Goal: Transaction & Acquisition: Purchase product/service

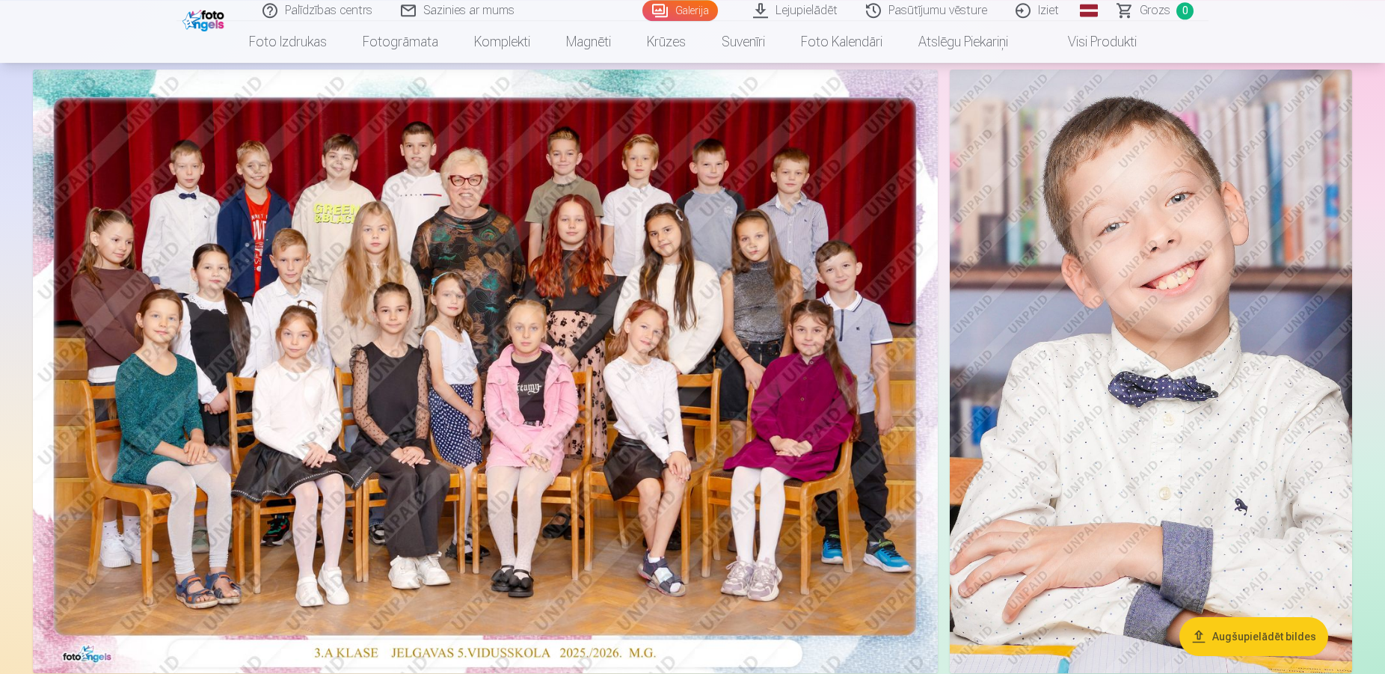
scroll to position [102, 0]
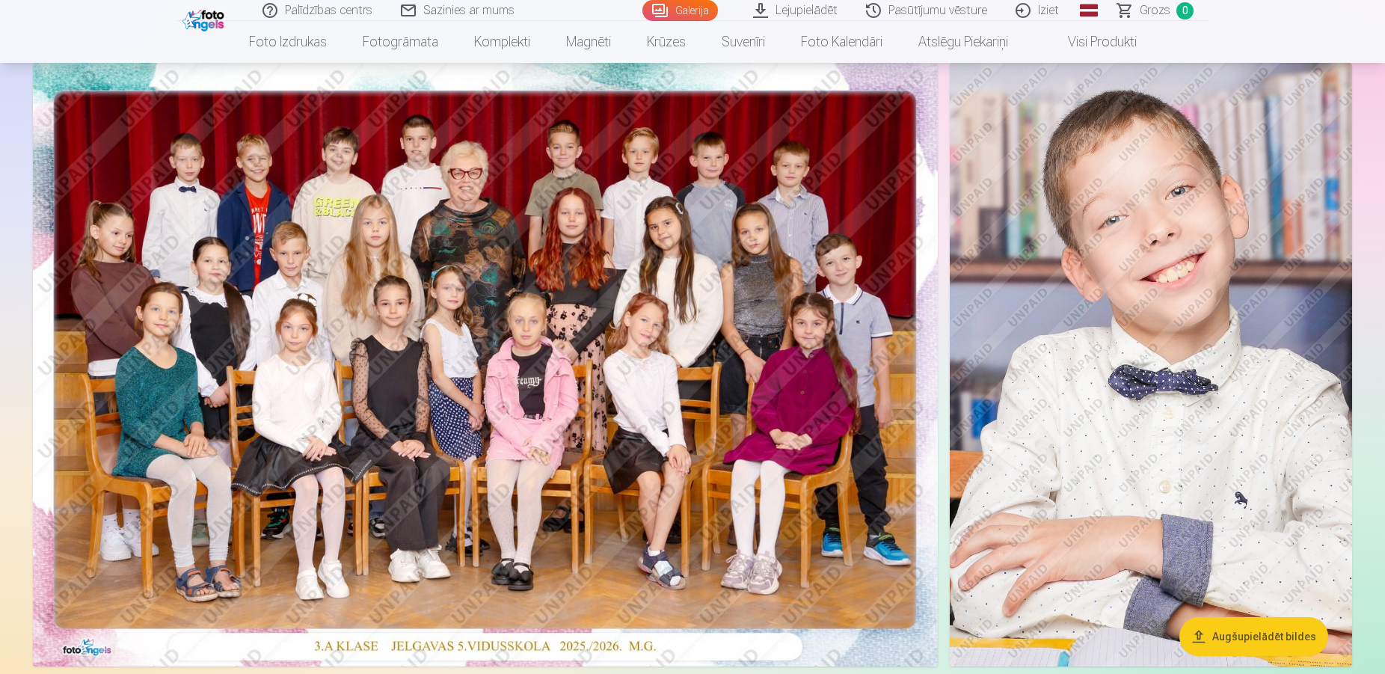
click at [1245, 34] on nav "Foto izdrukas Augstas kvalitātes fotoattēlu izdrukas 210 gsm papīrs, piesātināt…" at bounding box center [692, 42] width 1385 height 42
click at [657, 237] on img at bounding box center [485, 365] width 905 height 604
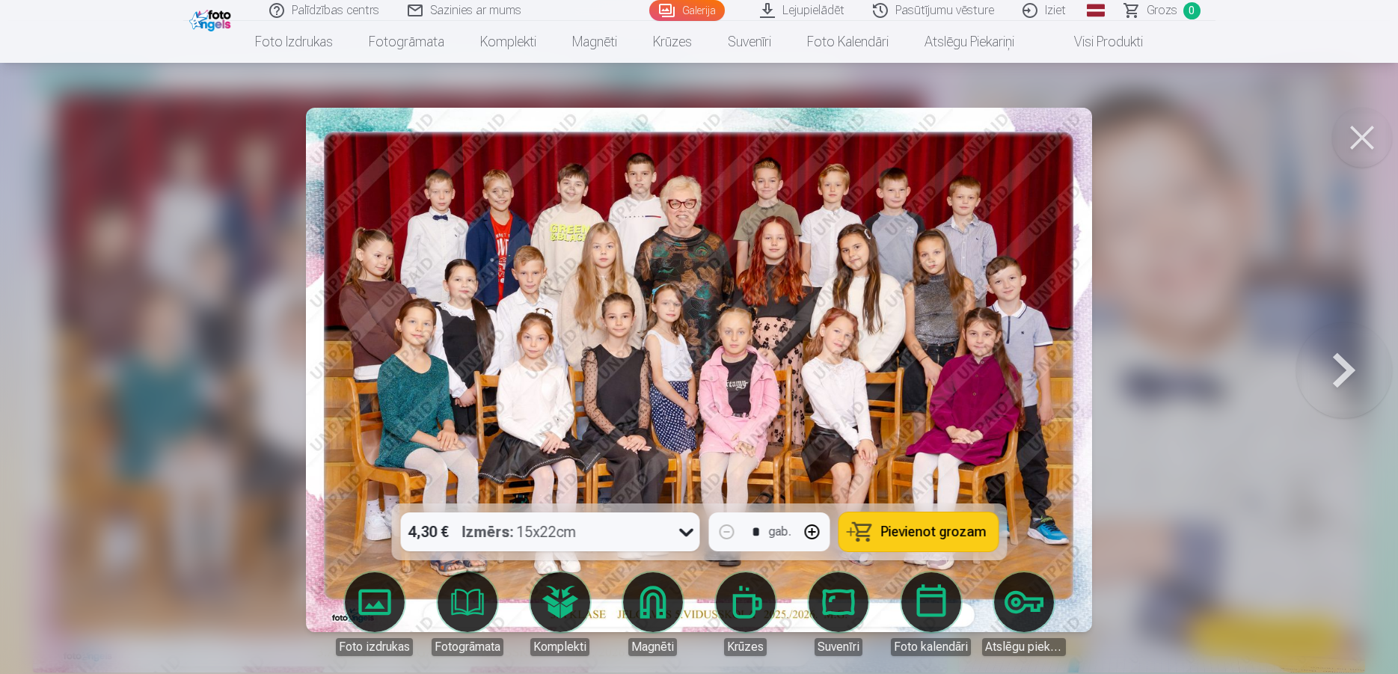
click at [1354, 156] on button at bounding box center [1362, 138] width 60 height 60
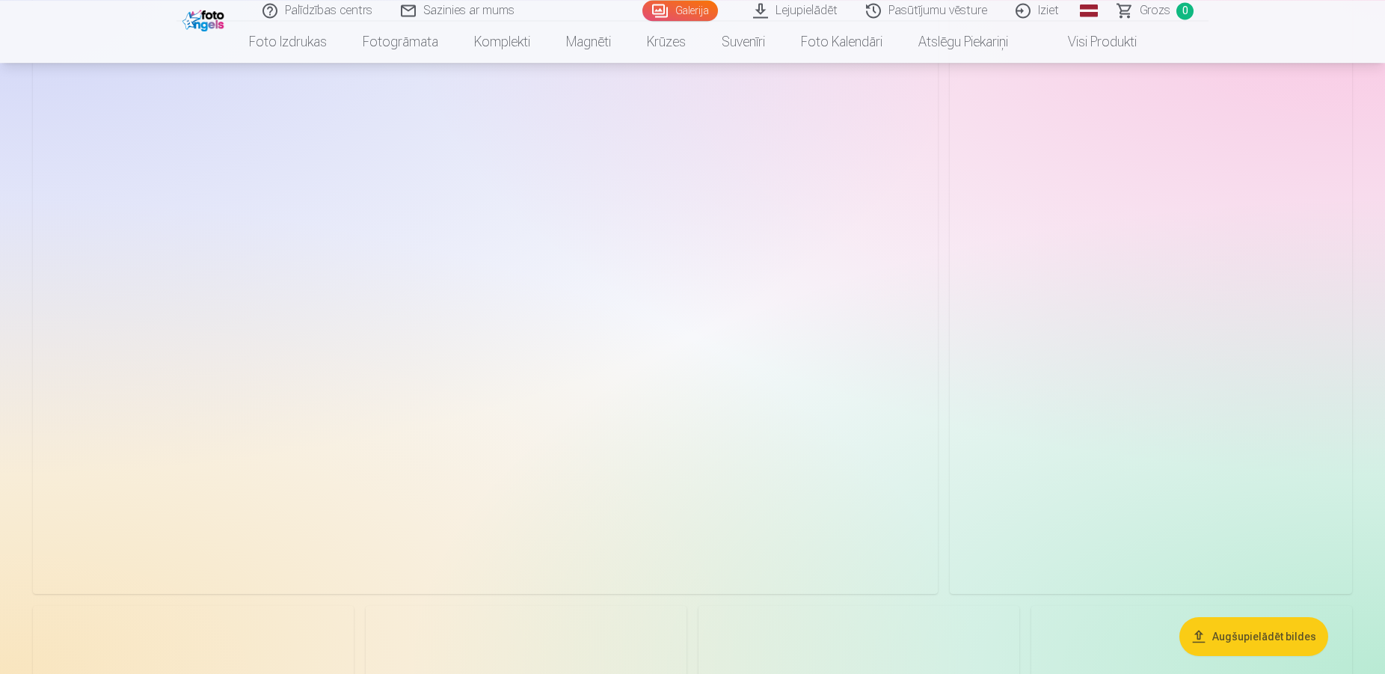
scroll to position [4044, 0]
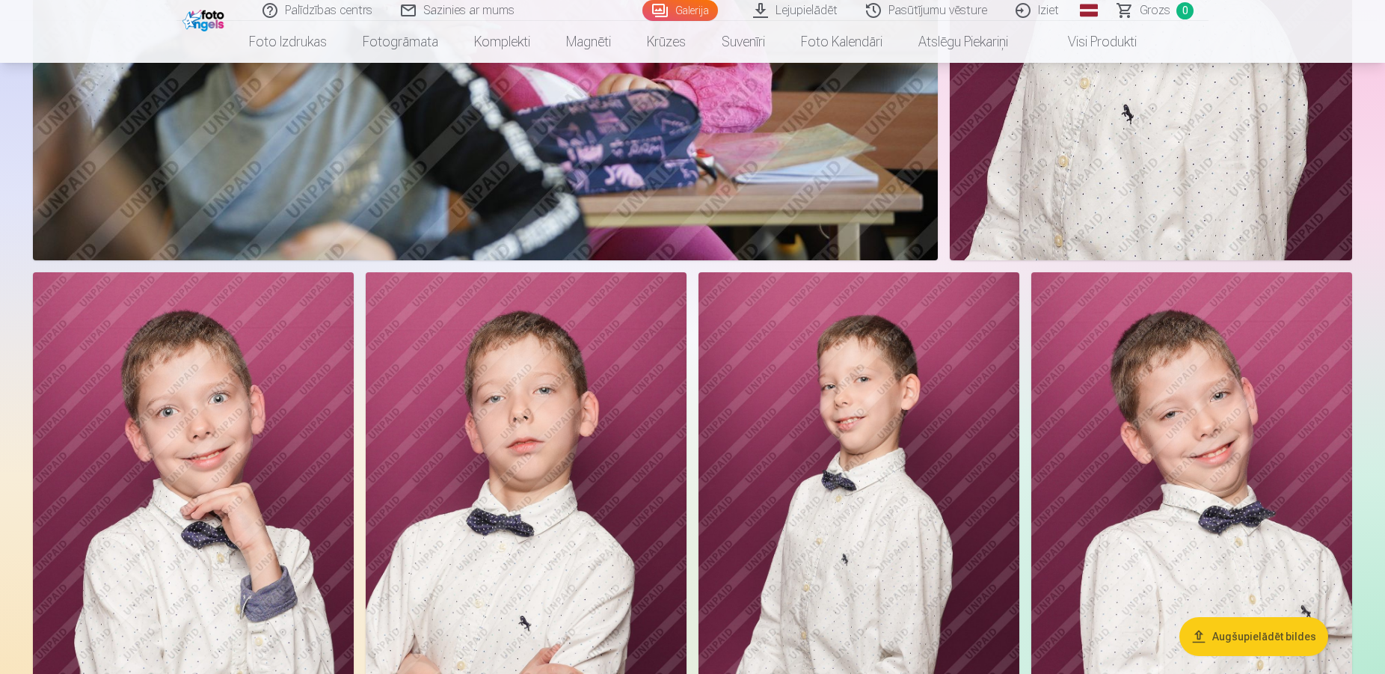
click at [889, 376] on img at bounding box center [859, 513] width 321 height 482
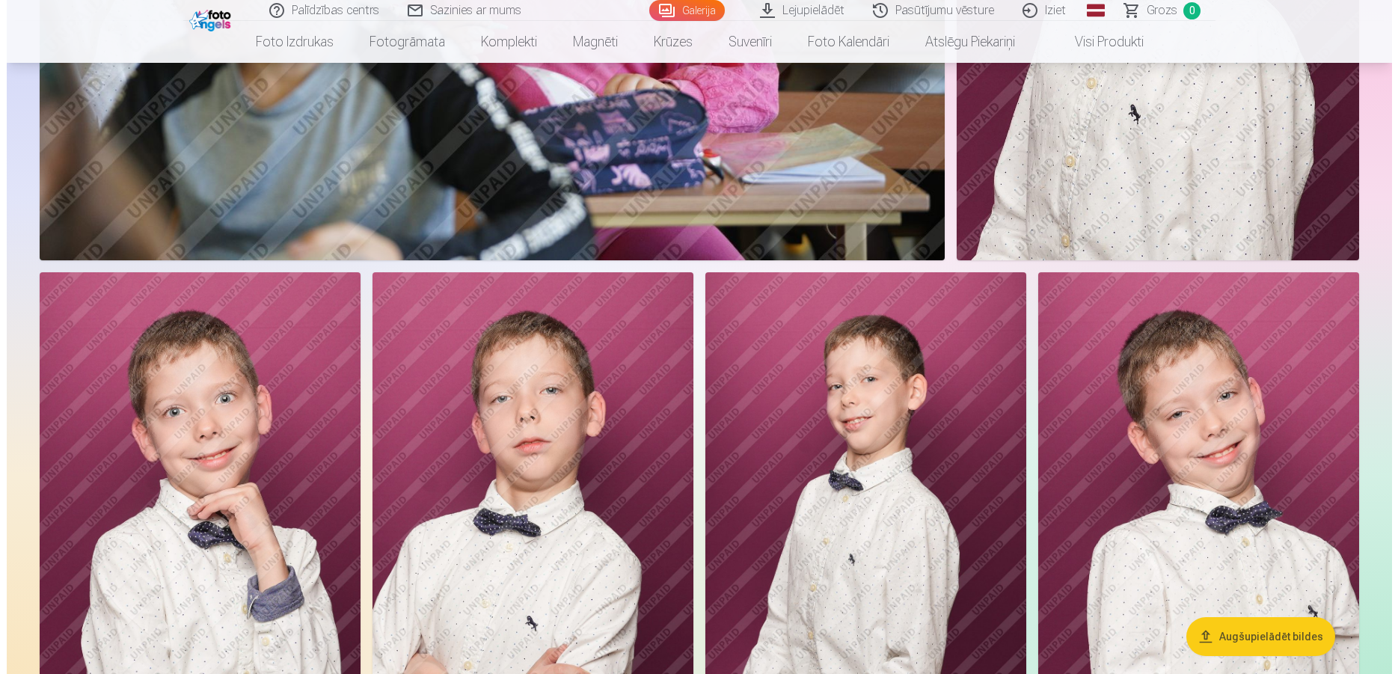
scroll to position [4436, 0]
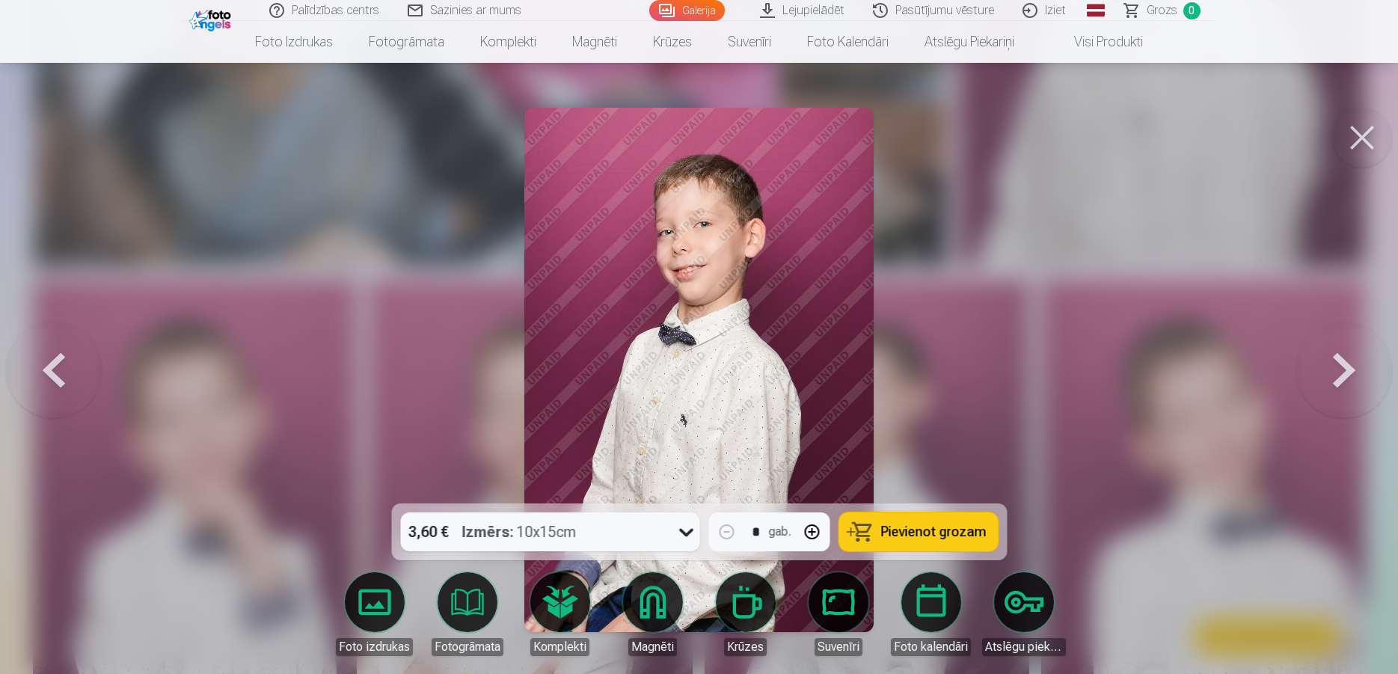
click at [1095, 441] on div at bounding box center [699, 337] width 1398 height 674
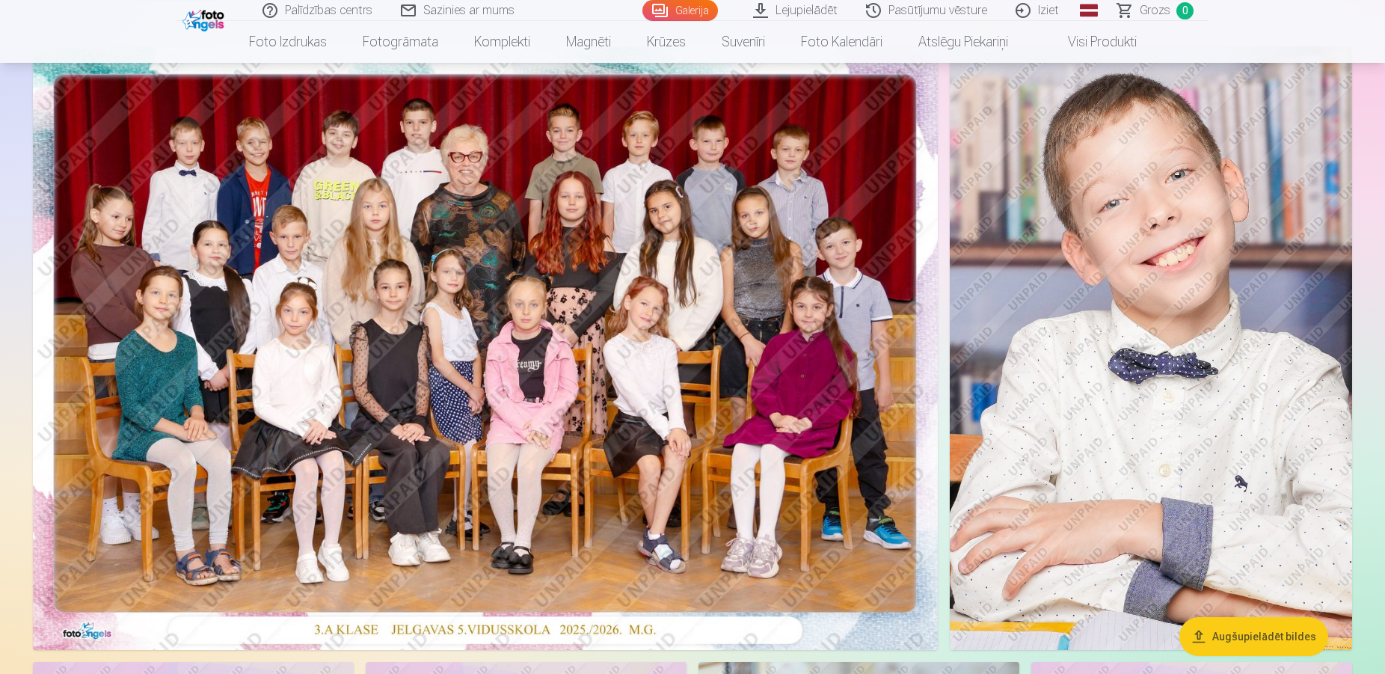
scroll to position [127, 0]
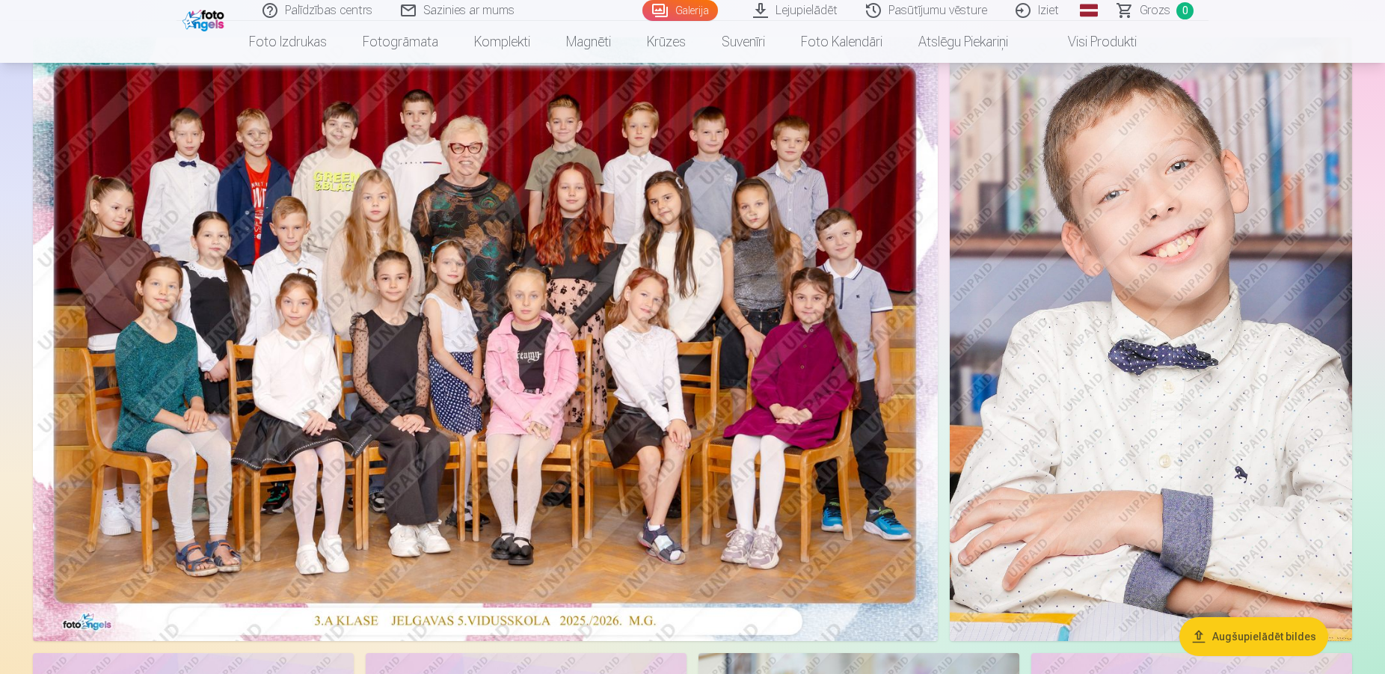
click at [1135, 251] on img at bounding box center [1151, 339] width 402 height 604
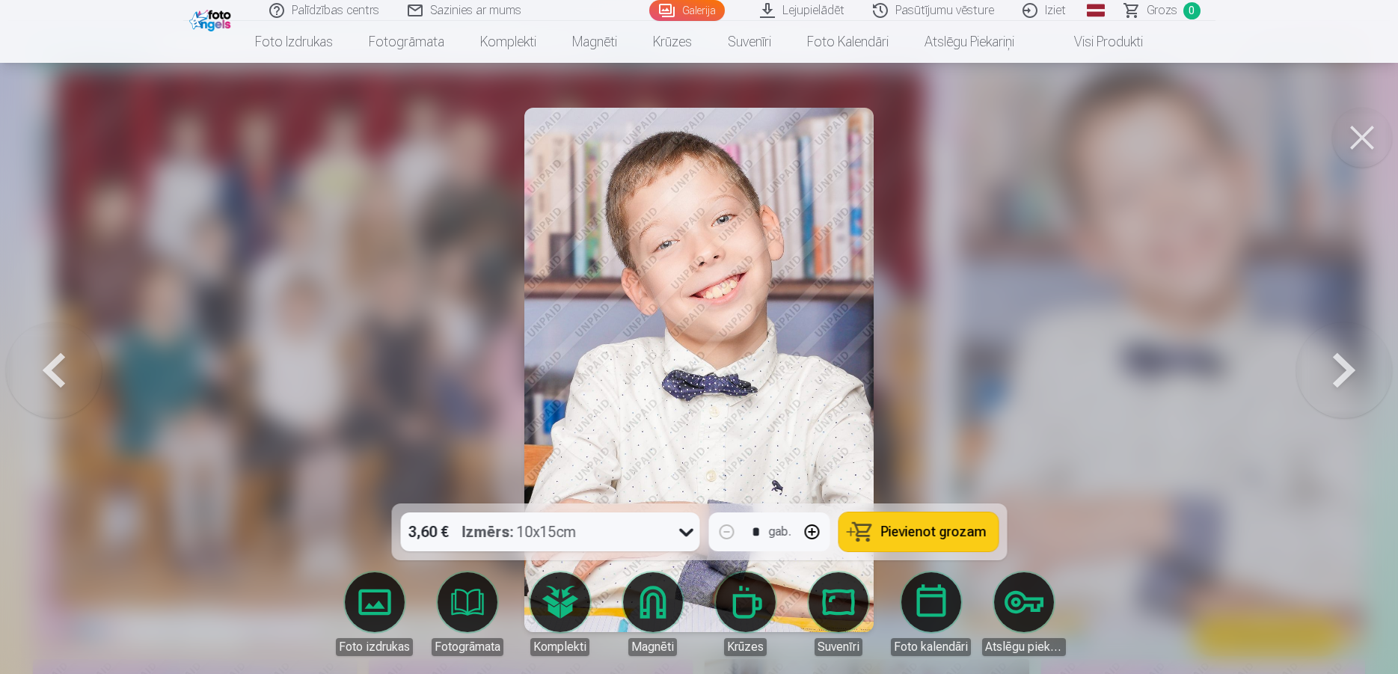
click at [900, 220] on div at bounding box center [699, 337] width 1398 height 674
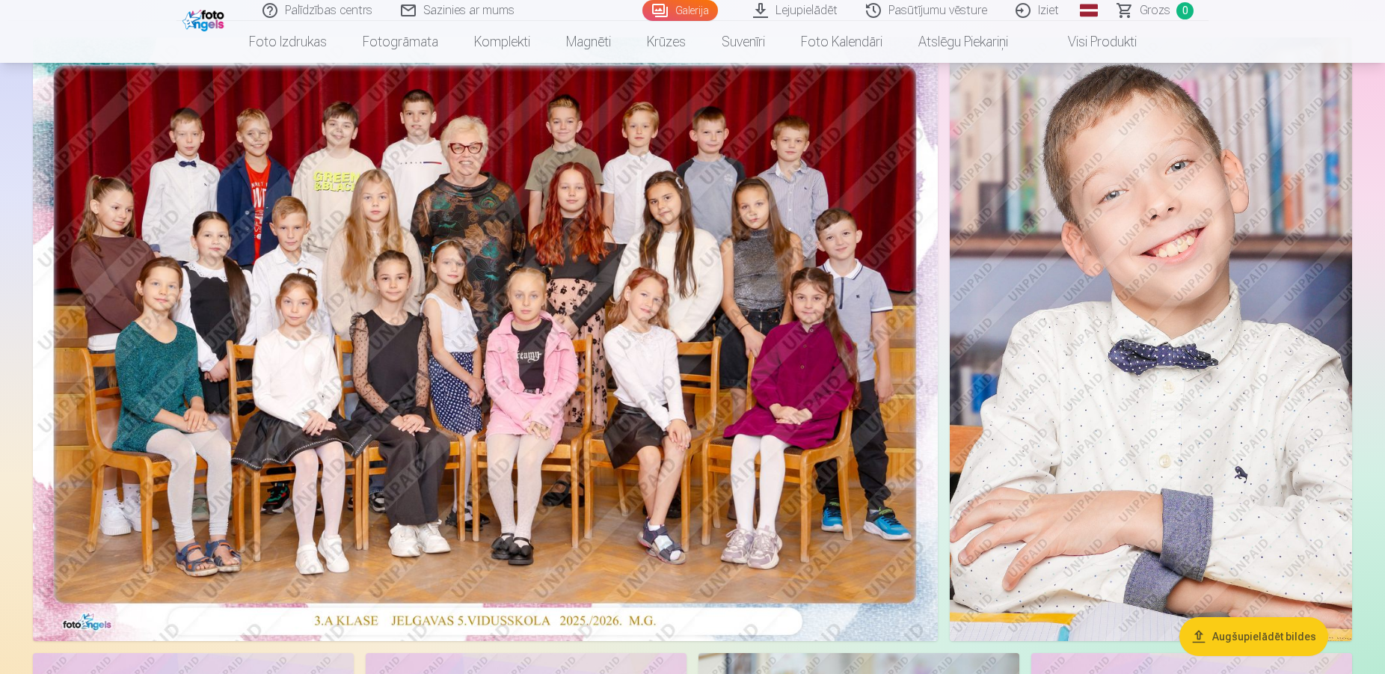
click at [1023, 447] on img at bounding box center [1151, 339] width 402 height 604
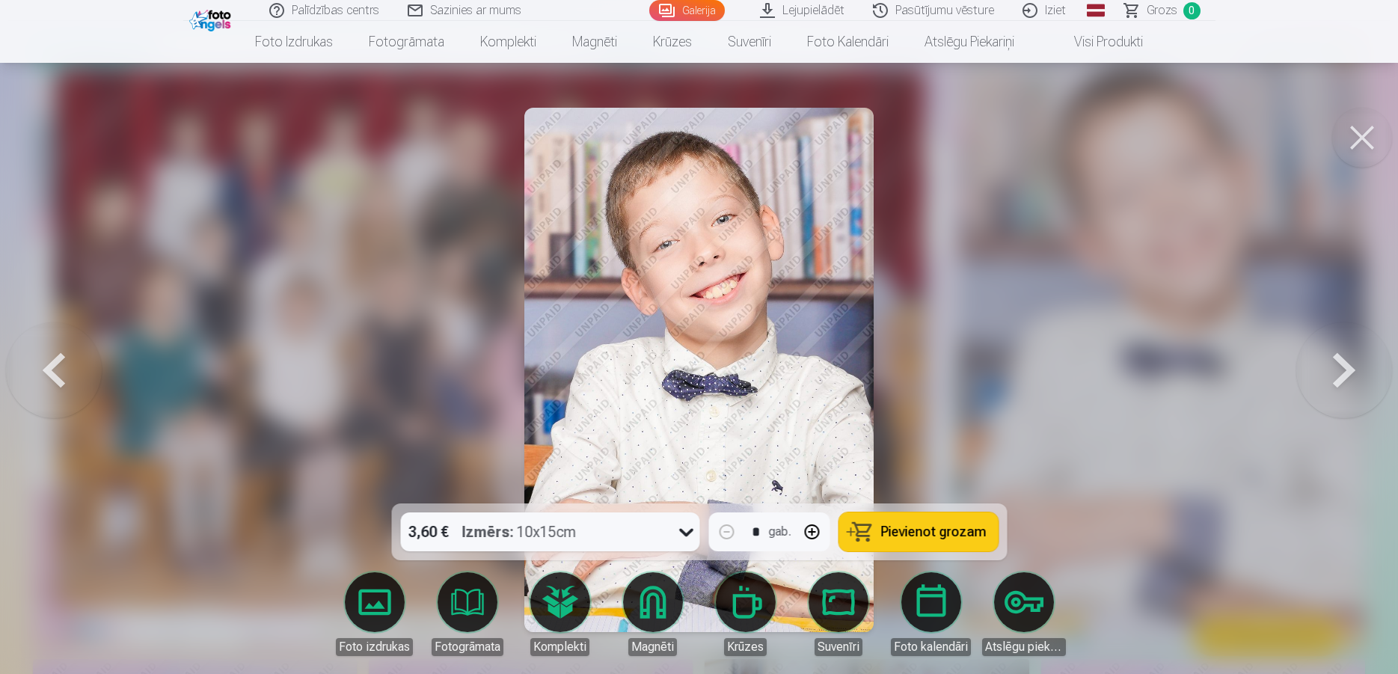
click at [809, 525] on button "button" at bounding box center [812, 532] width 36 height 36
click at [905, 525] on span "Pievienot grozam" at bounding box center [932, 531] width 105 height 13
type input "*"
click at [1076, 296] on div at bounding box center [699, 337] width 1398 height 674
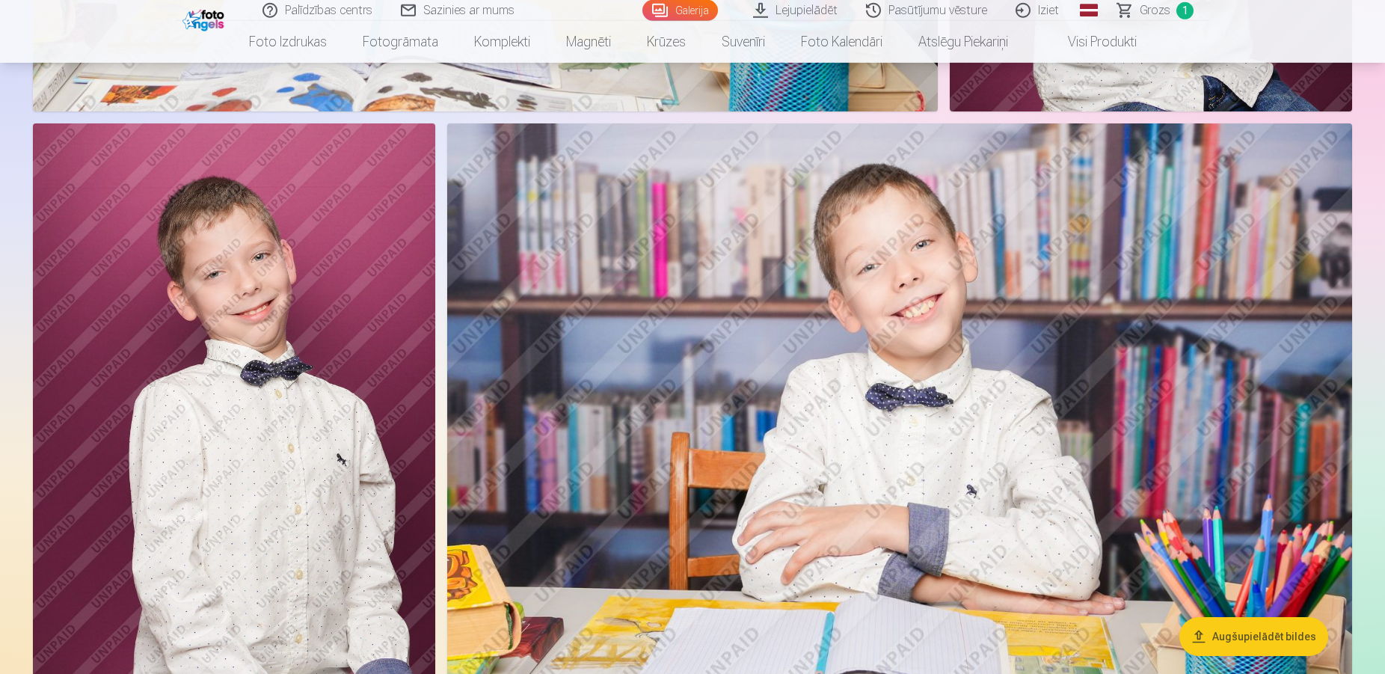
scroll to position [1755, 0]
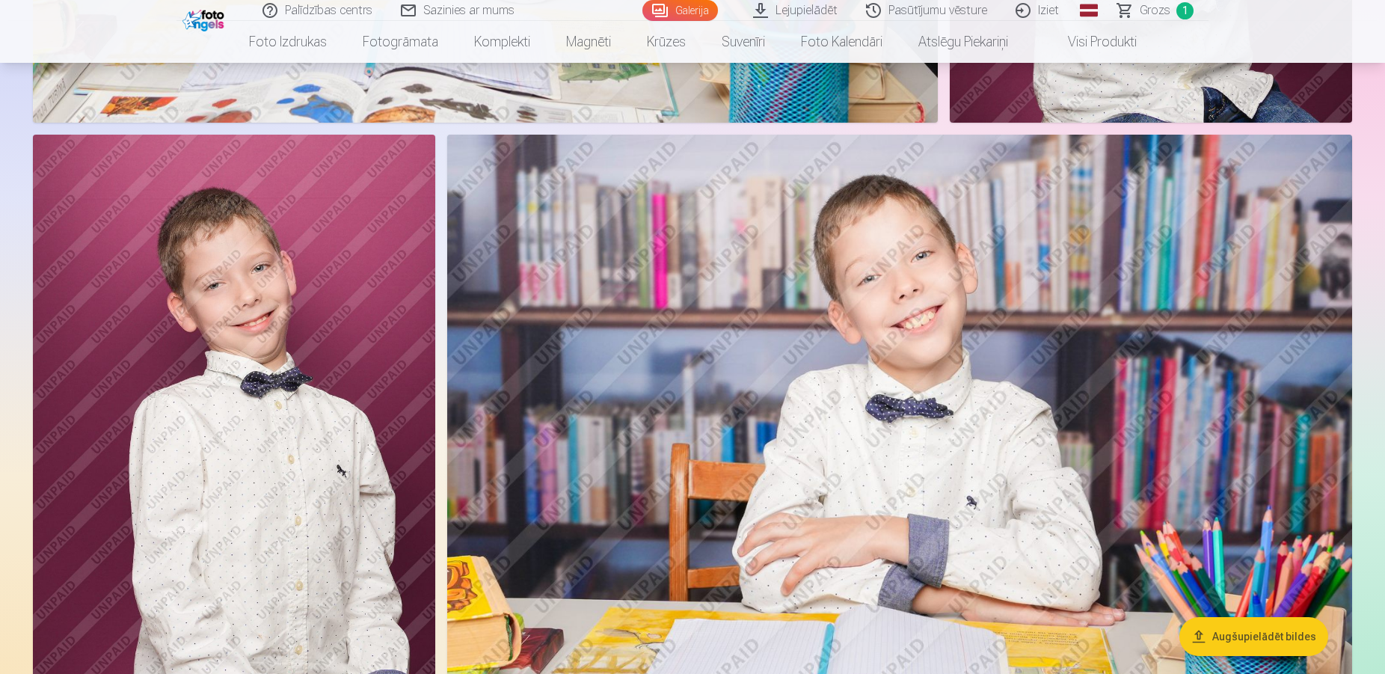
click at [1159, 5] on span "Grozs" at bounding box center [1155, 10] width 31 height 18
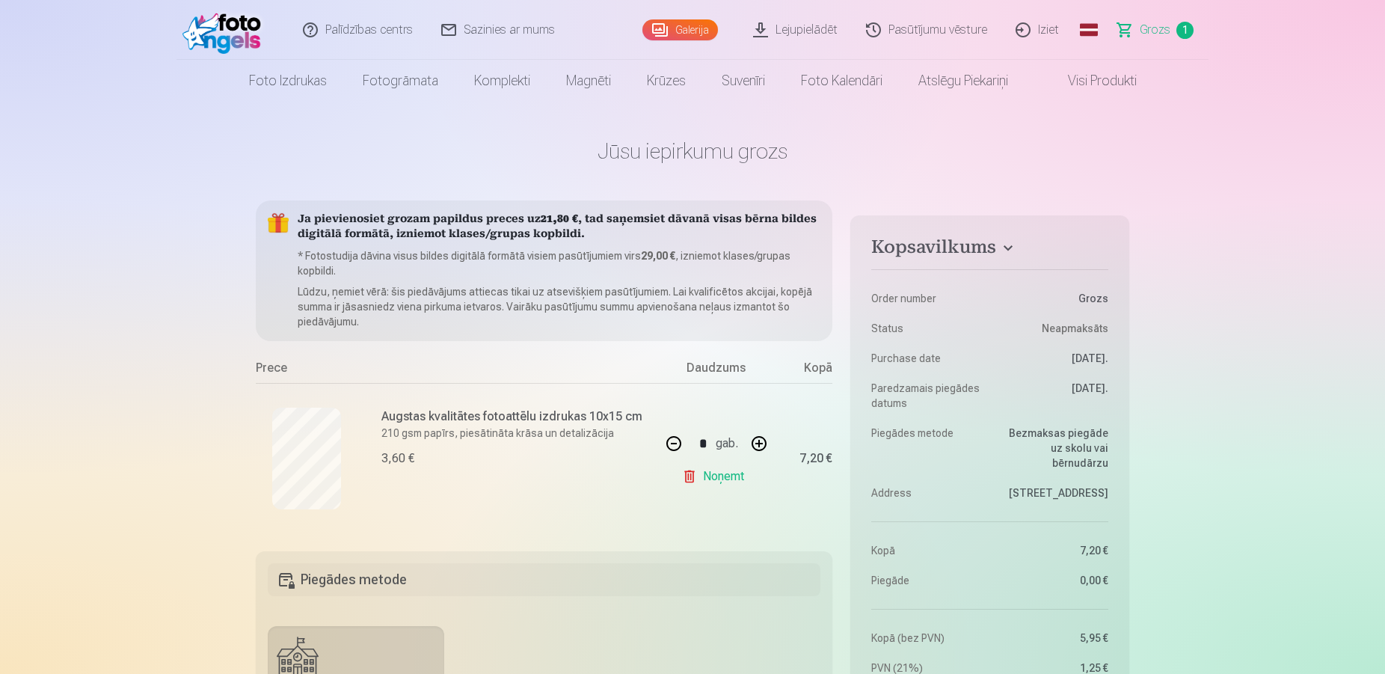
click at [711, 482] on link "Noņemt" at bounding box center [716, 477] width 68 height 30
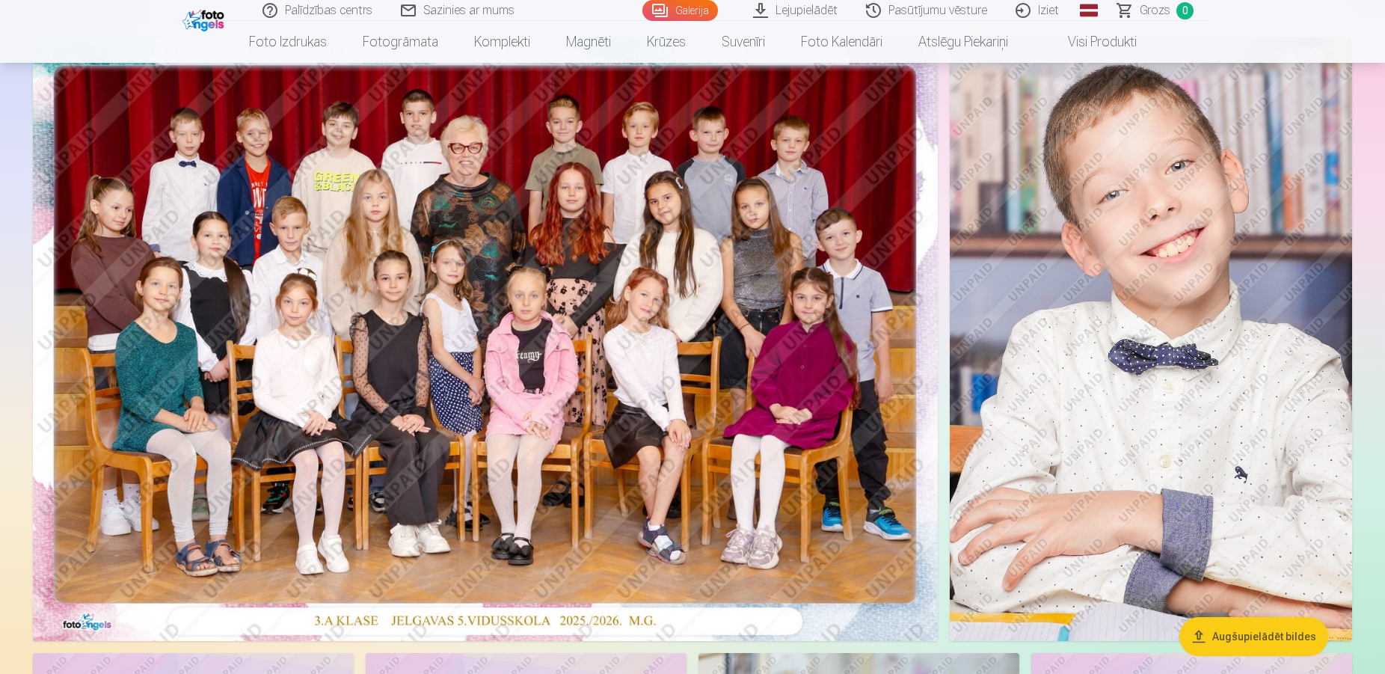
scroll to position [76, 0]
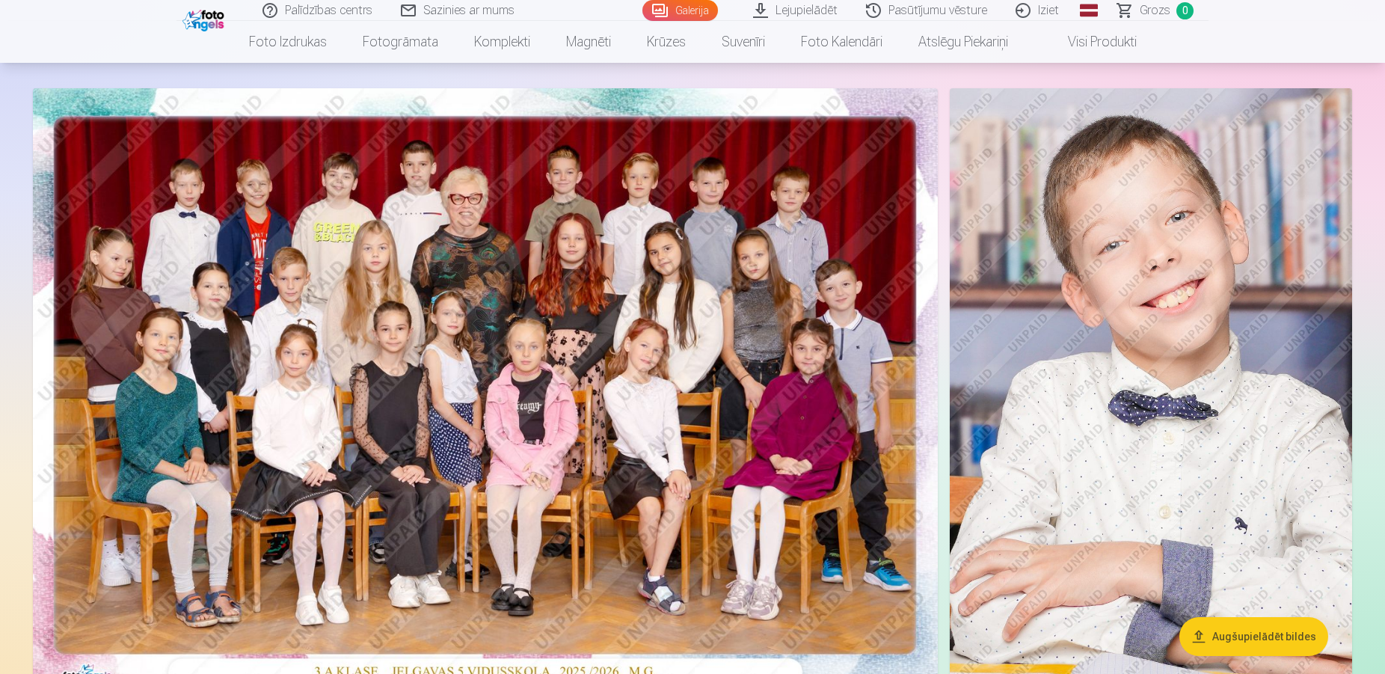
click at [1189, 334] on img at bounding box center [1151, 390] width 402 height 604
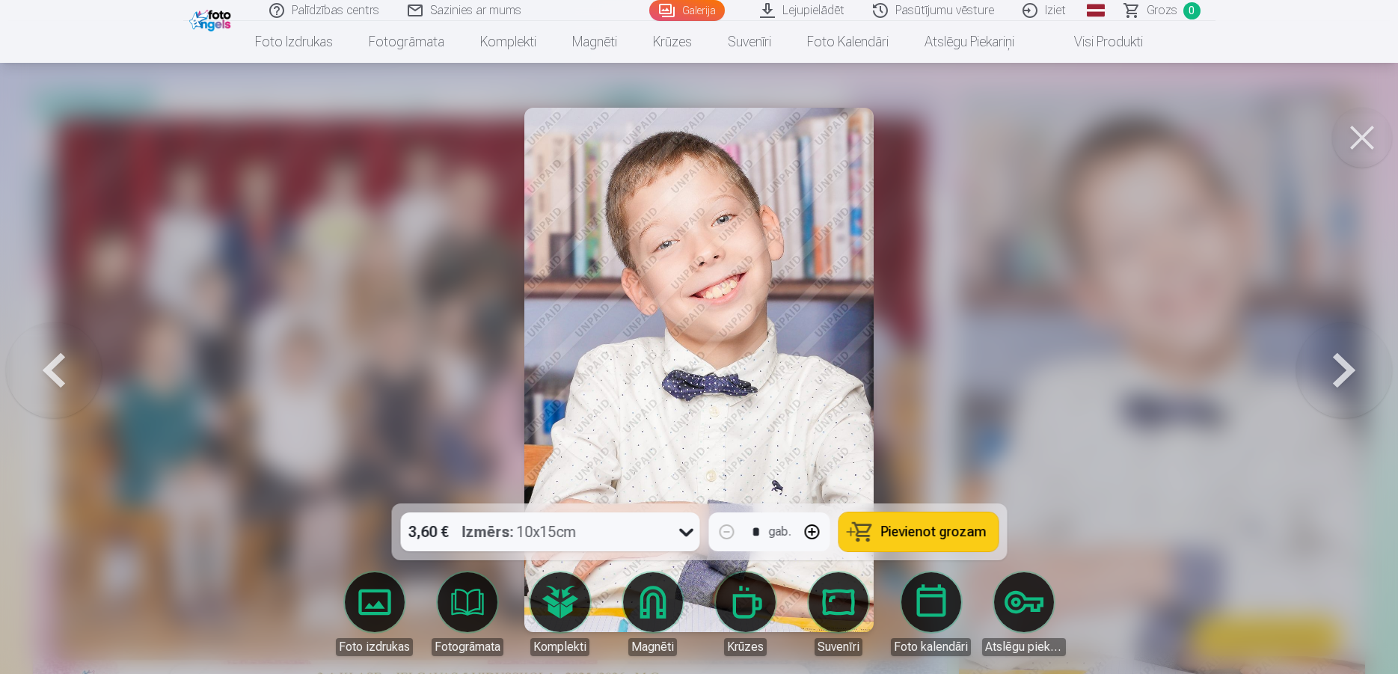
click at [814, 536] on button "button" at bounding box center [812, 532] width 36 height 36
click at [932, 530] on span "Pievienot grozam" at bounding box center [932, 531] width 105 height 13
type input "*"
click at [1177, 307] on div at bounding box center [699, 337] width 1398 height 674
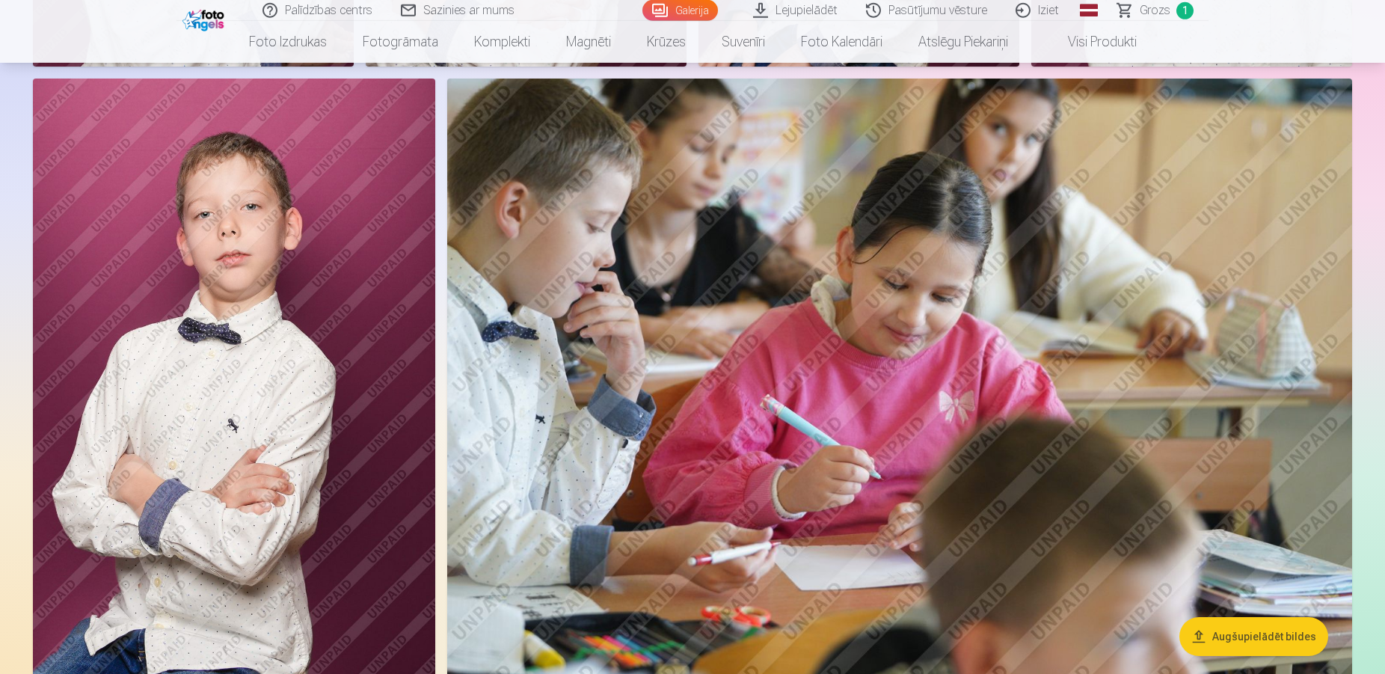
scroll to position [5061, 0]
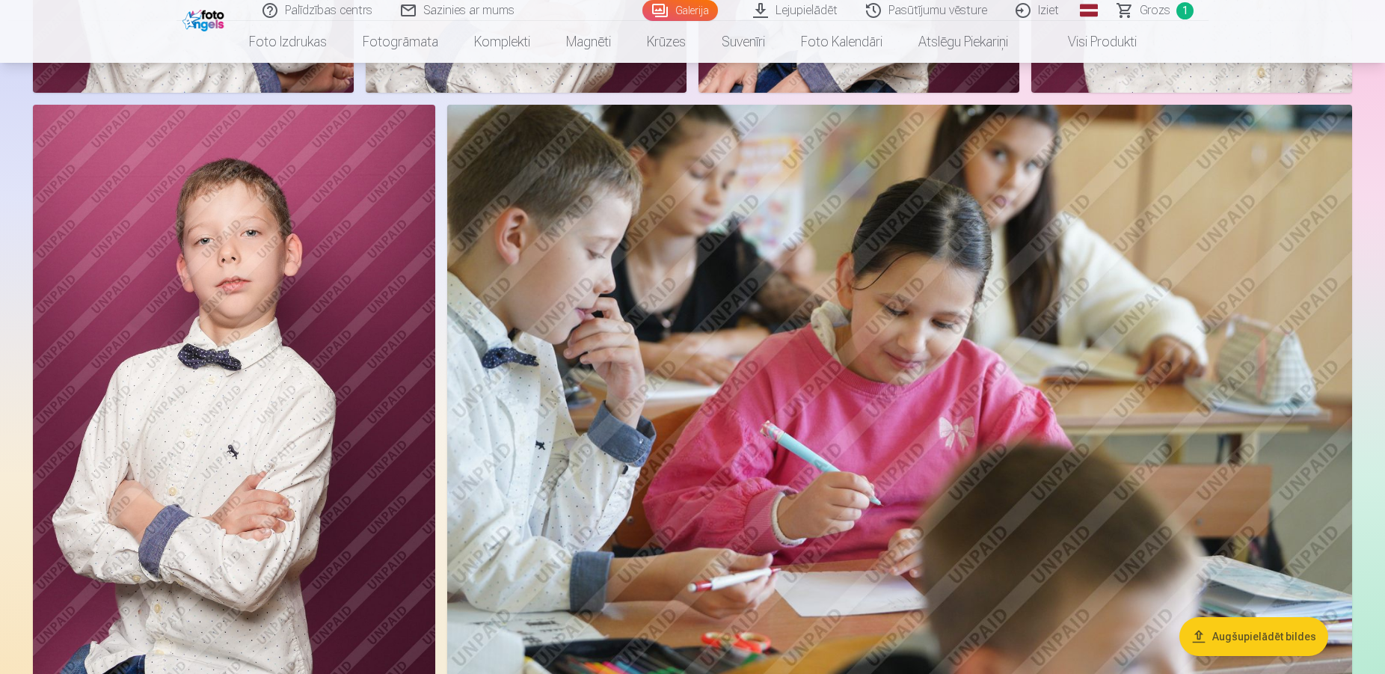
click at [722, 202] on img at bounding box center [899, 407] width 905 height 604
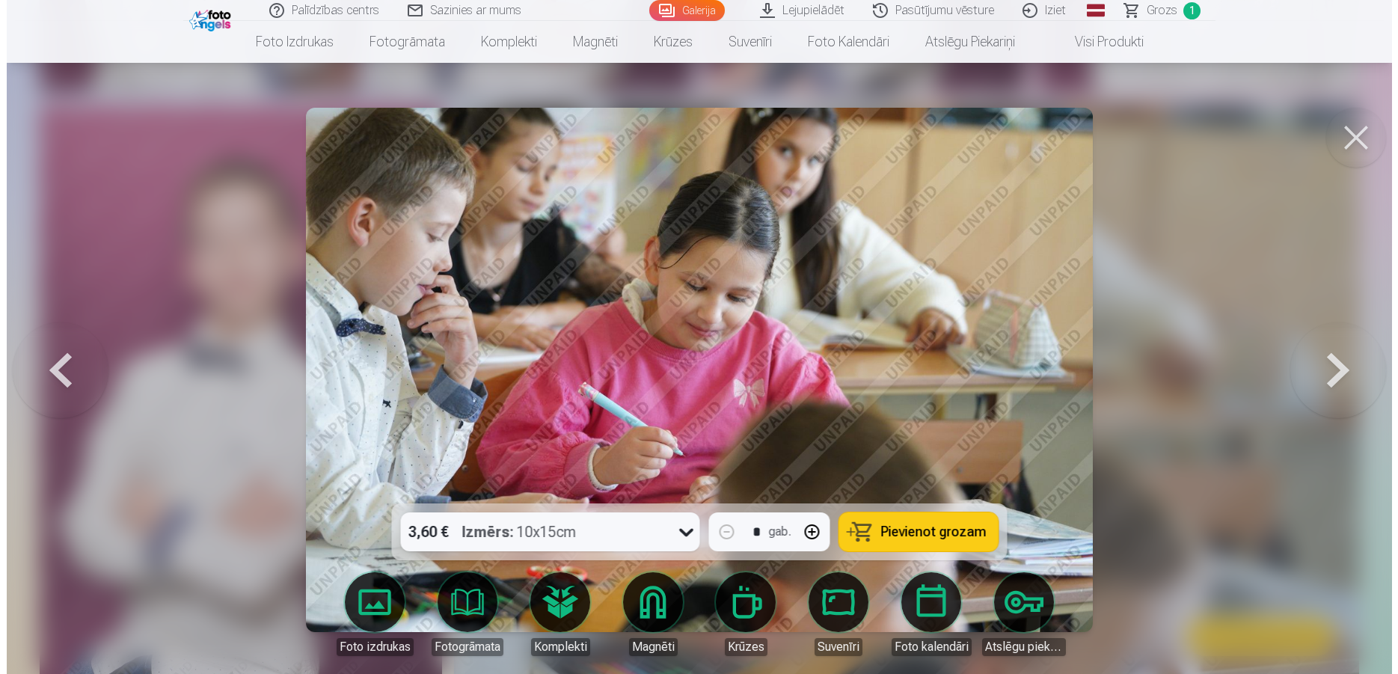
scroll to position [5104, 0]
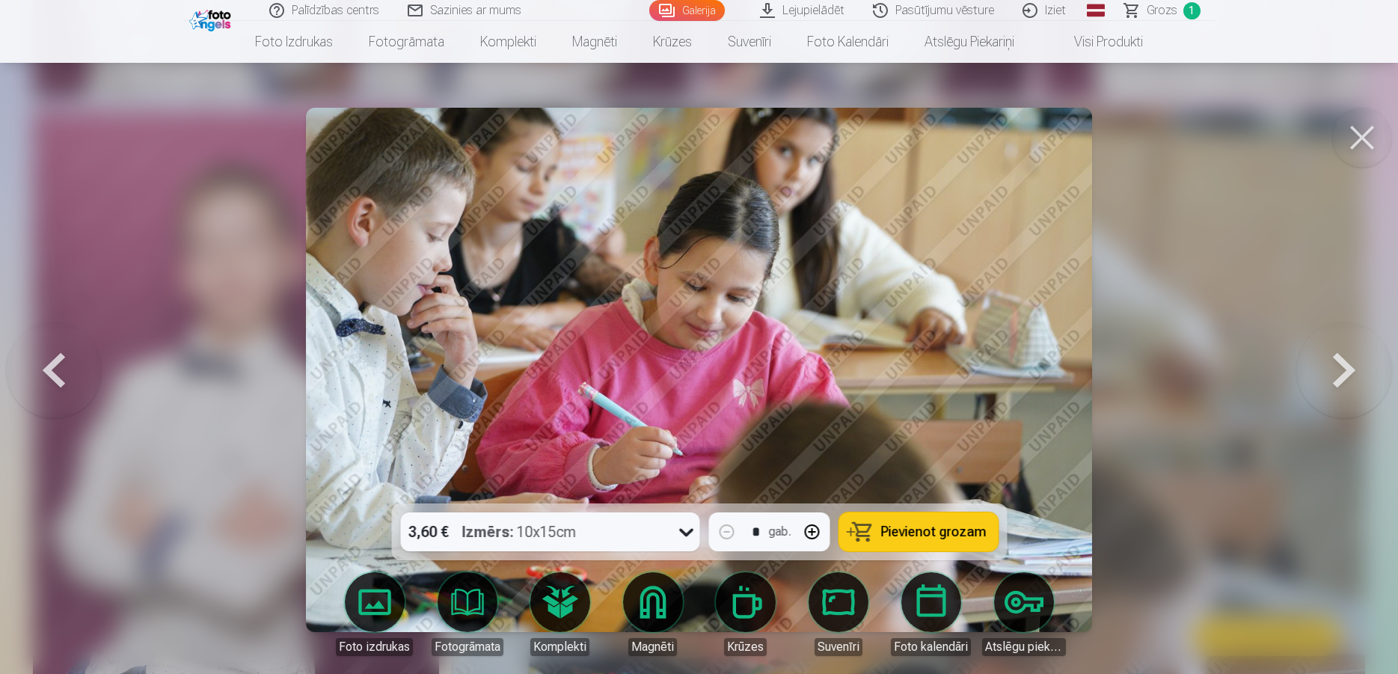
click at [1322, 298] on button at bounding box center [1344, 369] width 96 height 237
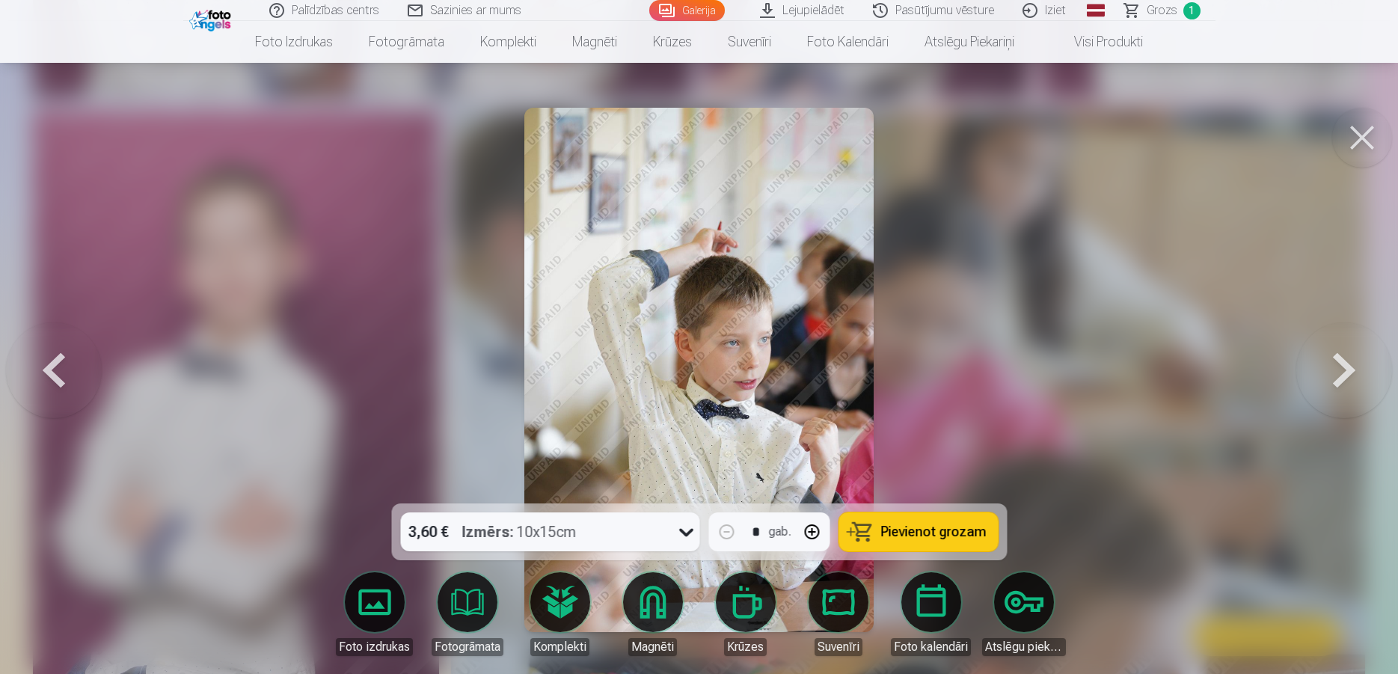
click at [1361, 144] on button at bounding box center [1362, 138] width 60 height 60
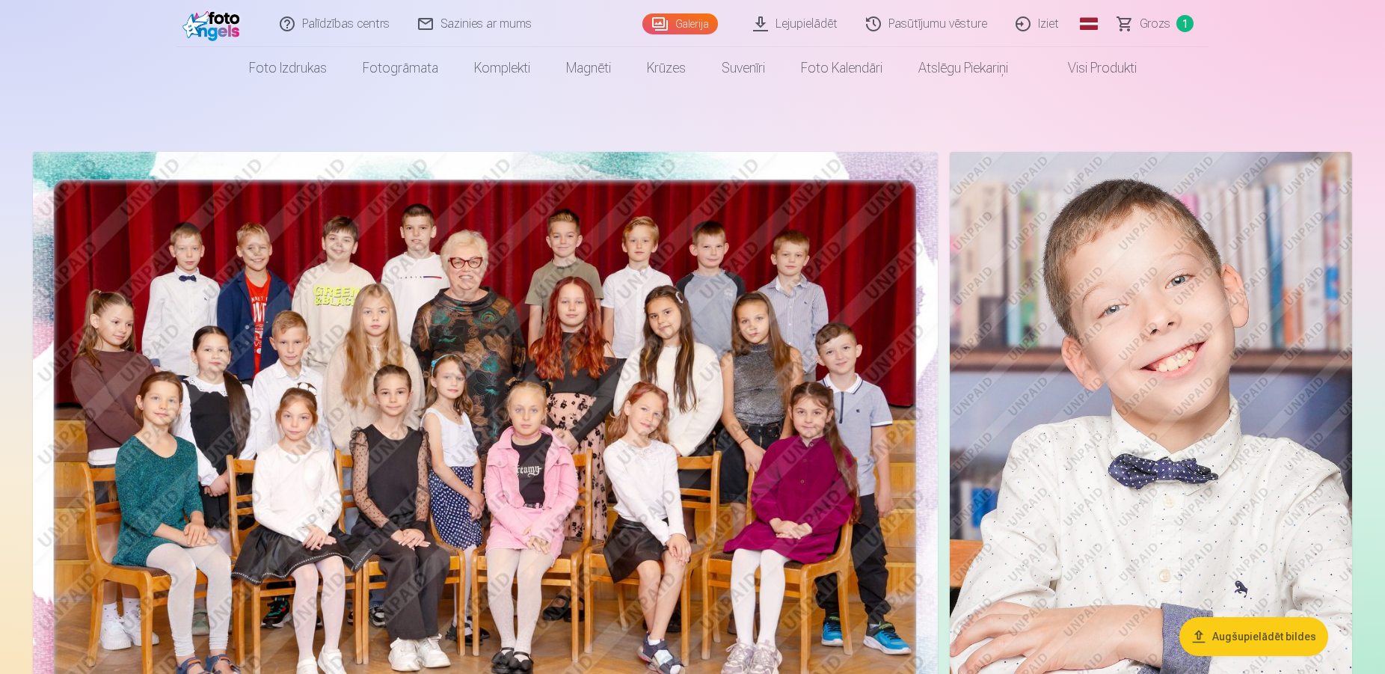
scroll to position [51, 0]
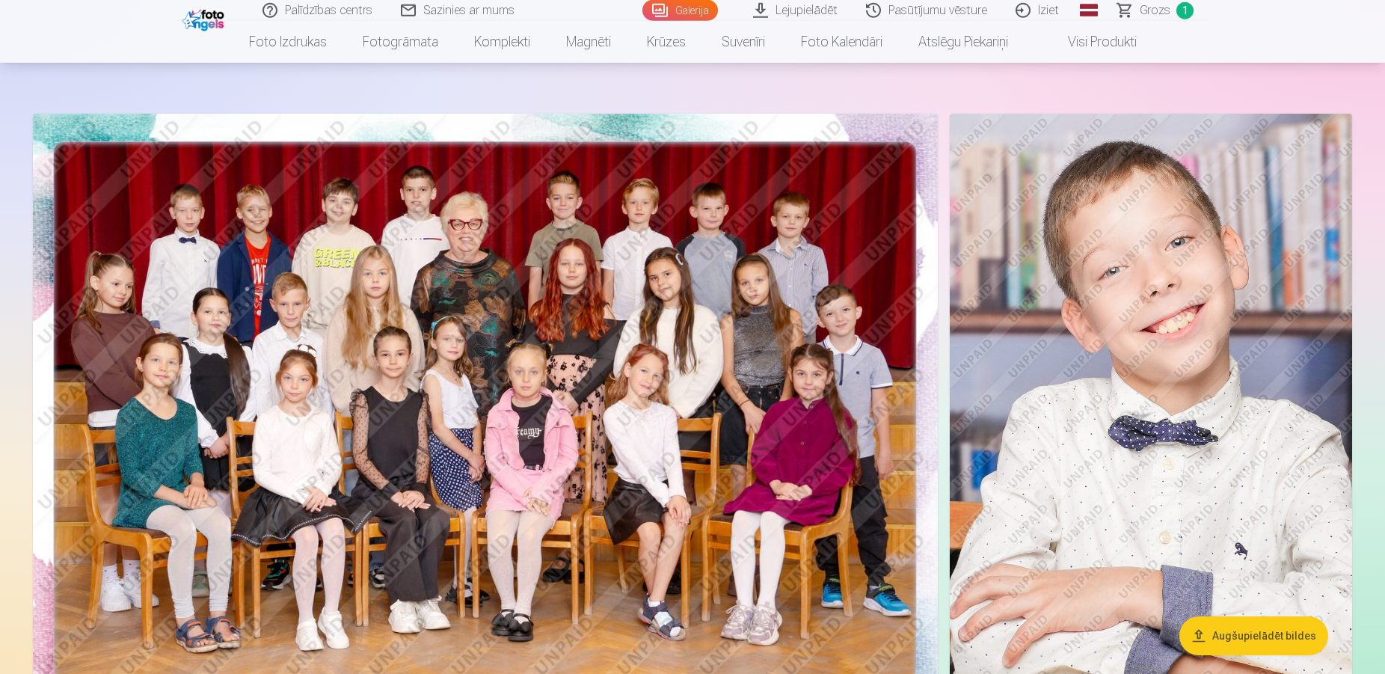
click at [1168, 313] on img at bounding box center [1151, 416] width 402 height 604
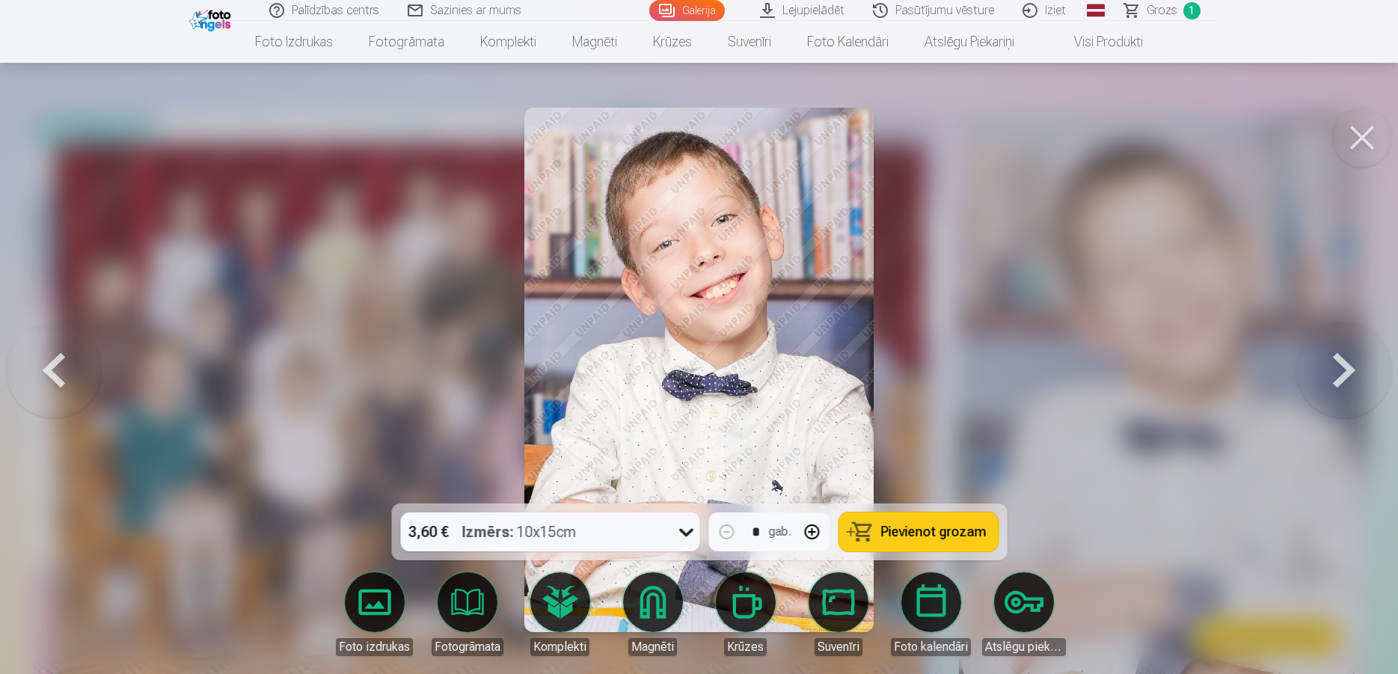
click at [765, 533] on div "* gab." at bounding box center [768, 531] width 121 height 39
click at [812, 530] on button "button" at bounding box center [812, 532] width 36 height 36
click at [927, 533] on span "Pievienot grozam" at bounding box center [932, 531] width 105 height 13
type input "*"
click at [1362, 136] on button at bounding box center [1362, 138] width 60 height 60
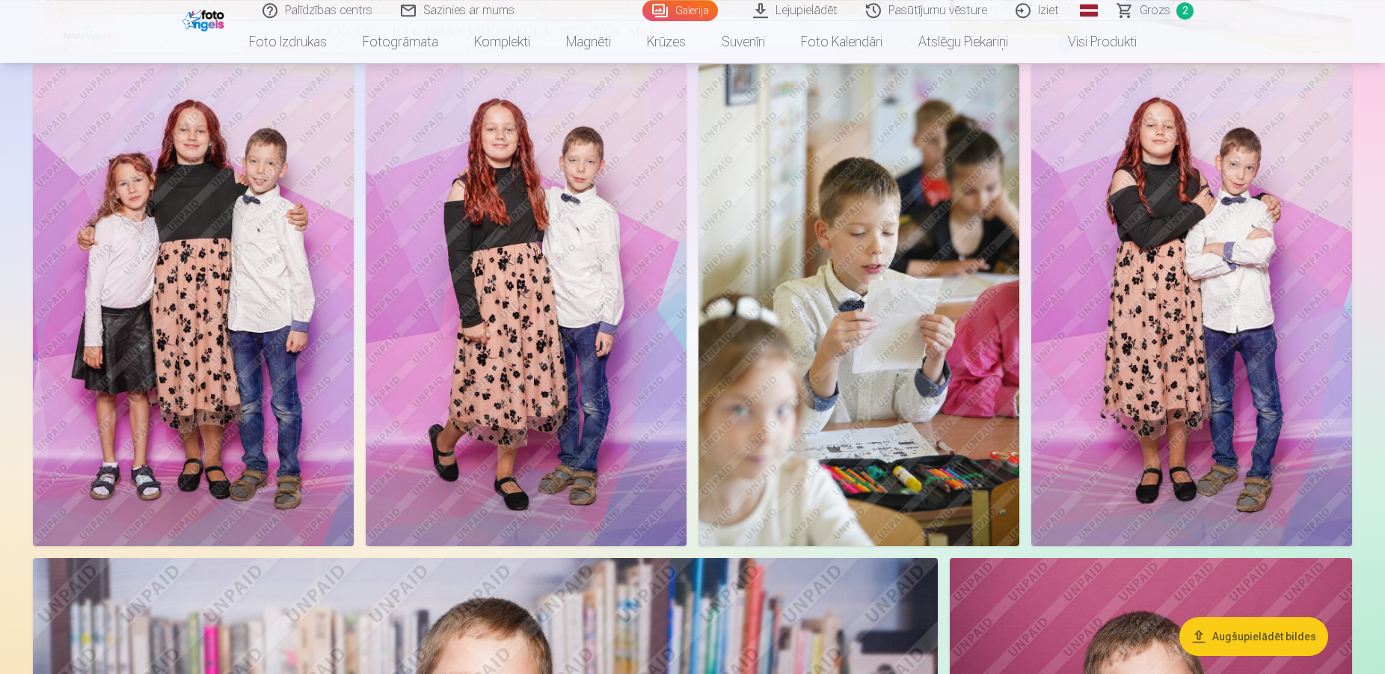
scroll to position [575, 0]
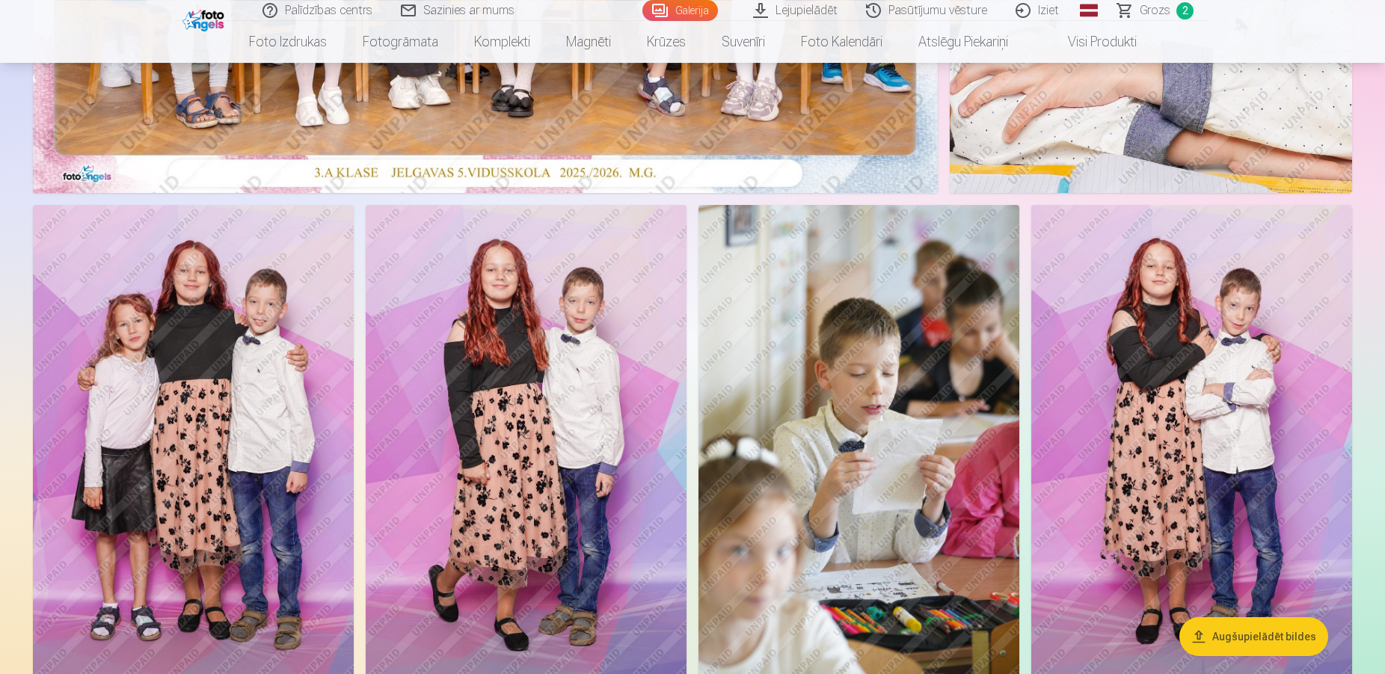
click at [523, 379] on img at bounding box center [526, 446] width 321 height 482
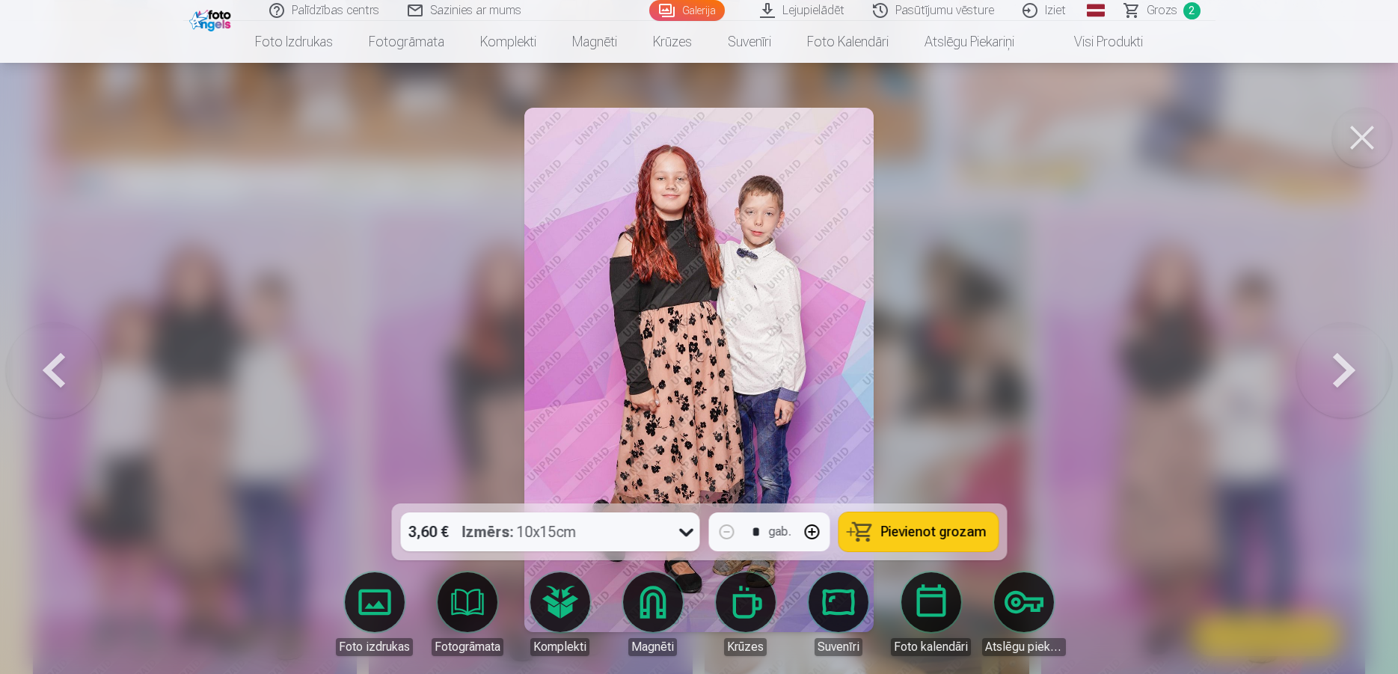
click at [958, 533] on span "Pievienot grozam" at bounding box center [932, 531] width 105 height 13
click at [1365, 133] on button at bounding box center [1362, 138] width 60 height 60
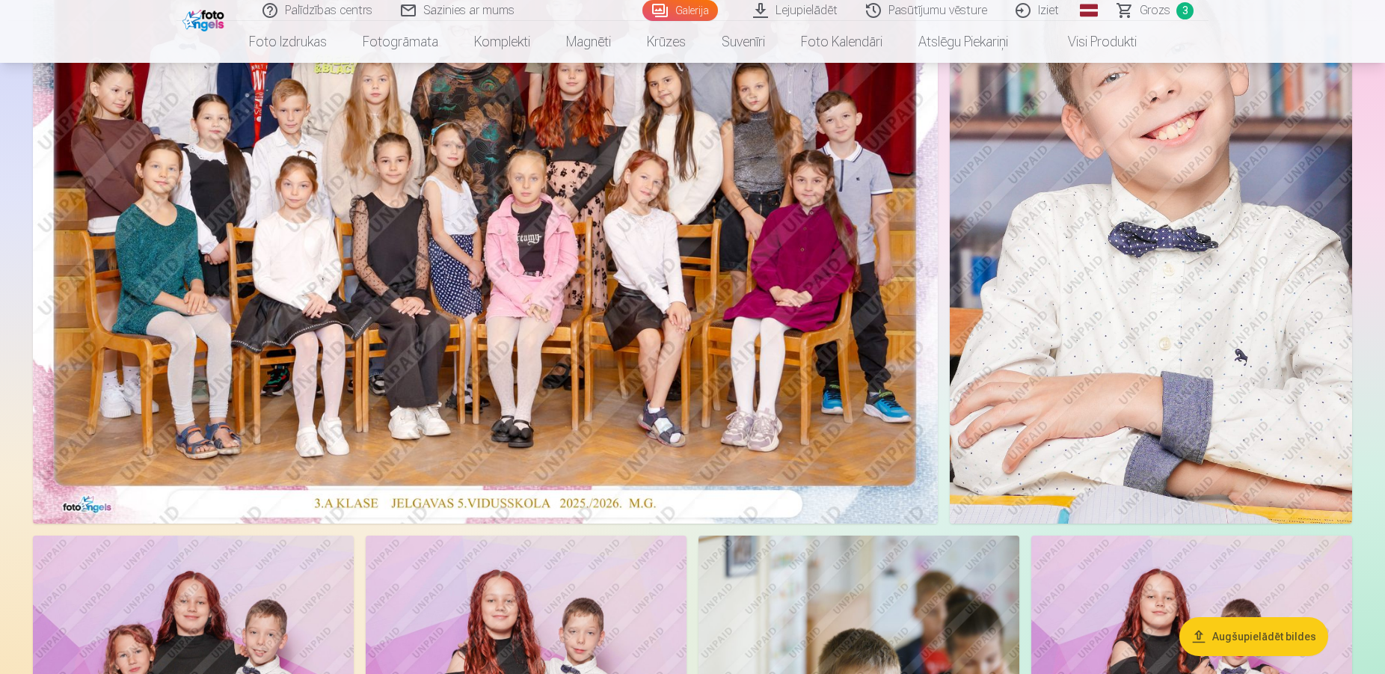
scroll to position [41, 0]
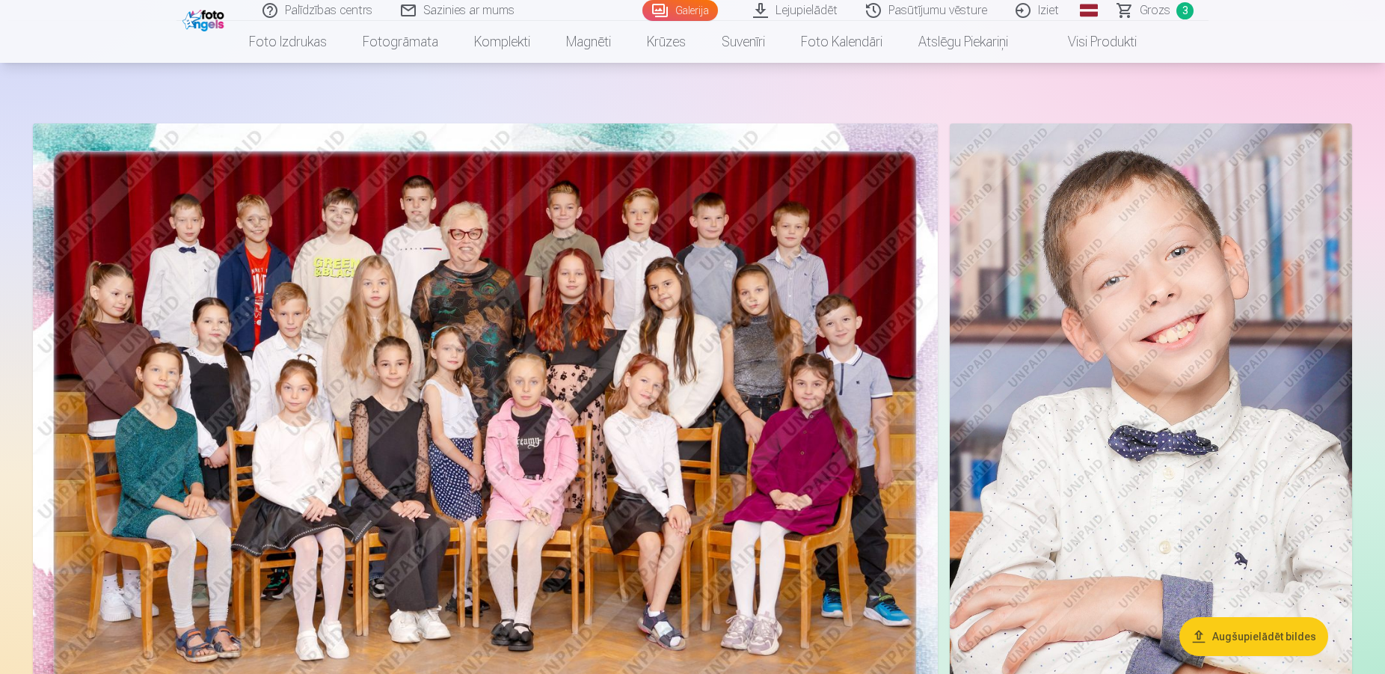
click at [1165, 8] on span "Grozs" at bounding box center [1155, 10] width 31 height 18
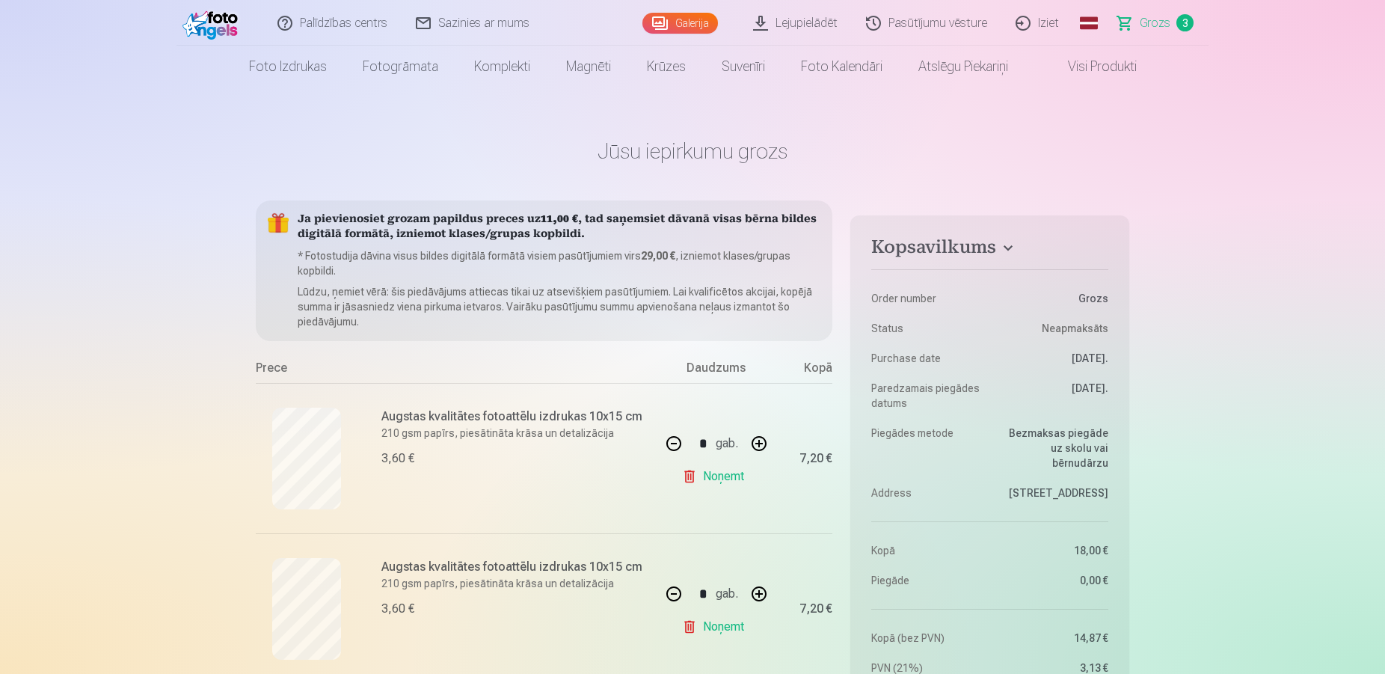
scroll to position [127, 0]
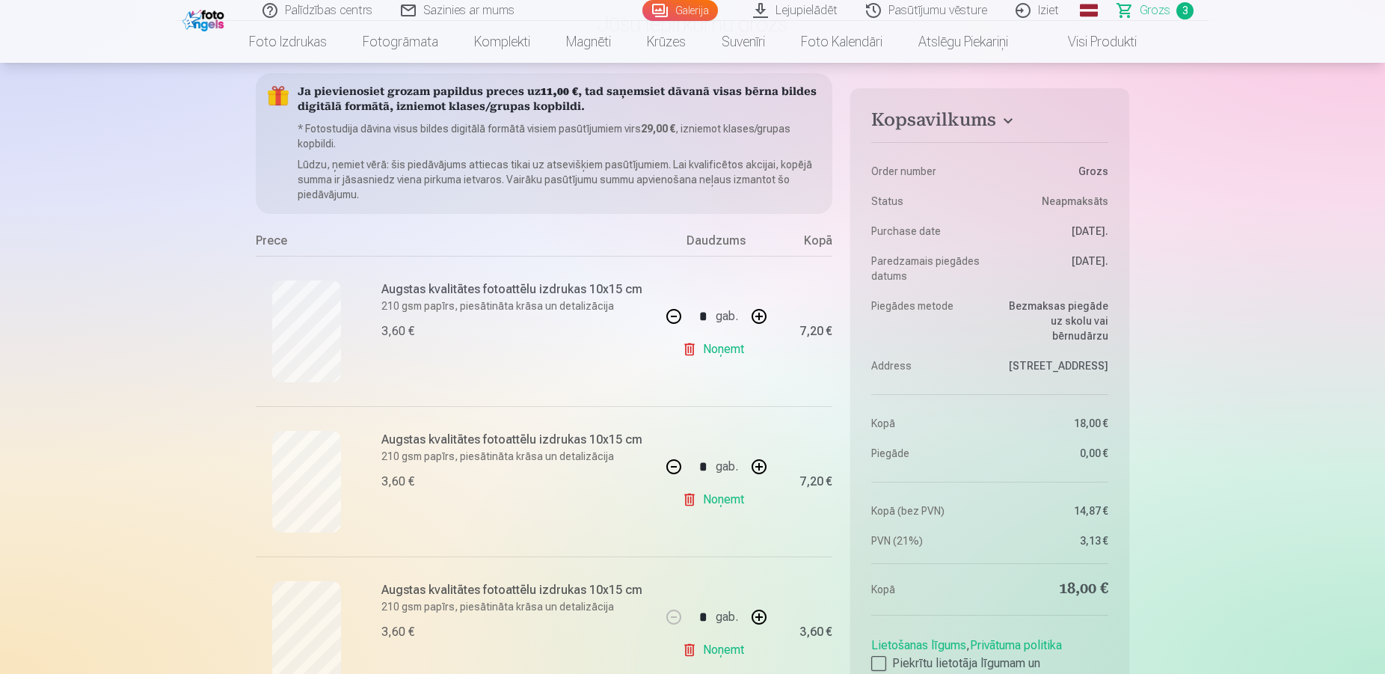
click at [687, 497] on link "Noņemt" at bounding box center [716, 500] width 68 height 30
type input "*"
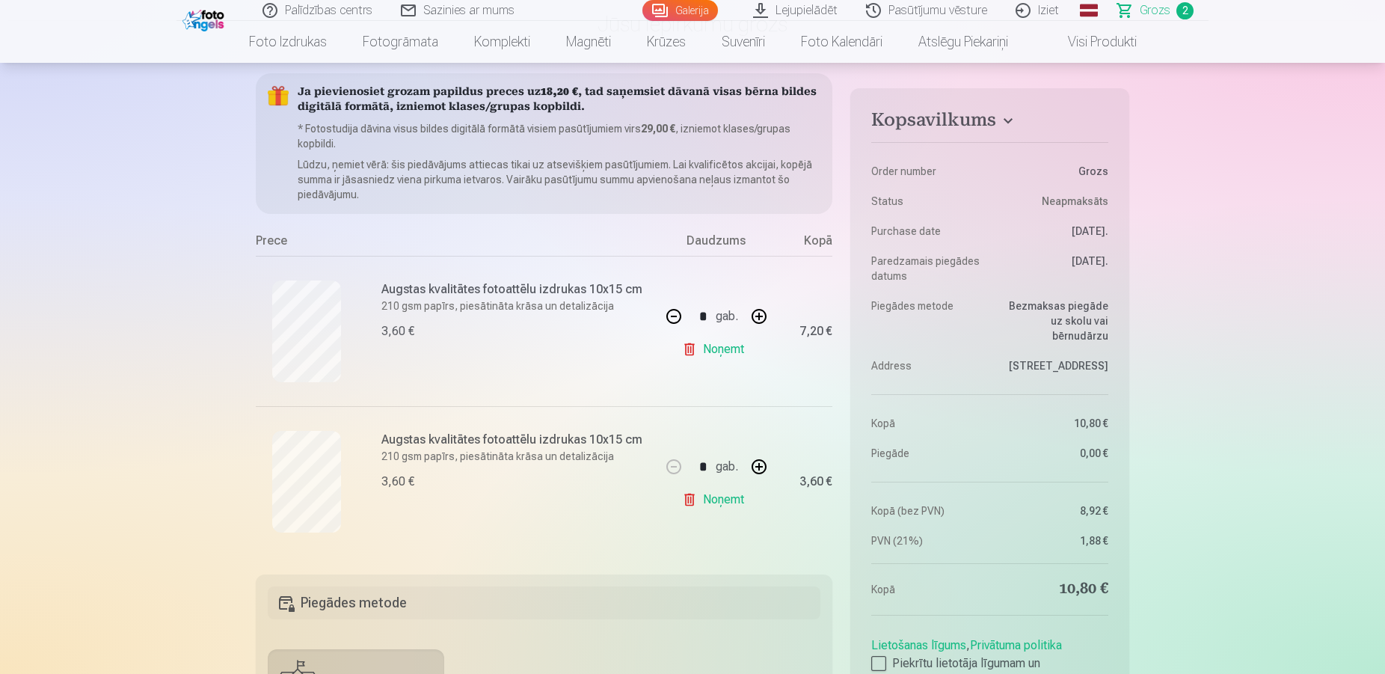
click at [761, 313] on button "button" at bounding box center [759, 316] width 36 height 36
type input "*"
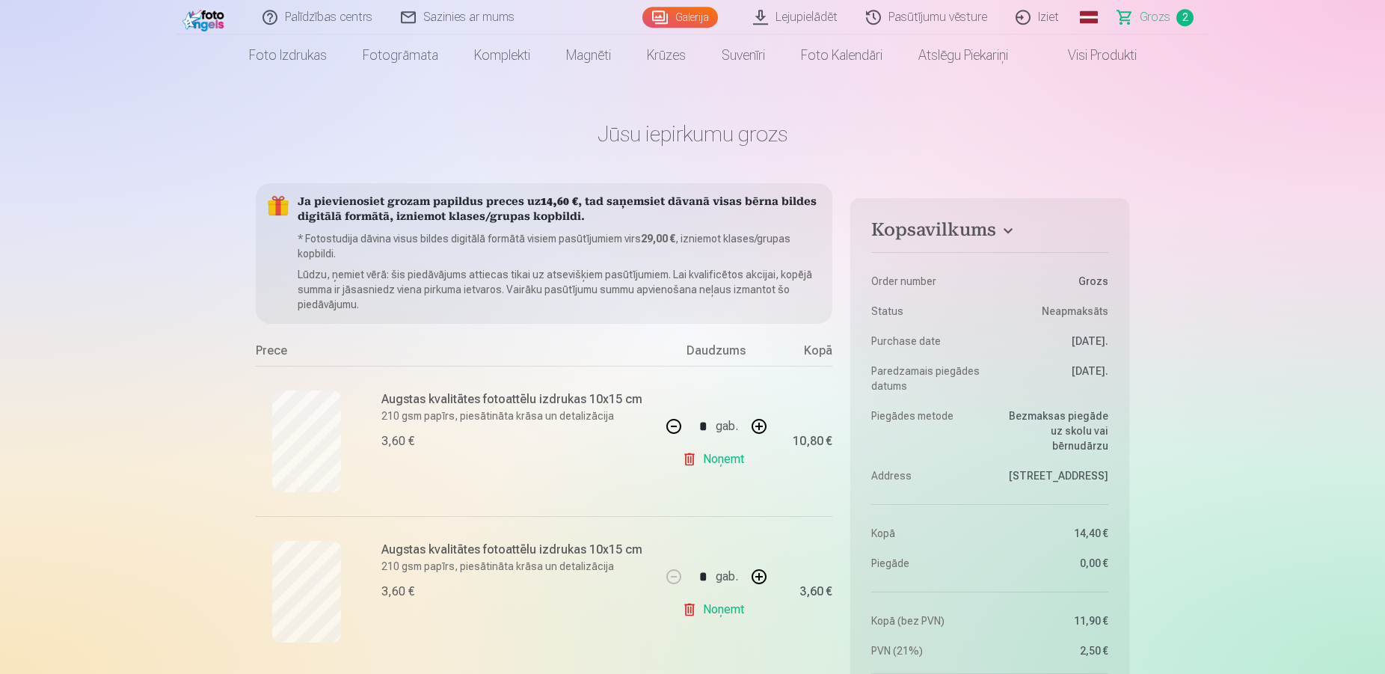
scroll to position [0, 0]
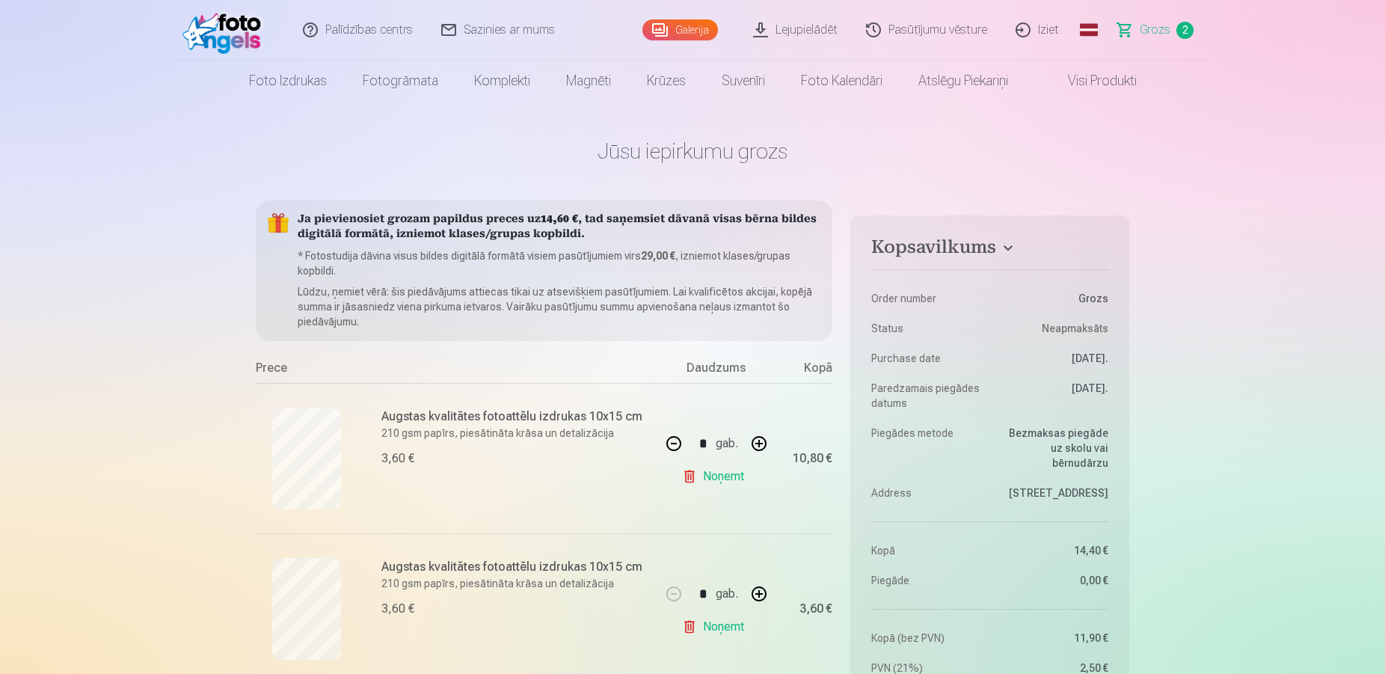
click at [687, 31] on link "Galerija" at bounding box center [681, 29] width 76 height 21
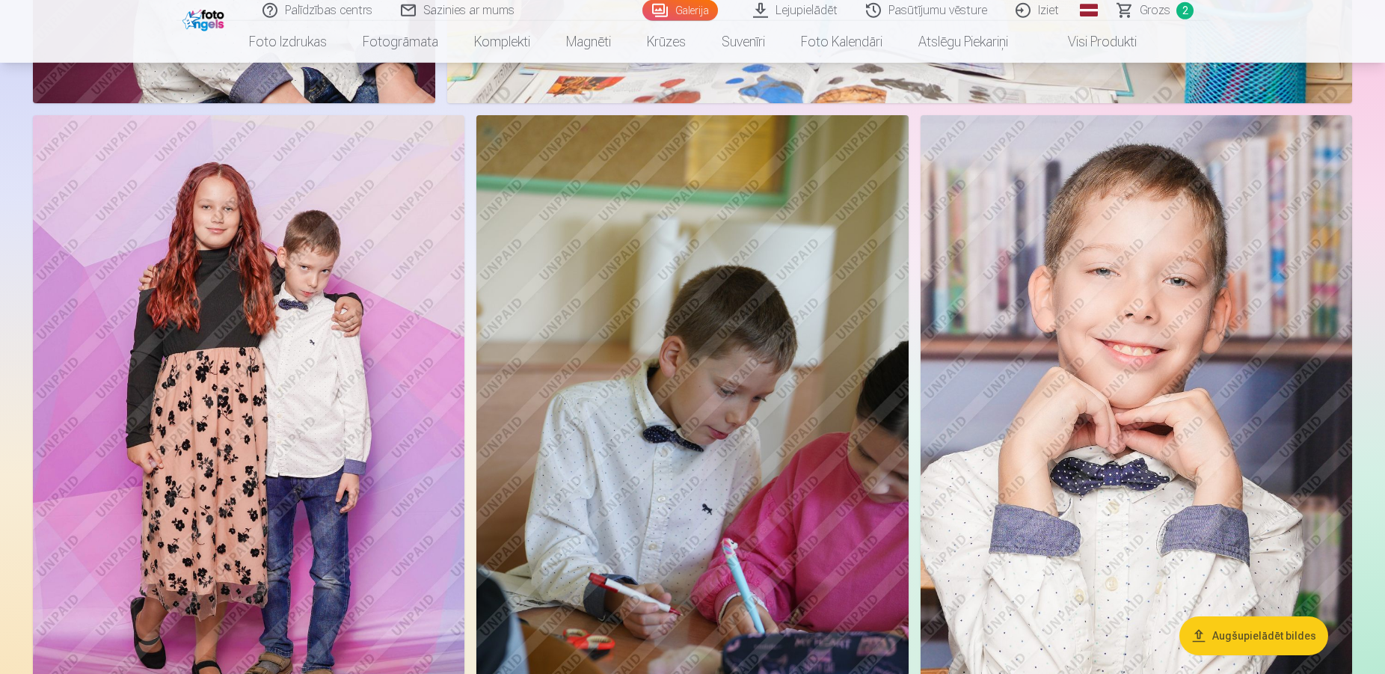
scroll to position [2505, 0]
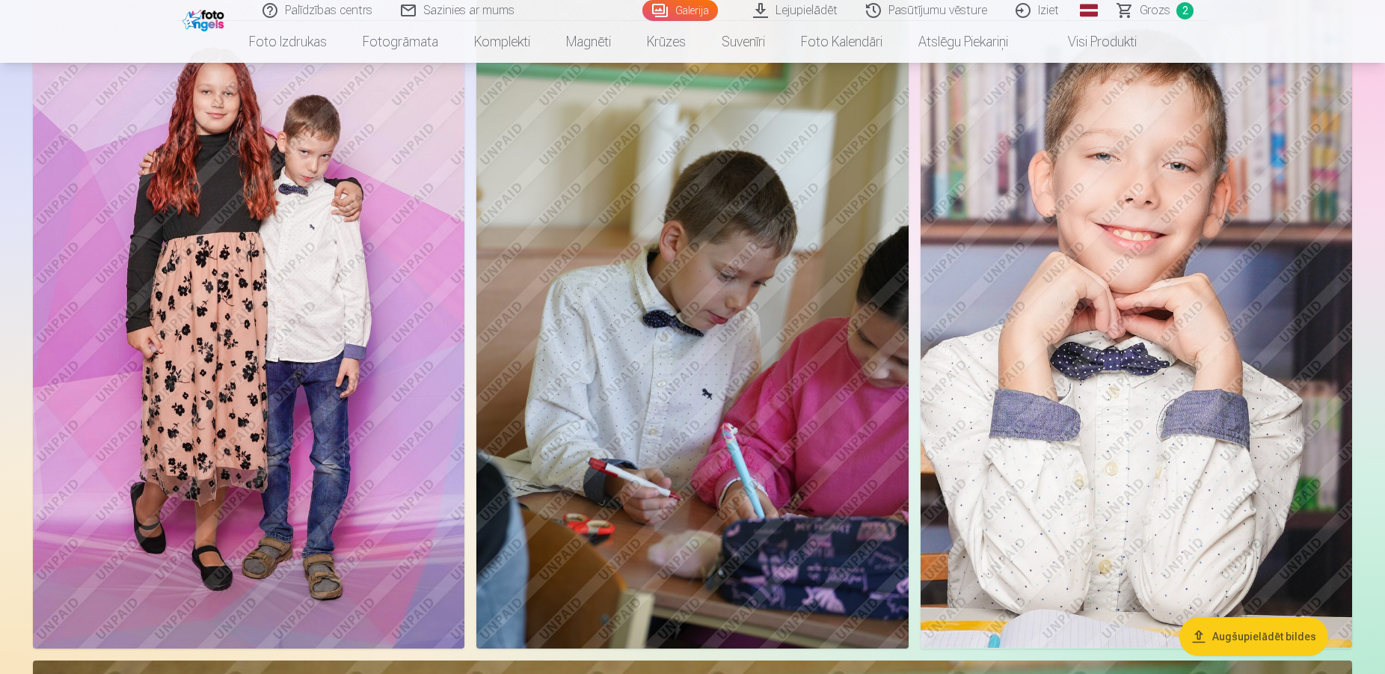
click at [720, 291] on img at bounding box center [692, 324] width 432 height 648
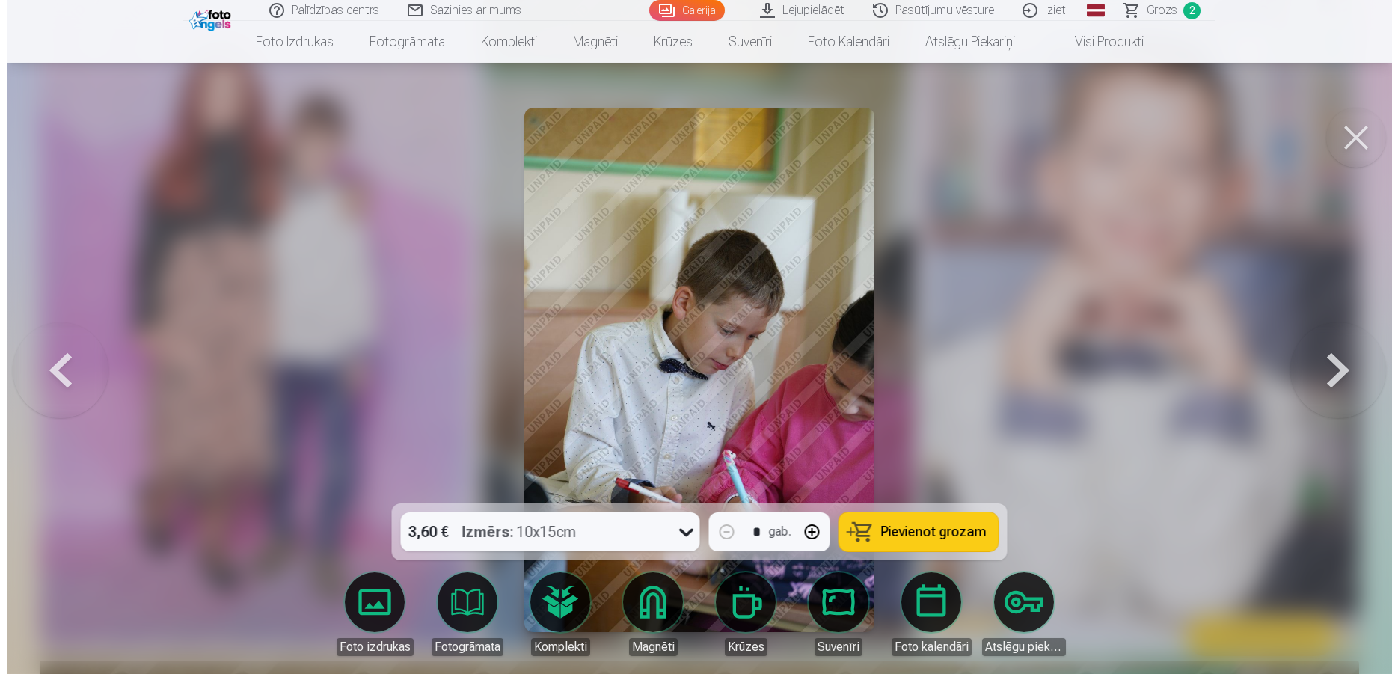
scroll to position [2527, 0]
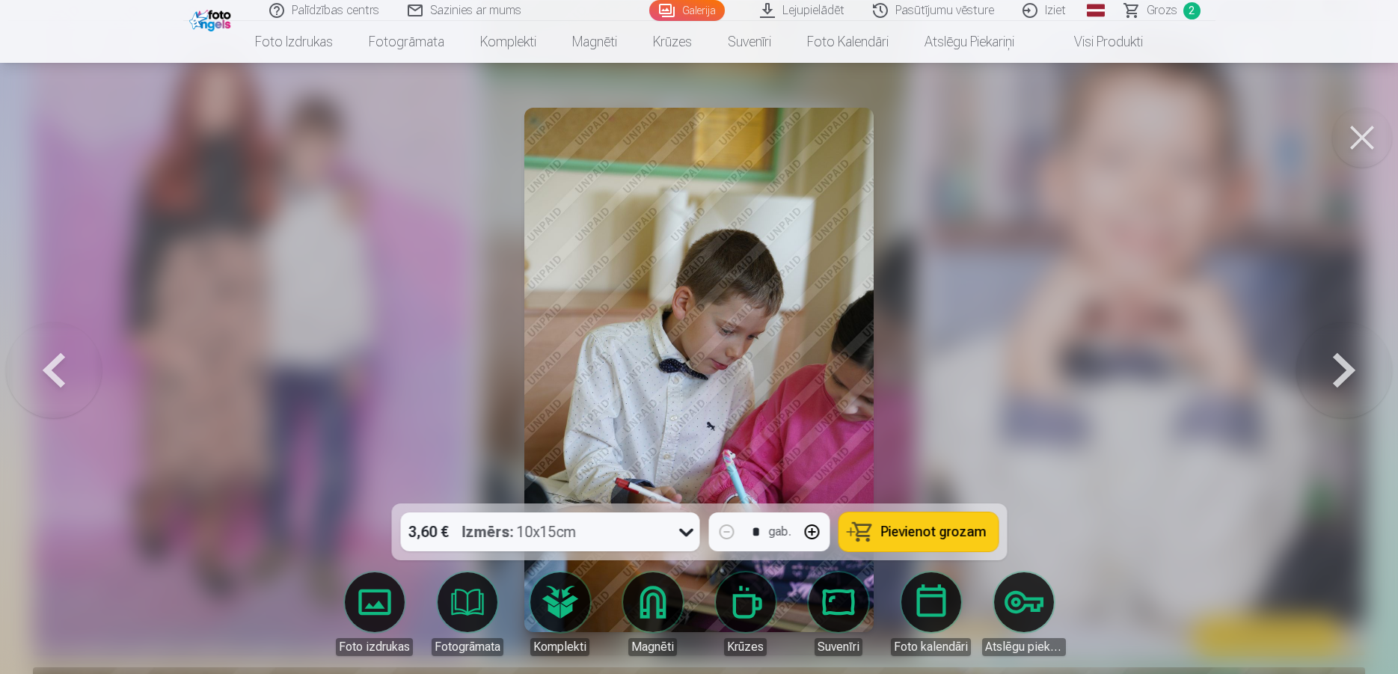
click at [976, 539] on span "Pievienot grozam" at bounding box center [932, 531] width 105 height 13
click at [1367, 135] on button at bounding box center [1362, 138] width 60 height 60
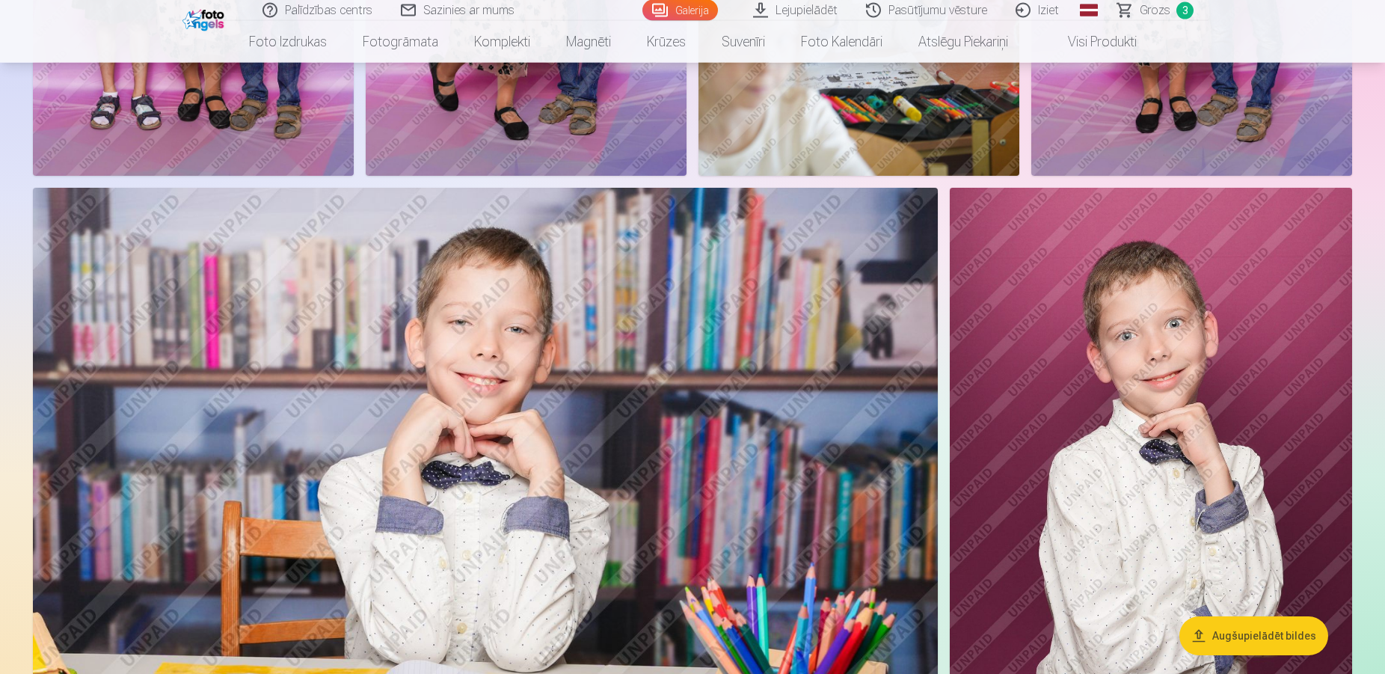
scroll to position [1138, 0]
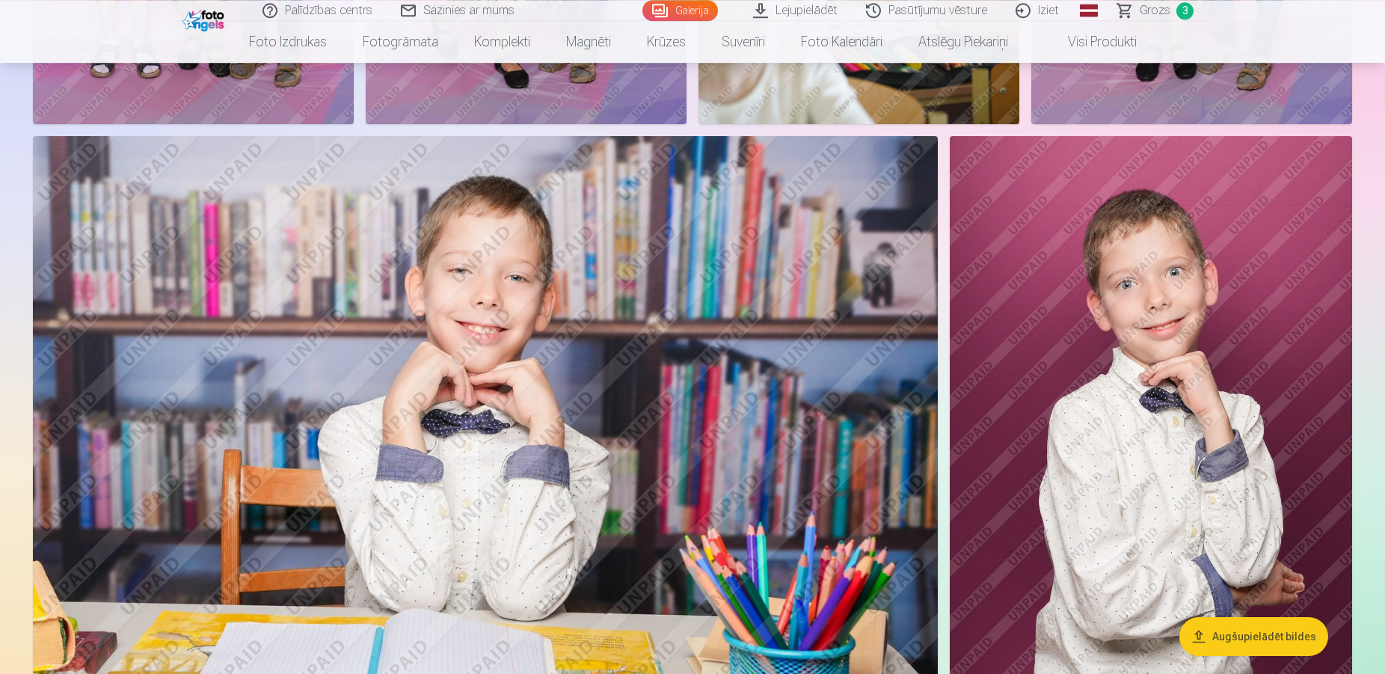
click at [1124, 315] on img at bounding box center [1151, 438] width 402 height 604
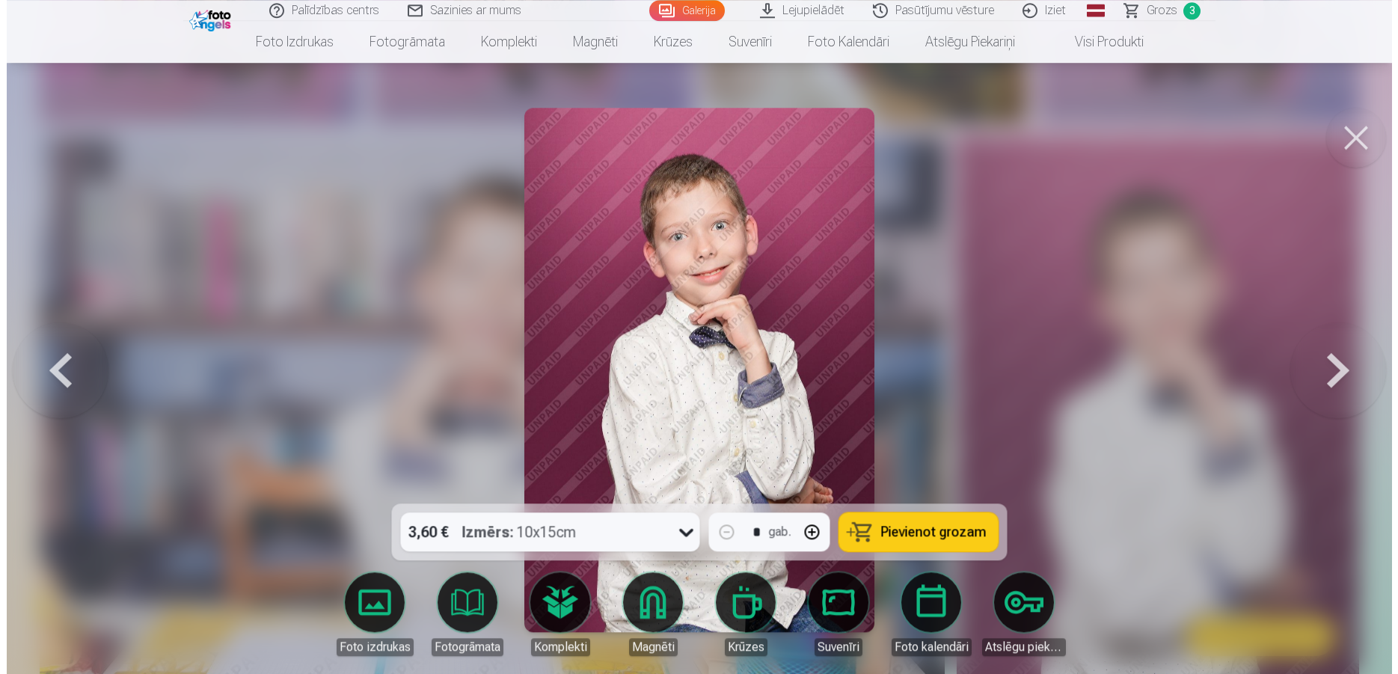
scroll to position [1143, 0]
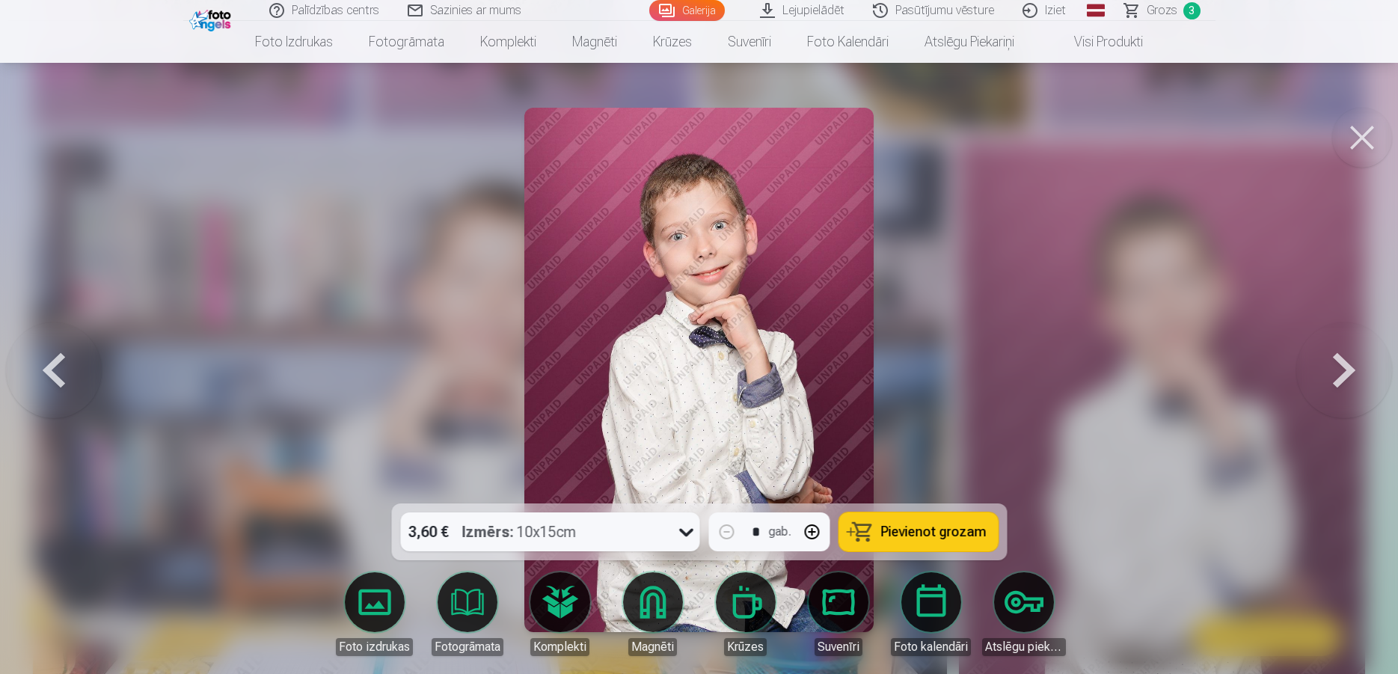
click at [969, 527] on span "Pievienot grozam" at bounding box center [932, 531] width 105 height 13
click at [1364, 137] on button at bounding box center [1362, 138] width 60 height 60
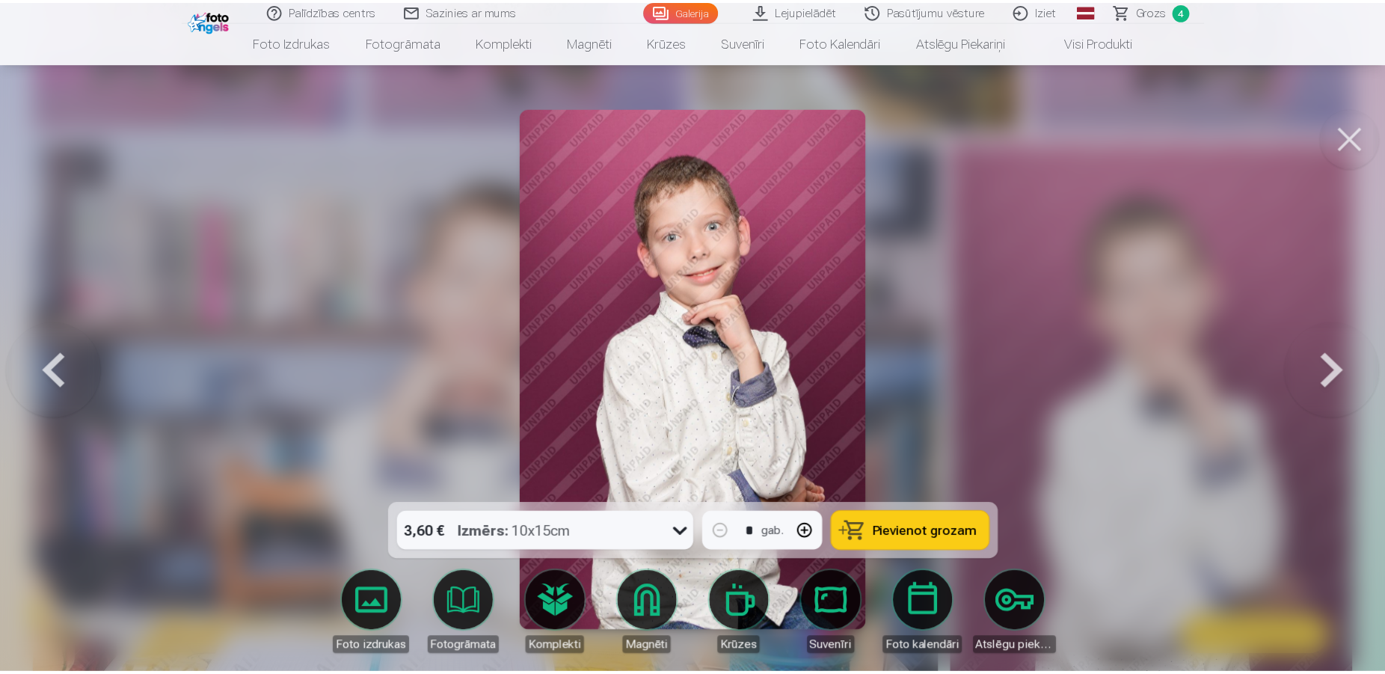
scroll to position [1138, 0]
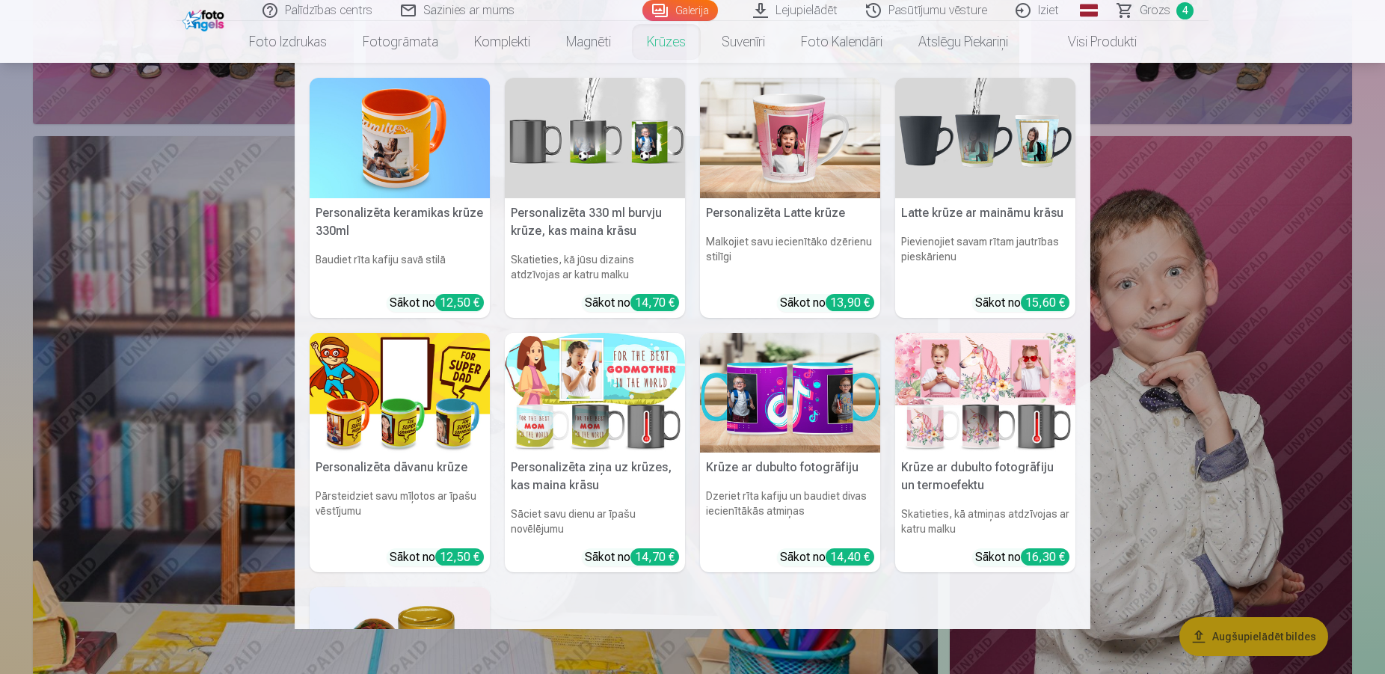
click at [395, 133] on img at bounding box center [400, 138] width 180 height 120
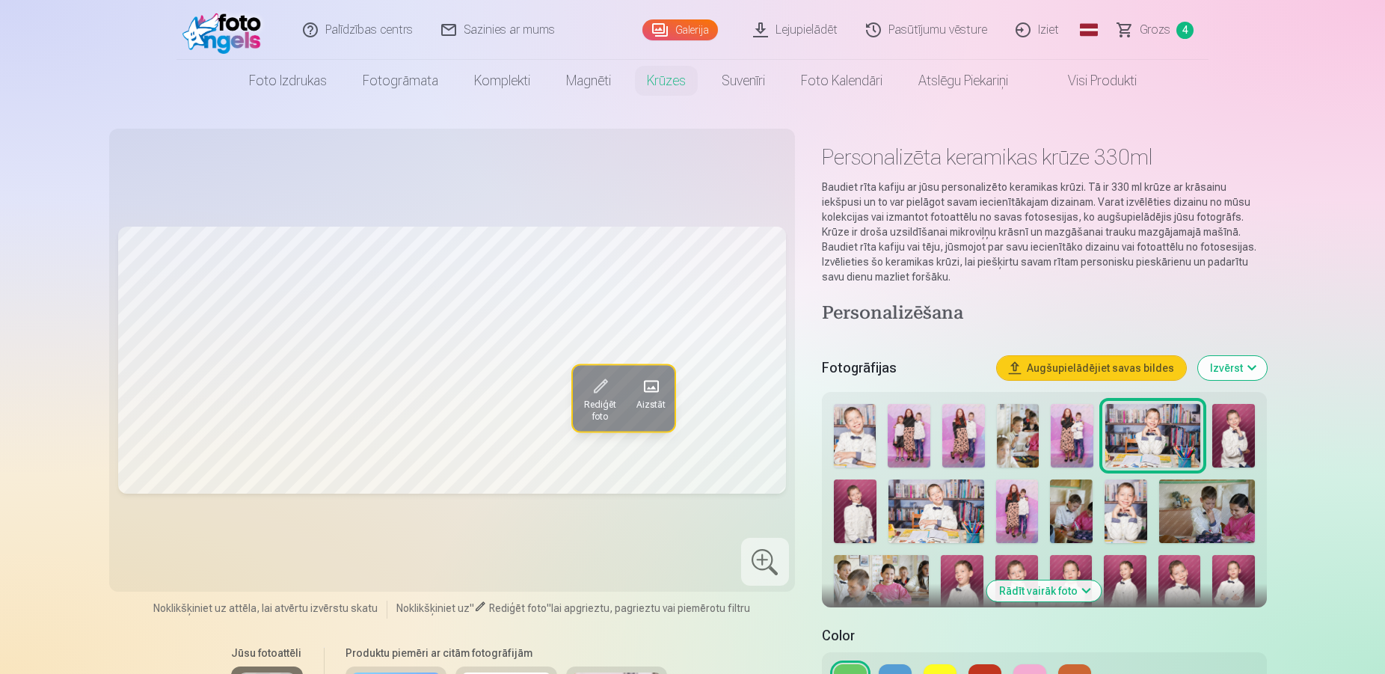
click at [862, 422] on img at bounding box center [855, 436] width 43 height 64
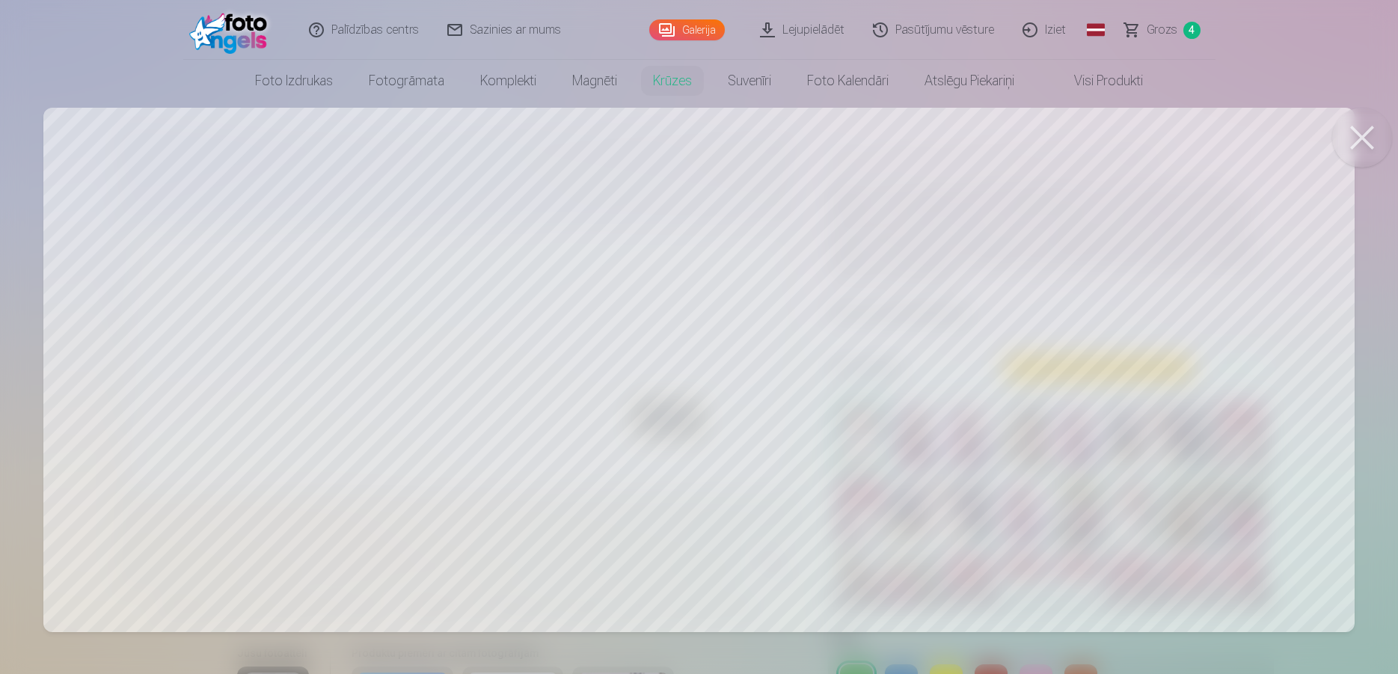
click at [1361, 140] on button at bounding box center [1362, 138] width 60 height 60
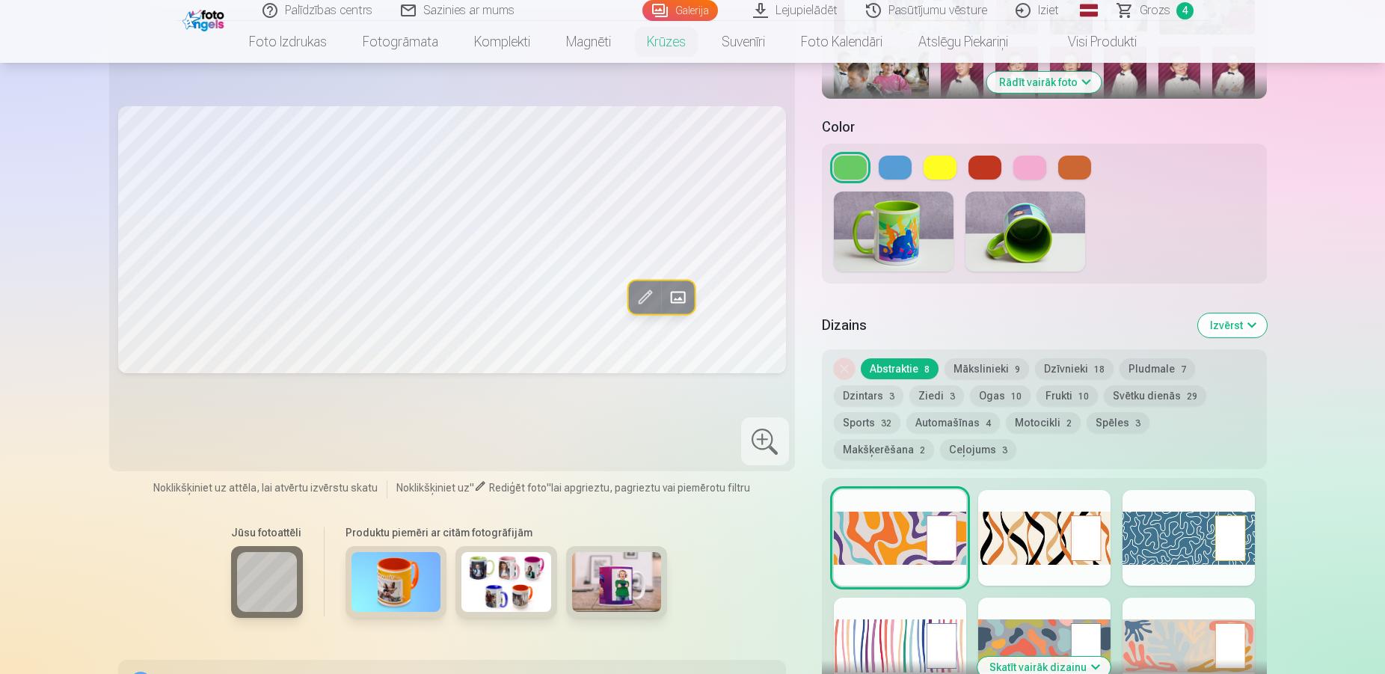
scroll to position [636, 0]
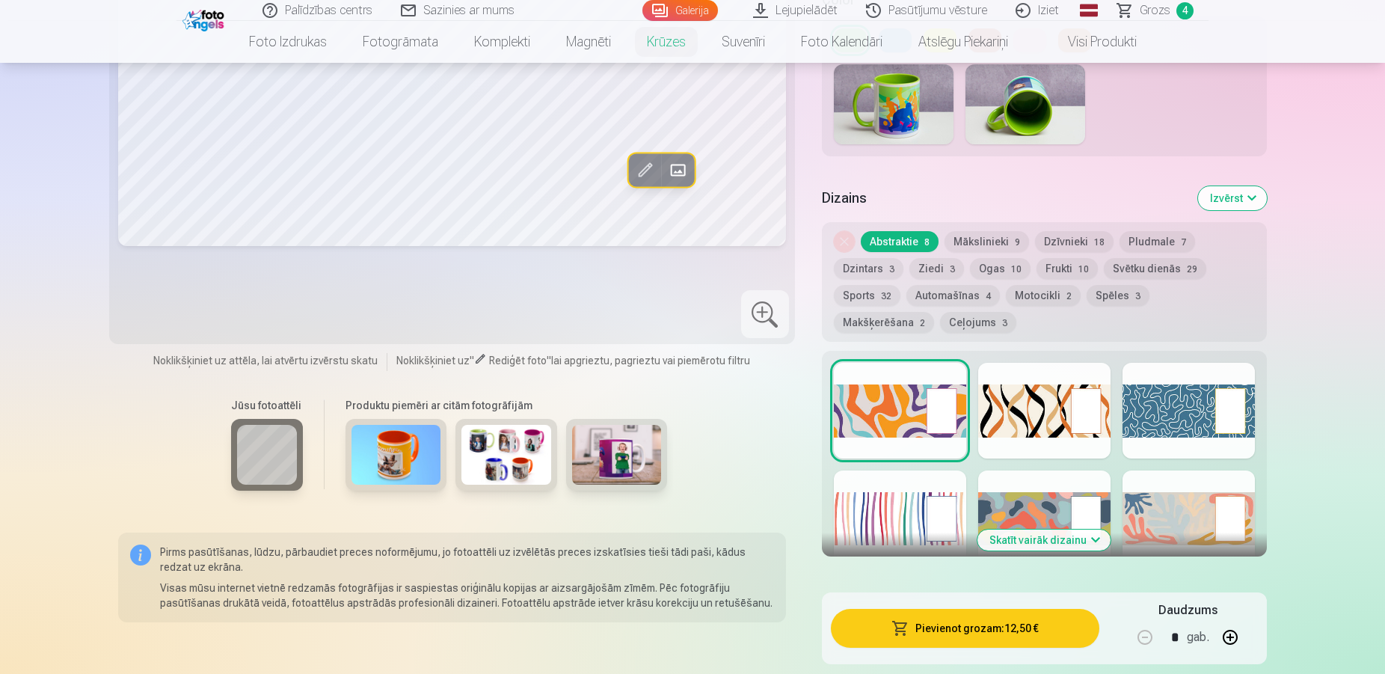
click at [1040, 530] on button "Skatīt vairāk dizainu" at bounding box center [1044, 540] width 133 height 21
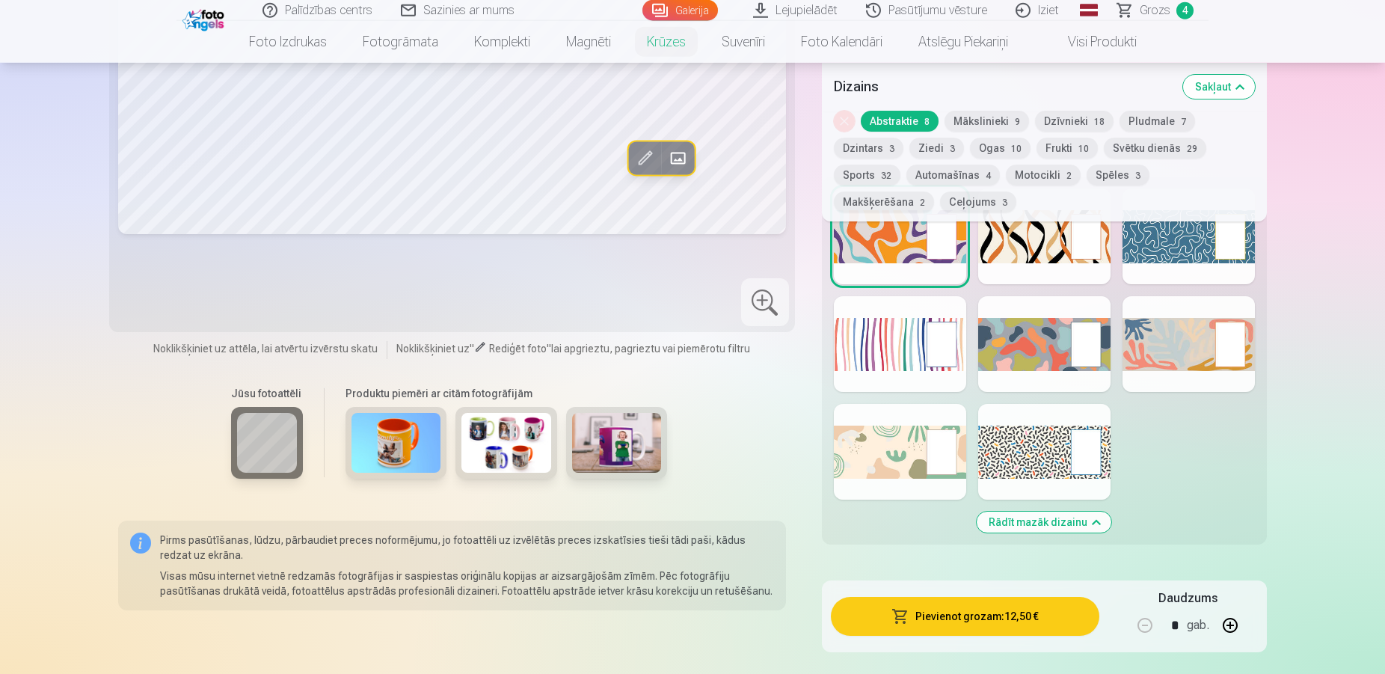
scroll to position [814, 0]
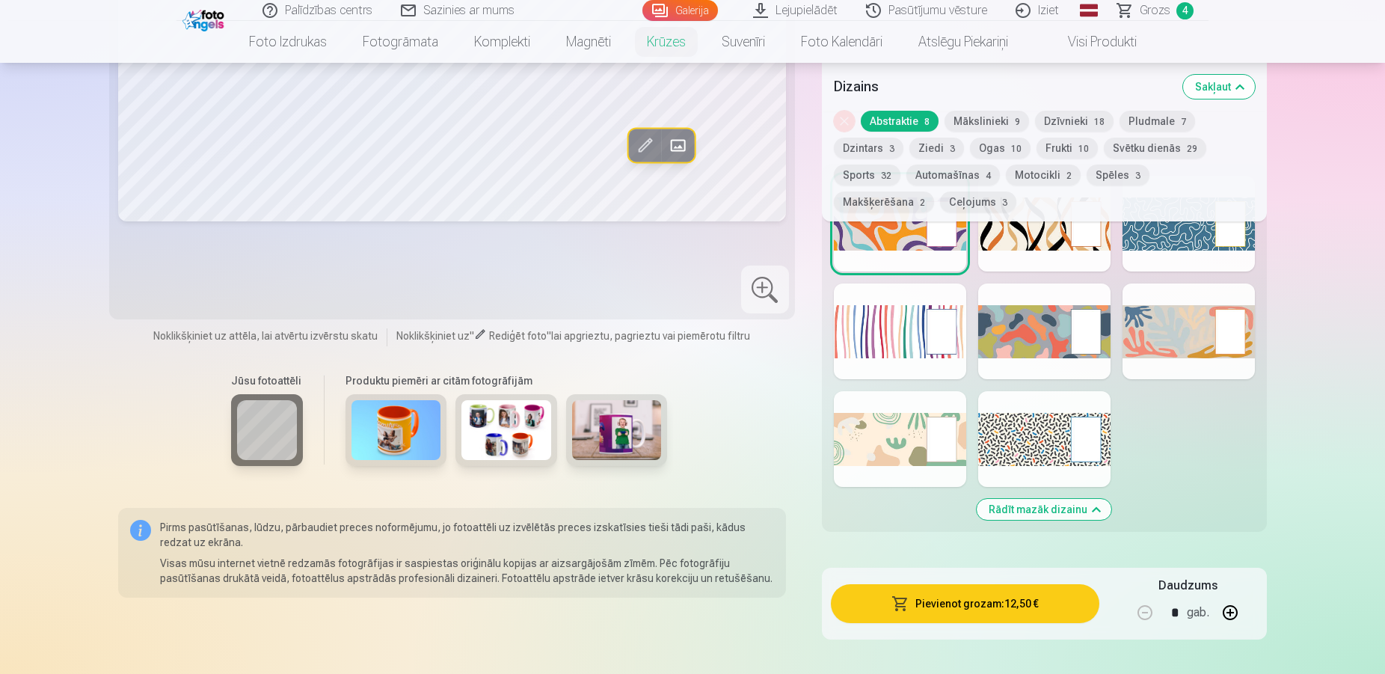
click at [1037, 421] on div at bounding box center [1044, 439] width 132 height 96
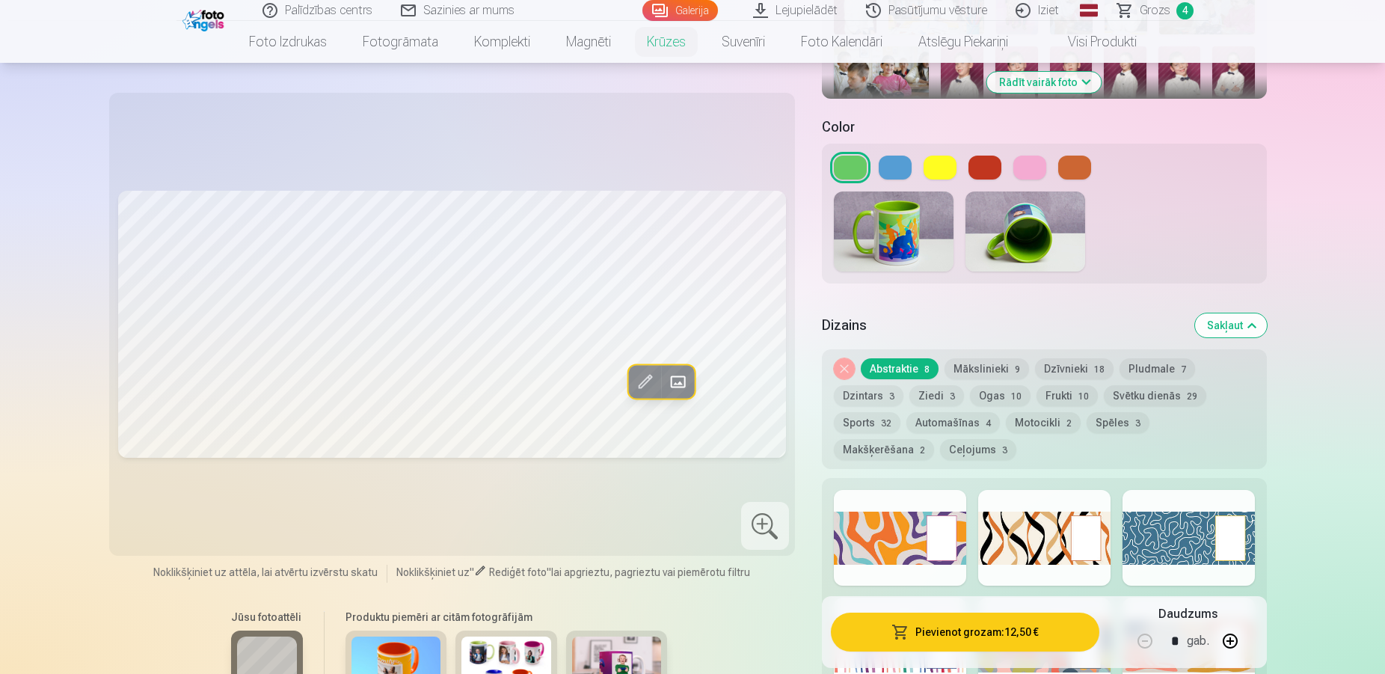
scroll to position [738, 0]
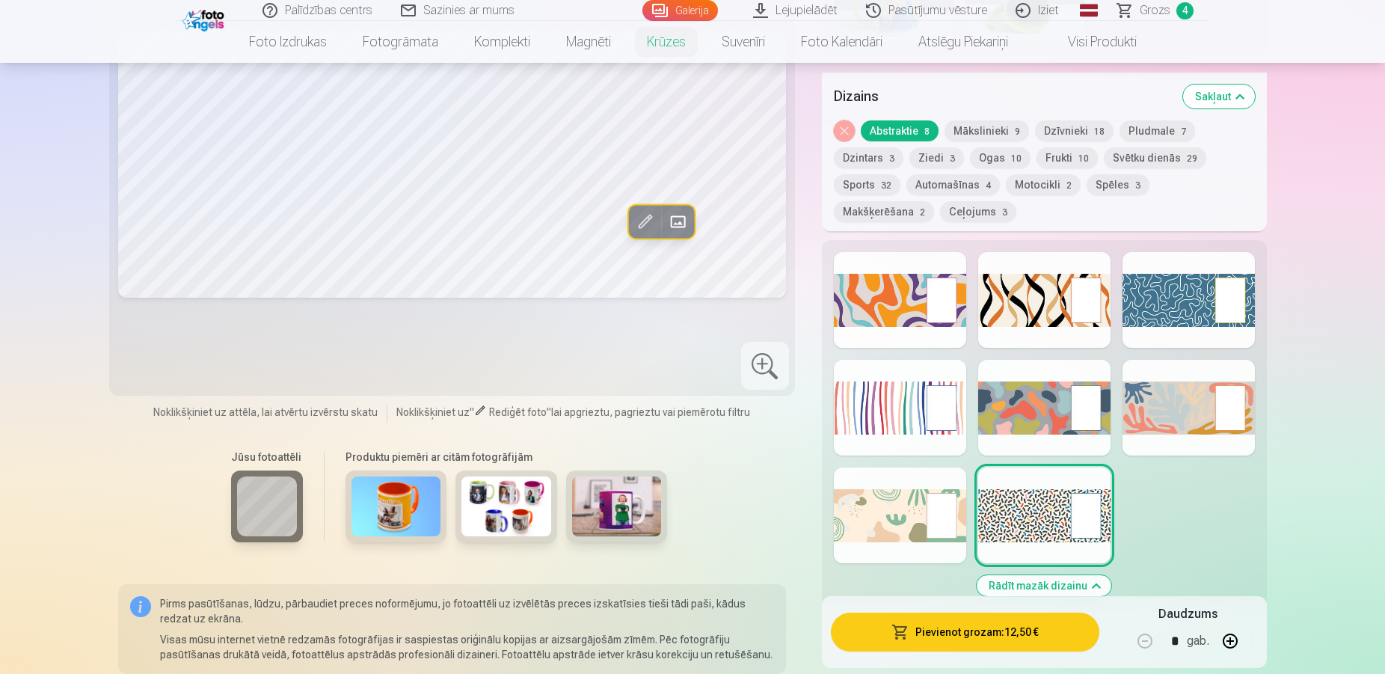
click at [1098, 271] on div at bounding box center [1044, 300] width 132 height 96
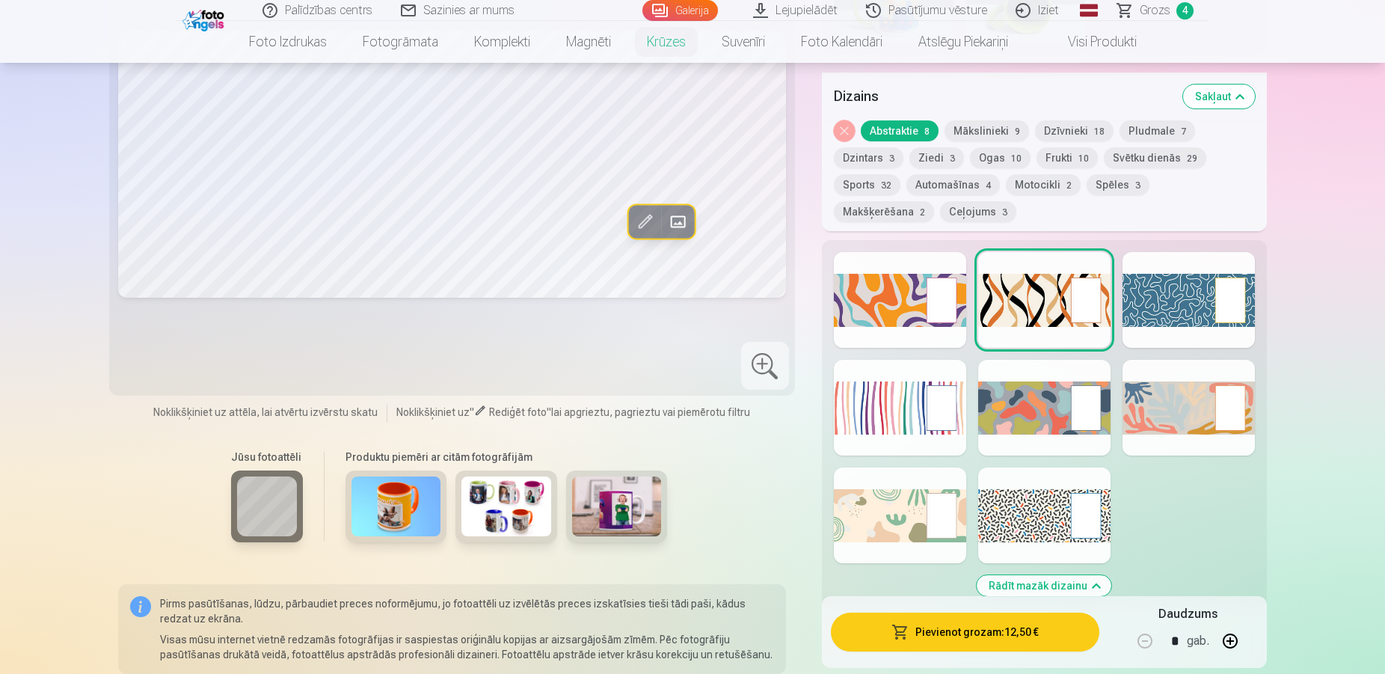
click at [1036, 407] on div at bounding box center [1044, 408] width 132 height 96
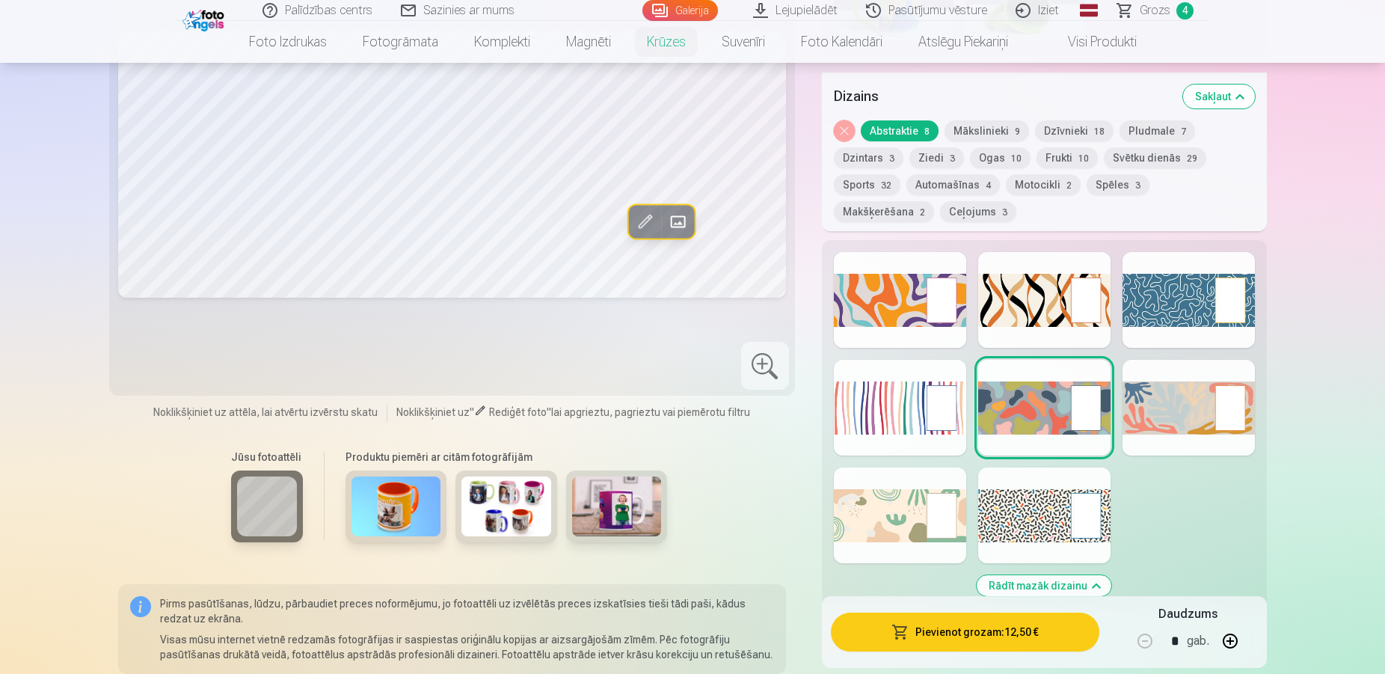
click at [927, 392] on div at bounding box center [900, 408] width 132 height 96
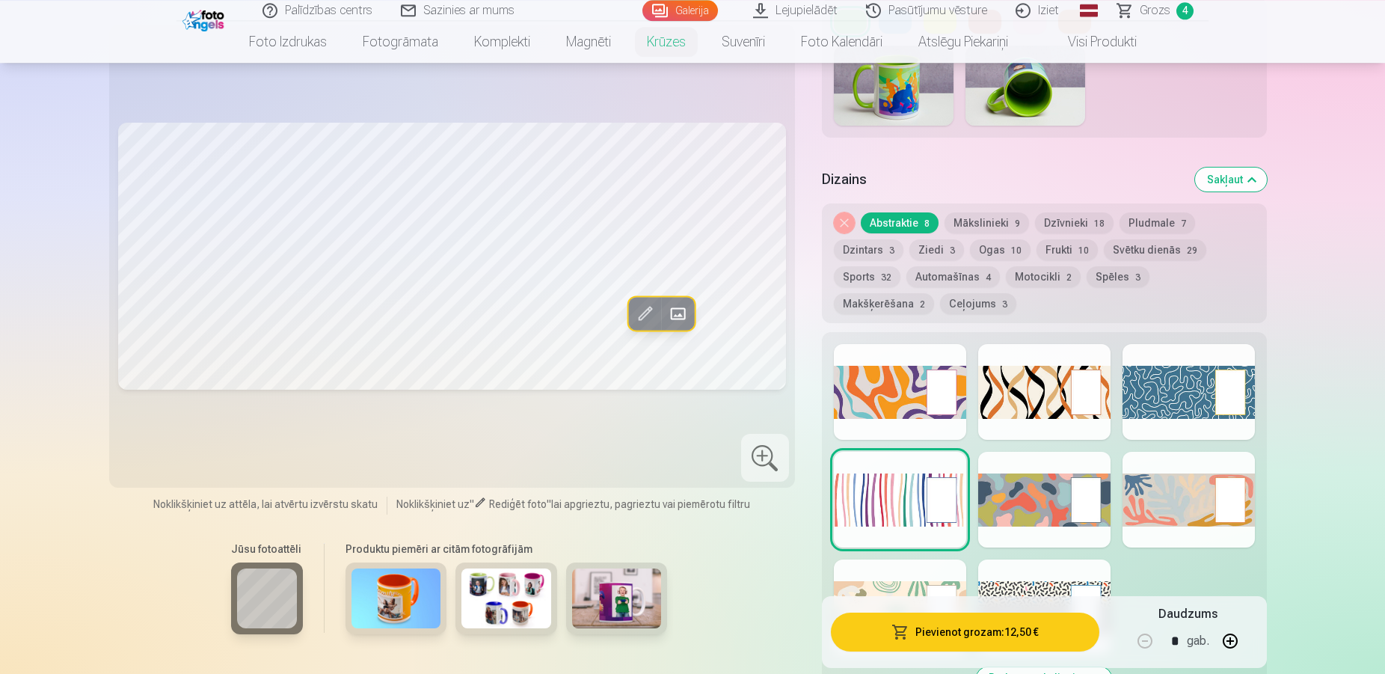
scroll to position [636, 0]
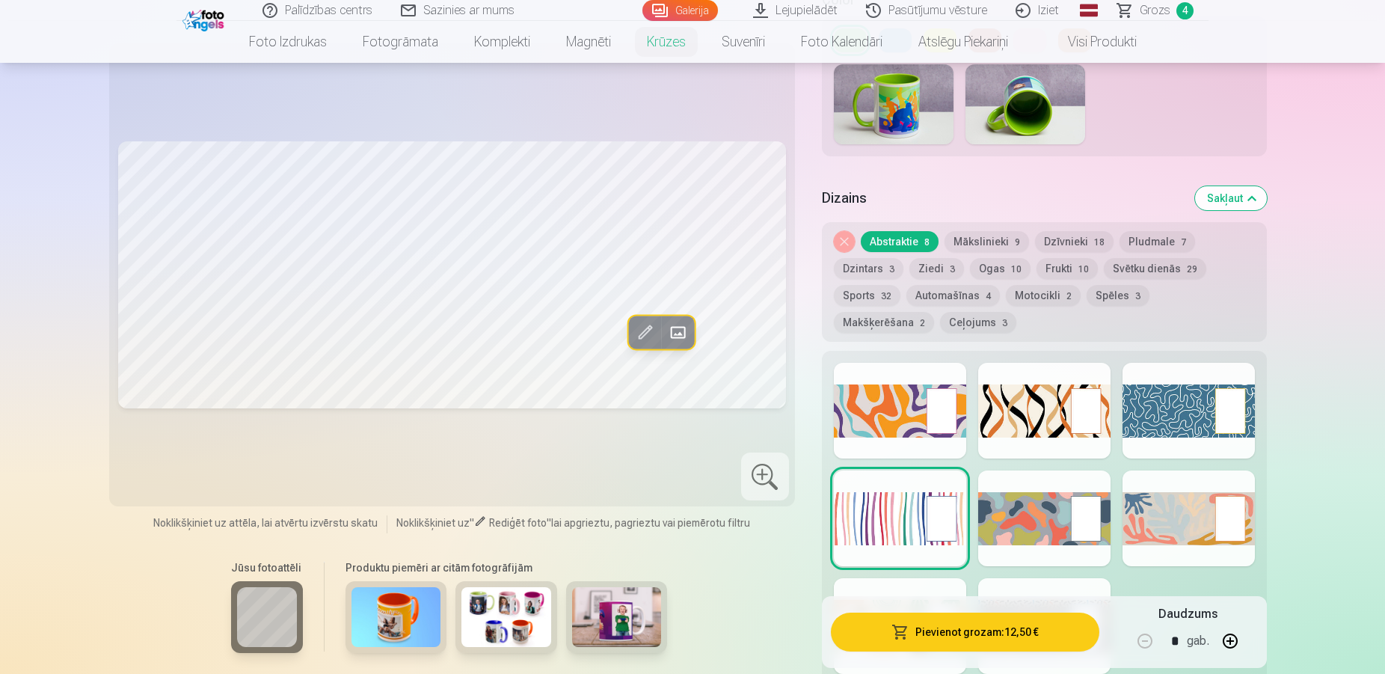
click at [886, 406] on div at bounding box center [900, 411] width 132 height 96
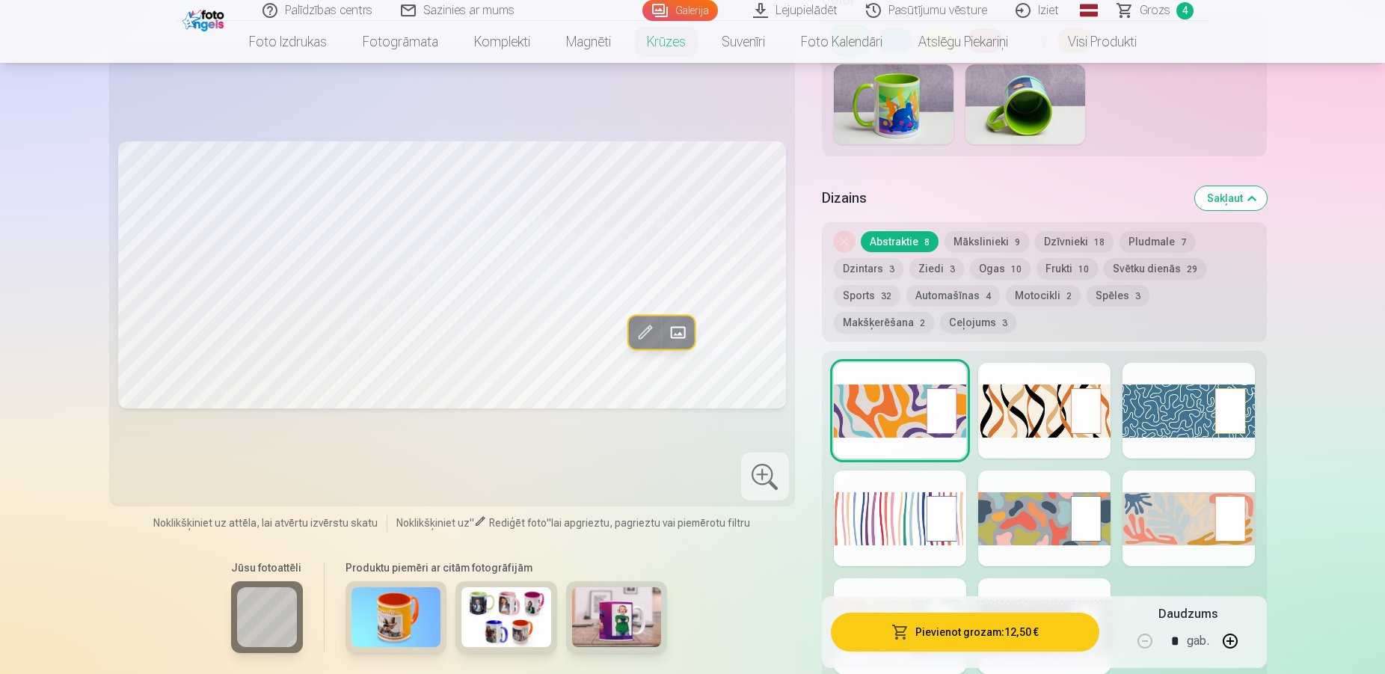
click at [1036, 387] on div at bounding box center [1044, 411] width 132 height 96
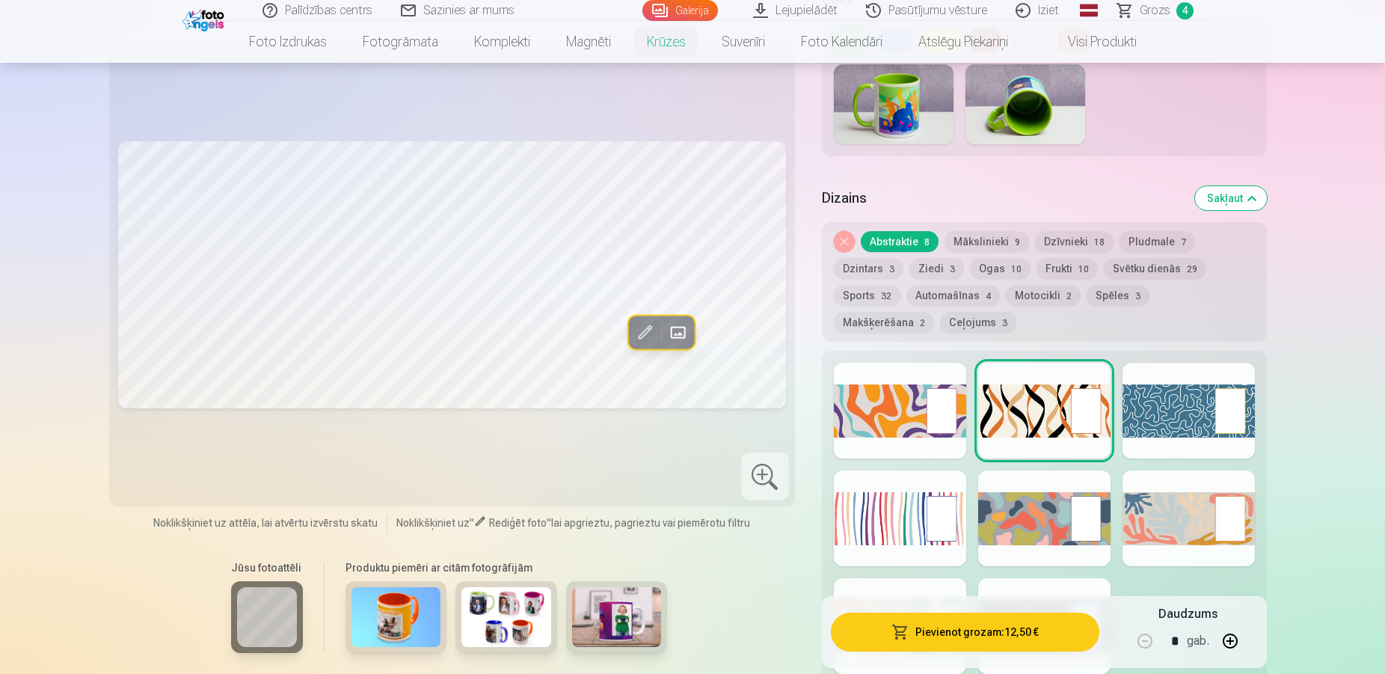
click at [1161, 375] on div at bounding box center [1189, 411] width 132 height 96
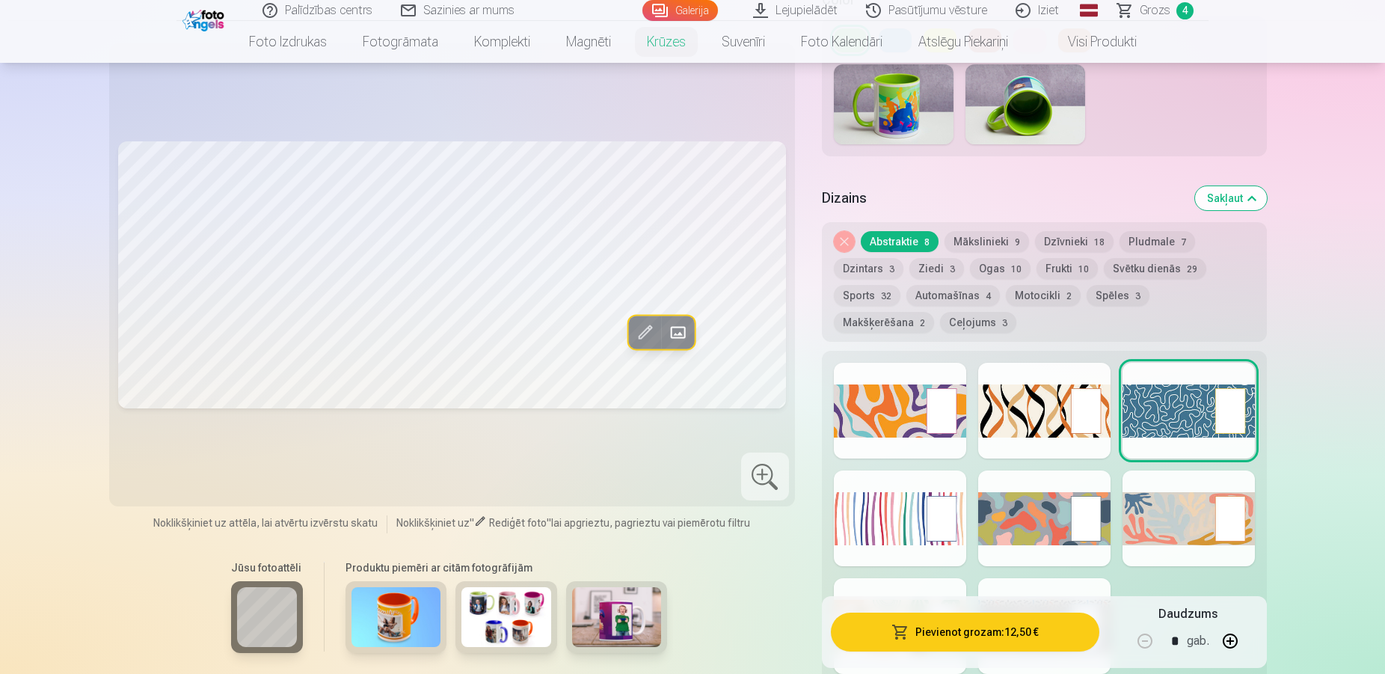
click at [1053, 503] on div at bounding box center [1044, 518] width 132 height 96
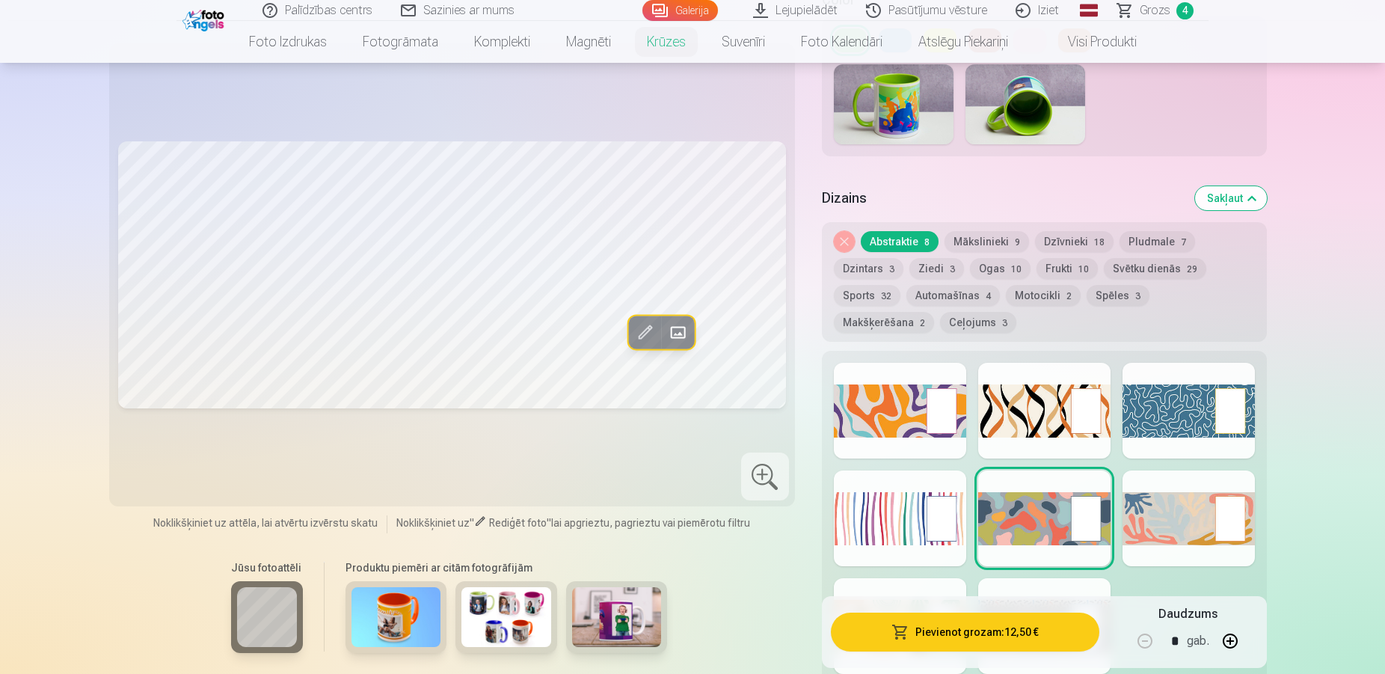
click at [907, 422] on div at bounding box center [900, 411] width 132 height 96
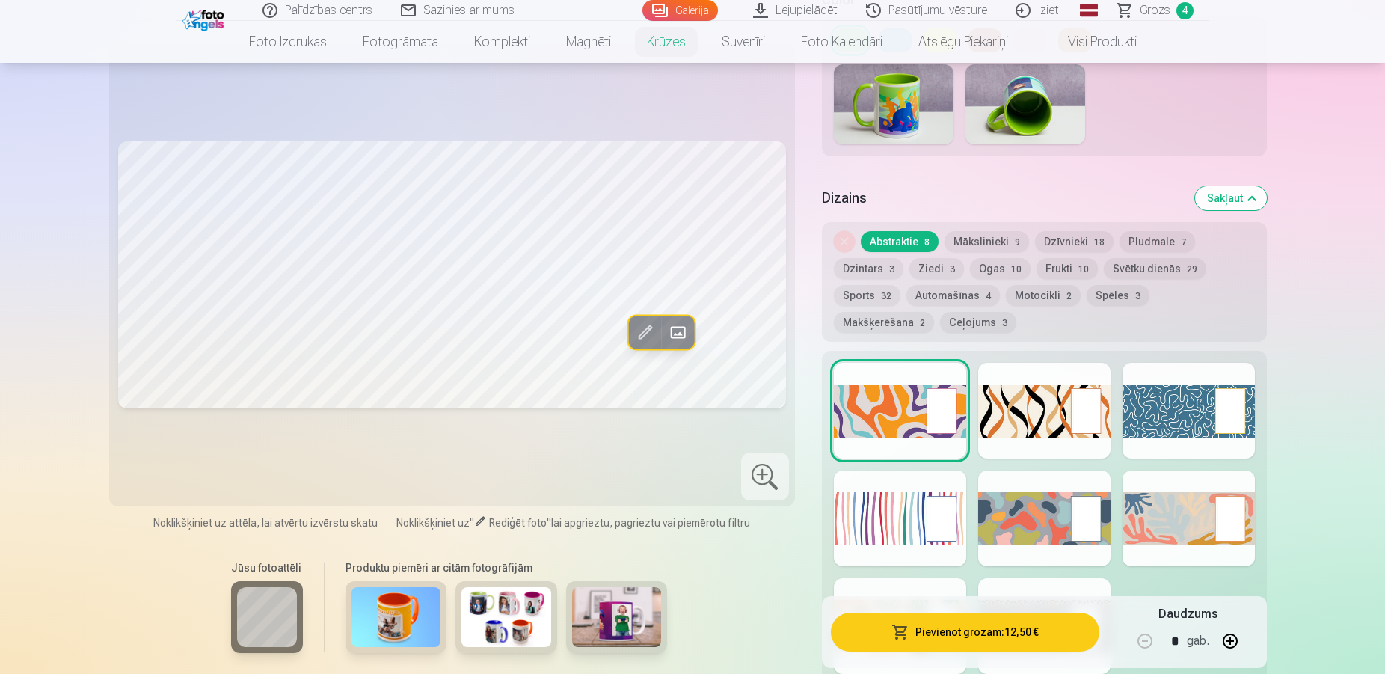
click at [948, 512] on div at bounding box center [900, 518] width 132 height 96
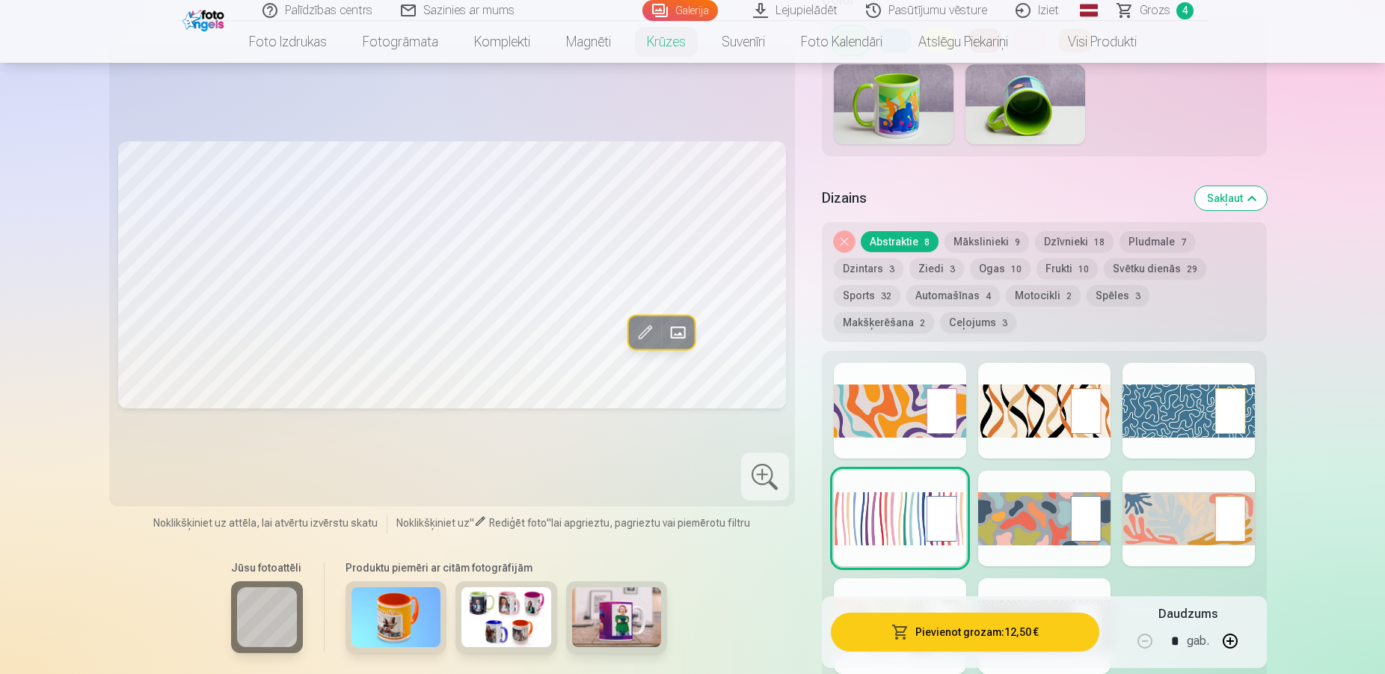
click at [1213, 509] on div at bounding box center [1189, 518] width 132 height 96
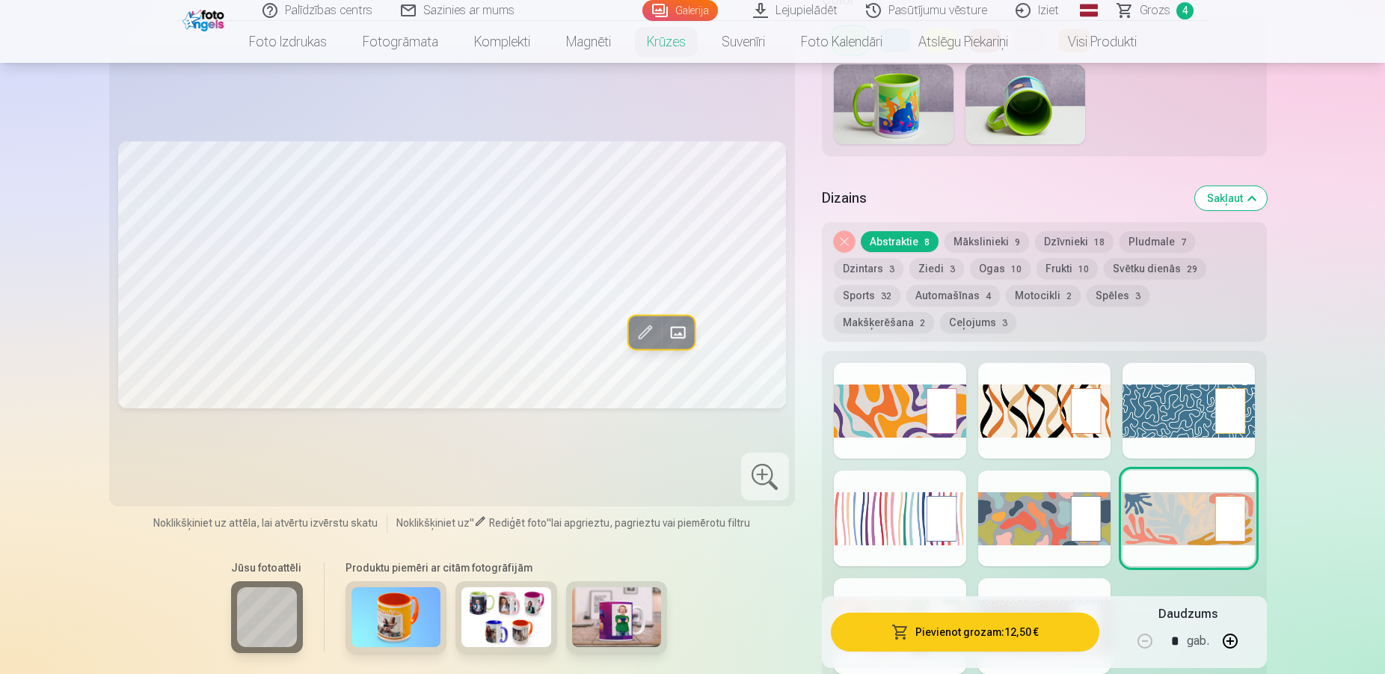
click at [1156, 415] on div at bounding box center [1189, 411] width 132 height 96
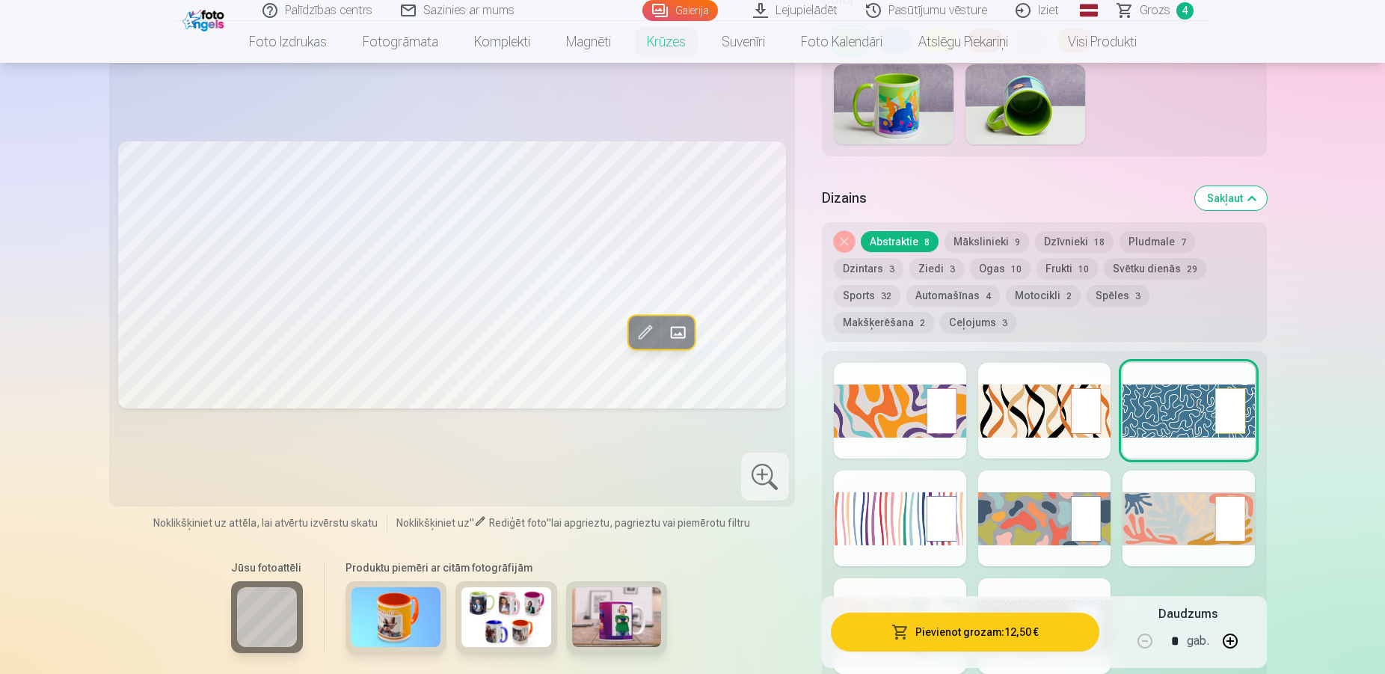
drag, startPoint x: 1025, startPoint y: 402, endPoint x: 993, endPoint y: 397, distance: 31.8
click at [1023, 402] on div at bounding box center [1044, 411] width 132 height 96
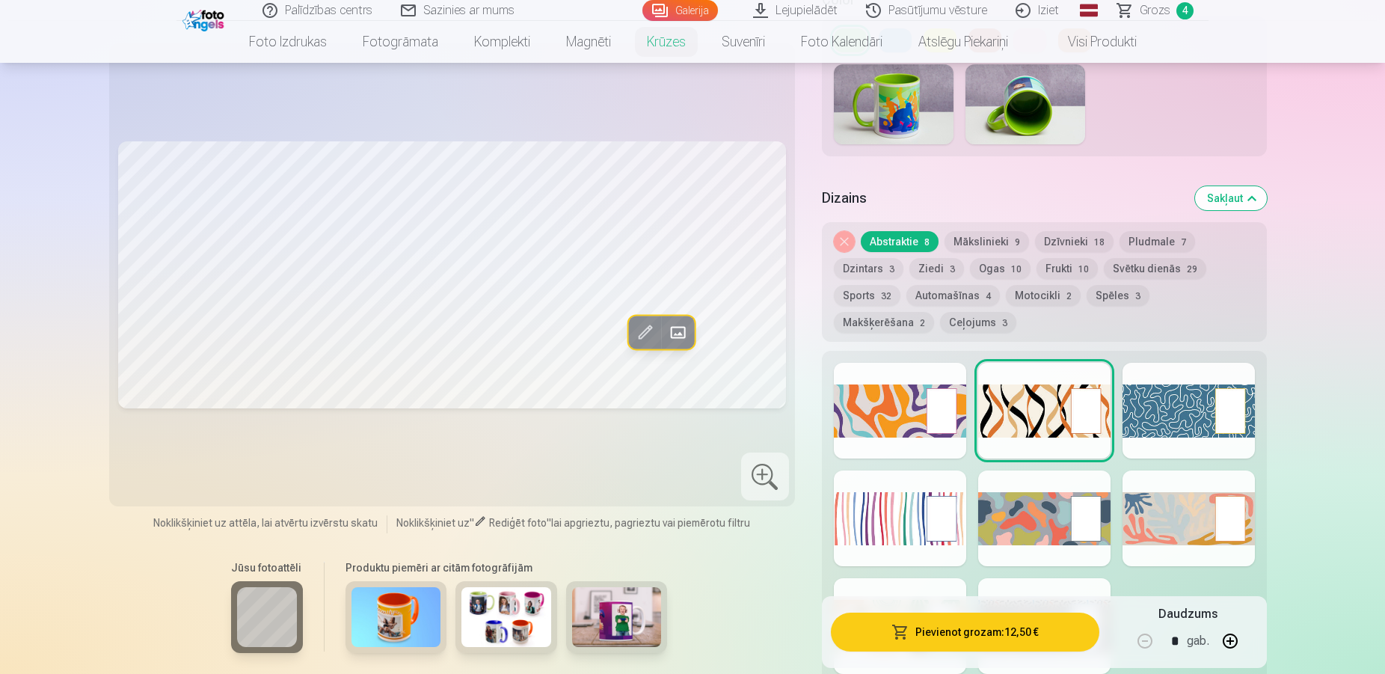
drag, startPoint x: 1011, startPoint y: 399, endPoint x: 1085, endPoint y: 374, distance: 77.3
click at [1042, 382] on div at bounding box center [1044, 411] width 132 height 96
drag, startPoint x: 1156, startPoint y: 410, endPoint x: 1091, endPoint y: 500, distance: 111.5
click at [1156, 411] on div at bounding box center [1189, 411] width 132 height 96
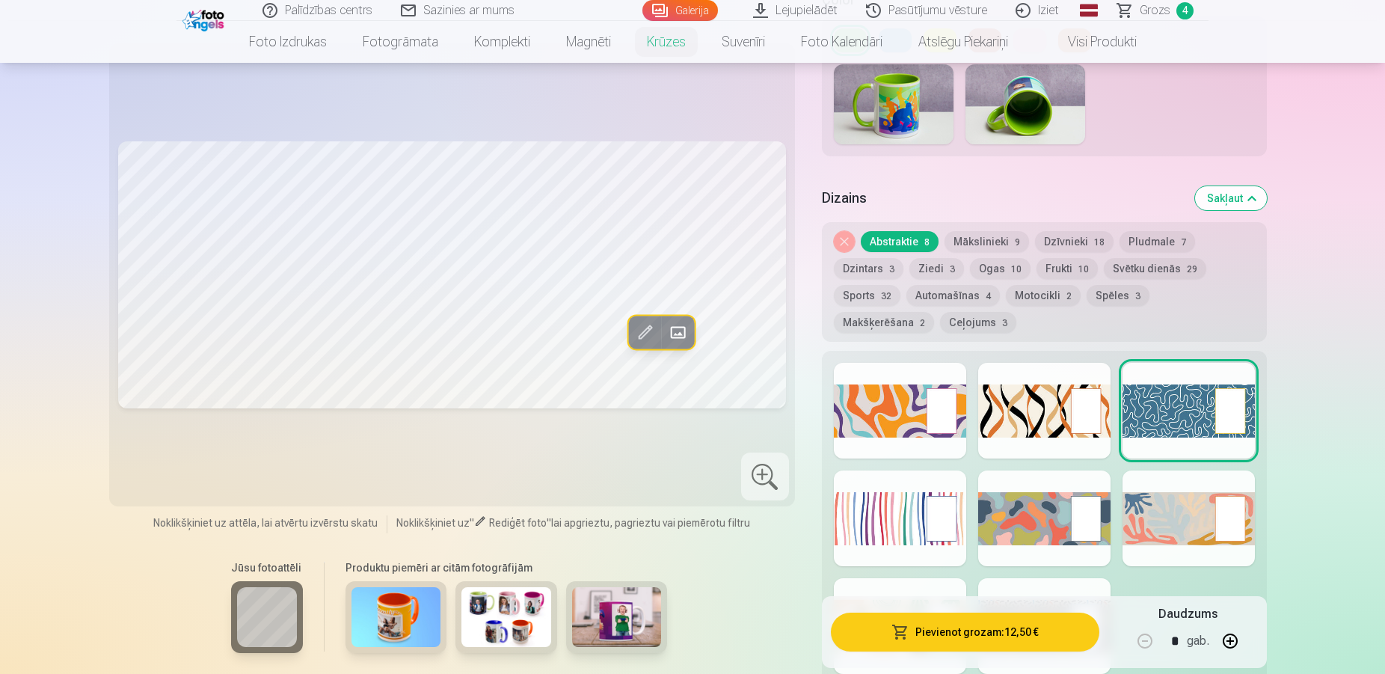
drag, startPoint x: 1091, startPoint y: 500, endPoint x: 930, endPoint y: 496, distance: 160.9
click at [972, 503] on div "Rādīt mazāk dizainu" at bounding box center [1044, 535] width 445 height 368
drag, startPoint x: 942, startPoint y: 473, endPoint x: 970, endPoint y: 423, distance: 57.9
click at [955, 443] on div "Rādīt mazāk dizainu" at bounding box center [1044, 535] width 445 height 368
drag, startPoint x: 1103, startPoint y: 412, endPoint x: 1097, endPoint y: 407, distance: 8.5
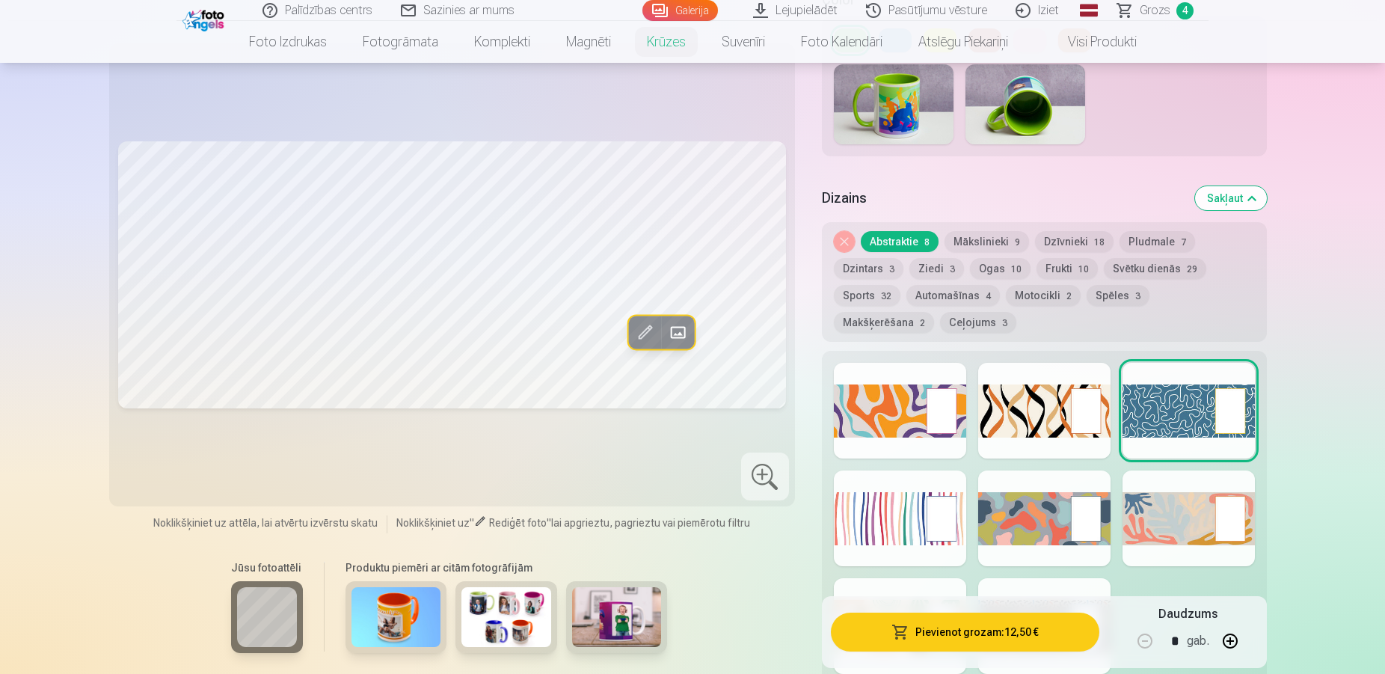
click at [1103, 412] on div at bounding box center [1044, 411] width 132 height 96
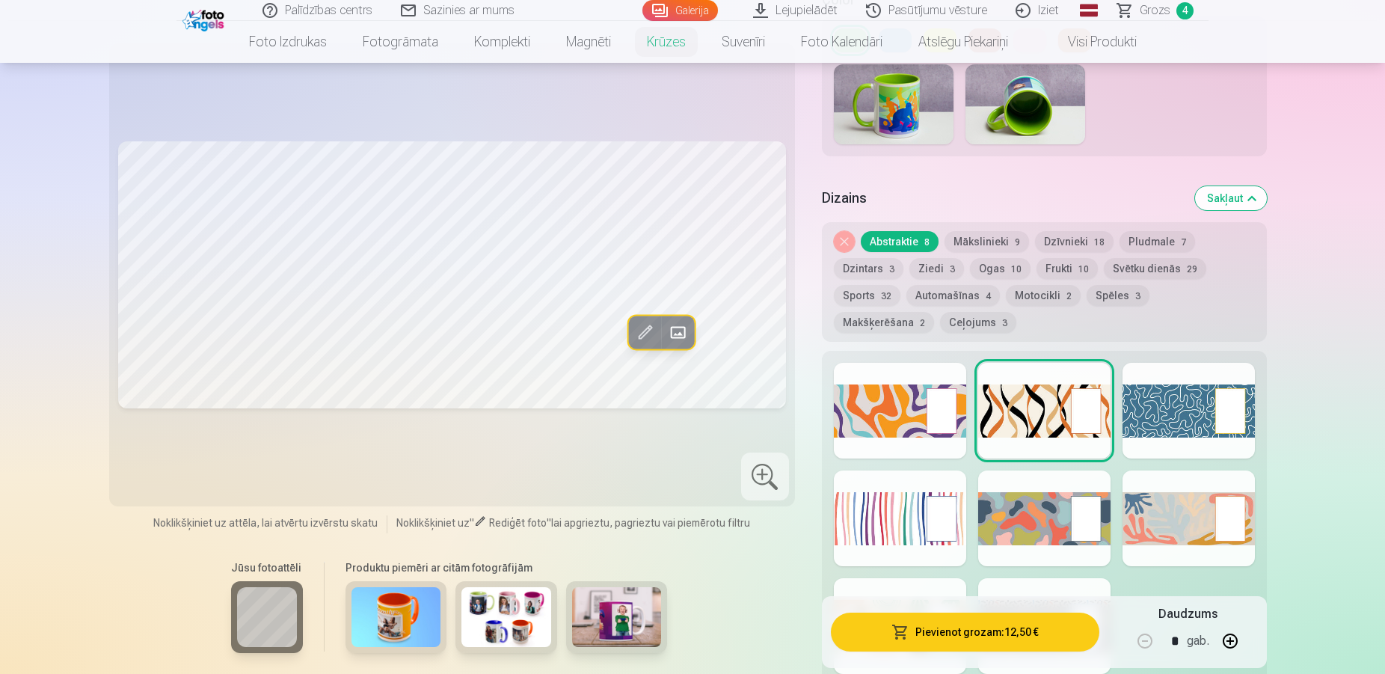
drag, startPoint x: 1020, startPoint y: 394, endPoint x: 1027, endPoint y: 390, distance: 8.4
click at [1027, 390] on div at bounding box center [1044, 411] width 132 height 96
drag, startPoint x: 1300, startPoint y: 328, endPoint x: 1236, endPoint y: 400, distance: 95.9
click at [1173, 412] on div at bounding box center [1189, 411] width 132 height 96
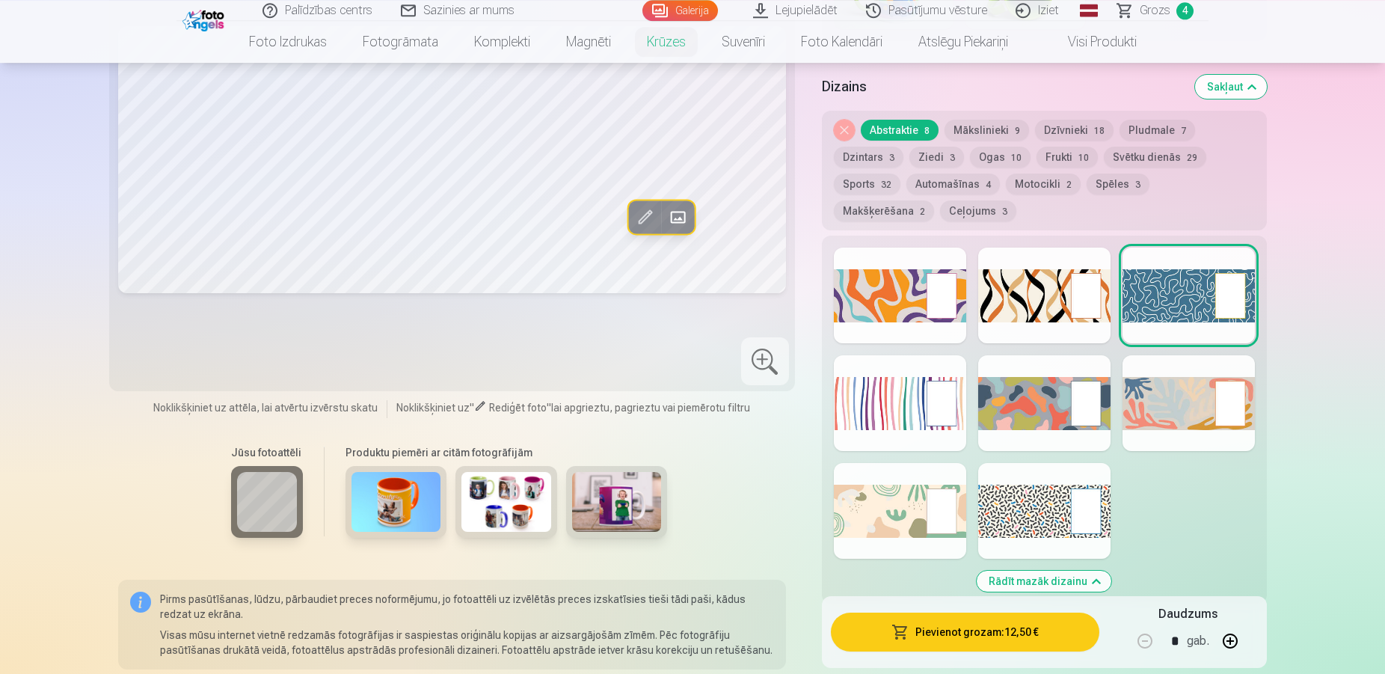
scroll to position [763, 0]
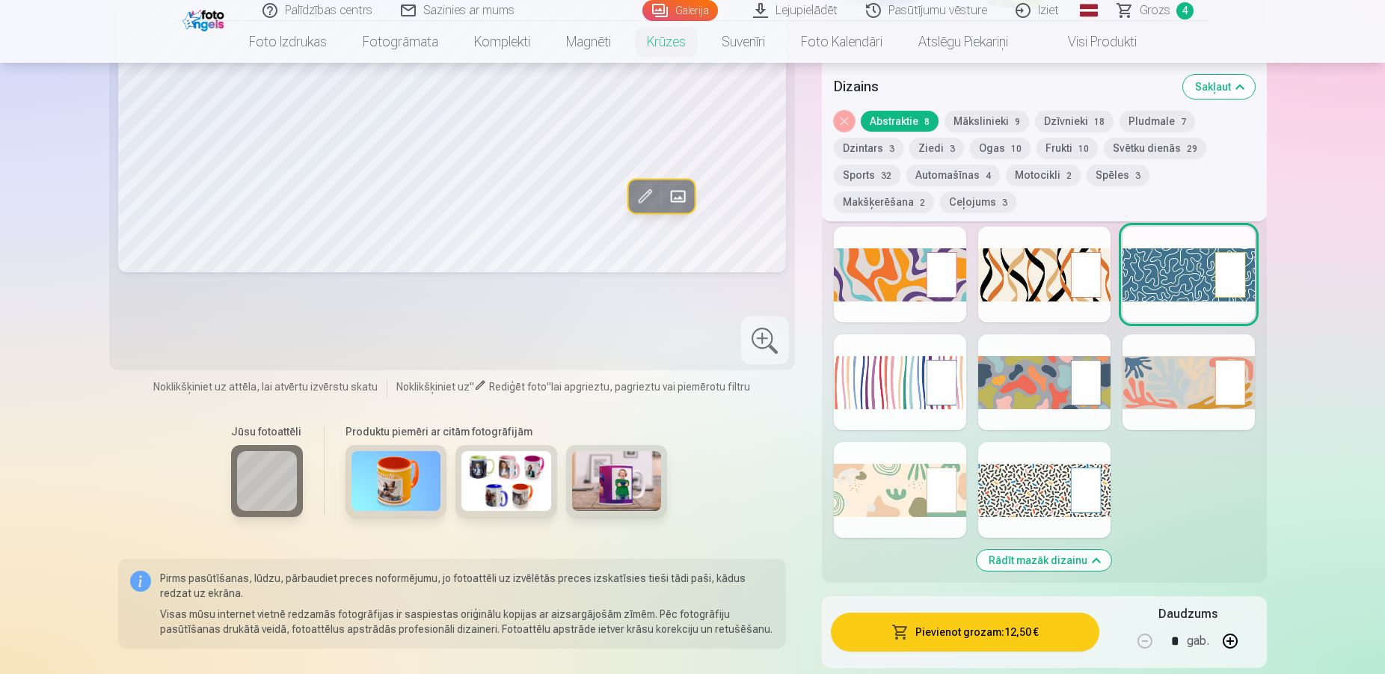
click at [1040, 473] on div at bounding box center [1044, 490] width 132 height 96
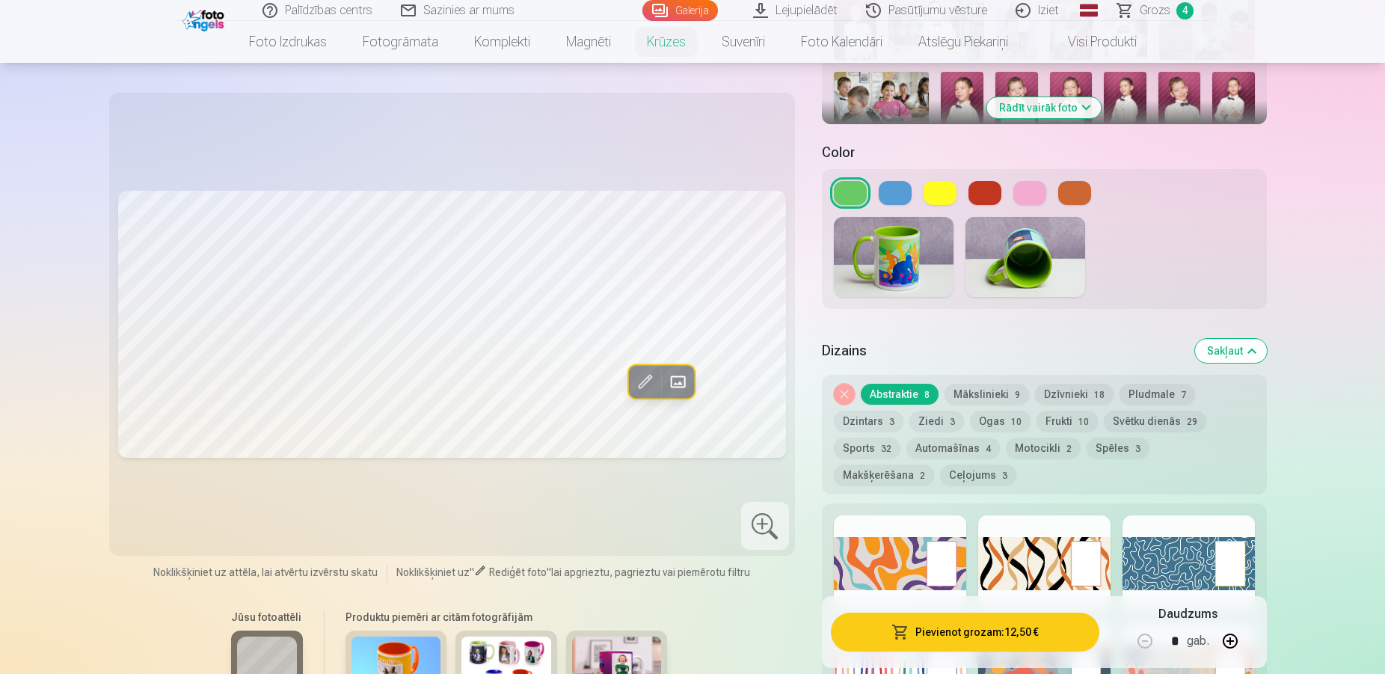
scroll to position [610, 0]
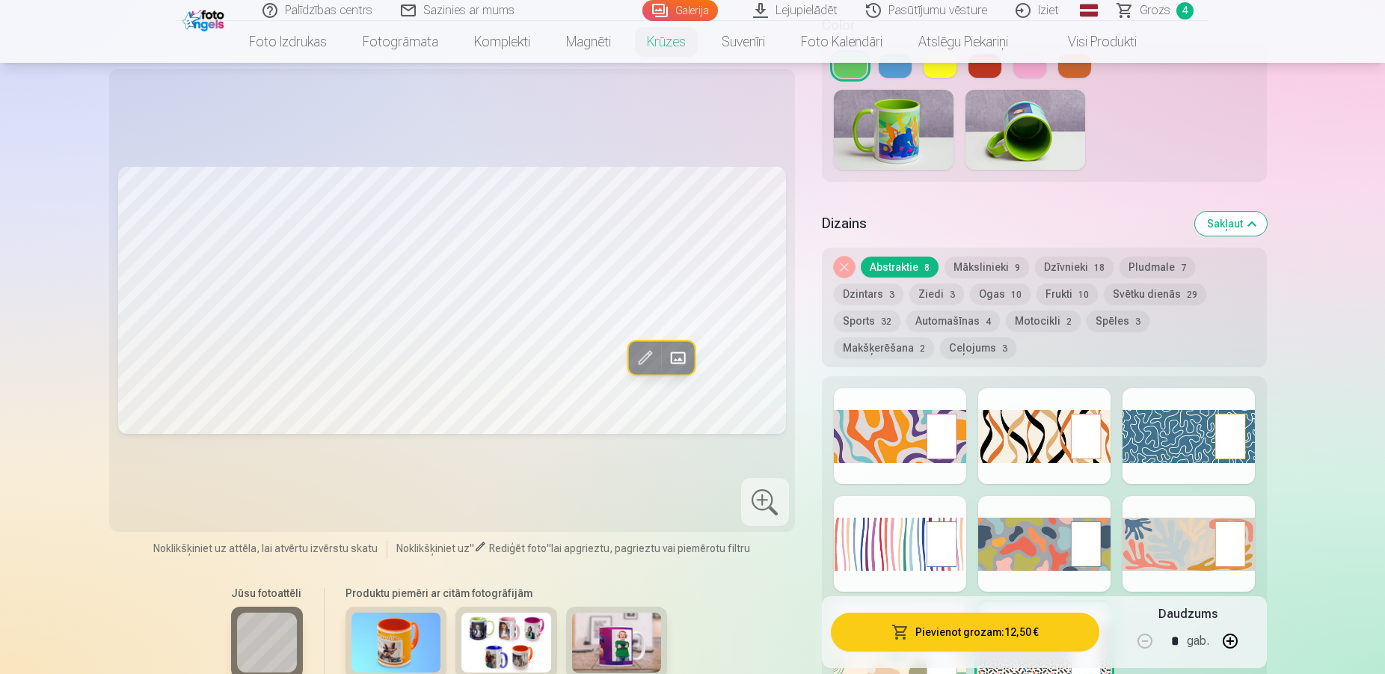
click at [1027, 396] on div at bounding box center [1044, 436] width 132 height 96
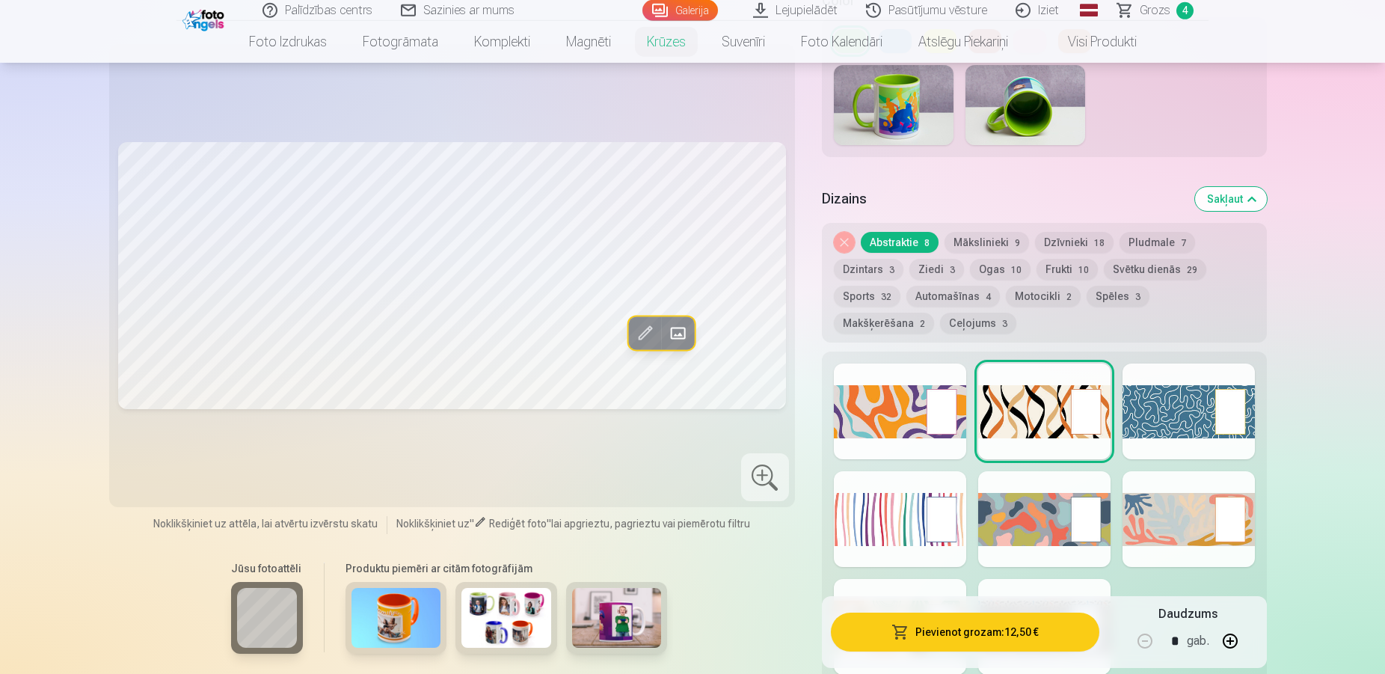
scroll to position [636, 0]
drag, startPoint x: 934, startPoint y: 255, endPoint x: 951, endPoint y: 261, distance: 18.2
click at [951, 261] on button "Ziedi 3" at bounding box center [937, 268] width 55 height 21
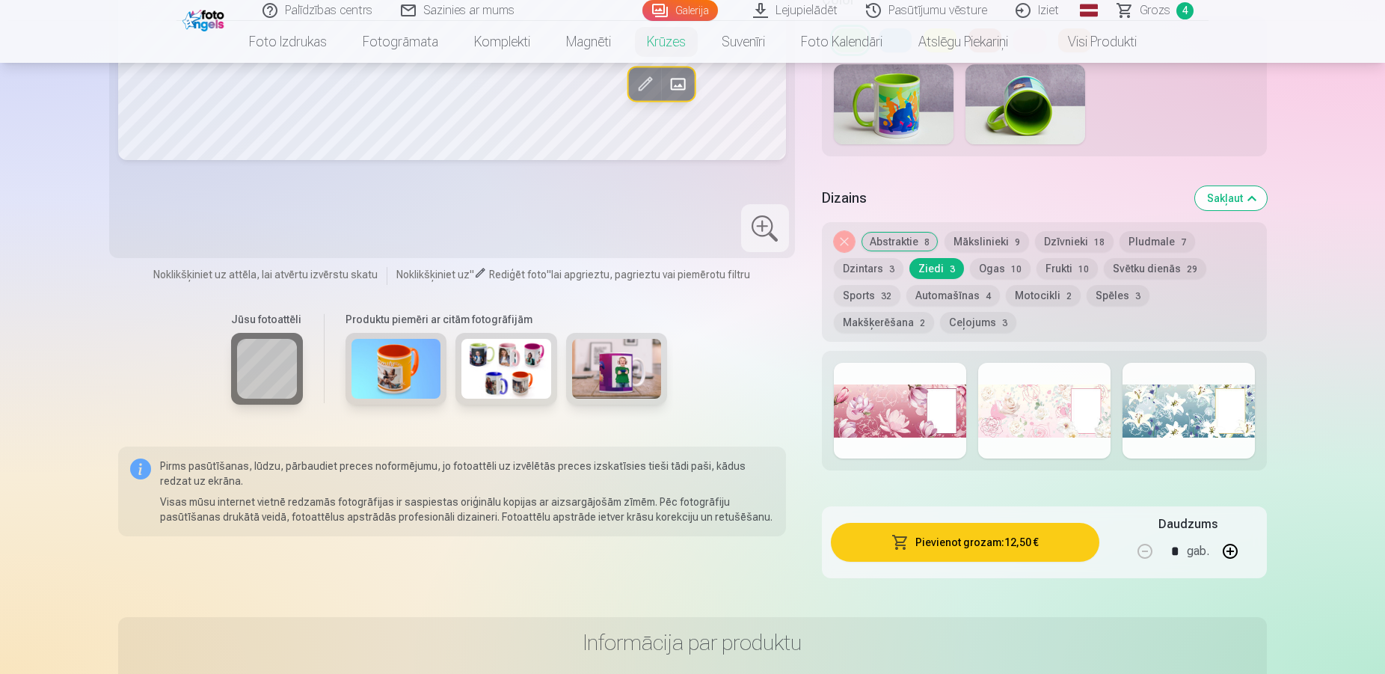
click at [944, 285] on button "Automašīnas 4" at bounding box center [953, 295] width 93 height 21
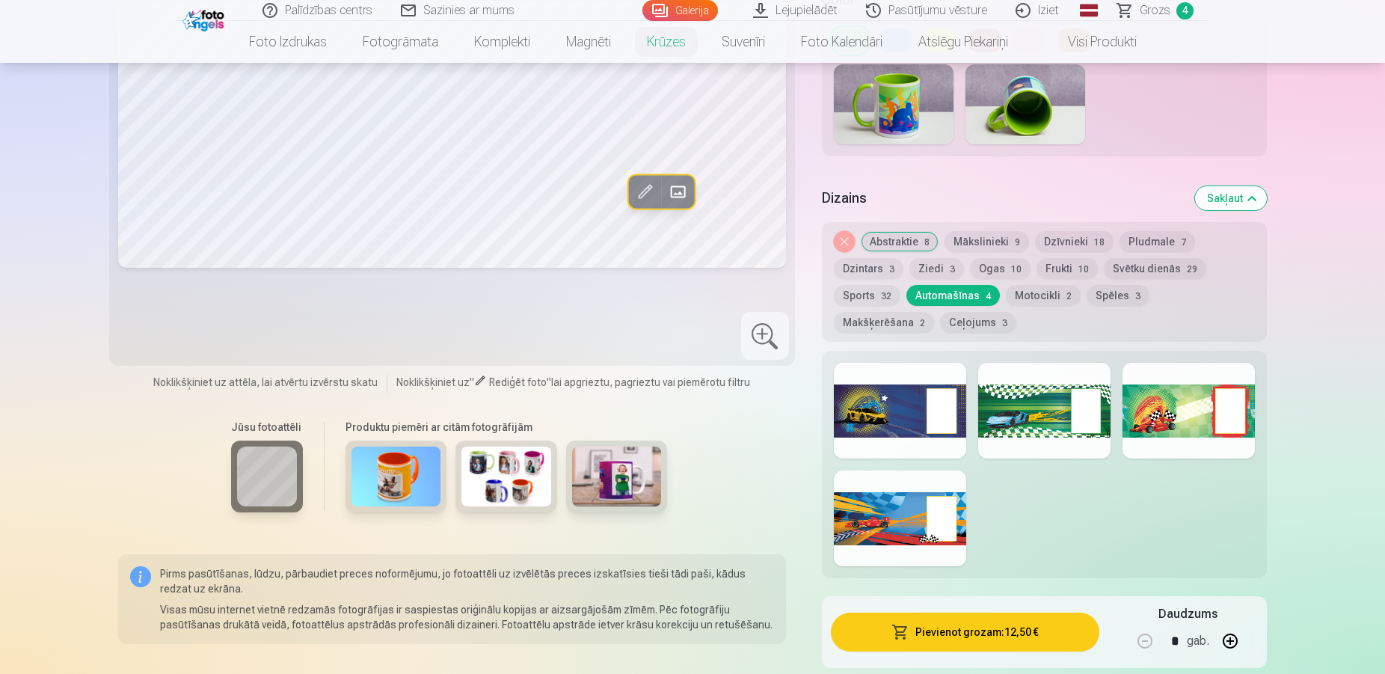
click at [1052, 258] on button "Frukti 10" at bounding box center [1067, 268] width 61 height 21
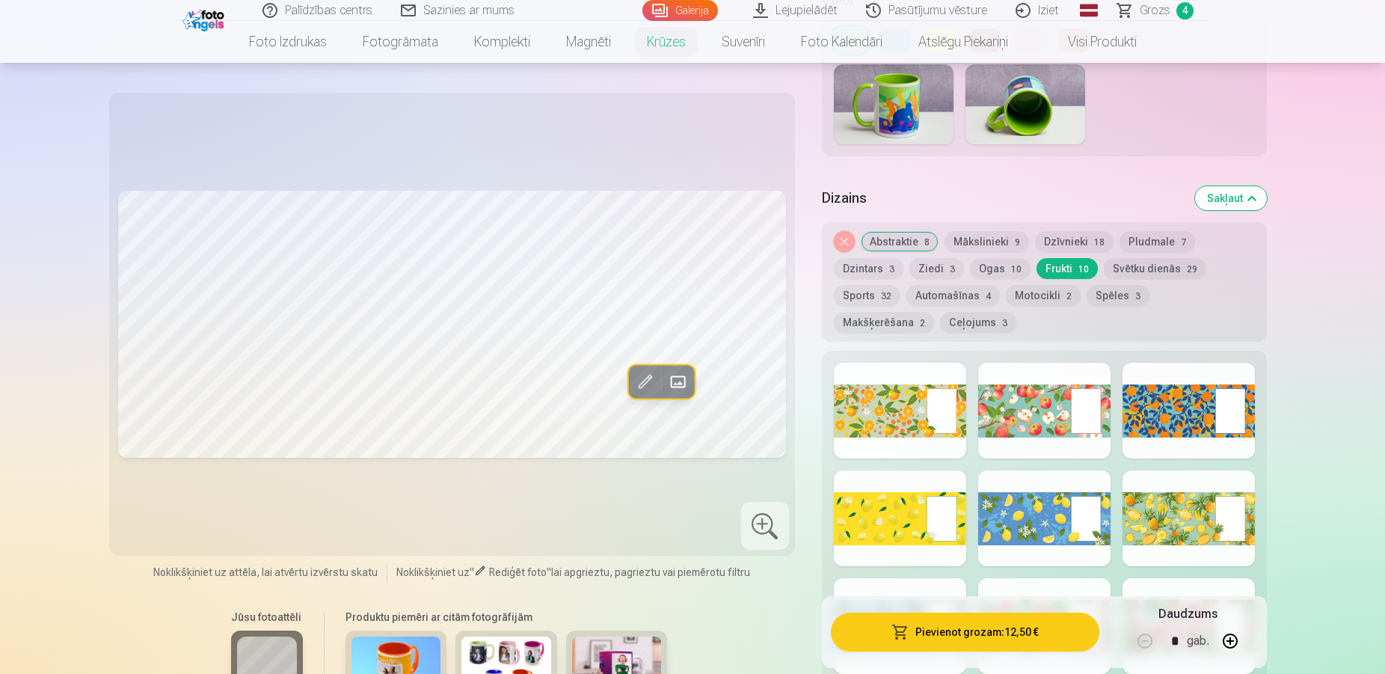
click at [1138, 231] on button "Pludmale 7" at bounding box center [1158, 241] width 76 height 21
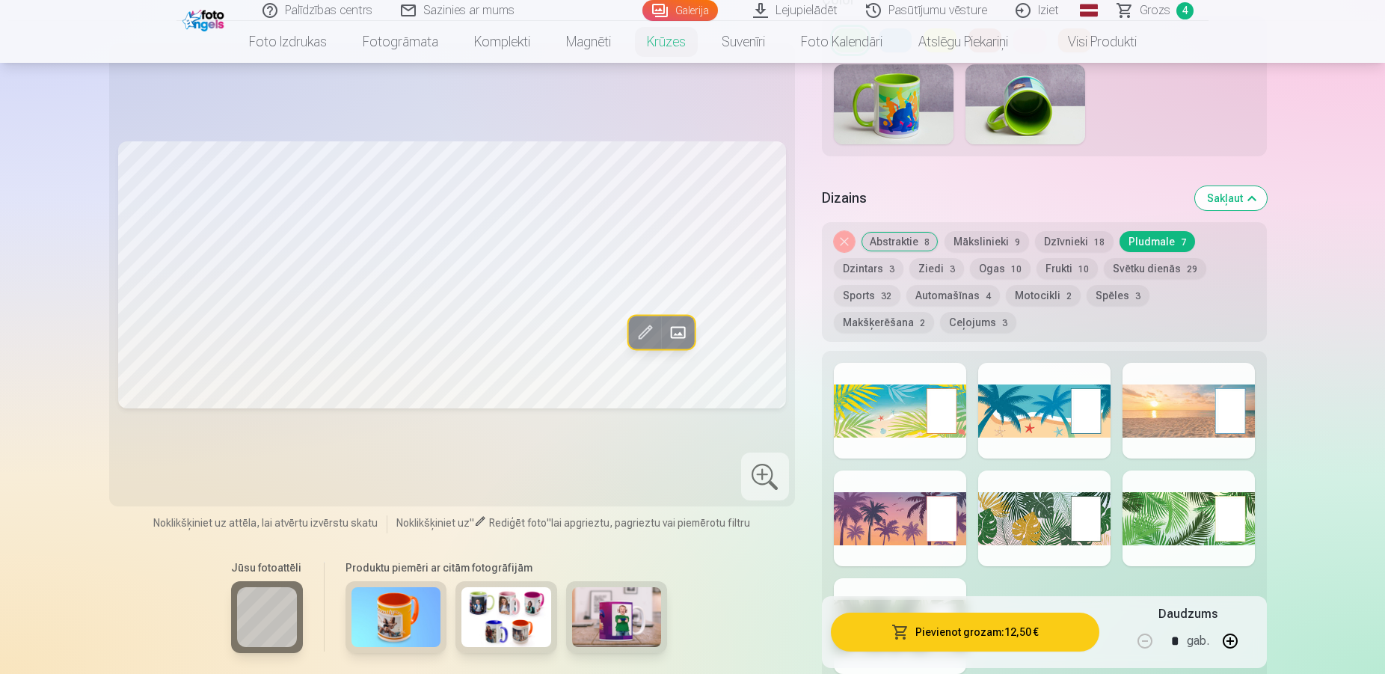
click at [1162, 379] on div at bounding box center [1189, 411] width 132 height 96
click at [1032, 476] on div at bounding box center [1044, 518] width 132 height 96
click at [1036, 285] on button "Motocikli 2" at bounding box center [1043, 295] width 75 height 21
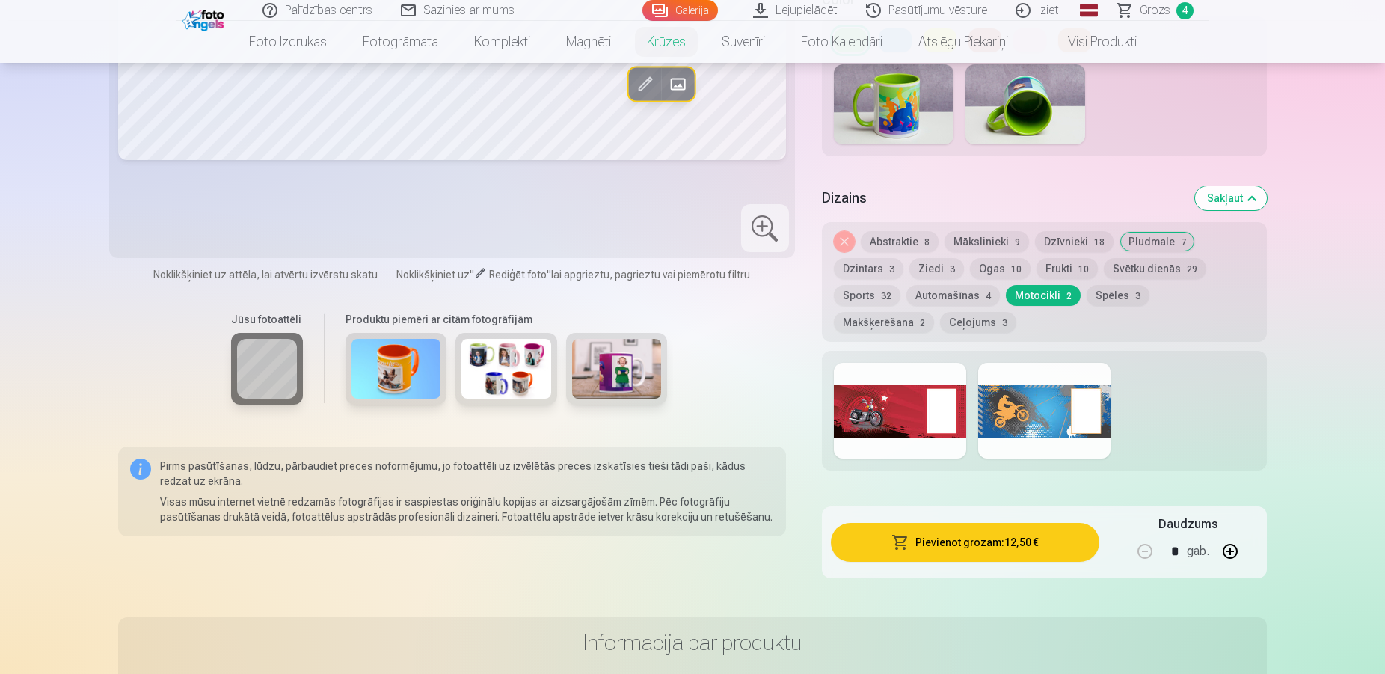
click at [907, 397] on div at bounding box center [900, 411] width 132 height 96
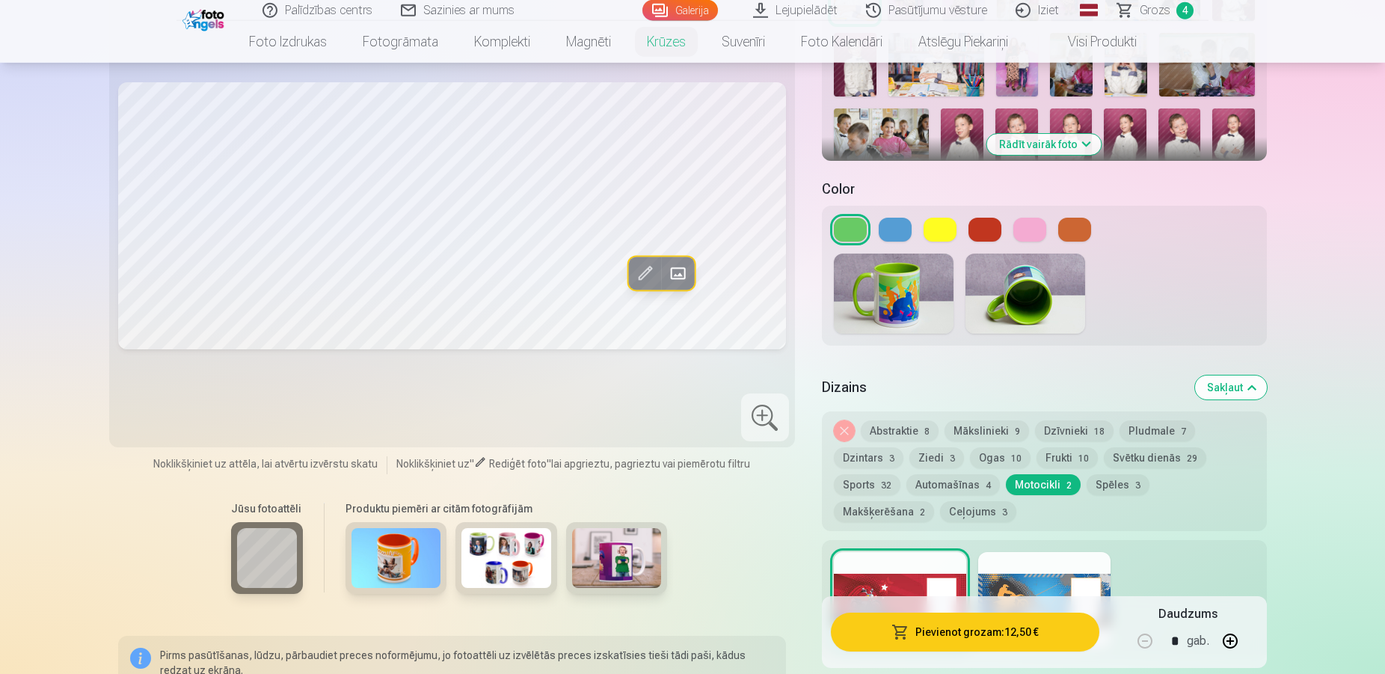
scroll to position [458, 0]
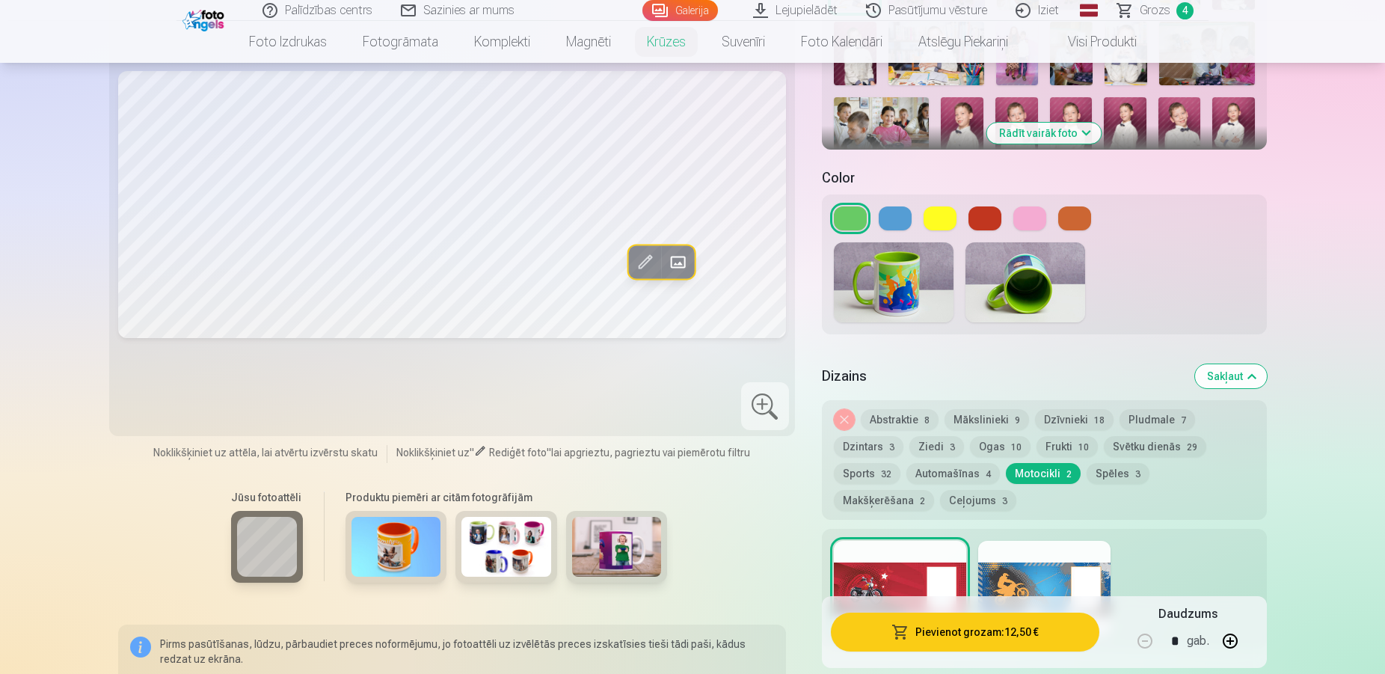
click at [1046, 551] on div at bounding box center [1044, 589] width 132 height 96
click at [1001, 436] on button "Ogas 10" at bounding box center [1000, 446] width 61 height 21
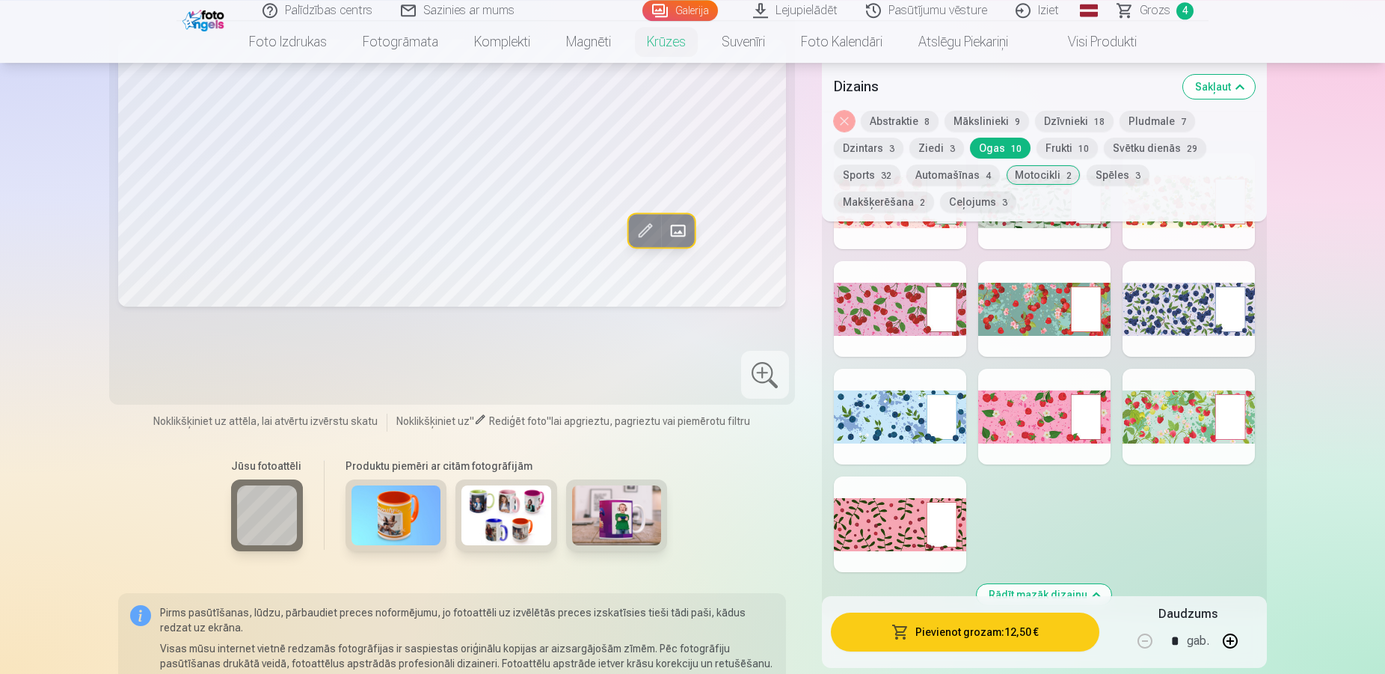
scroll to position [839, 0]
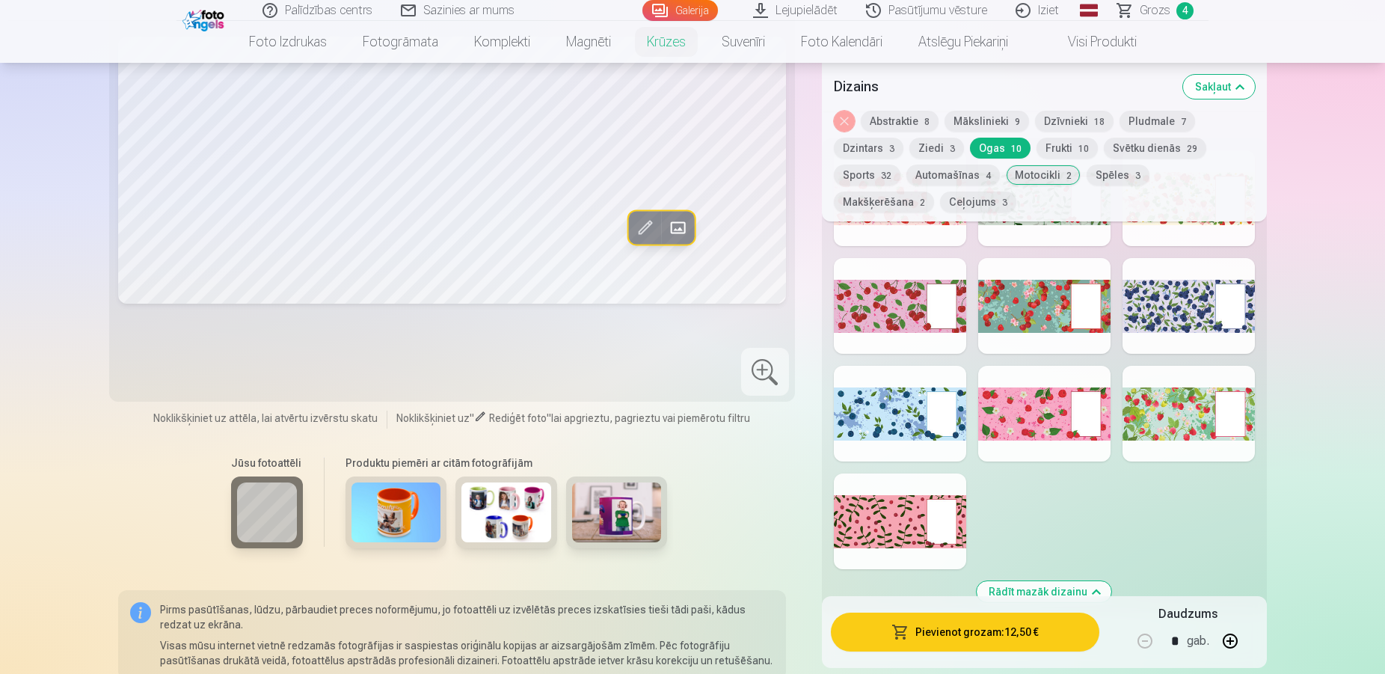
click at [918, 510] on div at bounding box center [900, 521] width 132 height 96
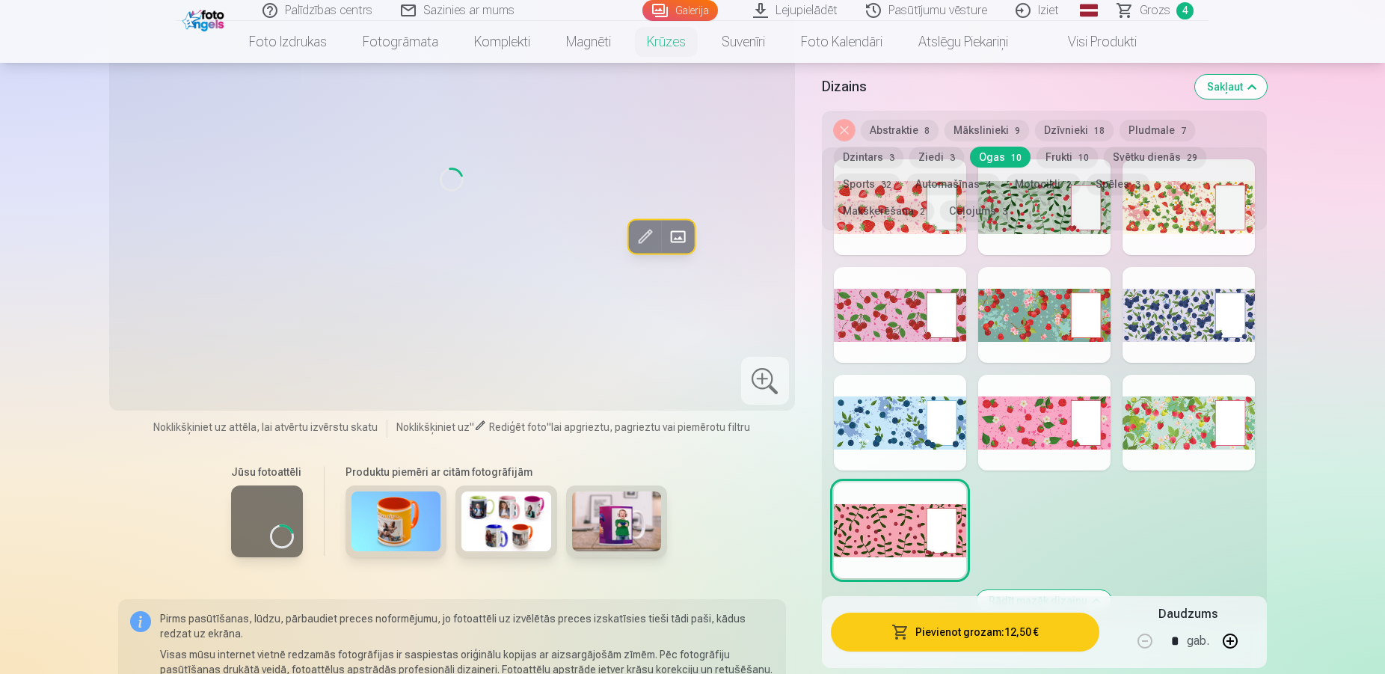
scroll to position [712, 0]
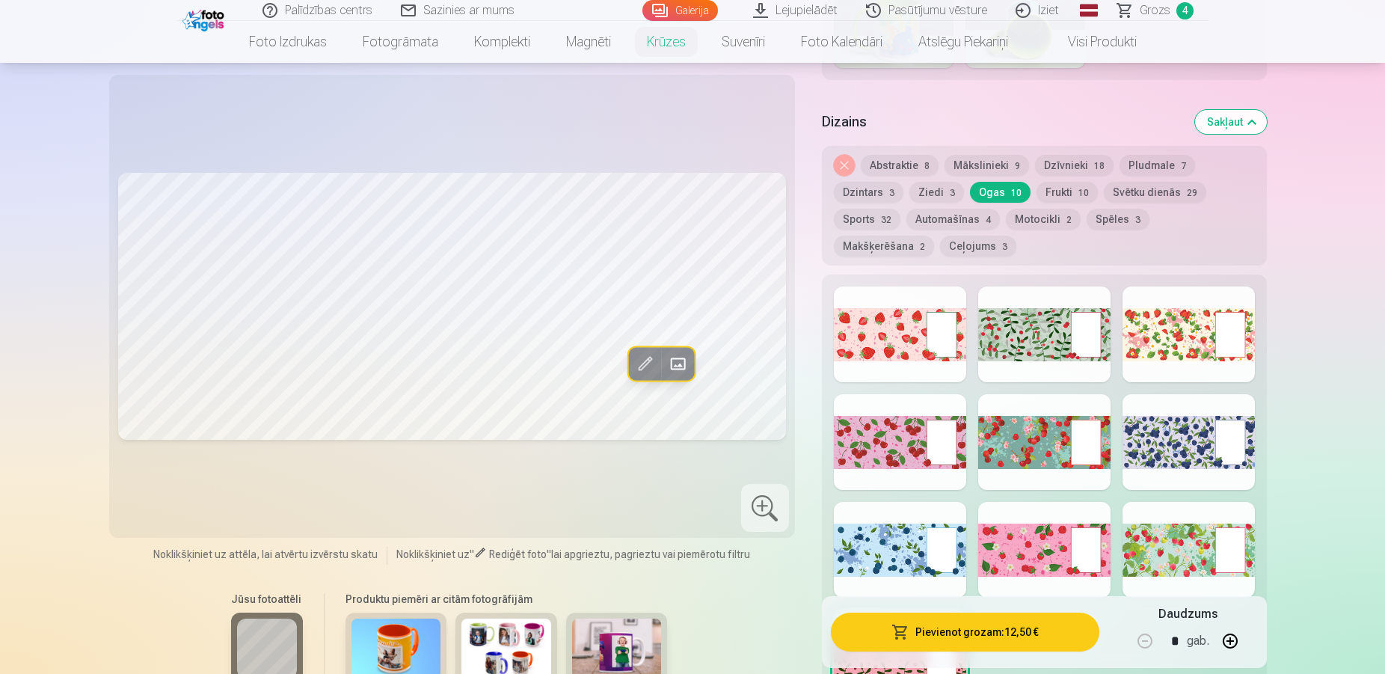
click at [921, 544] on div at bounding box center [900, 550] width 132 height 96
click at [1035, 550] on div at bounding box center [1044, 550] width 132 height 96
click at [1170, 532] on div at bounding box center [1189, 550] width 132 height 96
click at [1159, 437] on div at bounding box center [1189, 442] width 132 height 96
click at [1049, 434] on div at bounding box center [1044, 442] width 132 height 96
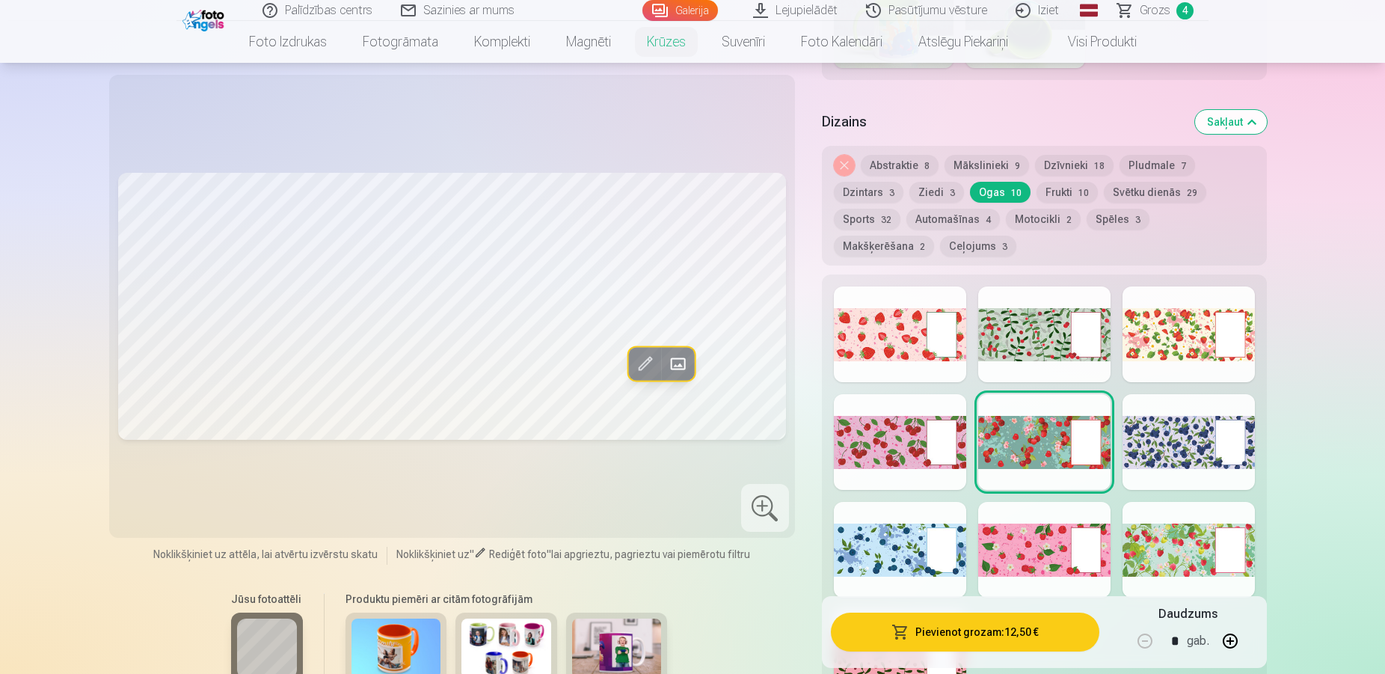
click at [951, 427] on div at bounding box center [900, 442] width 132 height 96
click at [923, 347] on div at bounding box center [900, 334] width 132 height 96
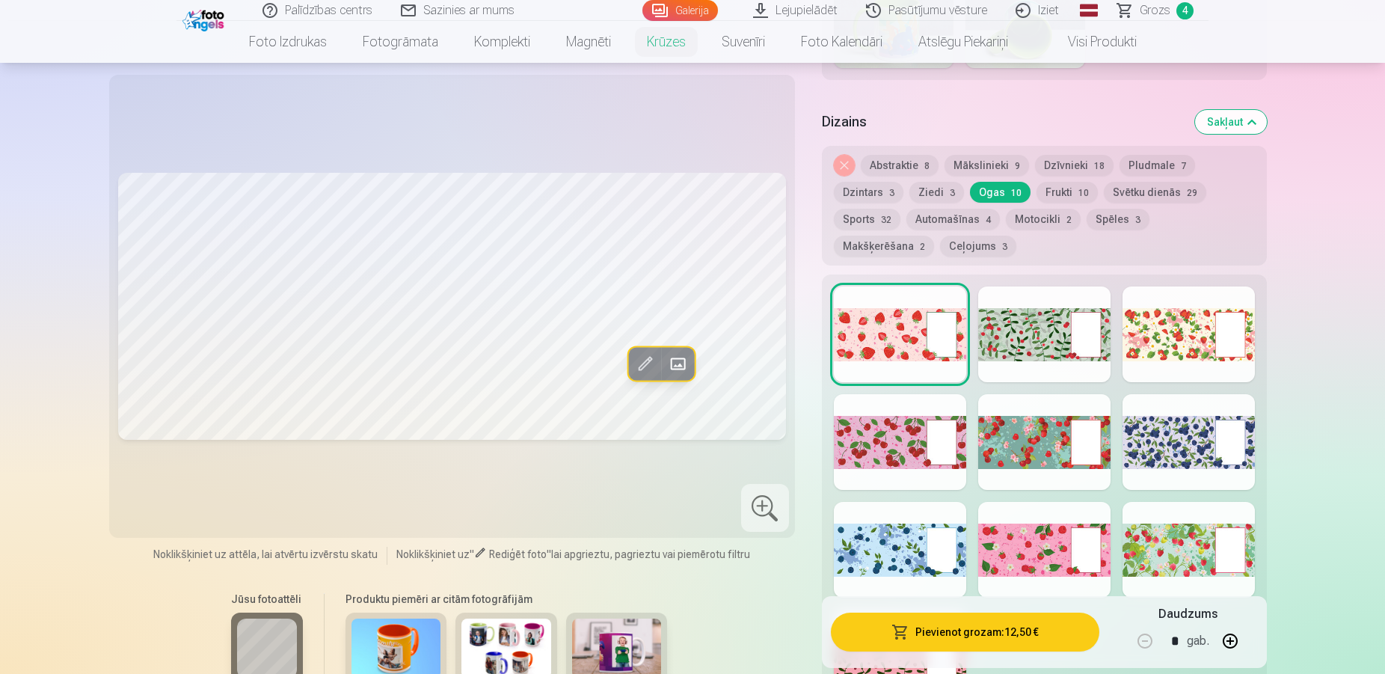
click at [1055, 352] on div at bounding box center [1044, 334] width 132 height 96
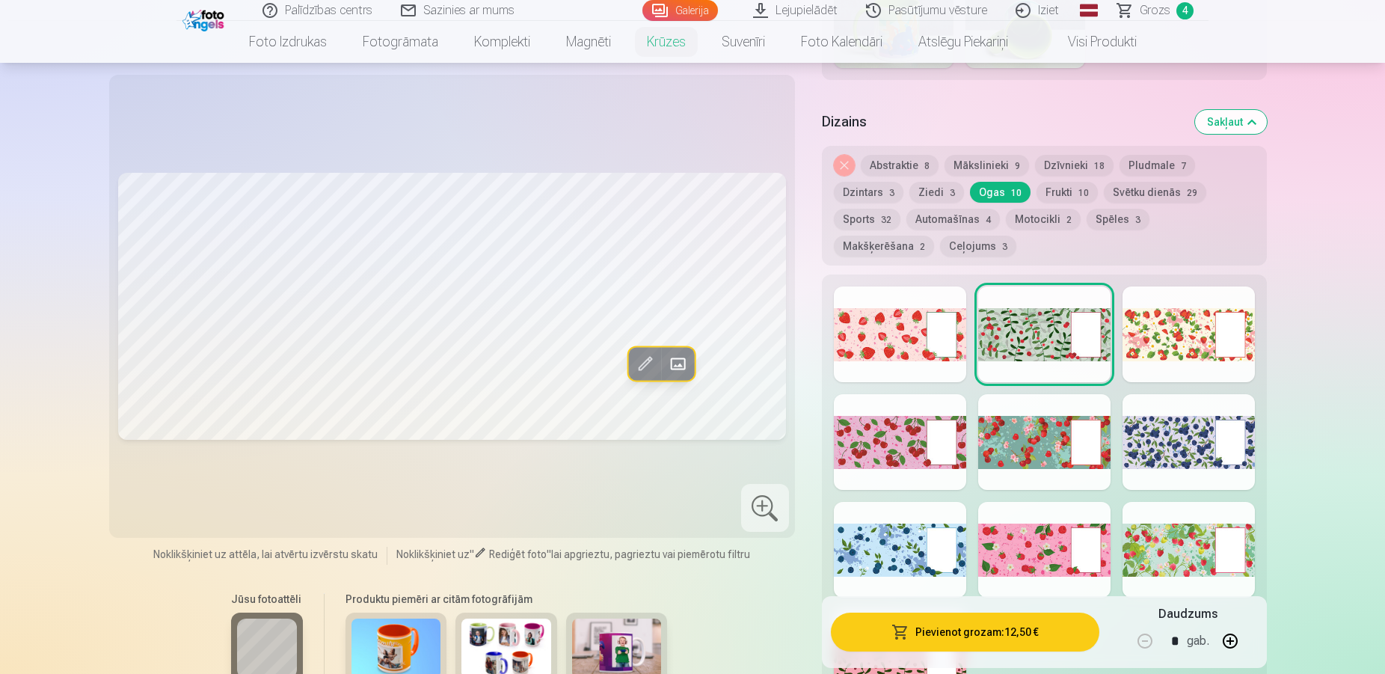
click at [1186, 332] on div at bounding box center [1189, 334] width 132 height 96
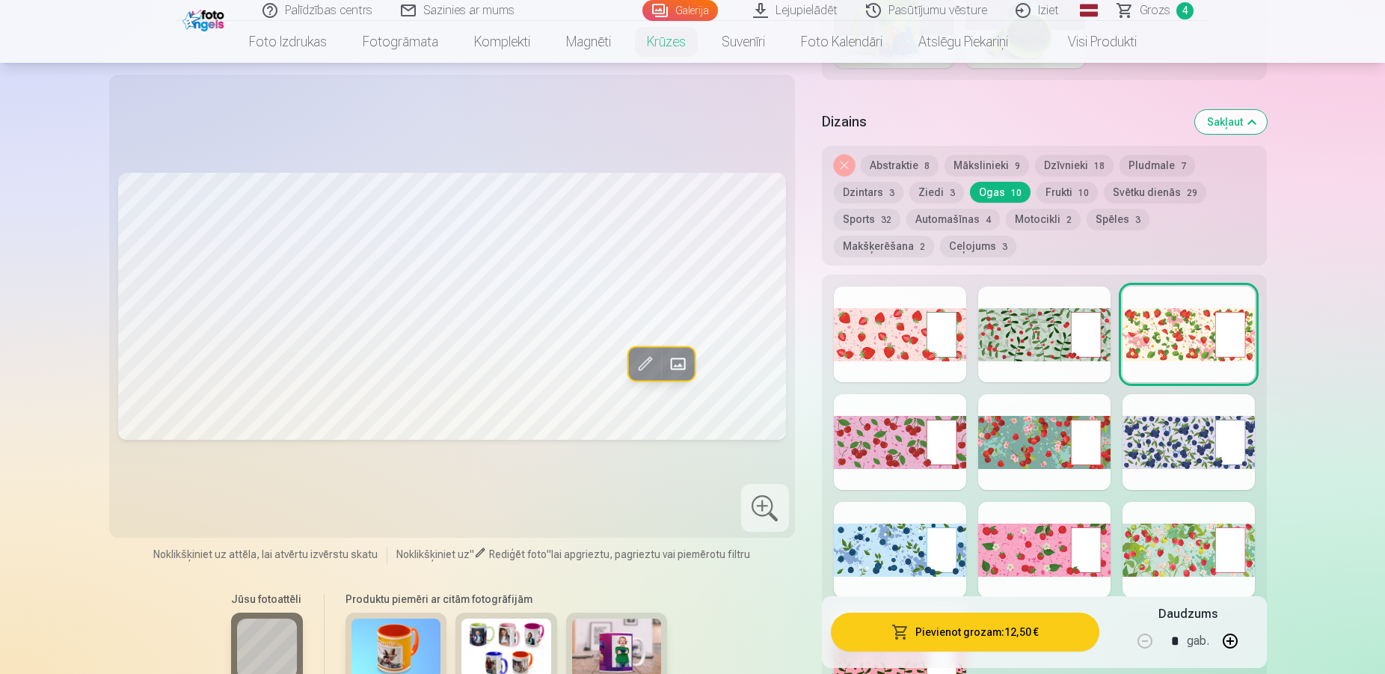
click at [843, 209] on button "Sports 32" at bounding box center [867, 219] width 67 height 21
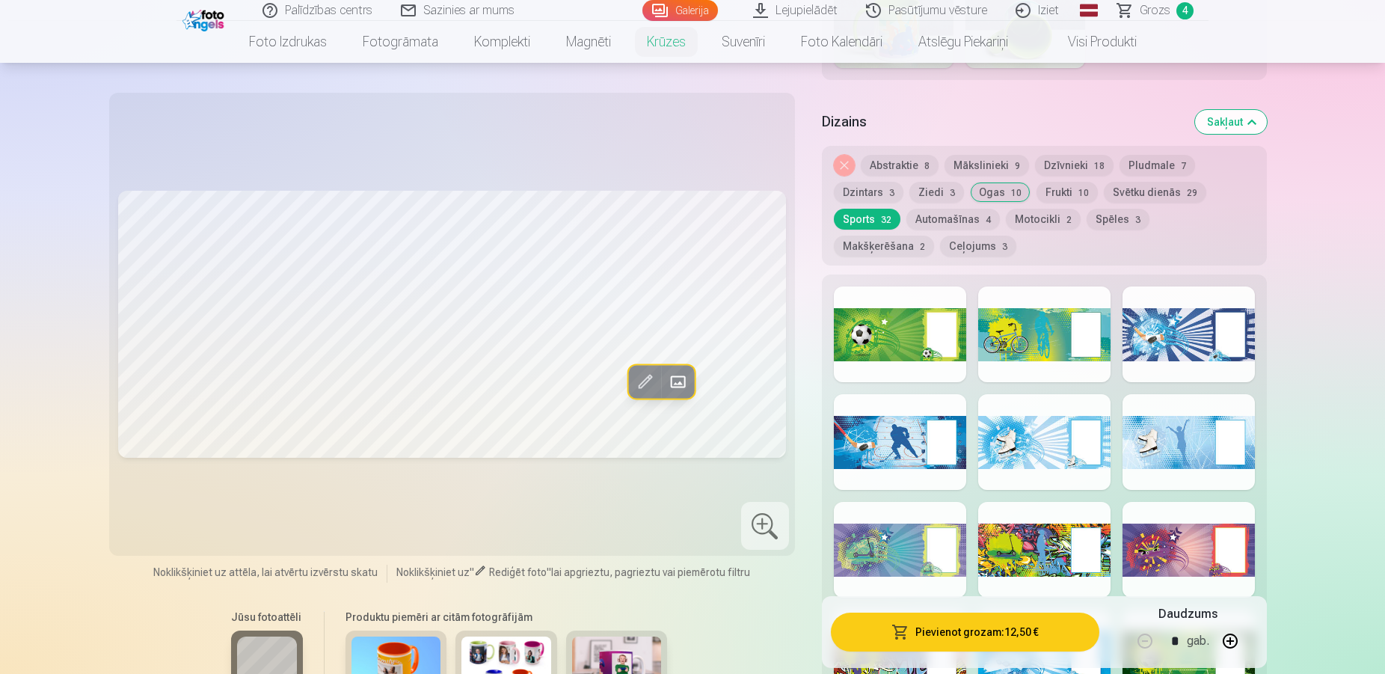
click at [1051, 535] on div at bounding box center [1044, 550] width 132 height 96
click at [993, 155] on button "Mākslinieki 9" at bounding box center [987, 165] width 85 height 21
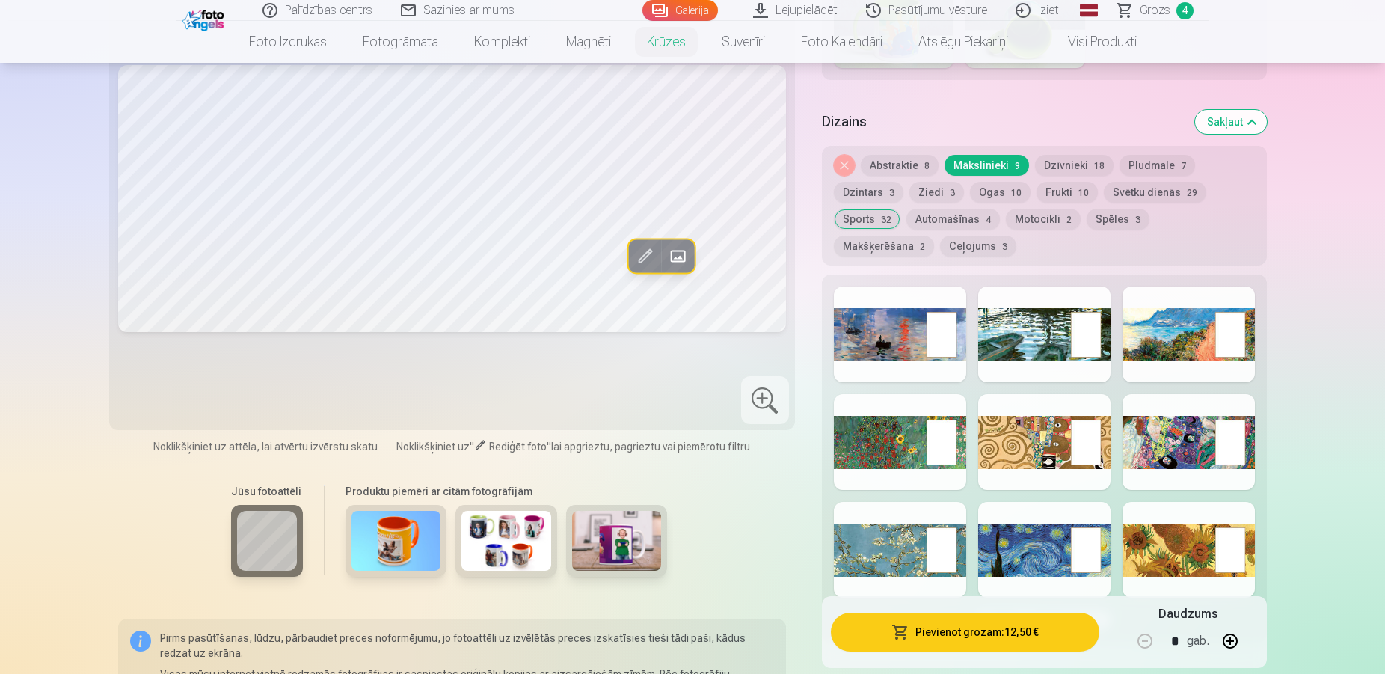
click at [1022, 322] on div at bounding box center [1044, 334] width 132 height 96
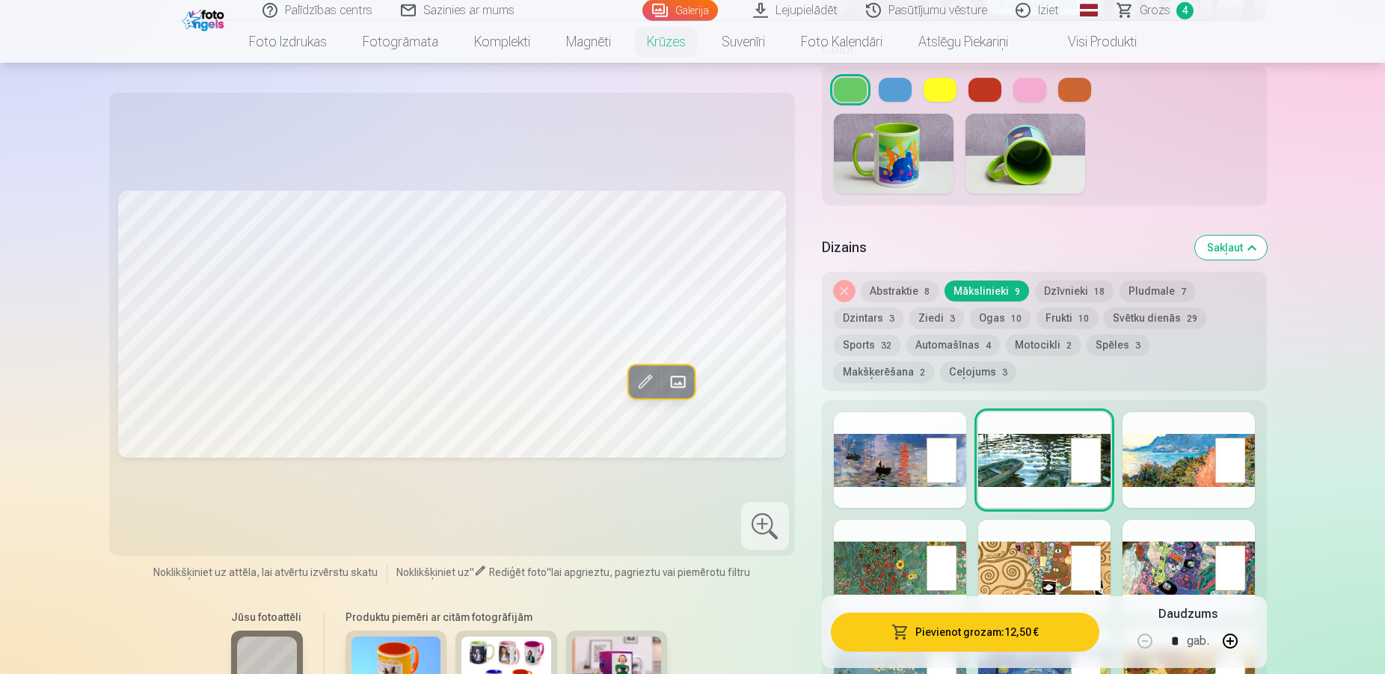
scroll to position [585, 0]
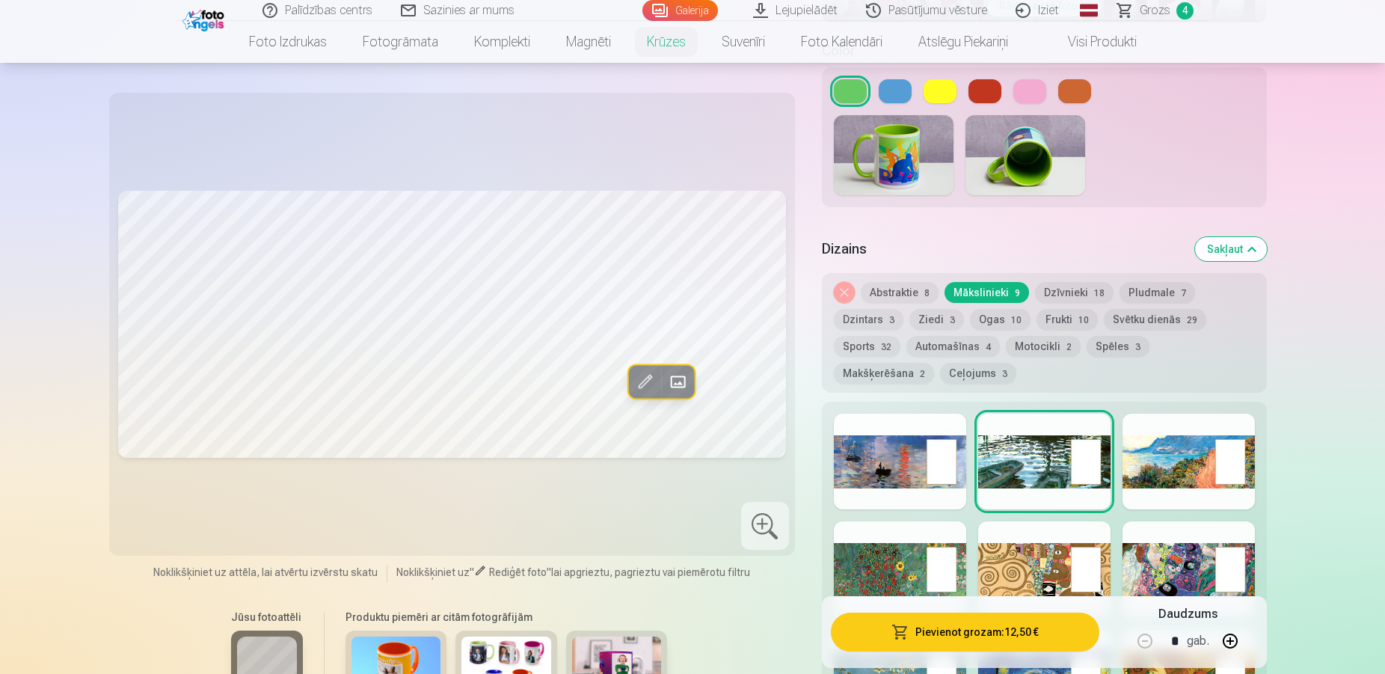
click at [1167, 551] on div at bounding box center [1189, 569] width 132 height 96
click at [1176, 508] on div "Rādīt mazāk dizainu" at bounding box center [1044, 586] width 445 height 368
click at [1173, 469] on div at bounding box center [1189, 462] width 132 height 96
drag, startPoint x: 1067, startPoint y: 571, endPoint x: 1058, endPoint y: 562, distance: 12.2
click at [1066, 570] on div at bounding box center [1044, 569] width 132 height 96
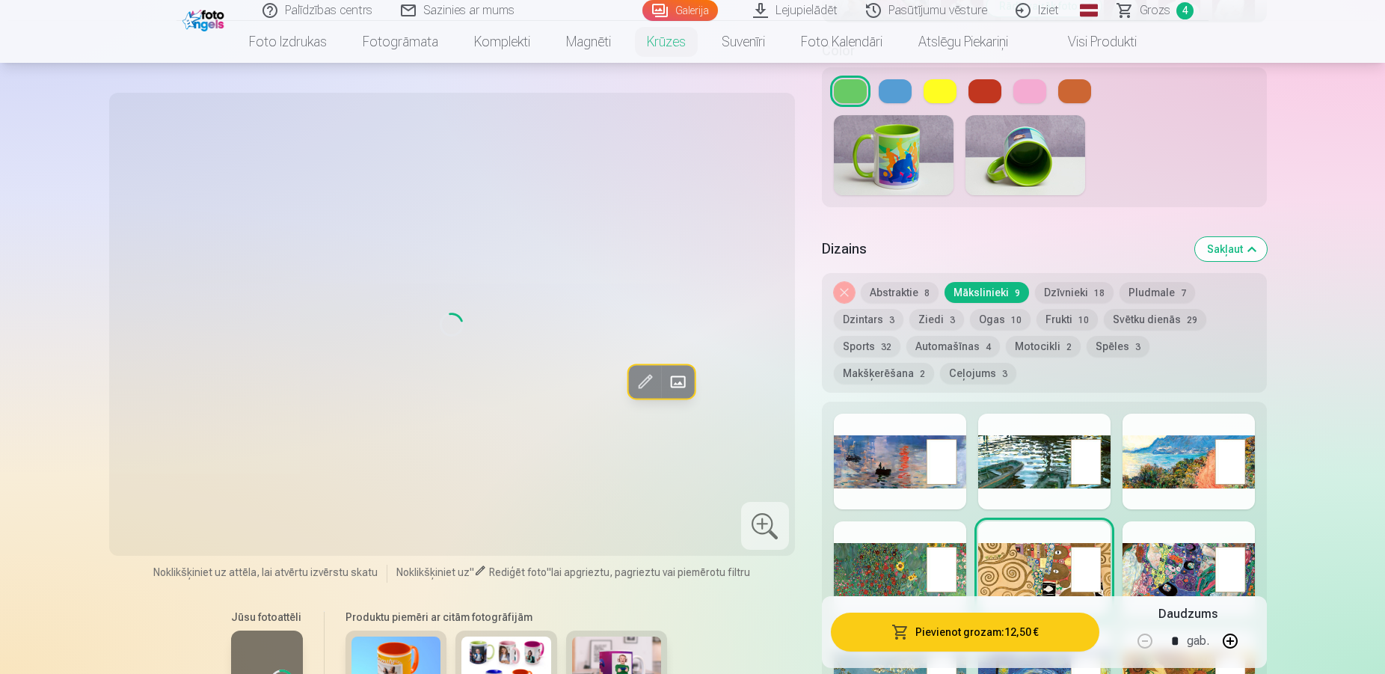
click at [915, 548] on div at bounding box center [900, 569] width 132 height 96
drag, startPoint x: 930, startPoint y: 469, endPoint x: 943, endPoint y: 461, distance: 15.8
click at [931, 469] on div at bounding box center [900, 462] width 132 height 96
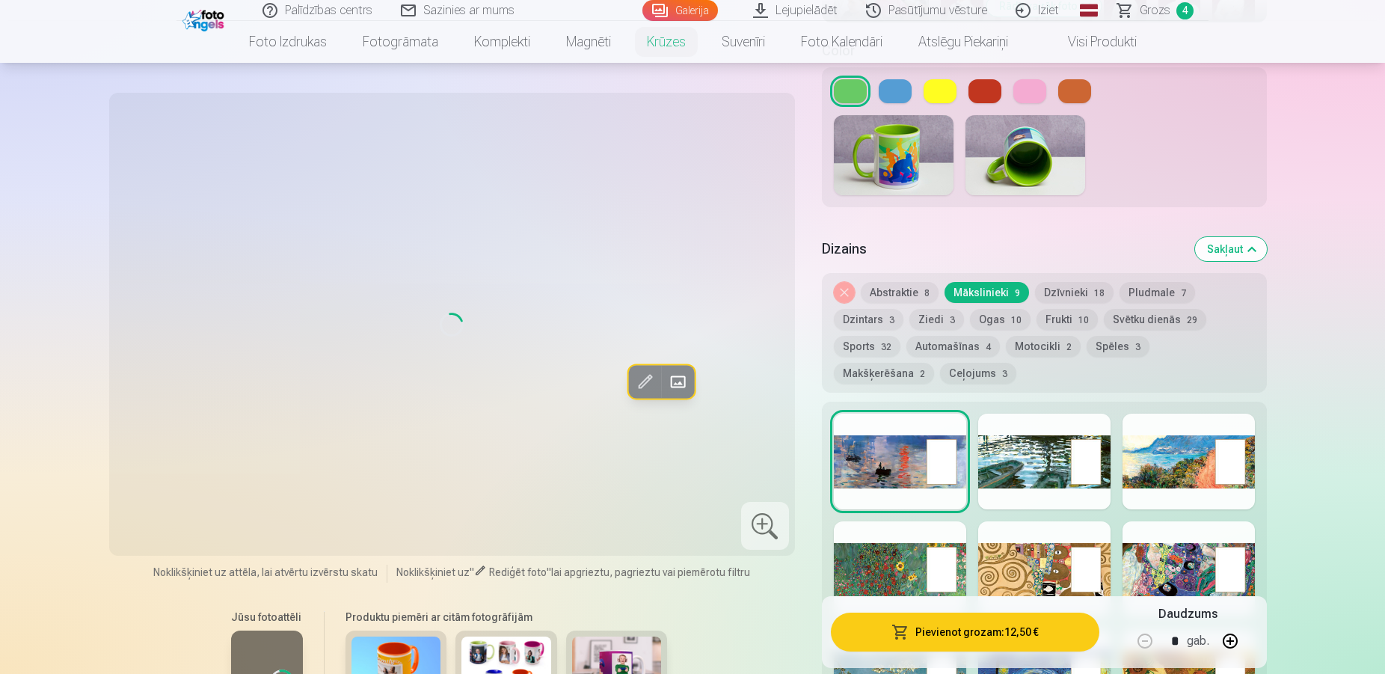
click at [1103, 438] on div at bounding box center [1044, 462] width 132 height 96
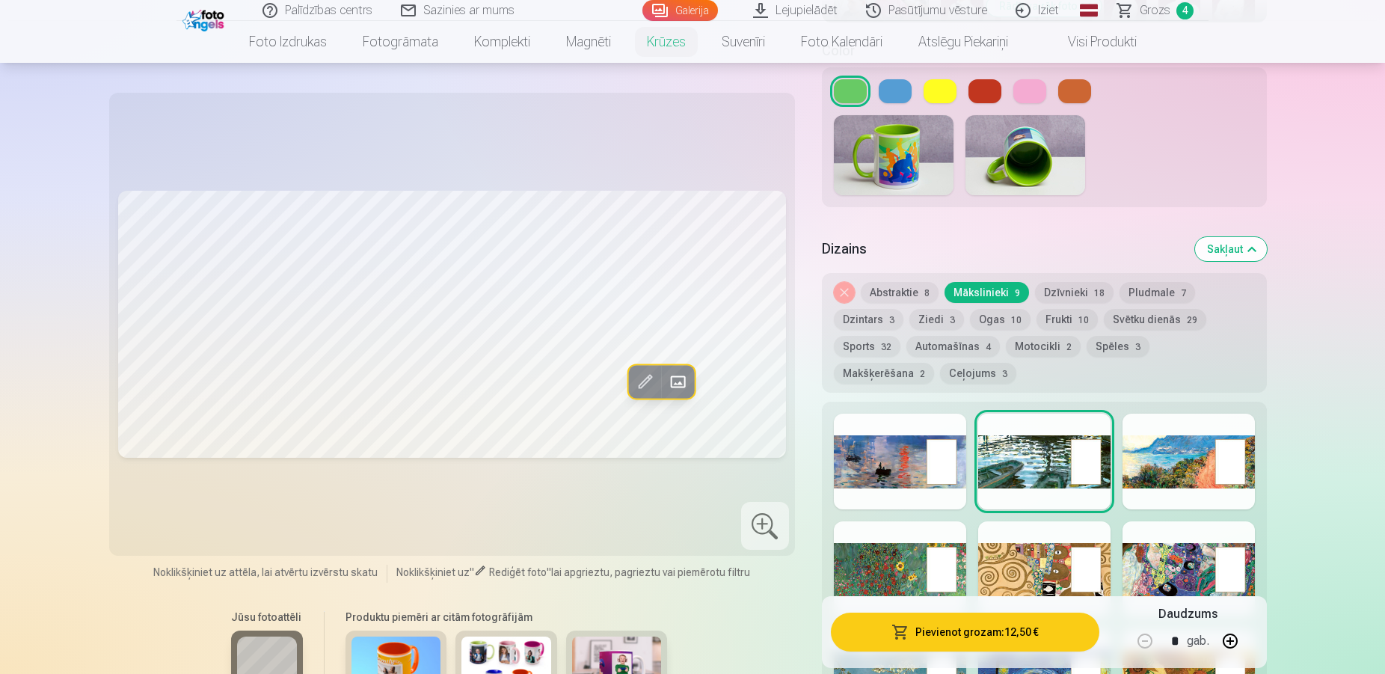
click at [897, 543] on div at bounding box center [900, 569] width 132 height 96
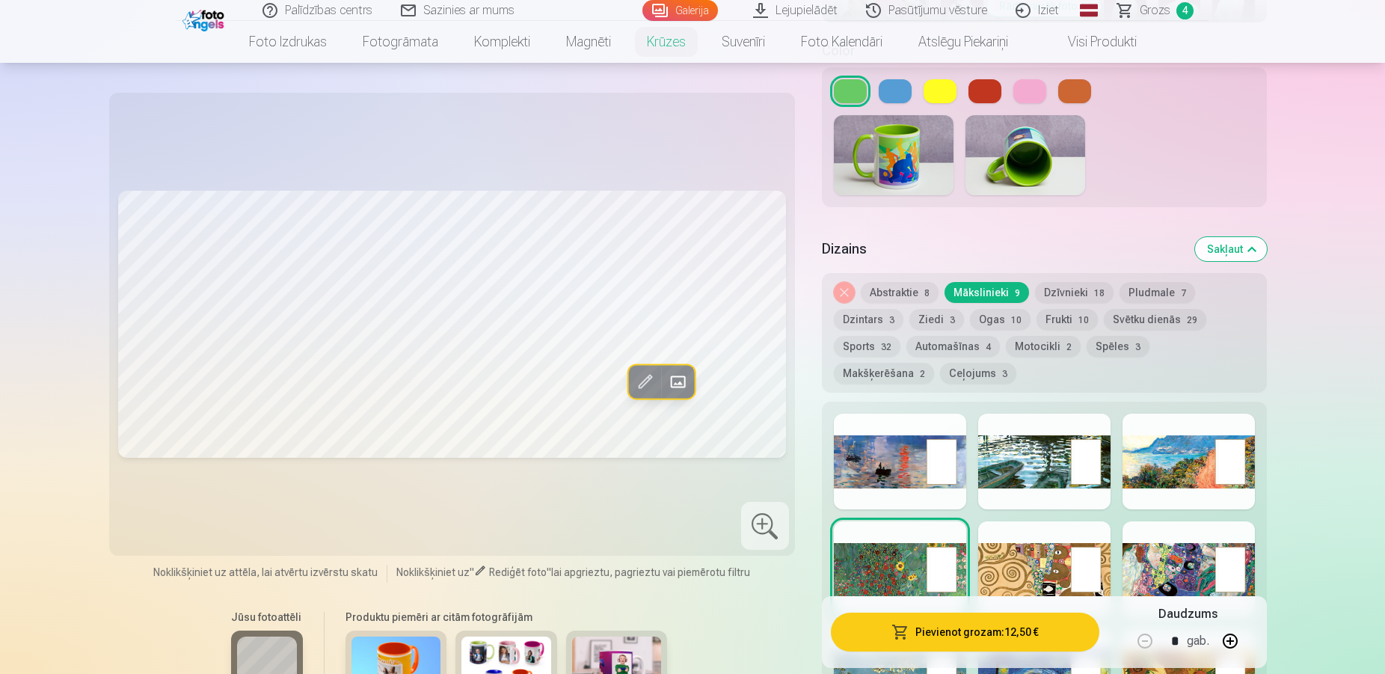
click at [899, 468] on div at bounding box center [900, 462] width 132 height 96
click at [1012, 456] on div at bounding box center [1044, 462] width 132 height 96
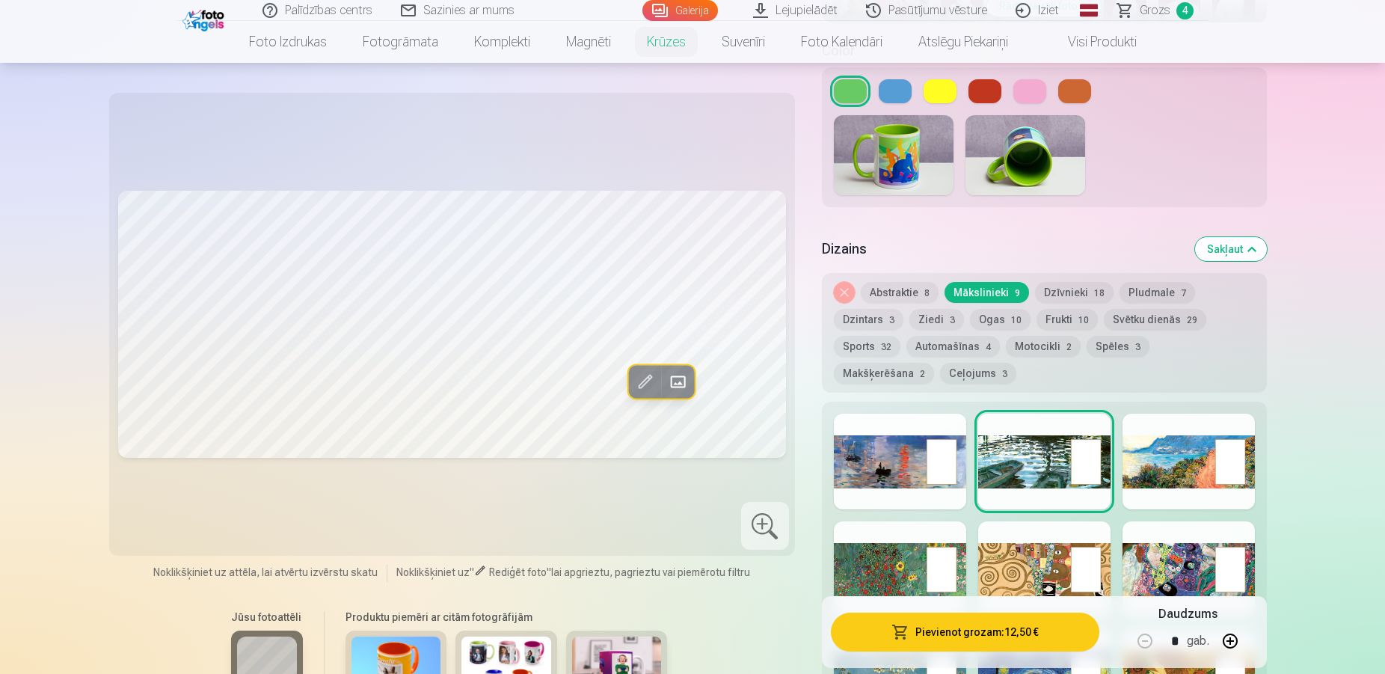
click at [1135, 309] on button "Svētku dienās 29" at bounding box center [1155, 319] width 102 height 21
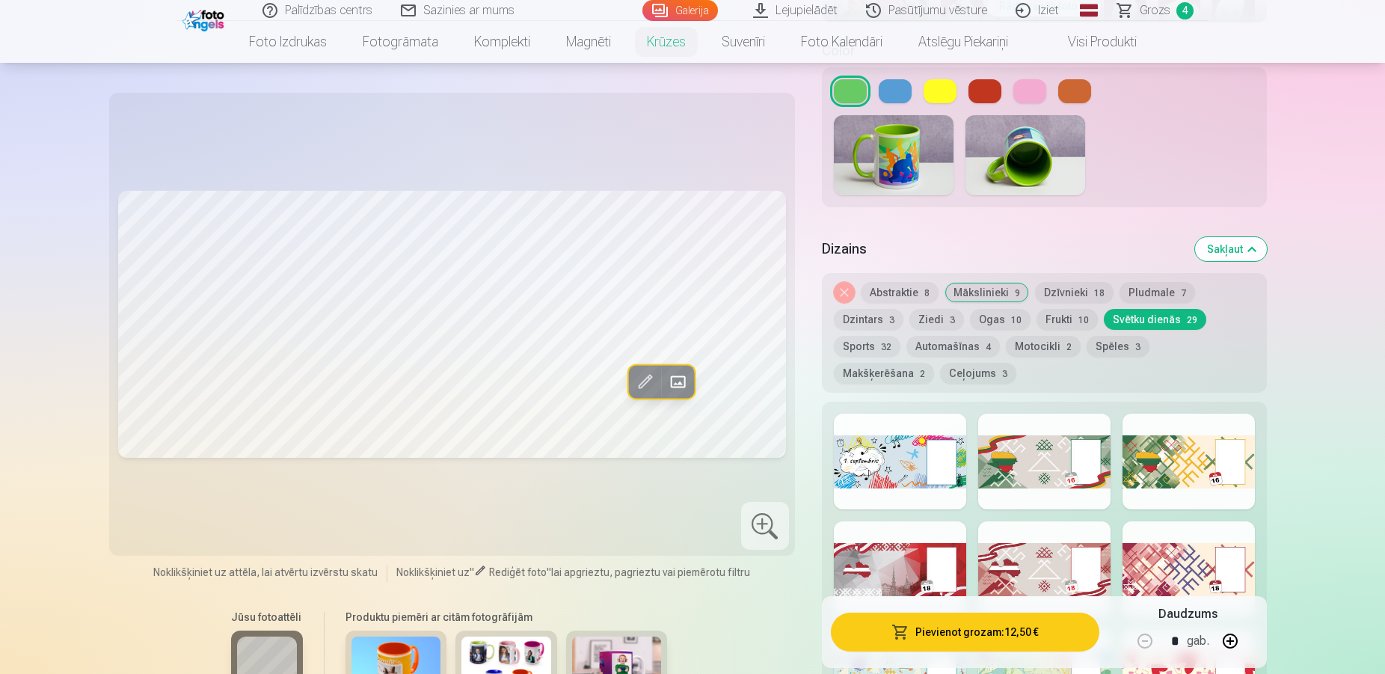
click at [910, 440] on div at bounding box center [900, 462] width 132 height 96
click at [1042, 428] on div at bounding box center [1044, 462] width 132 height 96
click at [1222, 440] on div at bounding box center [1189, 462] width 132 height 96
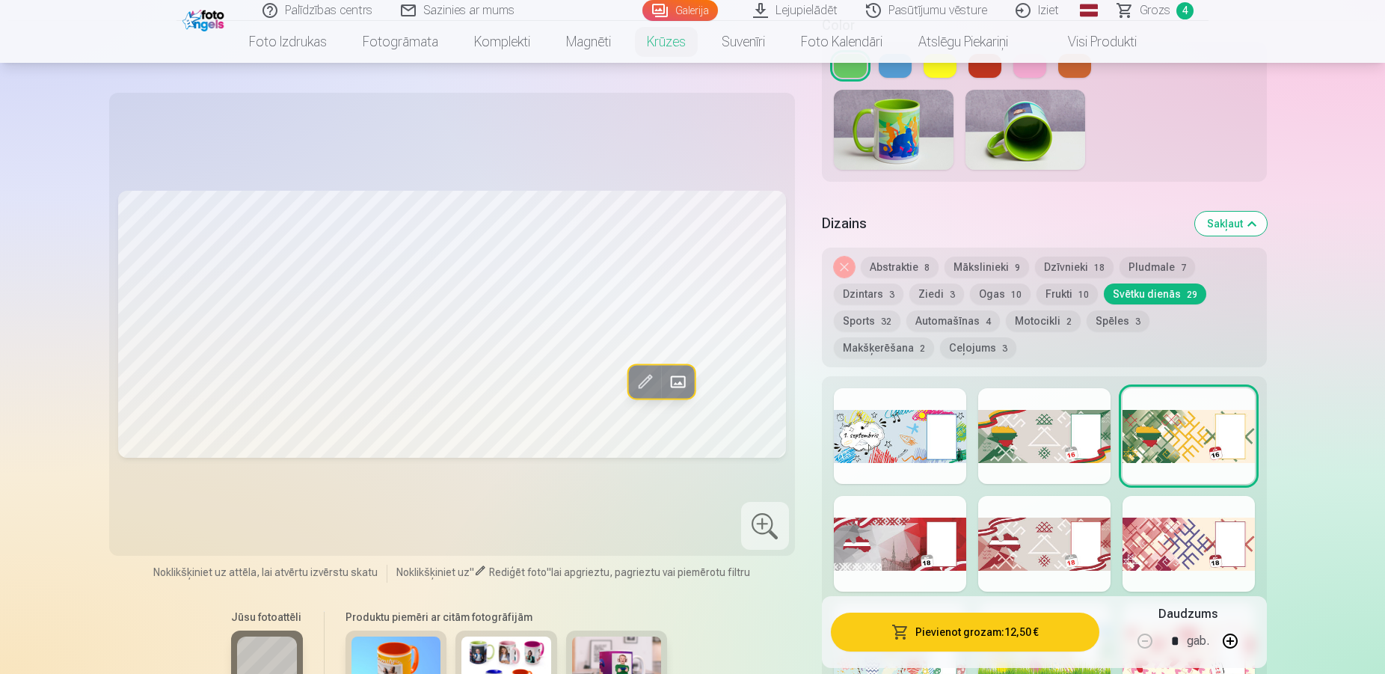
click at [1201, 515] on div at bounding box center [1189, 544] width 132 height 96
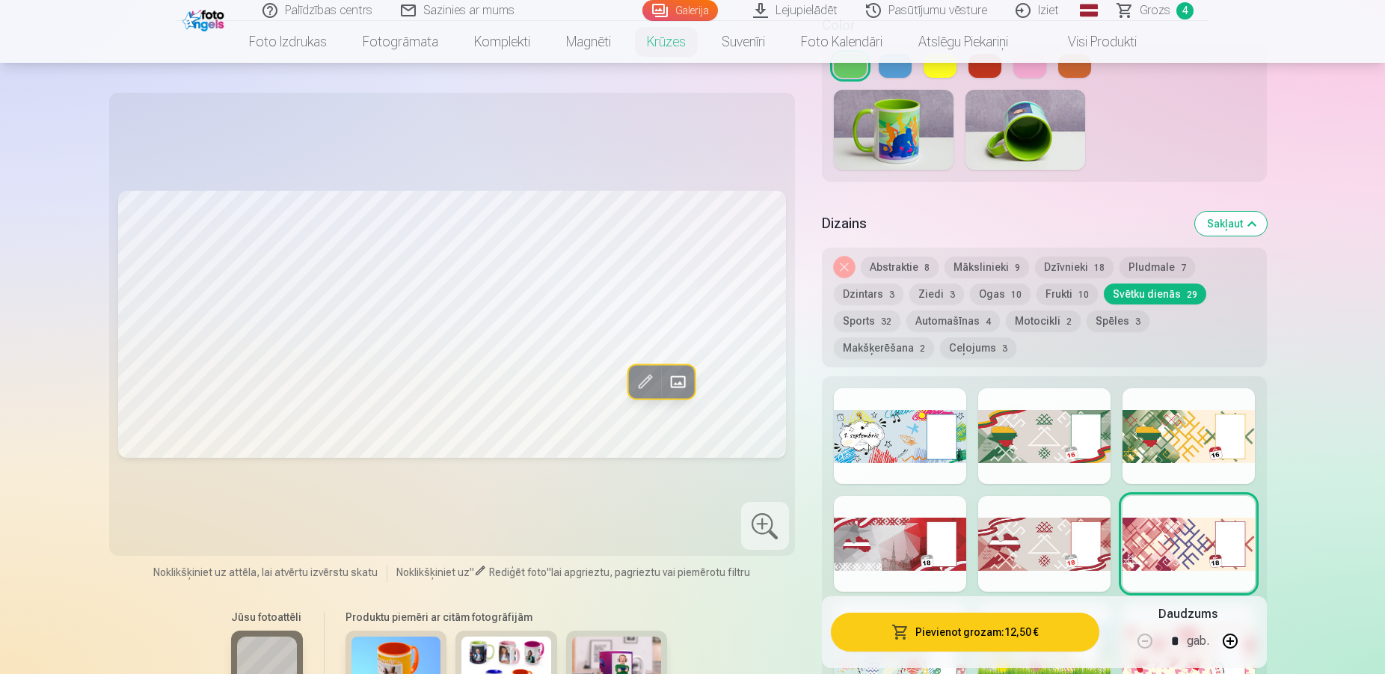
click at [1061, 521] on div at bounding box center [1044, 544] width 132 height 96
click at [922, 528] on div at bounding box center [900, 544] width 132 height 96
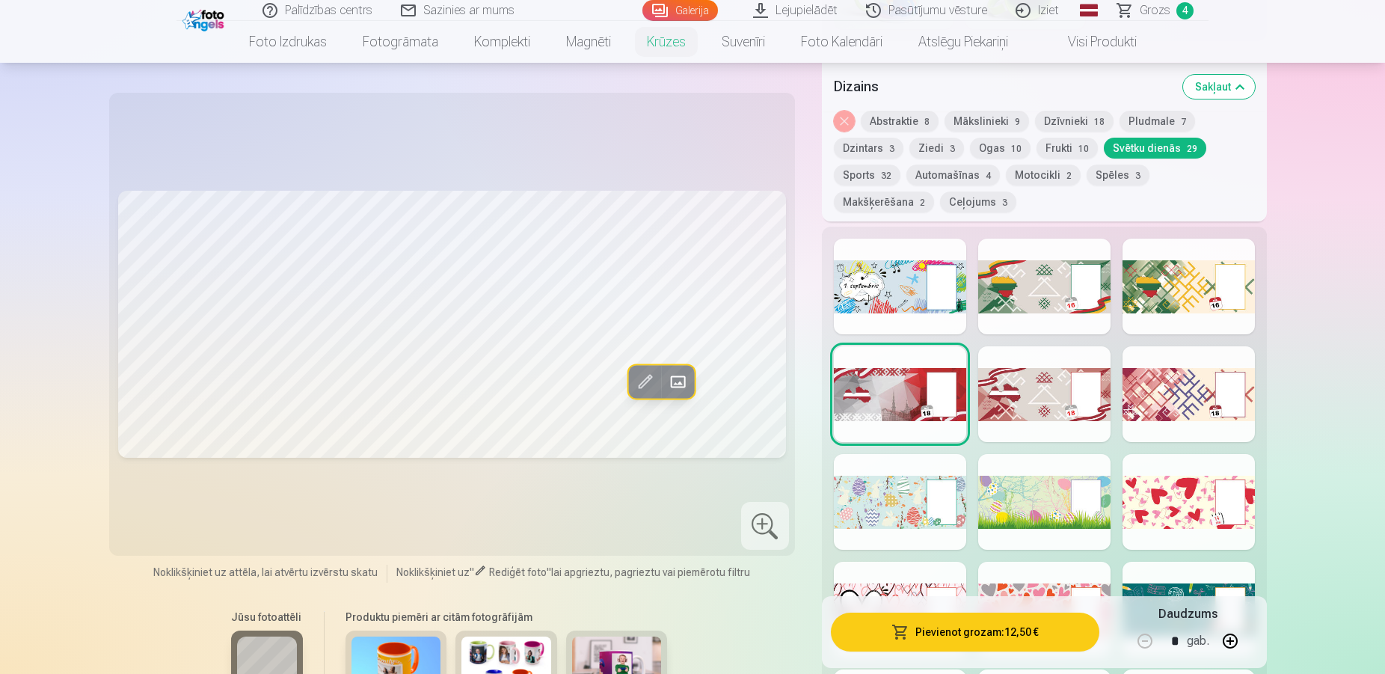
scroll to position [763, 0]
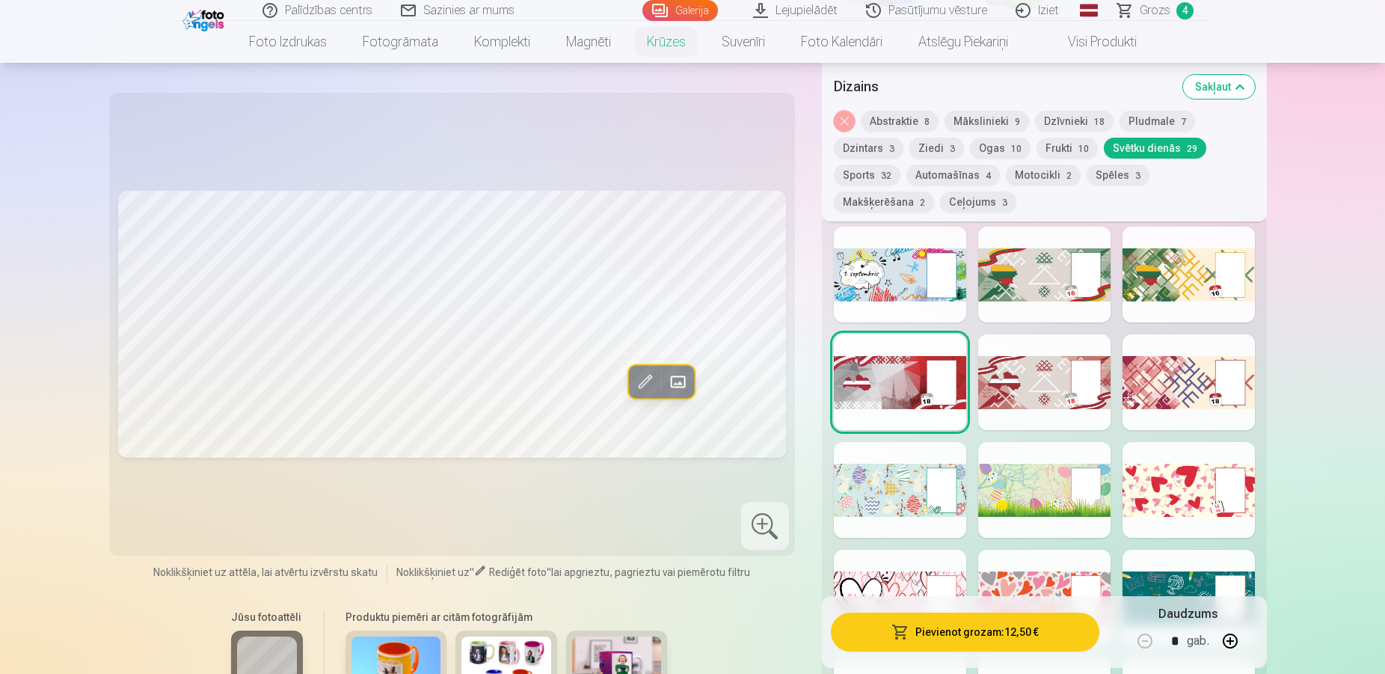
click at [912, 490] on div at bounding box center [900, 490] width 132 height 96
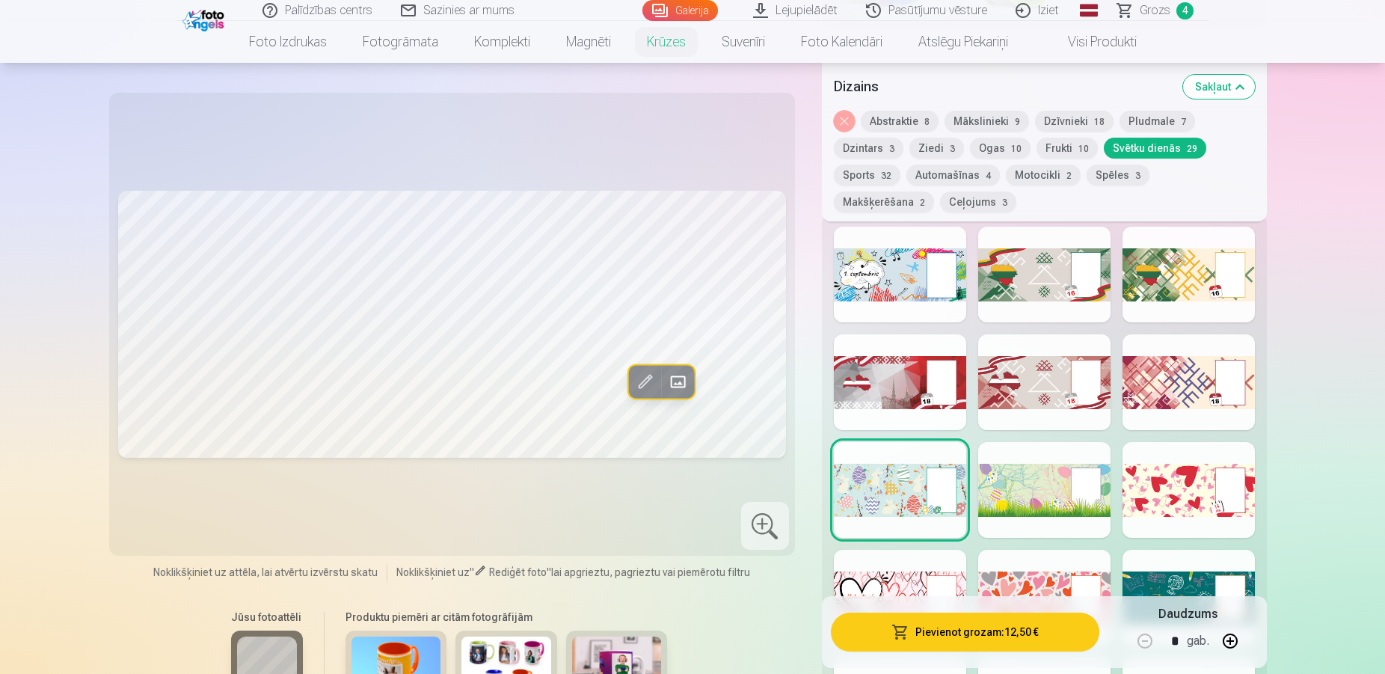
click at [1036, 480] on div at bounding box center [1044, 490] width 132 height 96
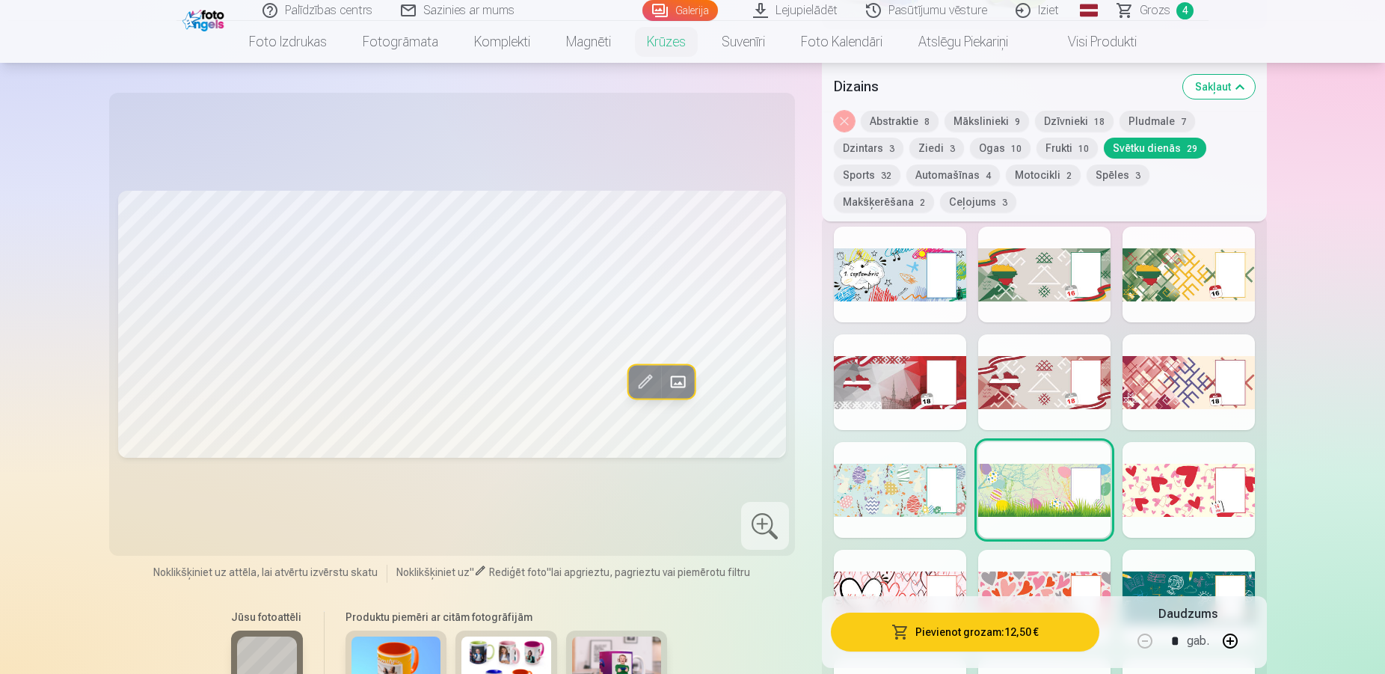
click at [1194, 476] on div at bounding box center [1189, 490] width 132 height 96
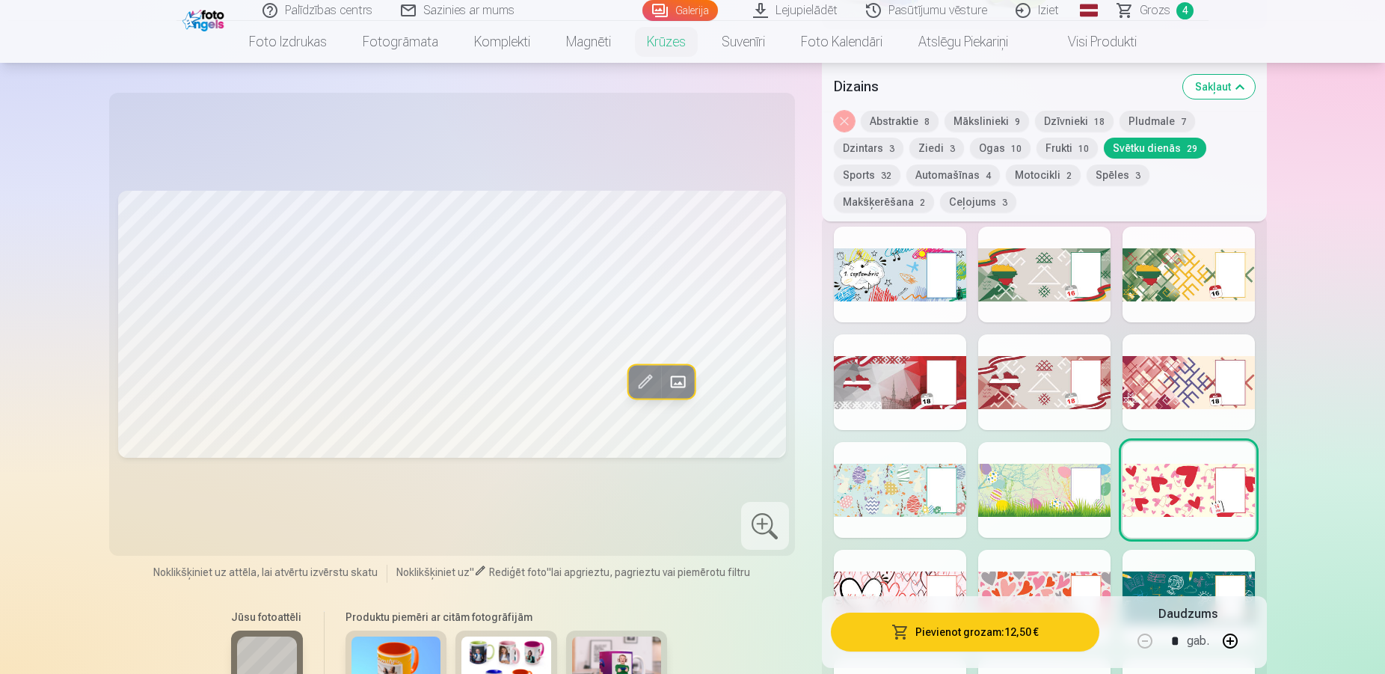
drag, startPoint x: 1186, startPoint y: 577, endPoint x: 1163, endPoint y: 568, distance: 24.5
click at [1183, 577] on div at bounding box center [1189, 598] width 132 height 96
click at [1024, 572] on div at bounding box center [1044, 598] width 132 height 96
click at [1180, 562] on div at bounding box center [1189, 598] width 132 height 96
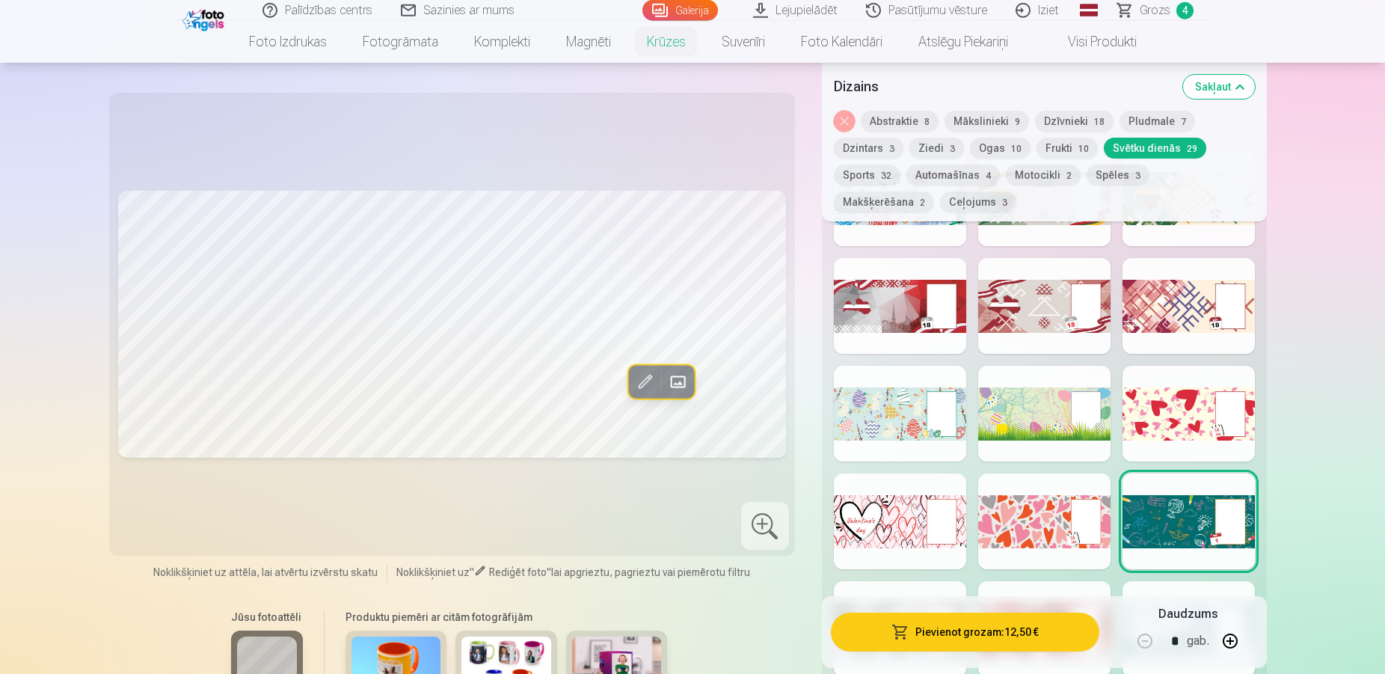
scroll to position [890, 0]
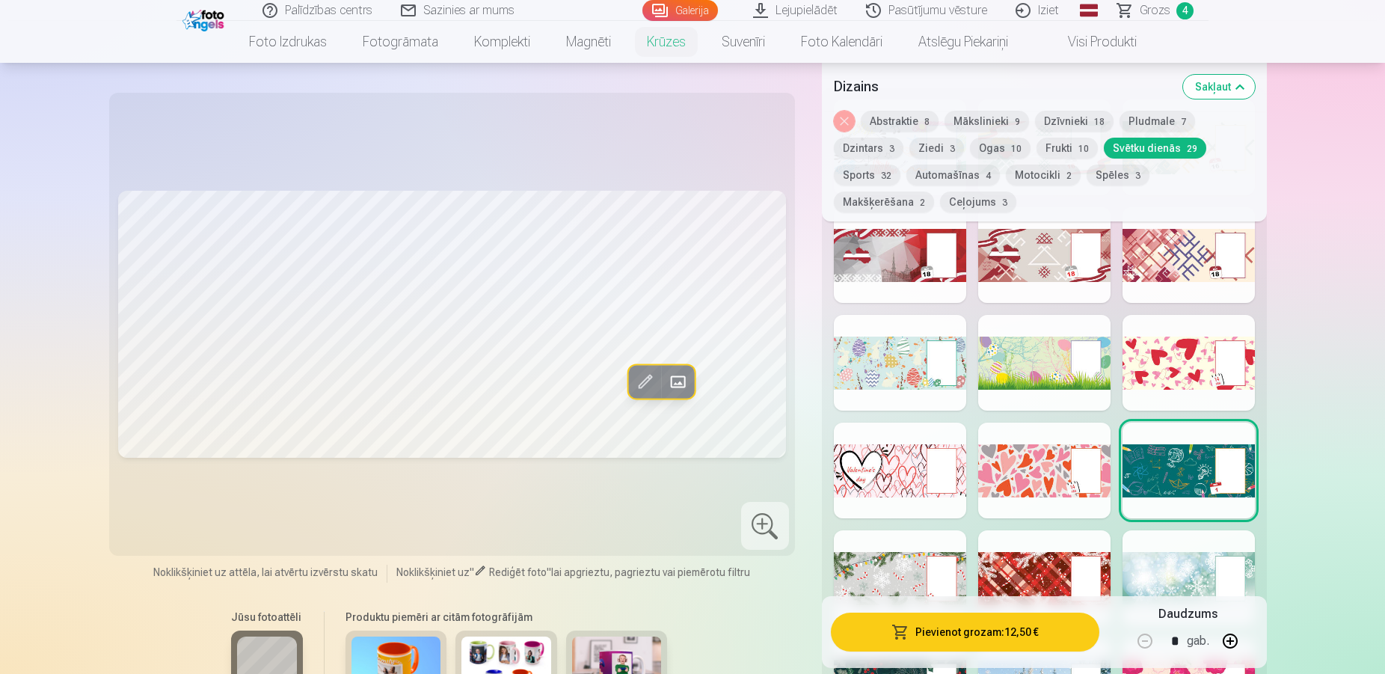
click at [1155, 470] on div at bounding box center [1189, 471] width 132 height 96
click at [1059, 465] on div at bounding box center [1044, 471] width 132 height 96
click at [1174, 457] on div at bounding box center [1189, 471] width 132 height 96
click at [1175, 450] on div at bounding box center [1189, 471] width 132 height 96
click at [1007, 473] on div at bounding box center [1044, 471] width 132 height 96
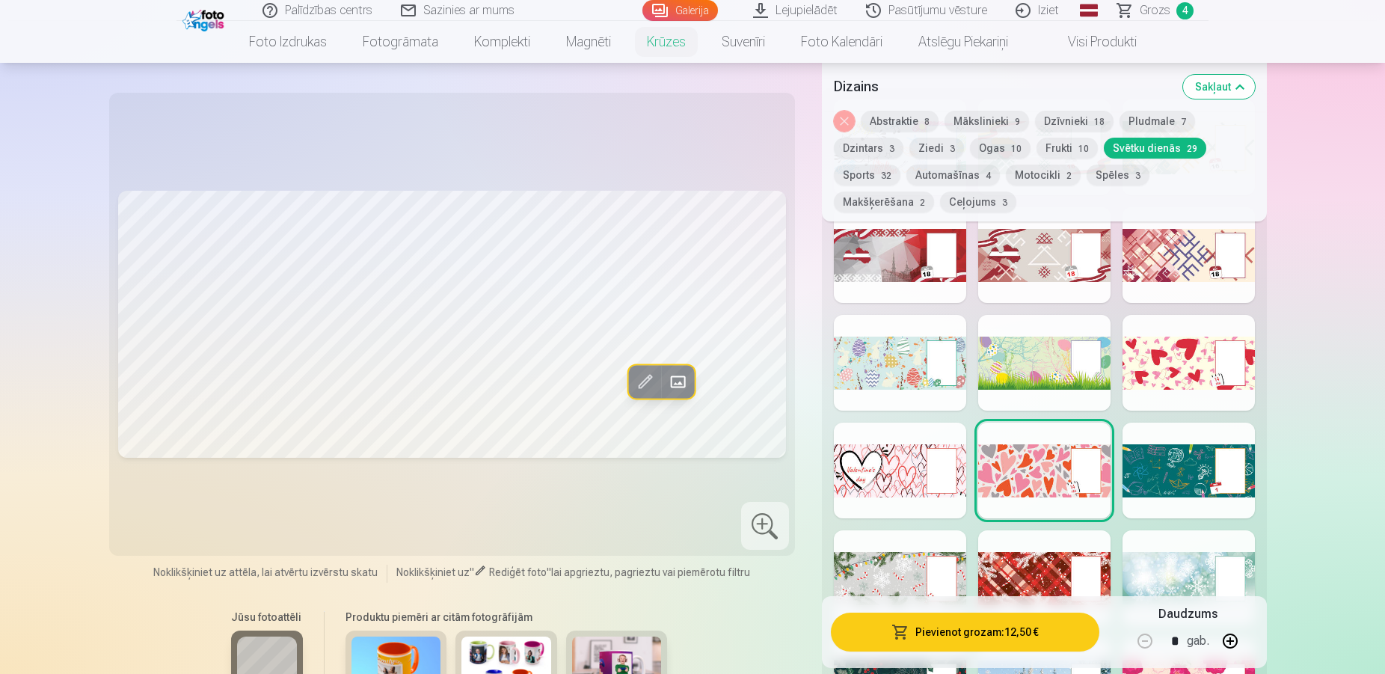
click at [885, 483] on div at bounding box center [900, 471] width 132 height 96
click at [892, 553] on div at bounding box center [900, 578] width 132 height 96
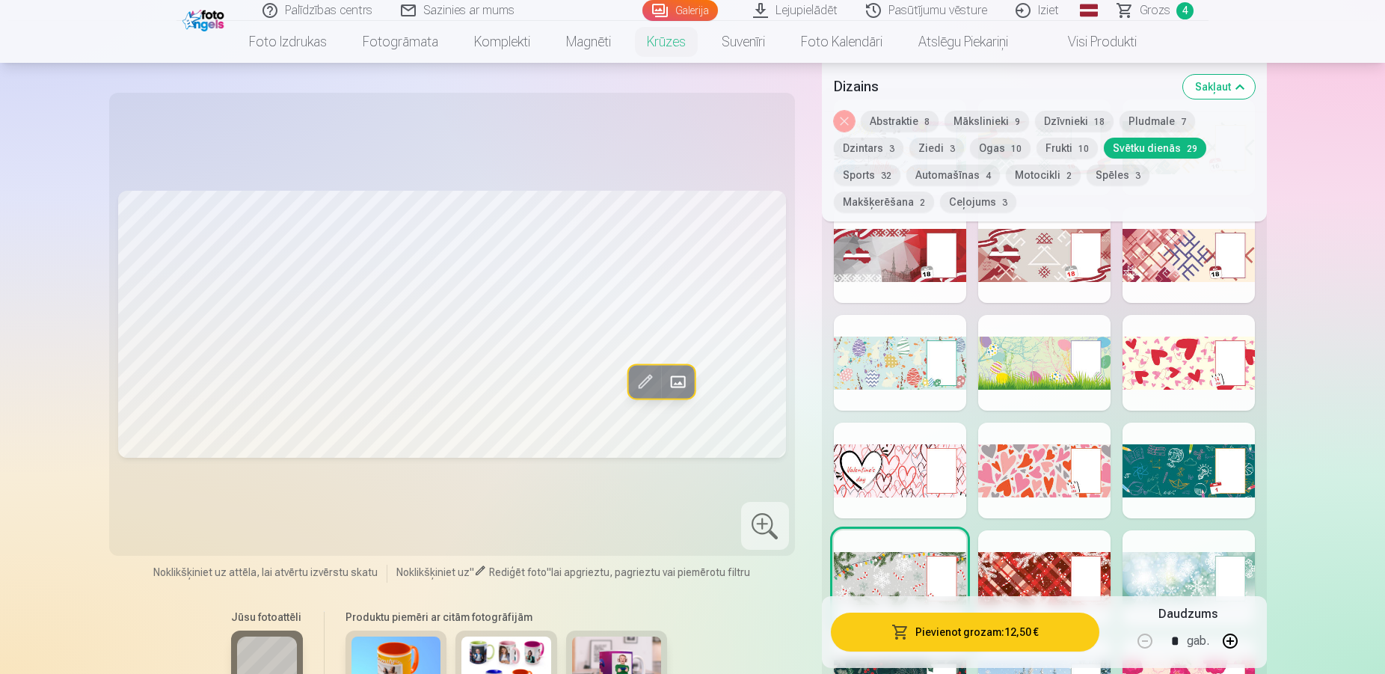
click at [1017, 556] on div at bounding box center [1044, 578] width 132 height 96
click at [1189, 557] on div at bounding box center [1189, 578] width 132 height 96
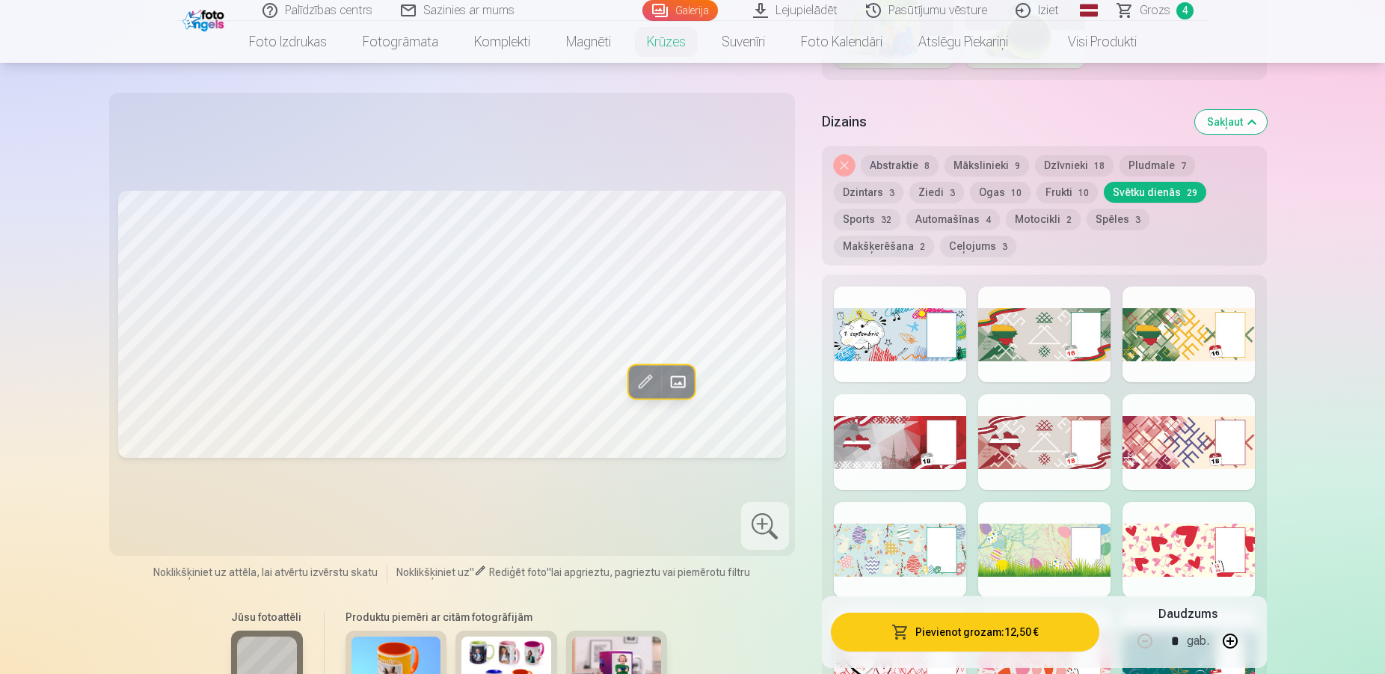
click at [1121, 209] on button "Spēles 3" at bounding box center [1118, 219] width 63 height 21
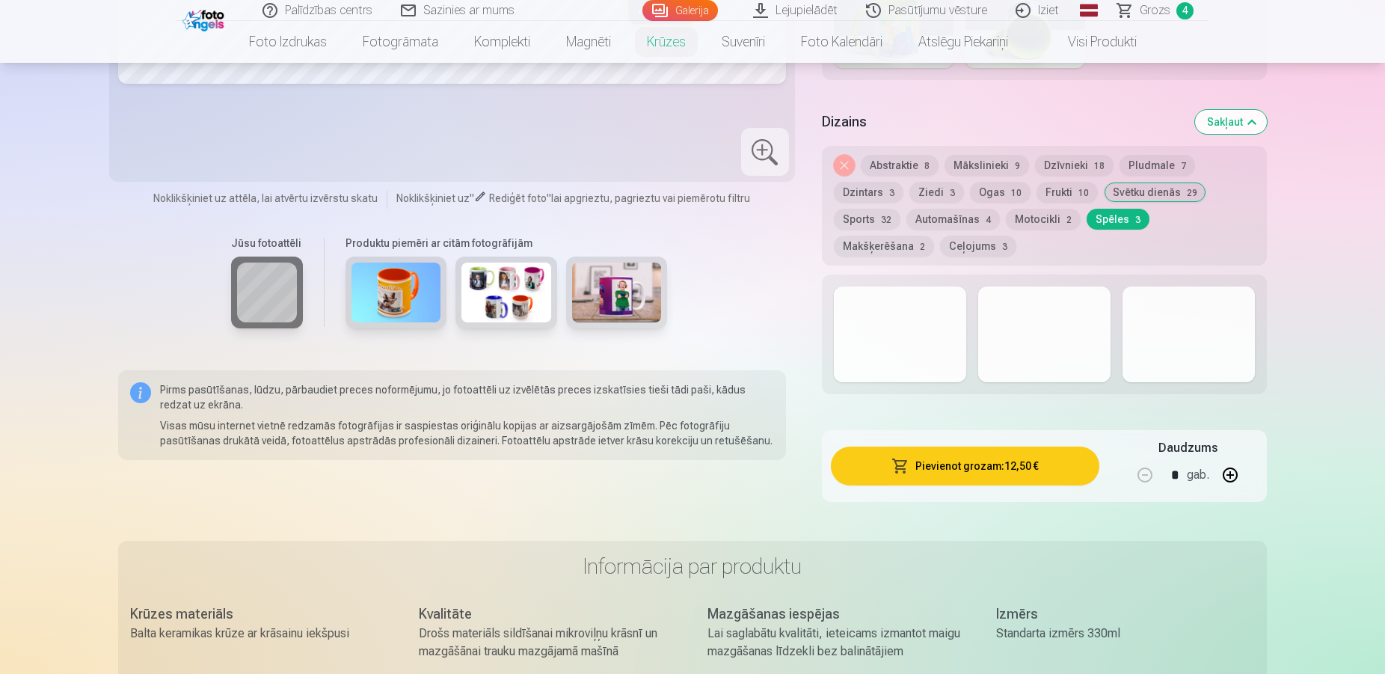
click at [907, 327] on div at bounding box center [900, 334] width 132 height 96
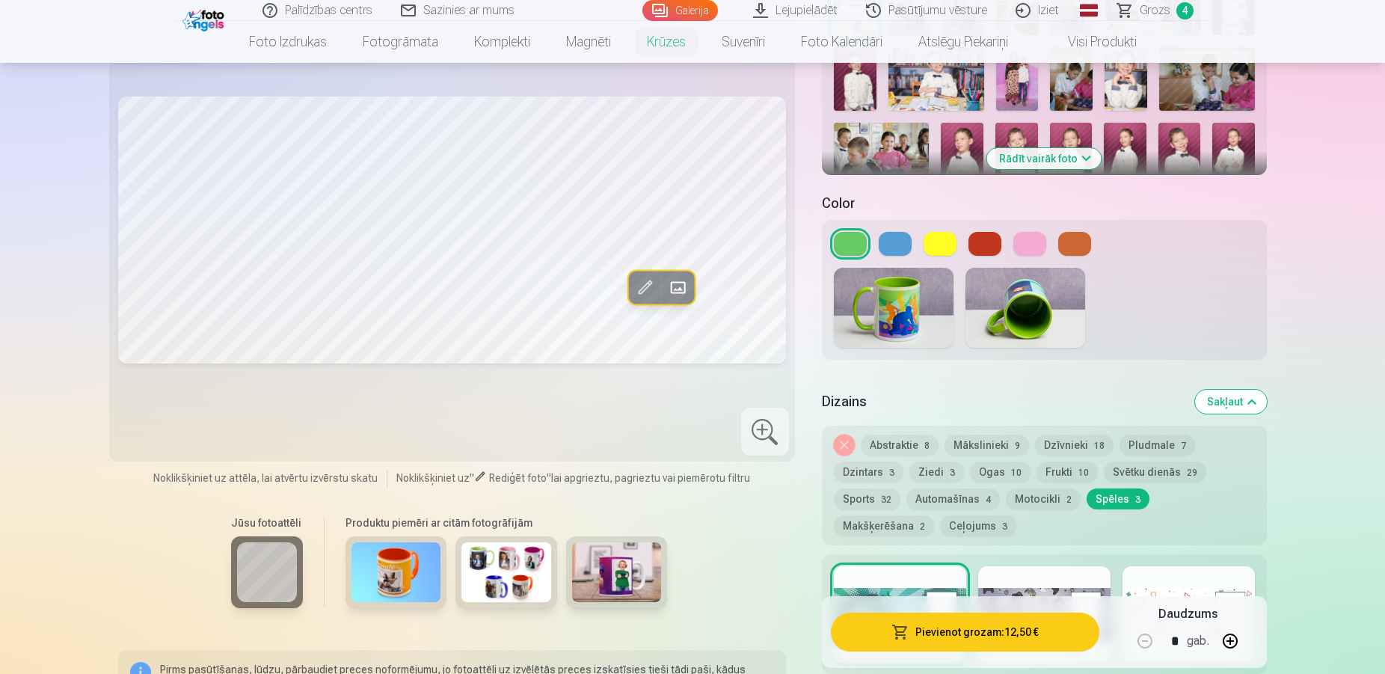
scroll to position [610, 0]
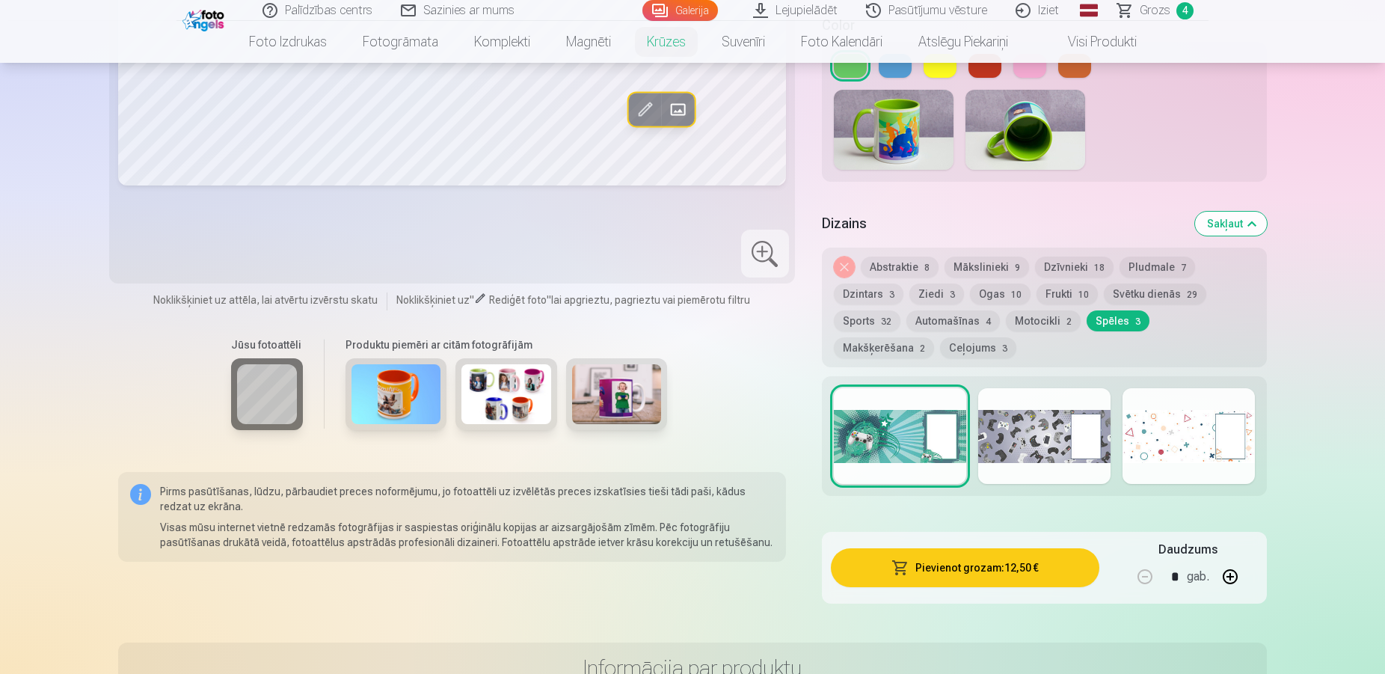
click at [1032, 428] on div at bounding box center [1044, 436] width 132 height 96
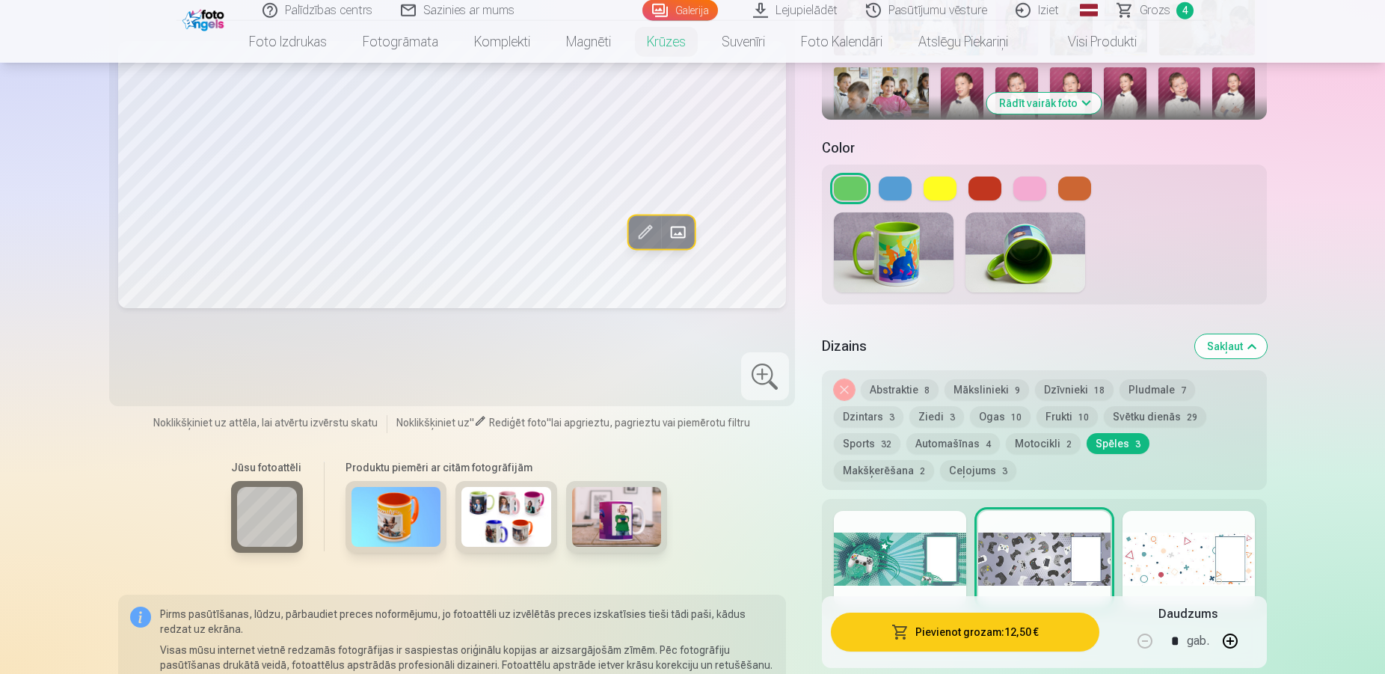
scroll to position [483, 0]
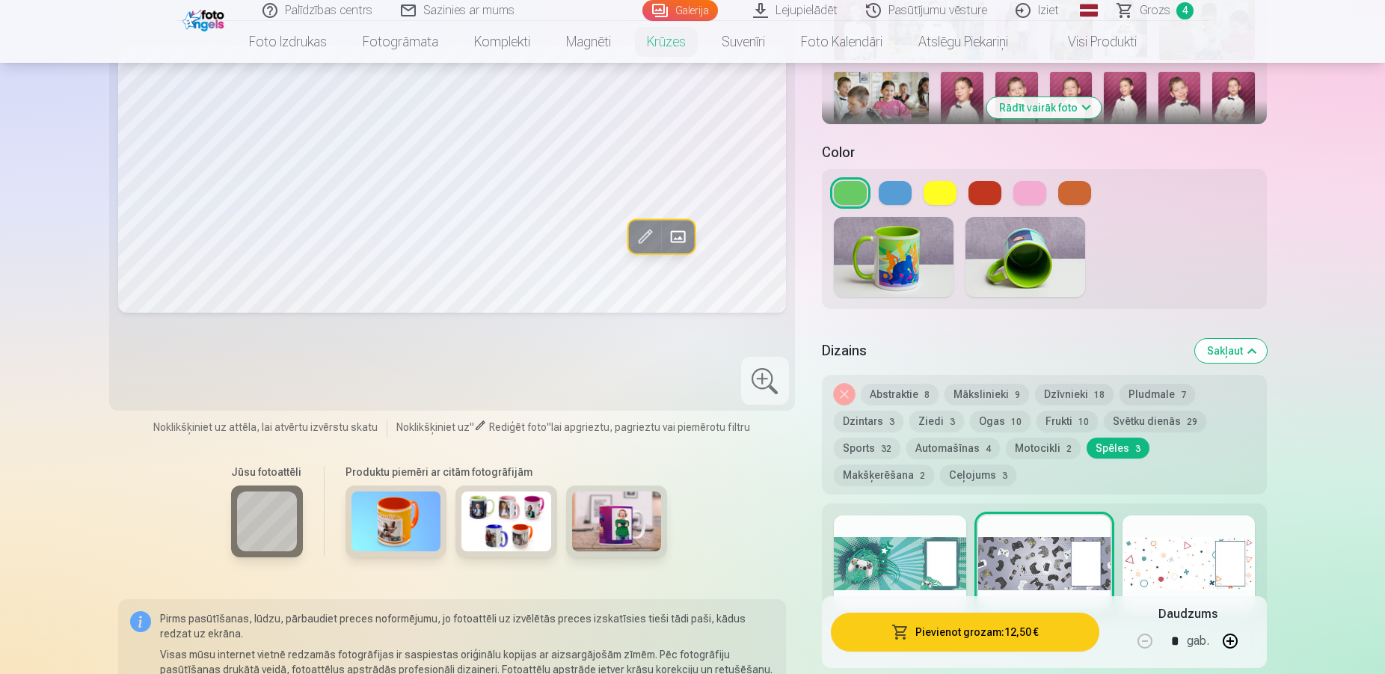
click at [1153, 542] on div at bounding box center [1189, 563] width 132 height 96
click at [940, 465] on button "Ceļojums 3" at bounding box center [978, 475] width 76 height 21
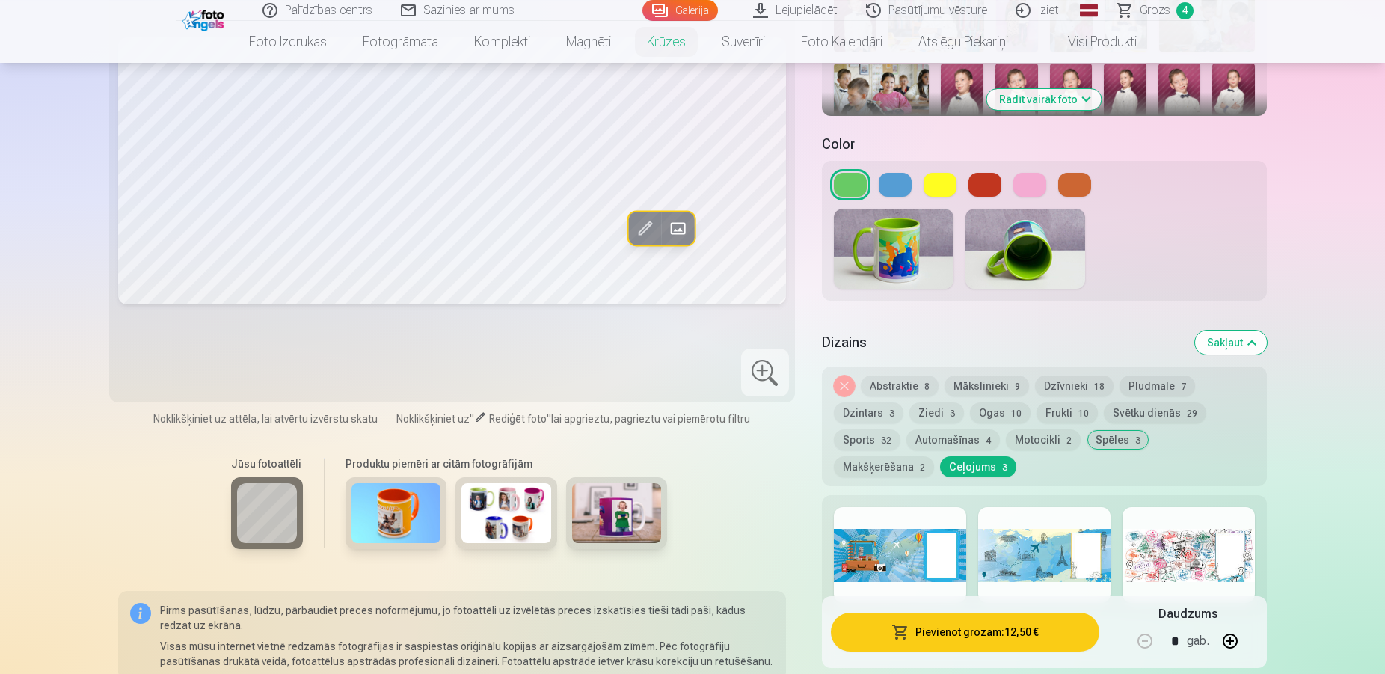
scroll to position [509, 0]
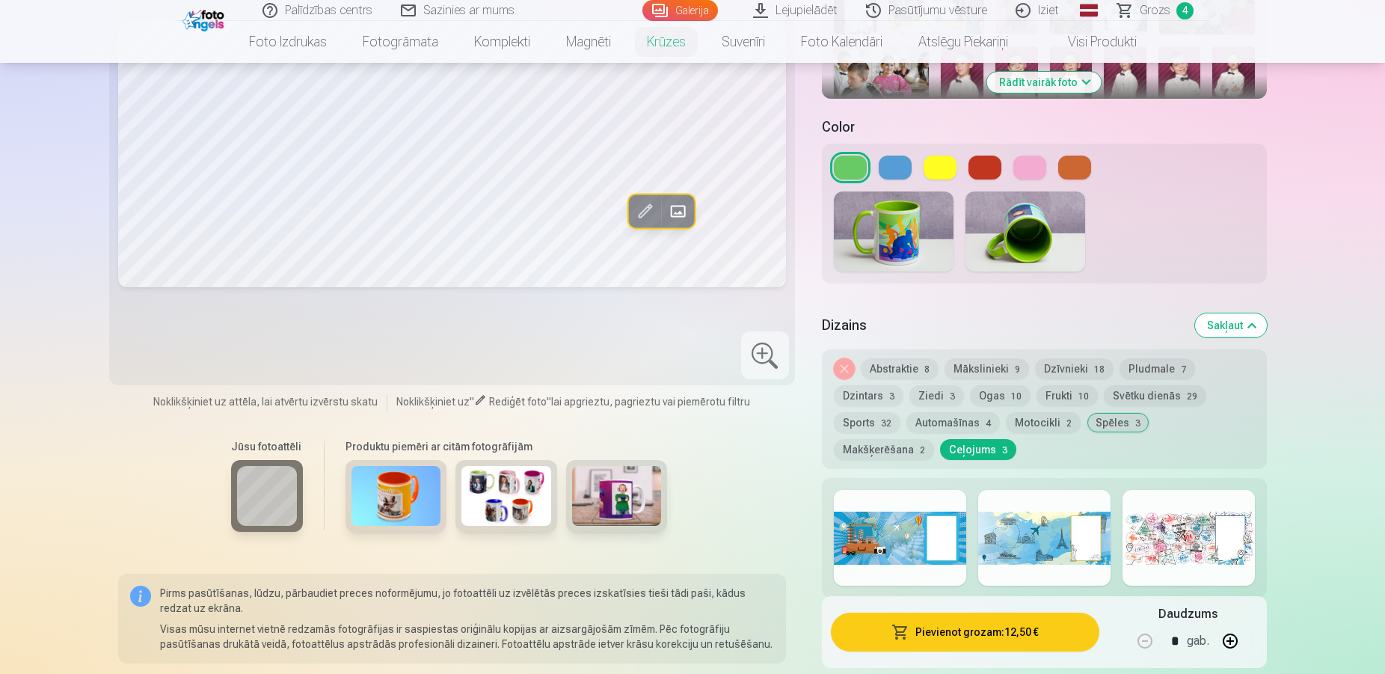
click at [898, 530] on div at bounding box center [900, 538] width 132 height 96
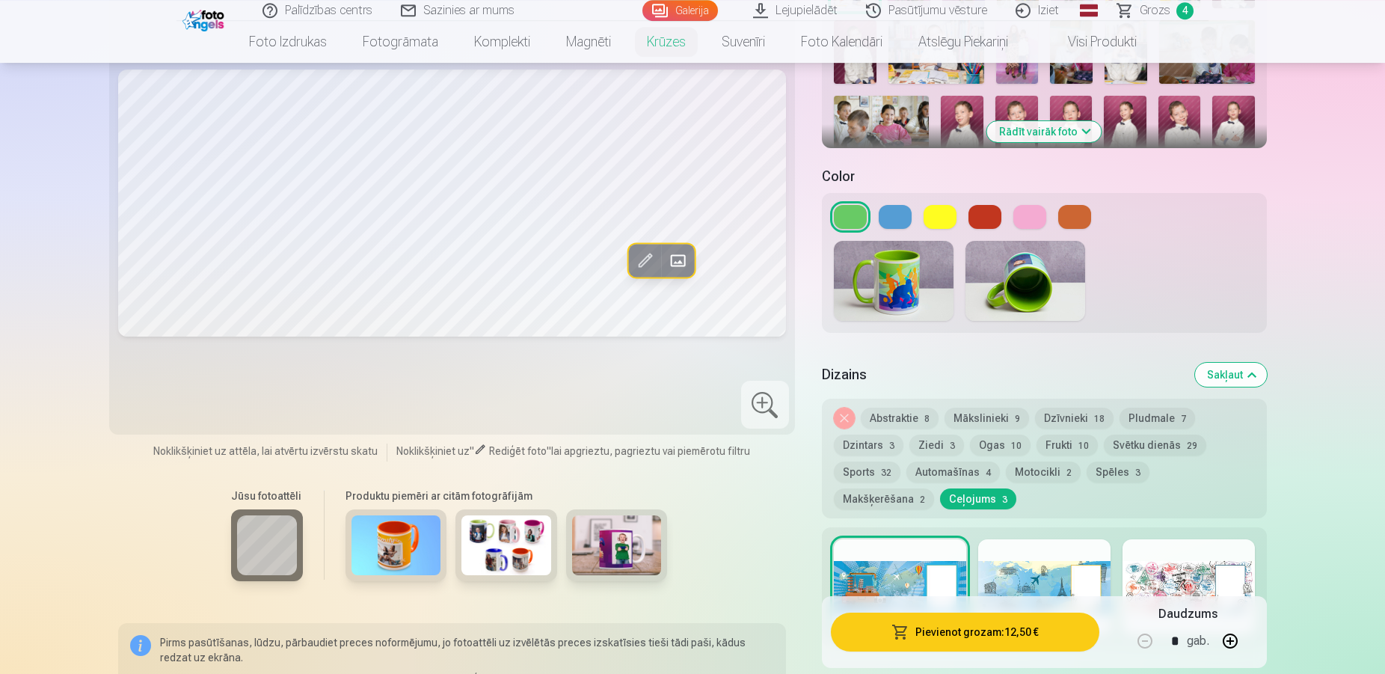
scroll to position [458, 0]
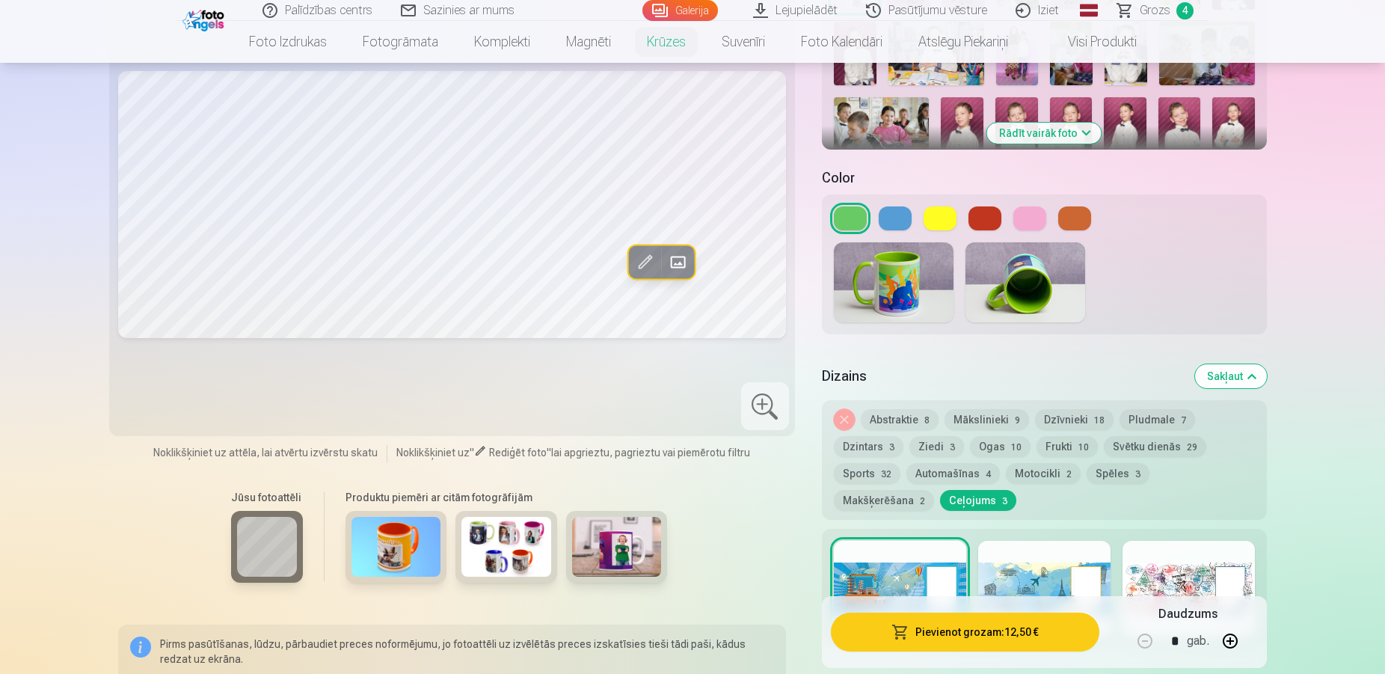
click at [1067, 541] on div at bounding box center [1044, 589] width 132 height 96
click at [1177, 566] on div at bounding box center [1189, 589] width 132 height 96
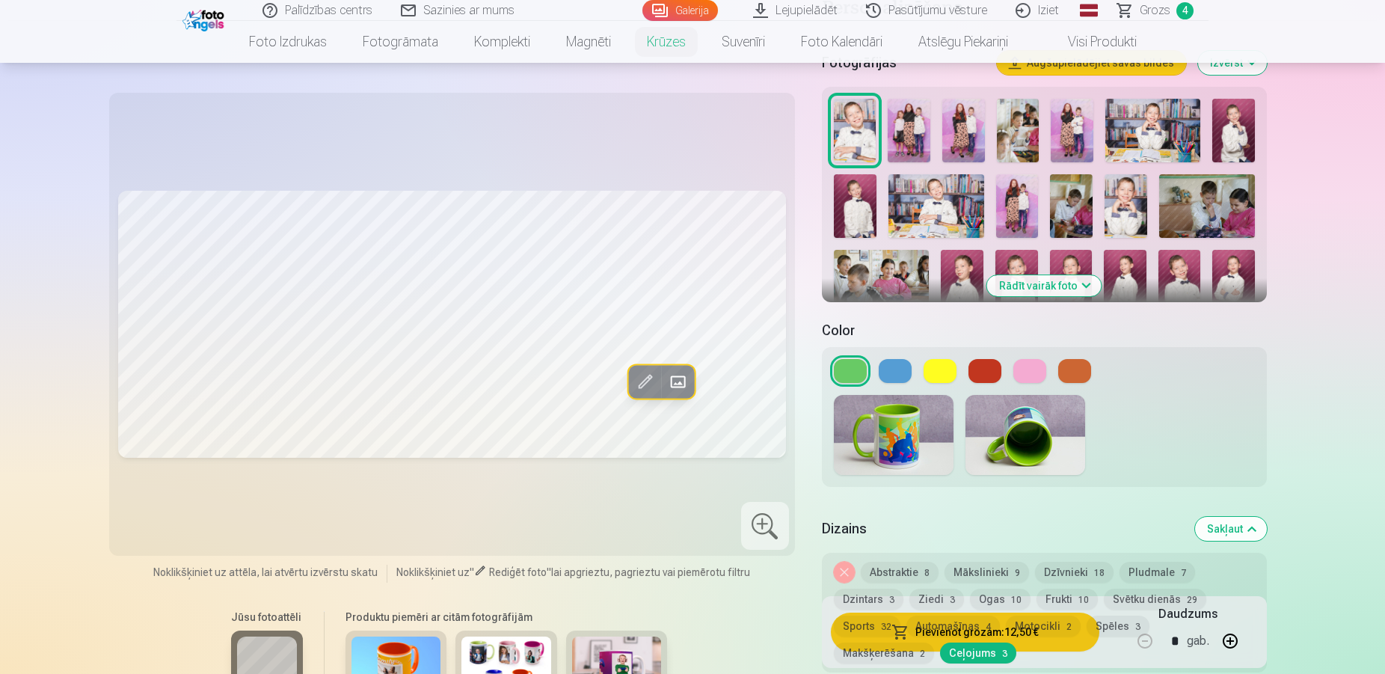
scroll to position [407, 0]
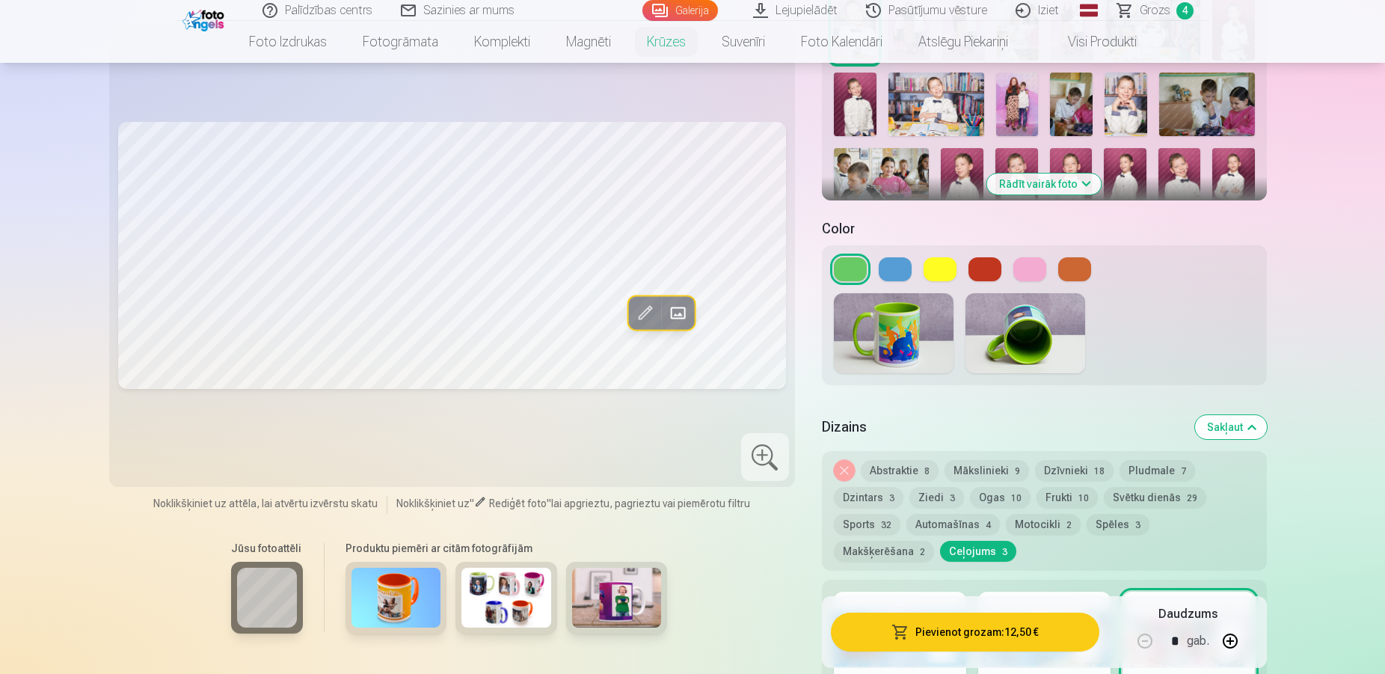
click at [862, 487] on button "Dzintars 3" at bounding box center [869, 497] width 70 height 21
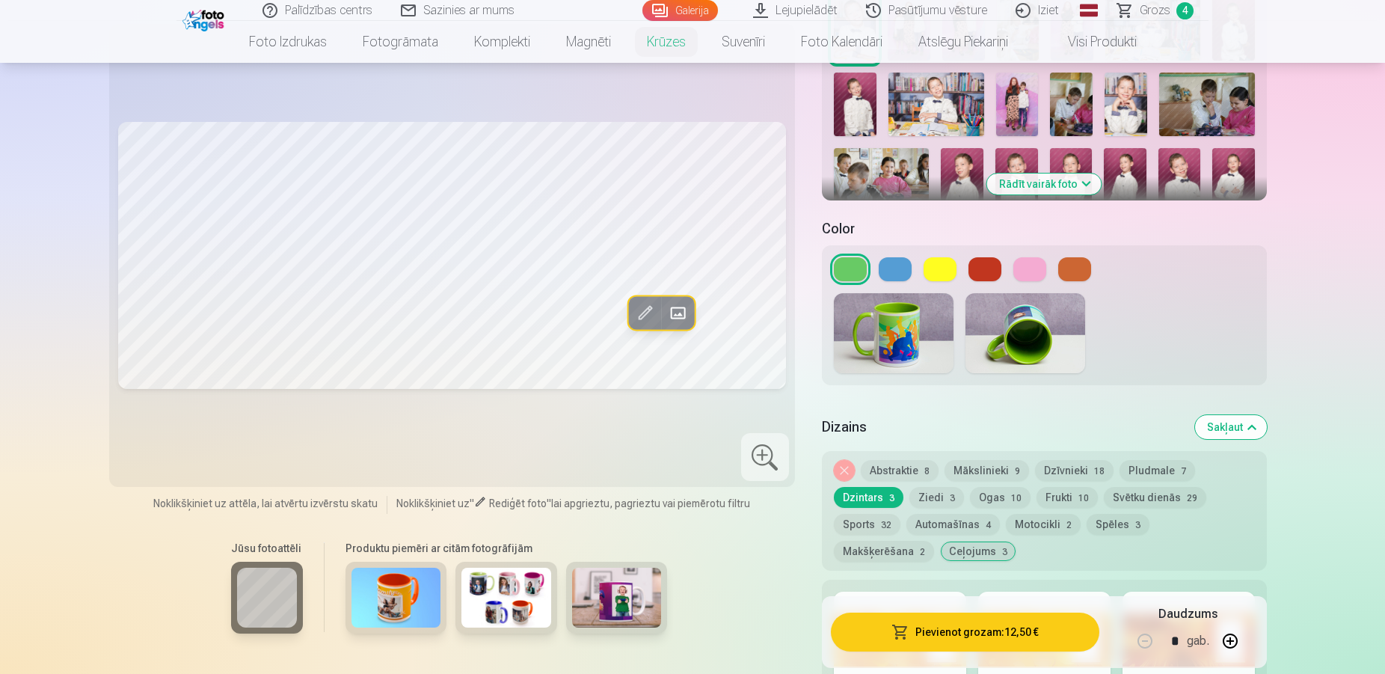
scroll to position [534, 0]
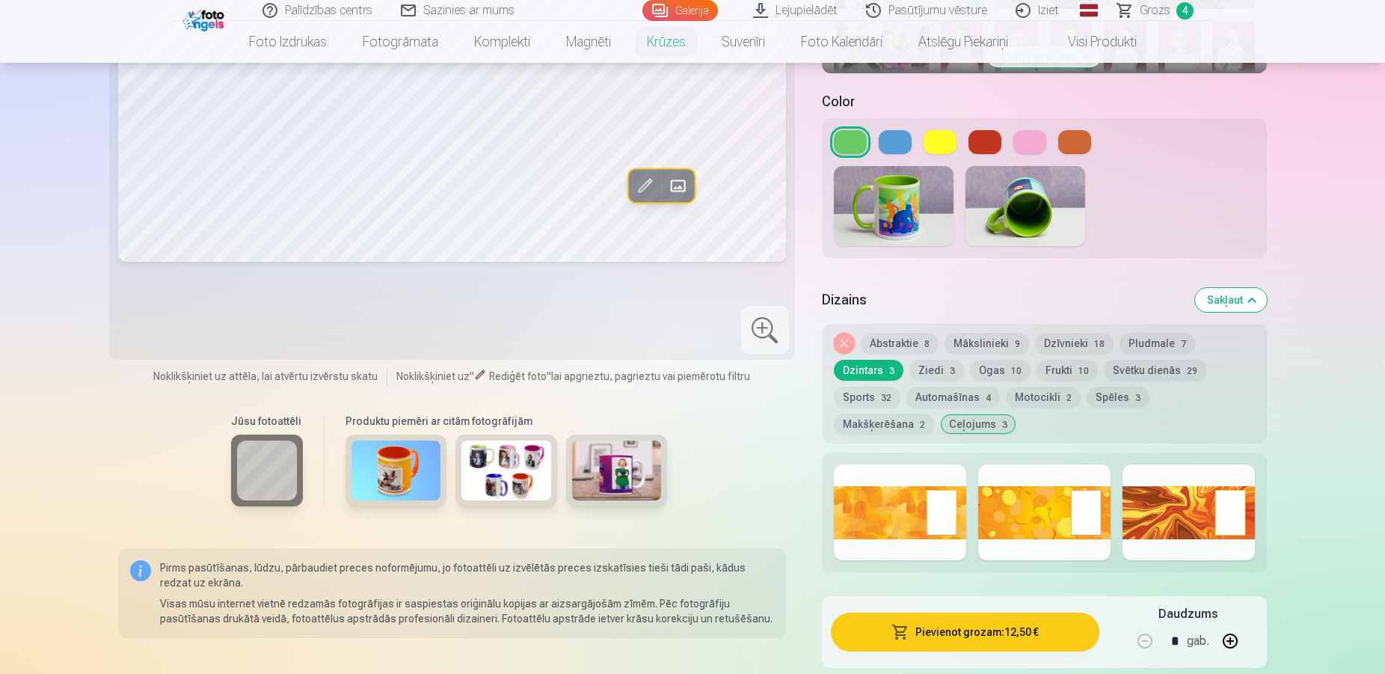
click at [900, 499] on div at bounding box center [900, 513] width 132 height 96
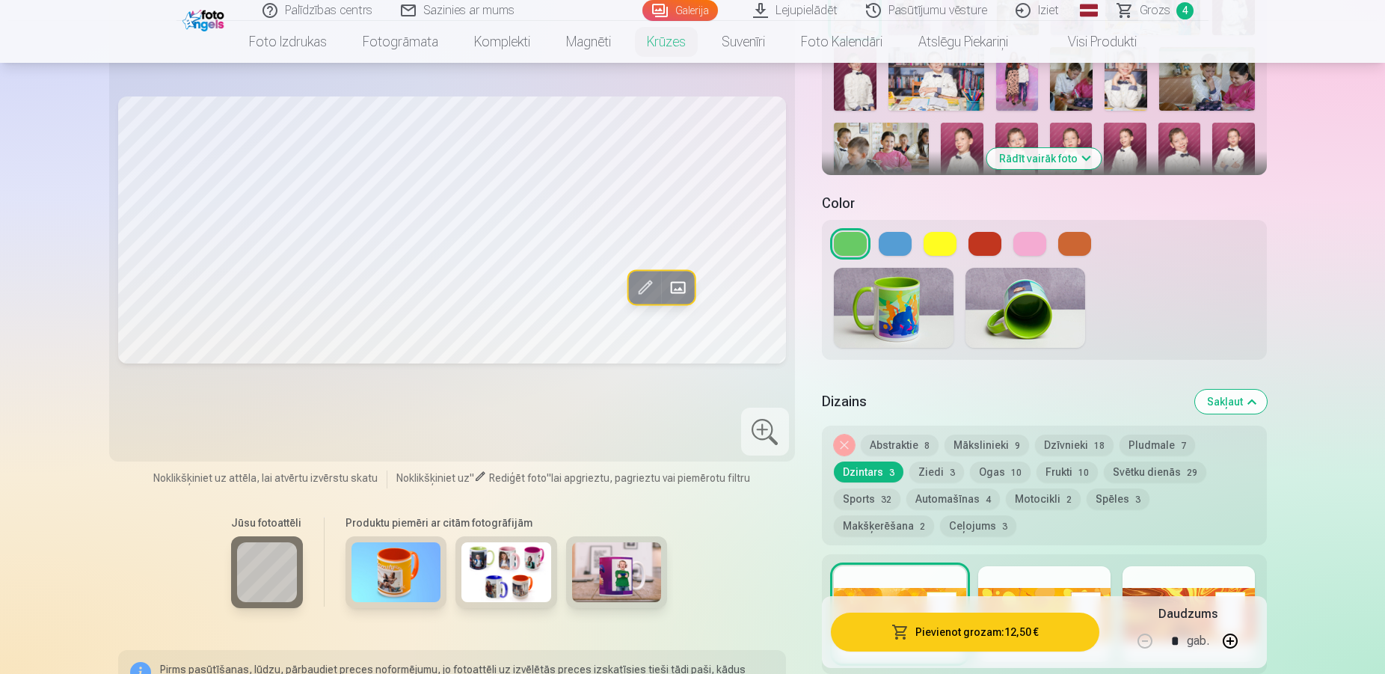
click at [1017, 585] on div at bounding box center [1044, 614] width 132 height 96
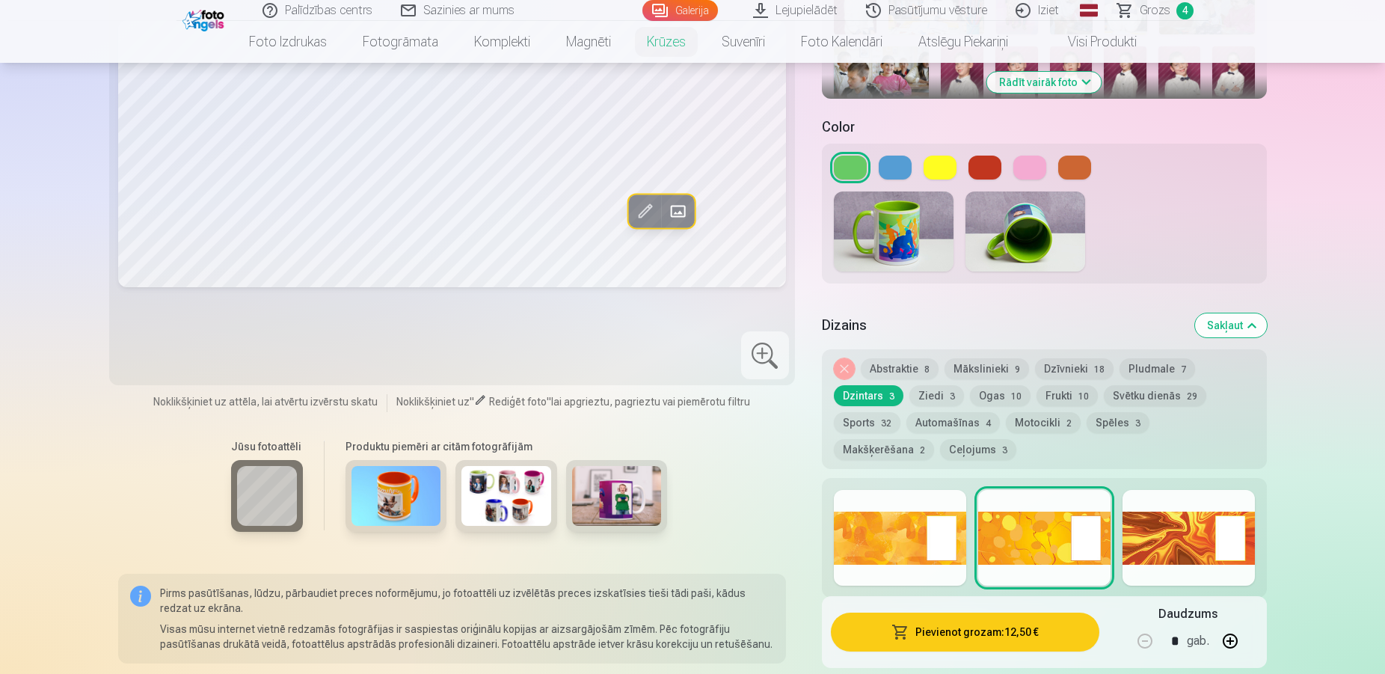
click at [1191, 530] on div at bounding box center [1189, 538] width 132 height 96
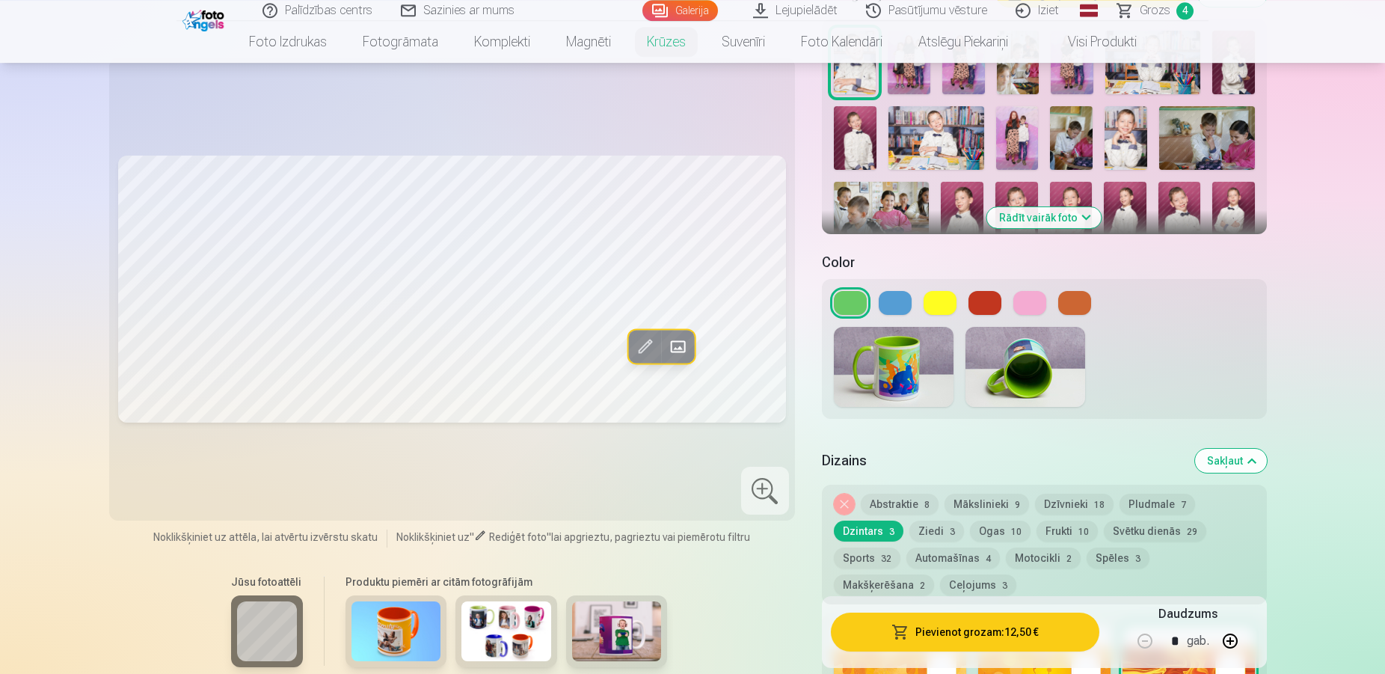
scroll to position [356, 0]
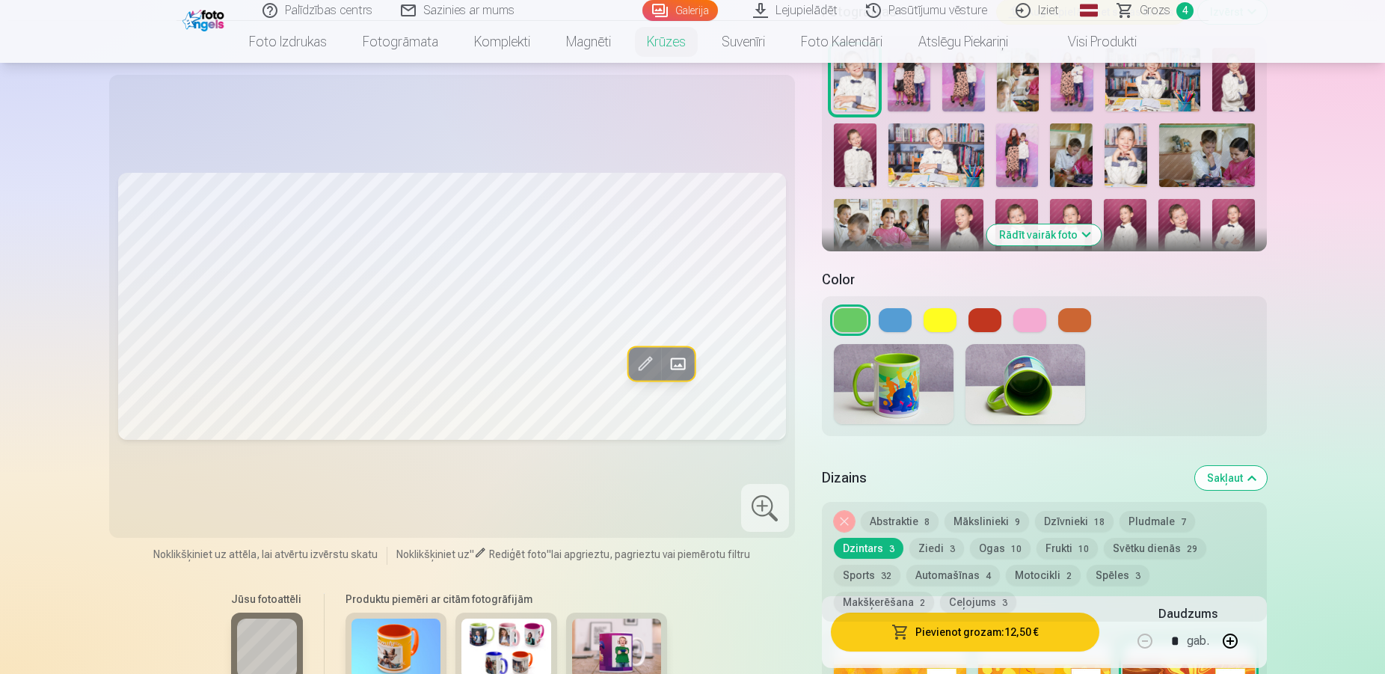
click at [974, 308] on button at bounding box center [985, 320] width 33 height 24
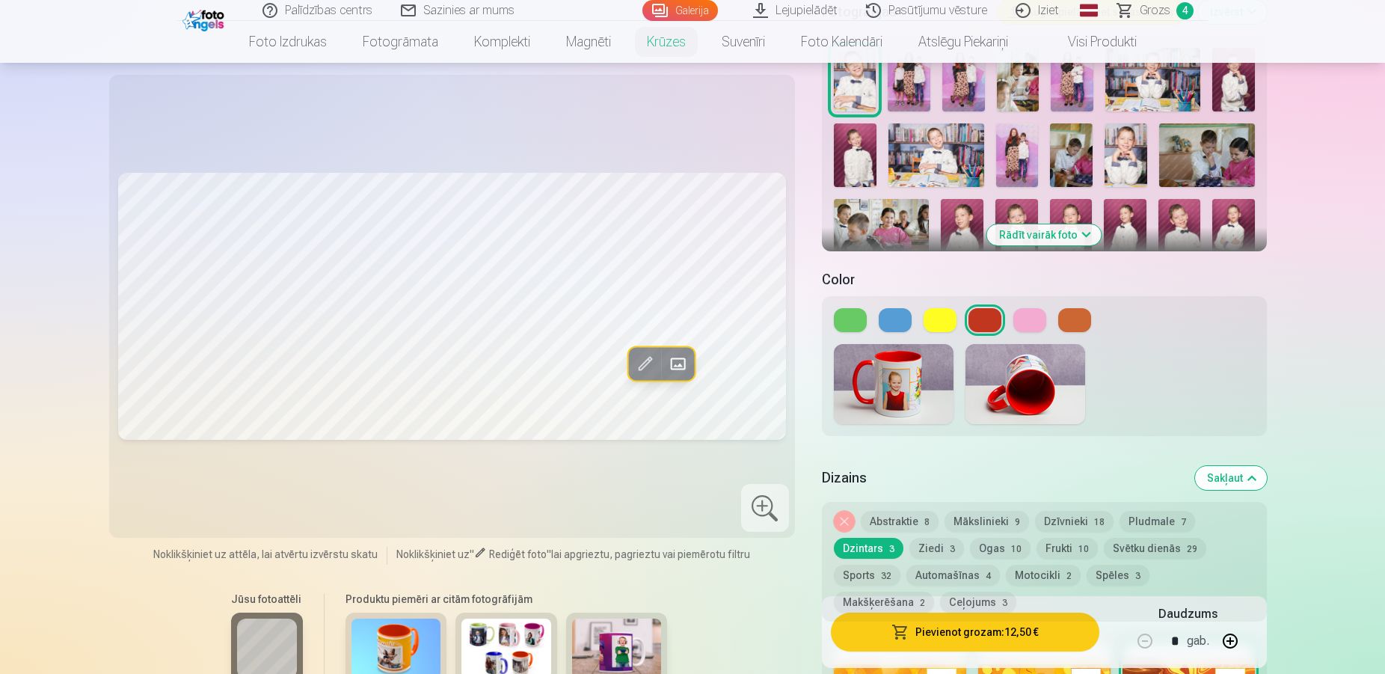
click at [935, 308] on button at bounding box center [940, 320] width 33 height 24
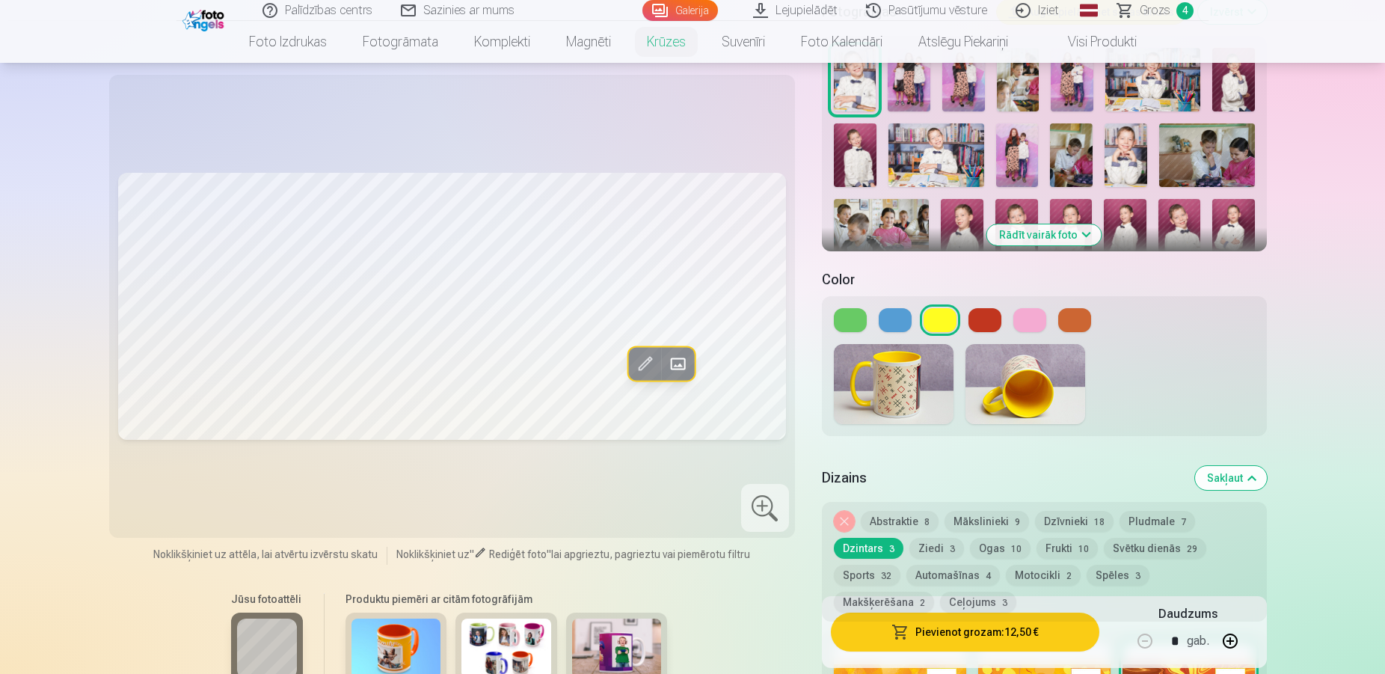
click at [904, 308] on button at bounding box center [895, 320] width 33 height 24
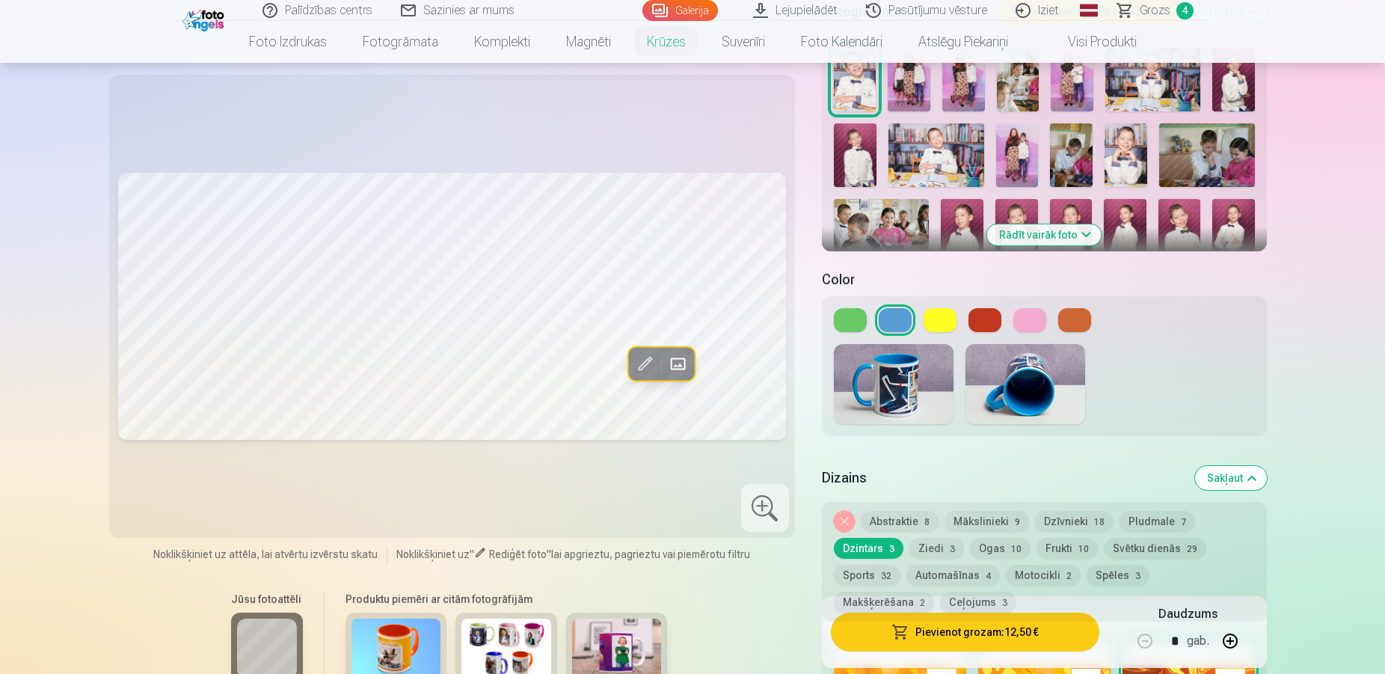
click at [1034, 308] on button at bounding box center [1030, 320] width 33 height 24
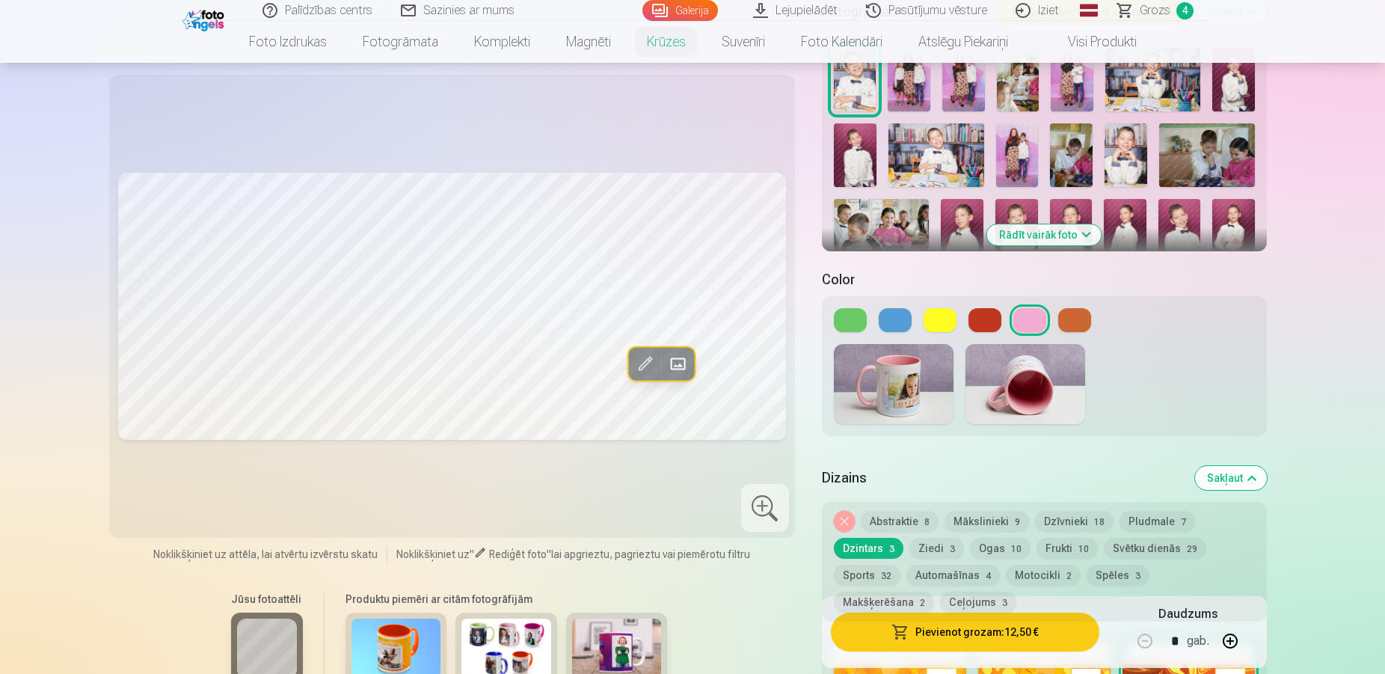
click at [1086, 308] on button at bounding box center [1074, 320] width 33 height 24
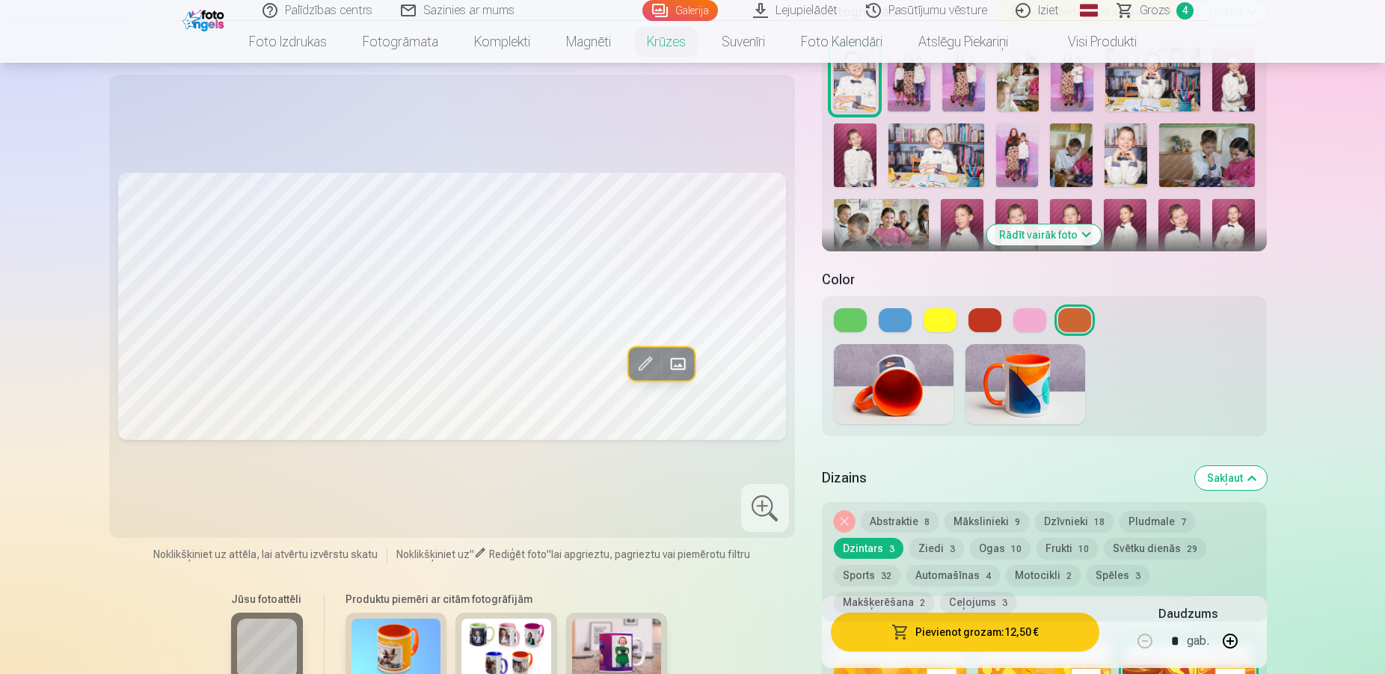
click at [946, 308] on button at bounding box center [940, 320] width 33 height 24
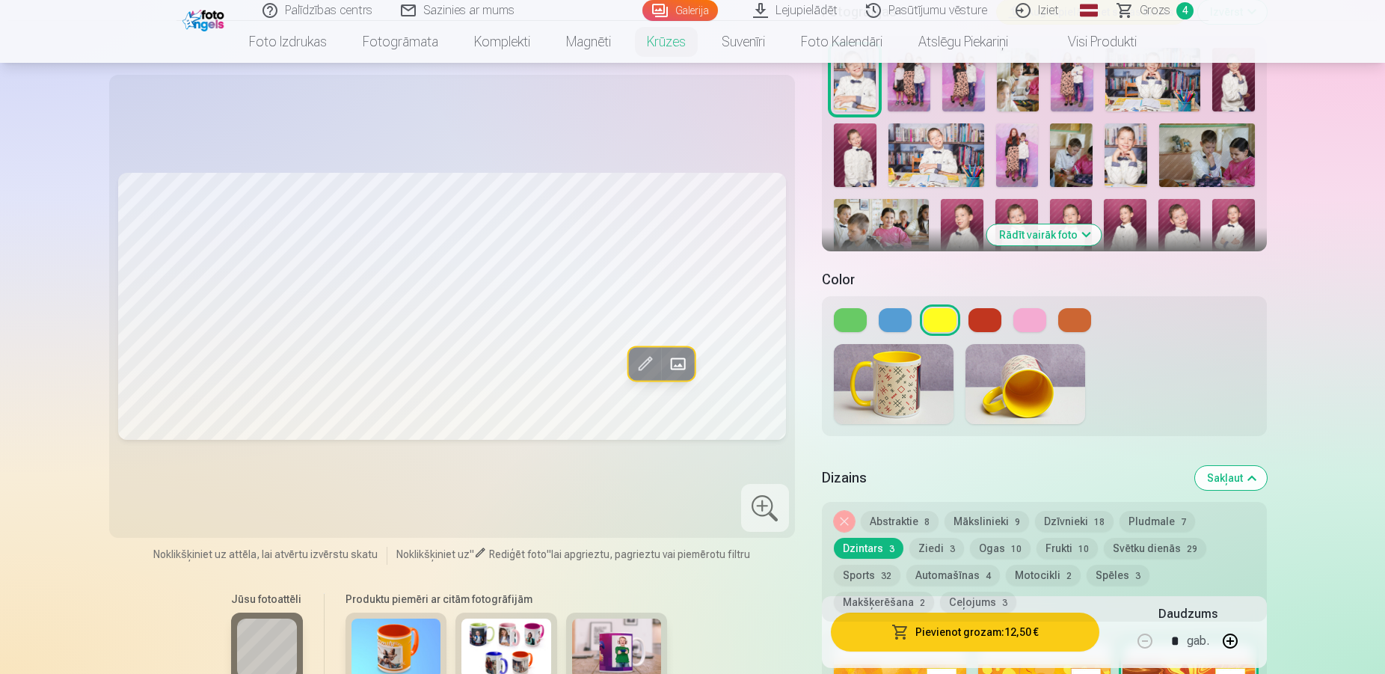
click at [902, 511] on button "Abstraktie 8" at bounding box center [900, 521] width 78 height 21
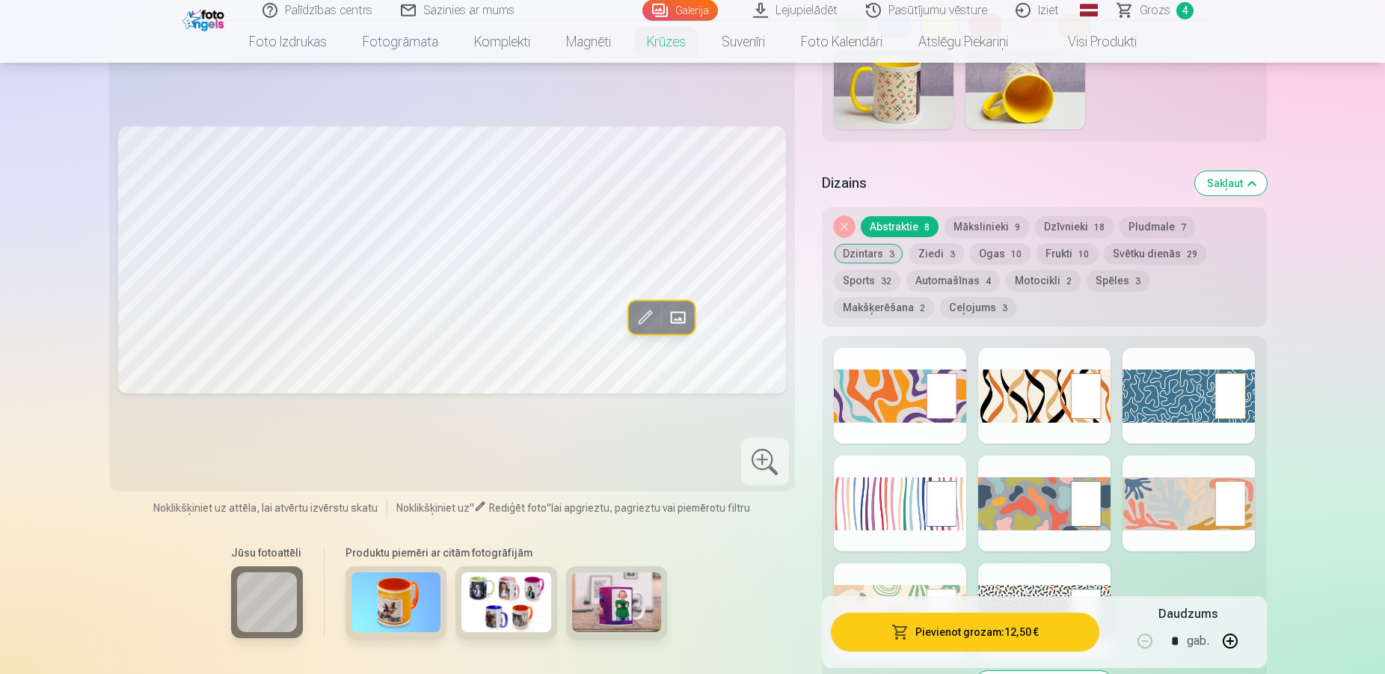
scroll to position [661, 0]
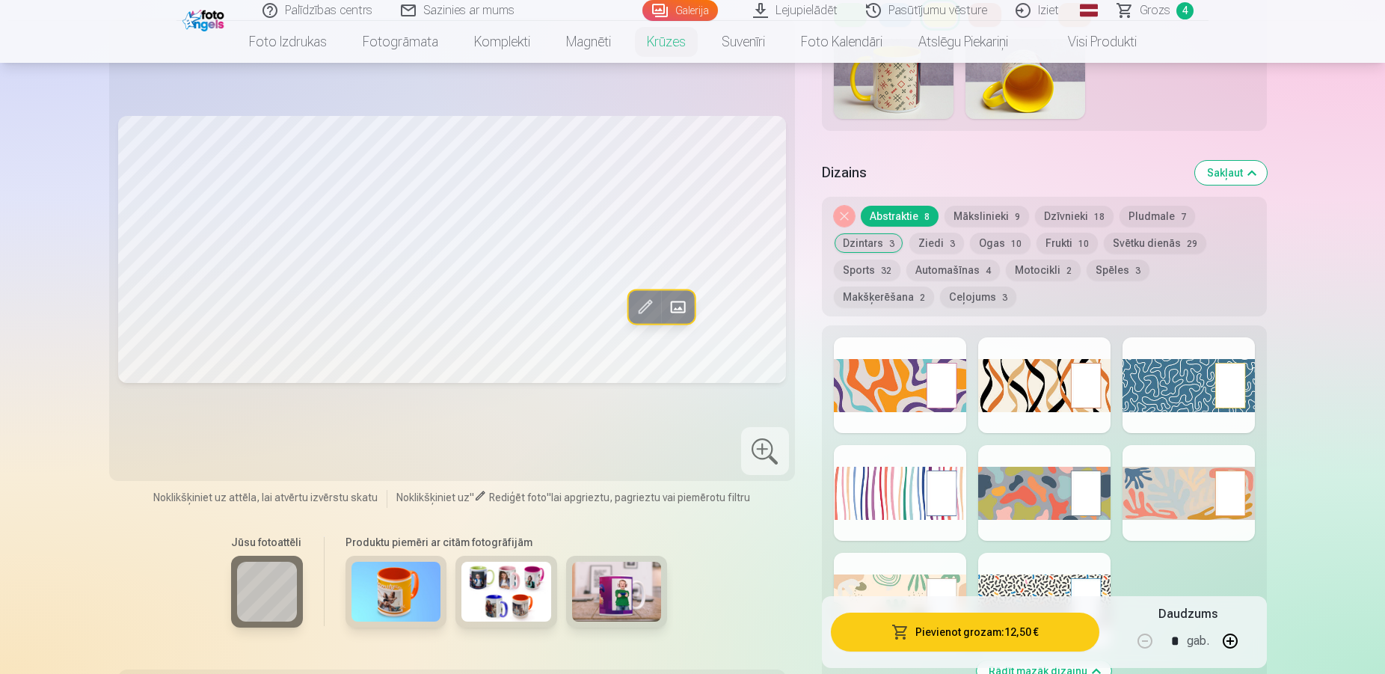
click at [934, 286] on button "Makšķerēšana 2" at bounding box center [884, 296] width 100 height 21
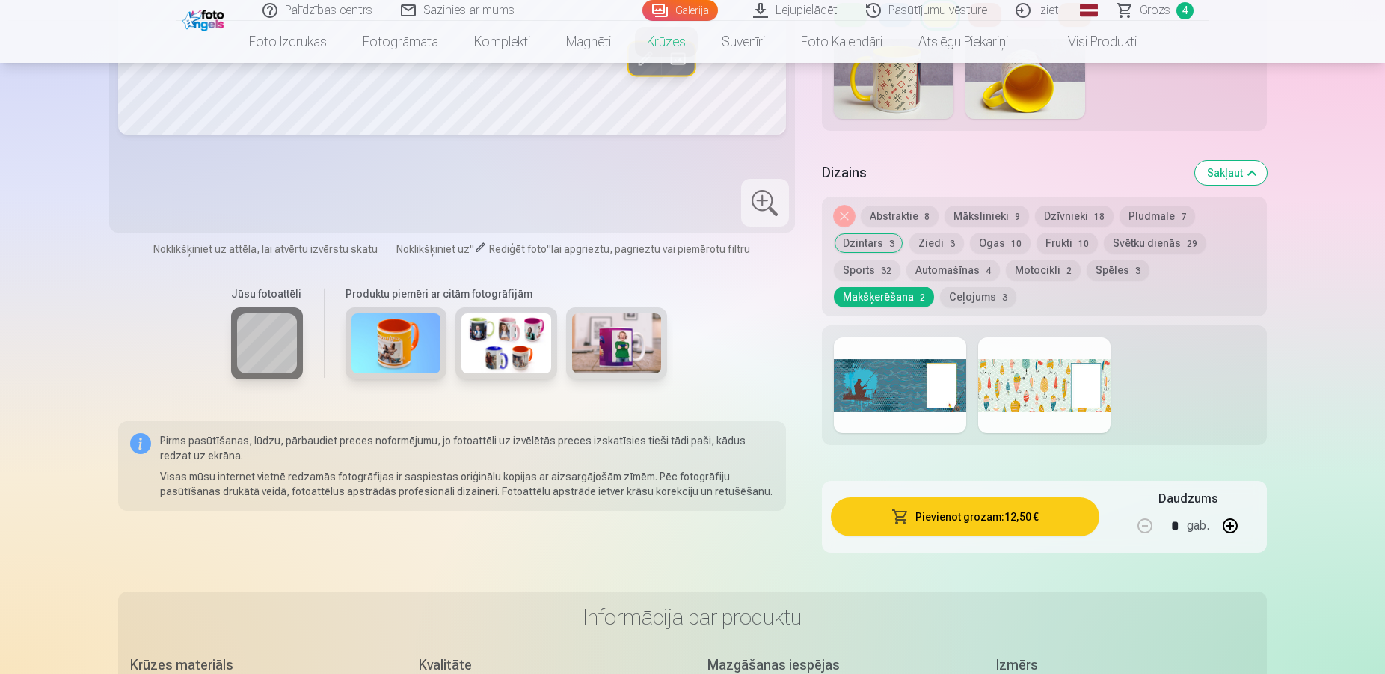
click at [916, 369] on div at bounding box center [900, 385] width 132 height 96
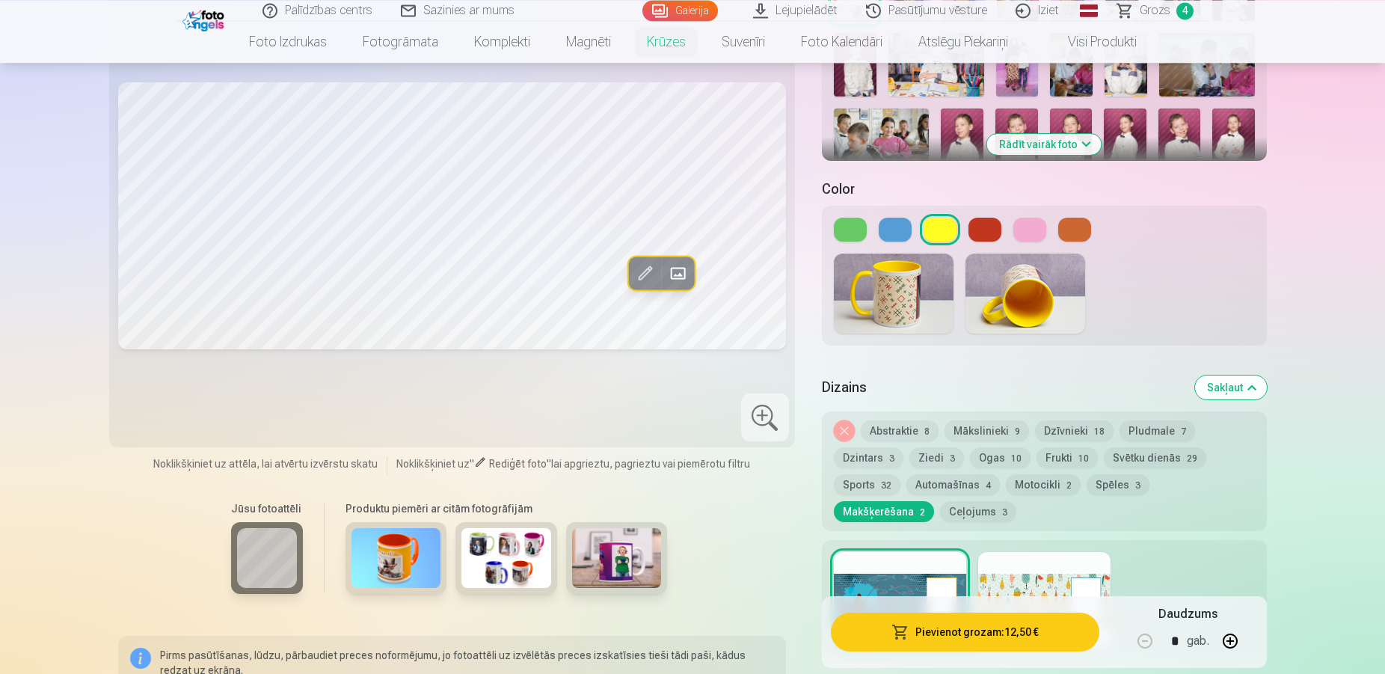
scroll to position [432, 0]
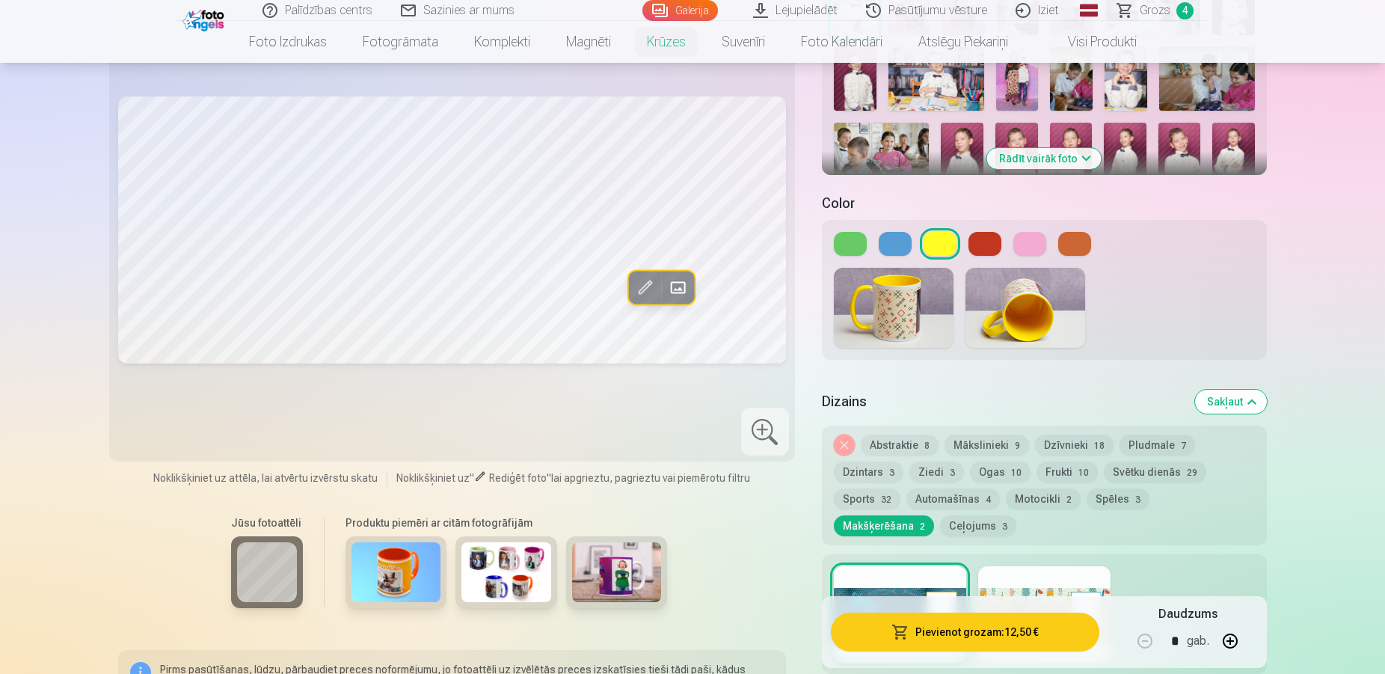
click at [1068, 568] on div at bounding box center [1044, 614] width 132 height 96
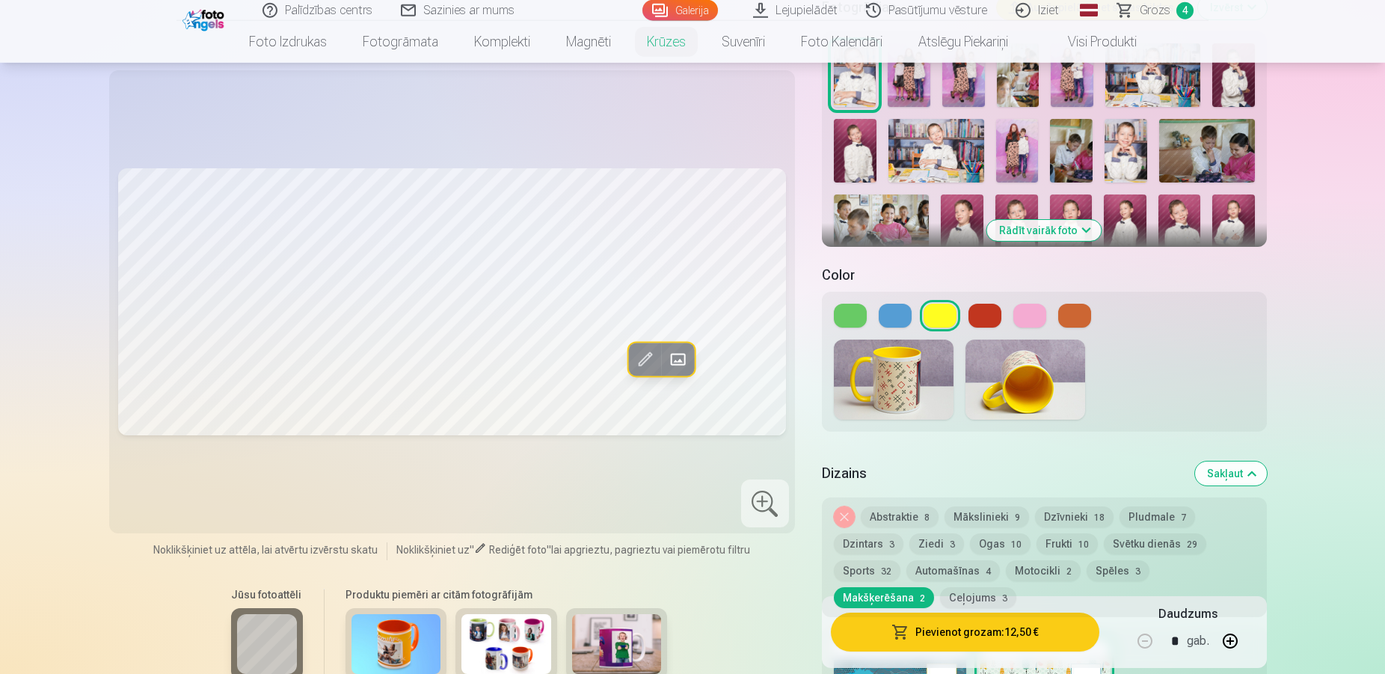
scroll to position [356, 0]
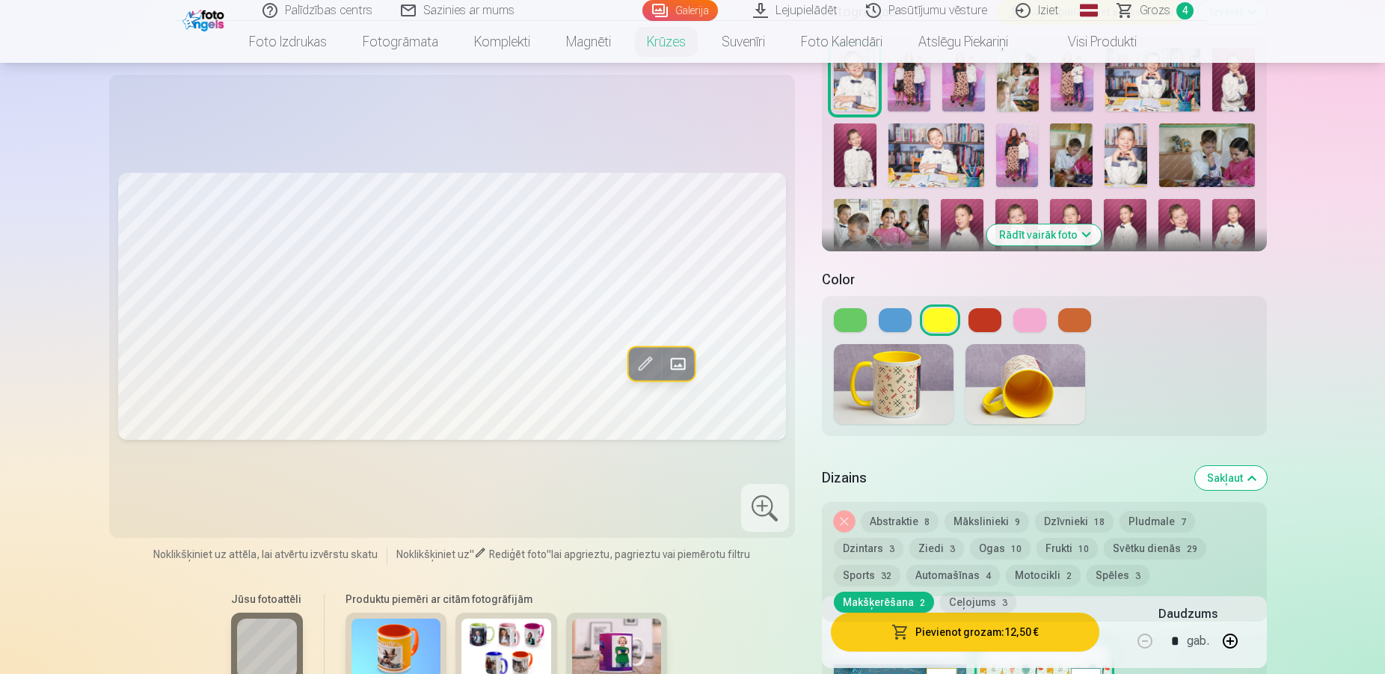
click at [886, 511] on button "Abstraktie 8" at bounding box center [900, 521] width 78 height 21
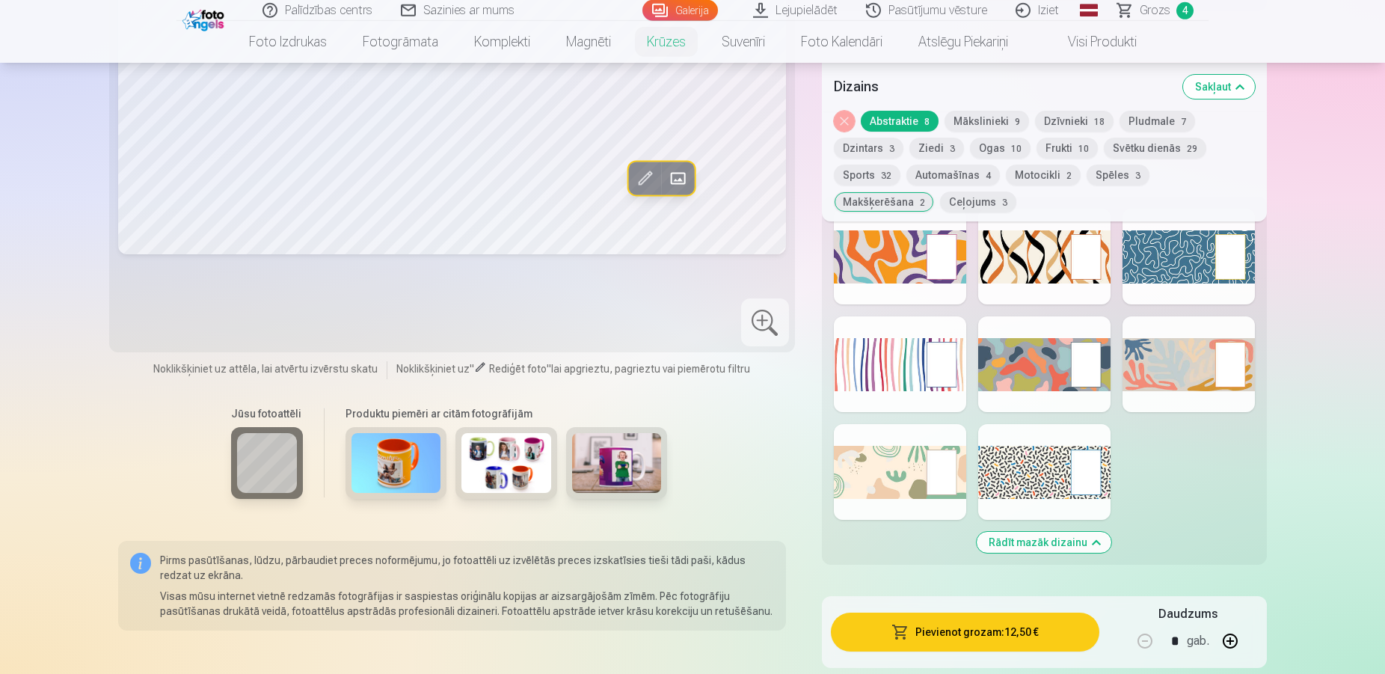
scroll to position [763, 0]
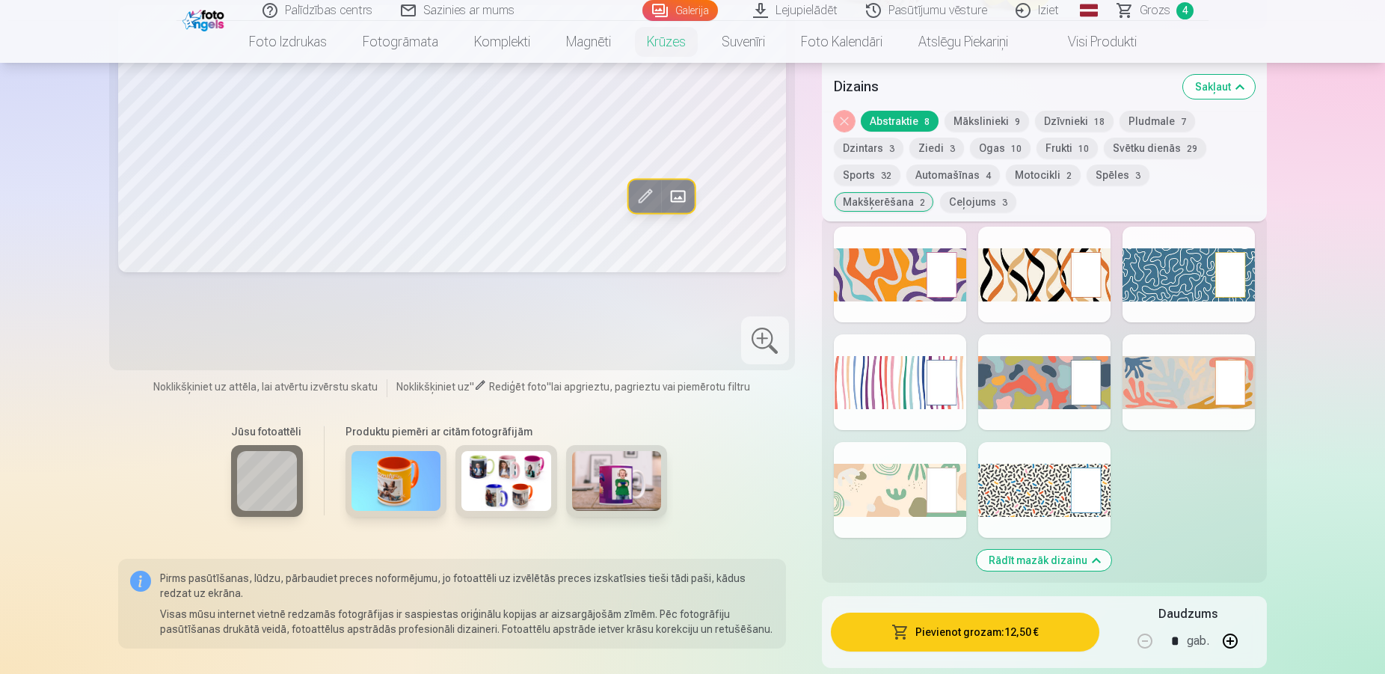
click at [1037, 482] on div at bounding box center [1044, 490] width 132 height 96
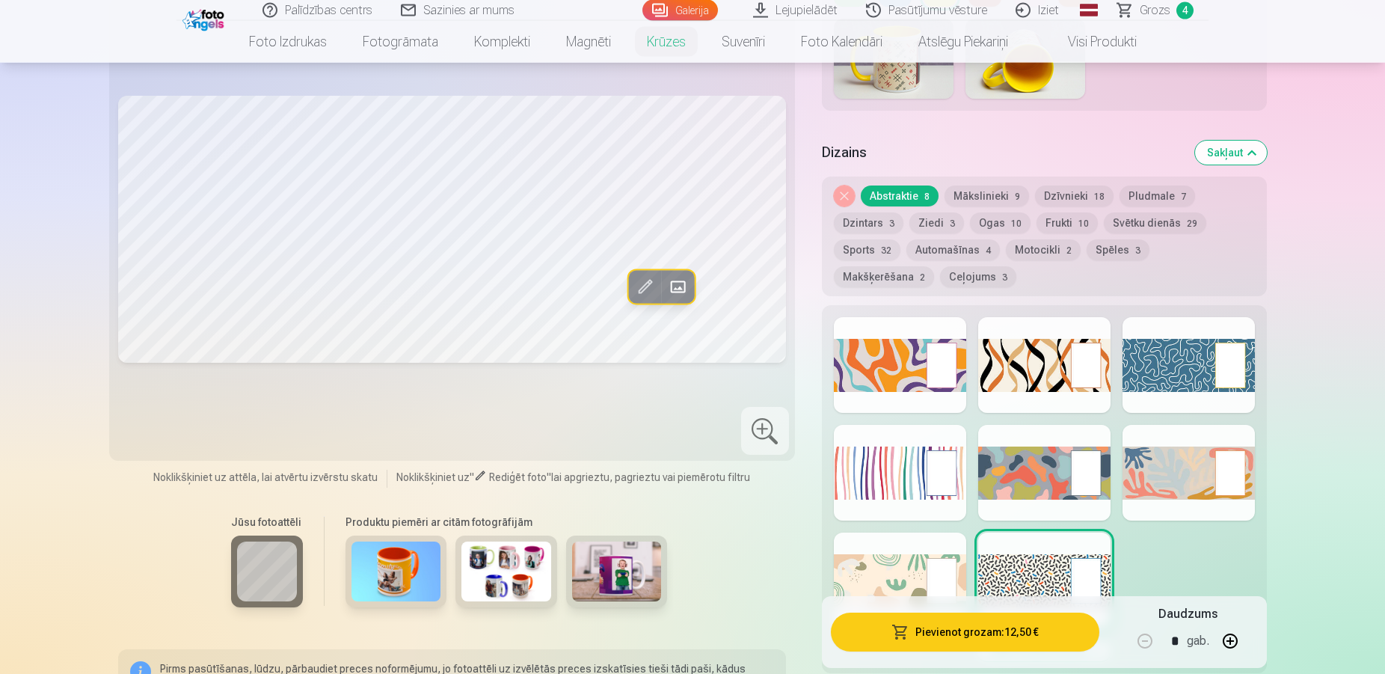
scroll to position [687, 0]
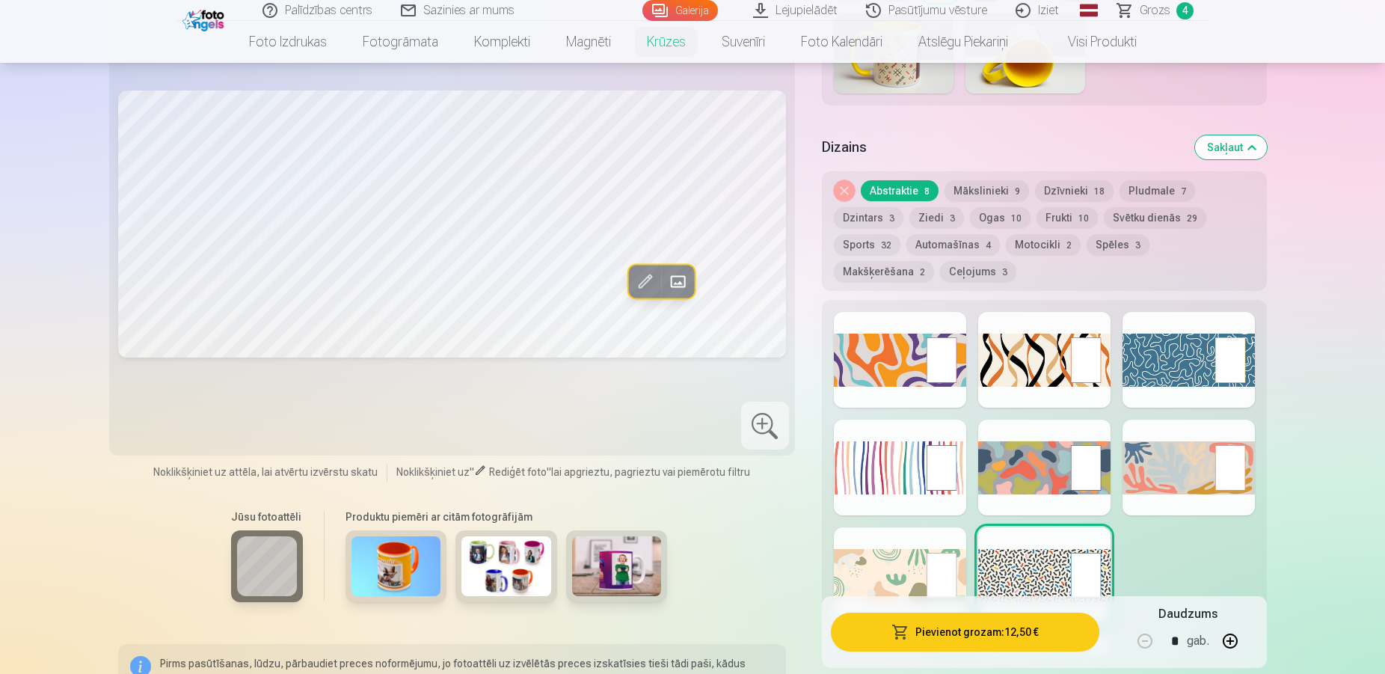
click at [890, 555] on div at bounding box center [900, 575] width 132 height 96
click at [919, 468] on div at bounding box center [900, 468] width 132 height 96
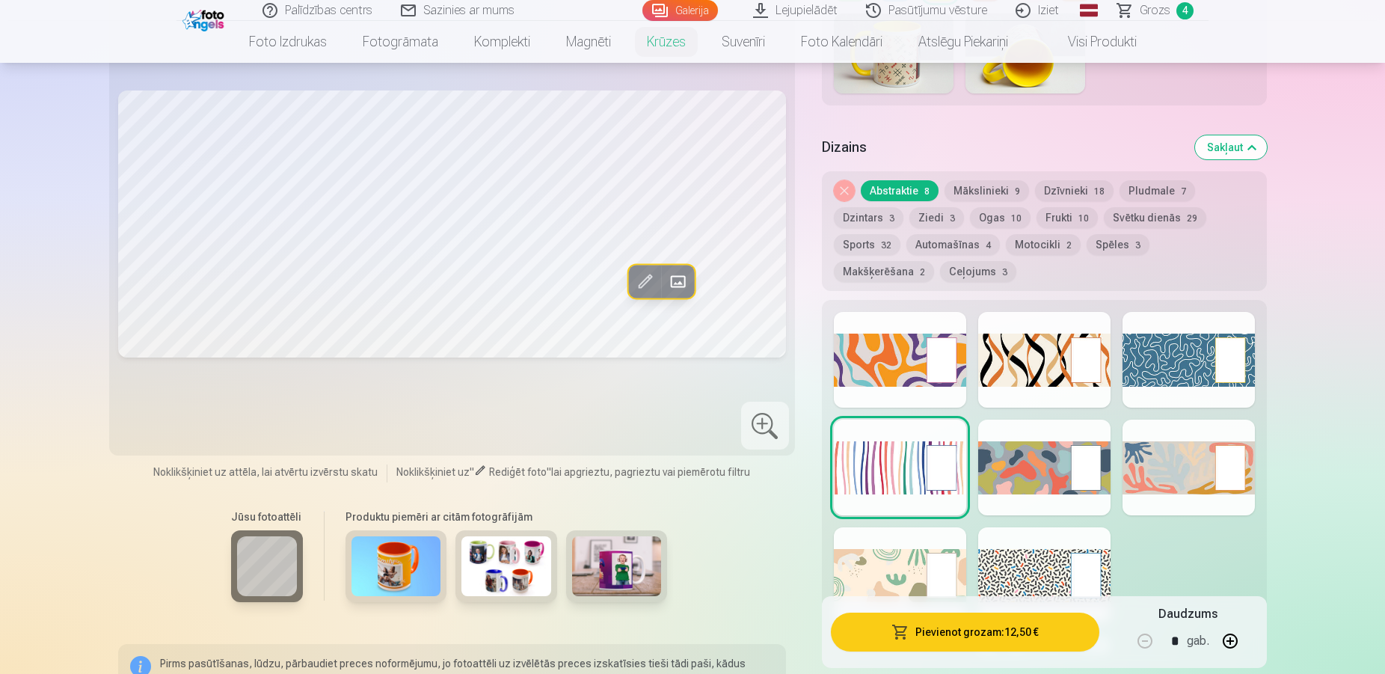
click at [1013, 439] on div at bounding box center [1044, 468] width 132 height 96
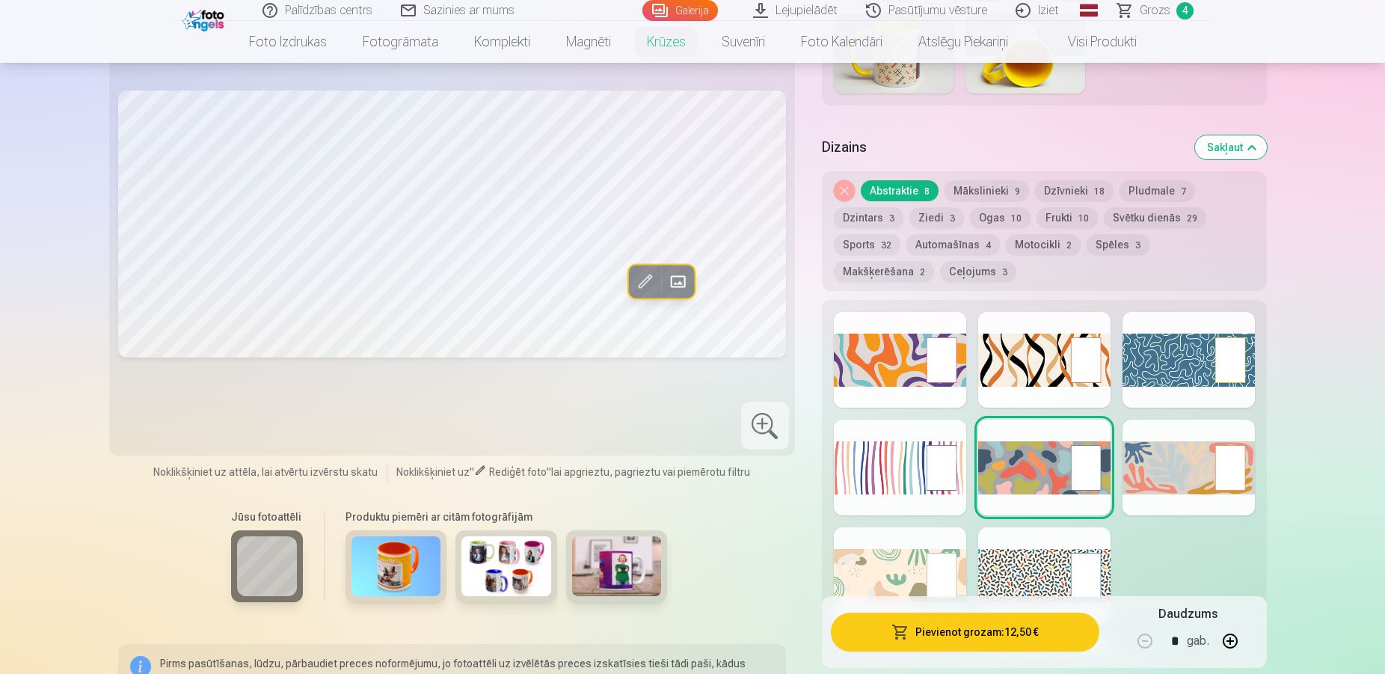
click at [1182, 452] on div at bounding box center [1189, 468] width 132 height 96
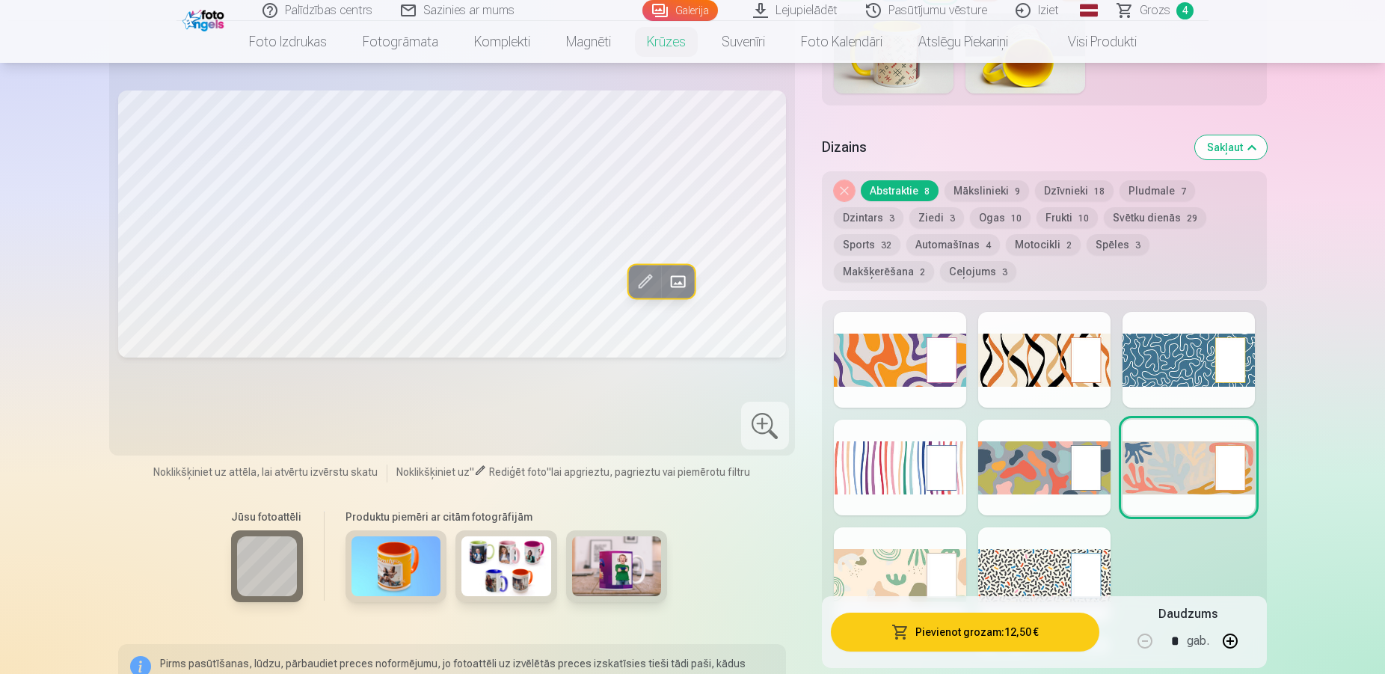
click at [1152, 331] on div at bounding box center [1189, 360] width 132 height 96
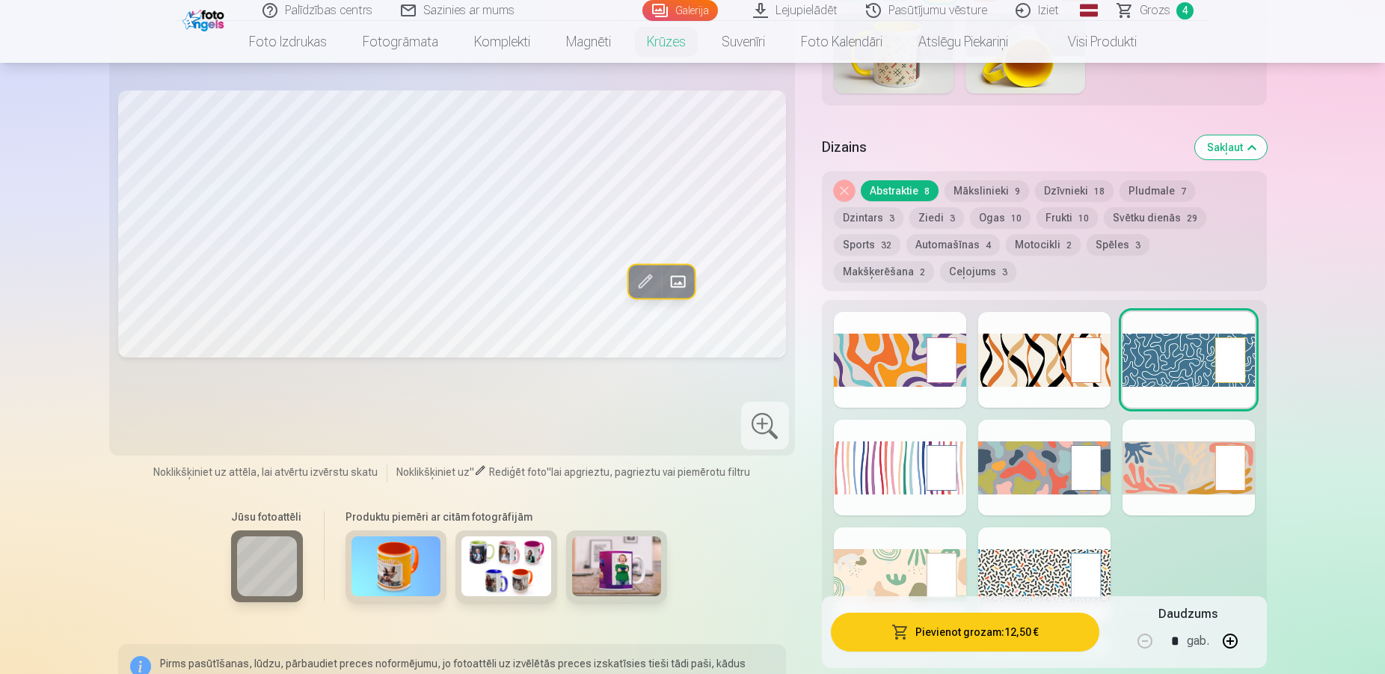
click at [886, 334] on div at bounding box center [900, 360] width 132 height 96
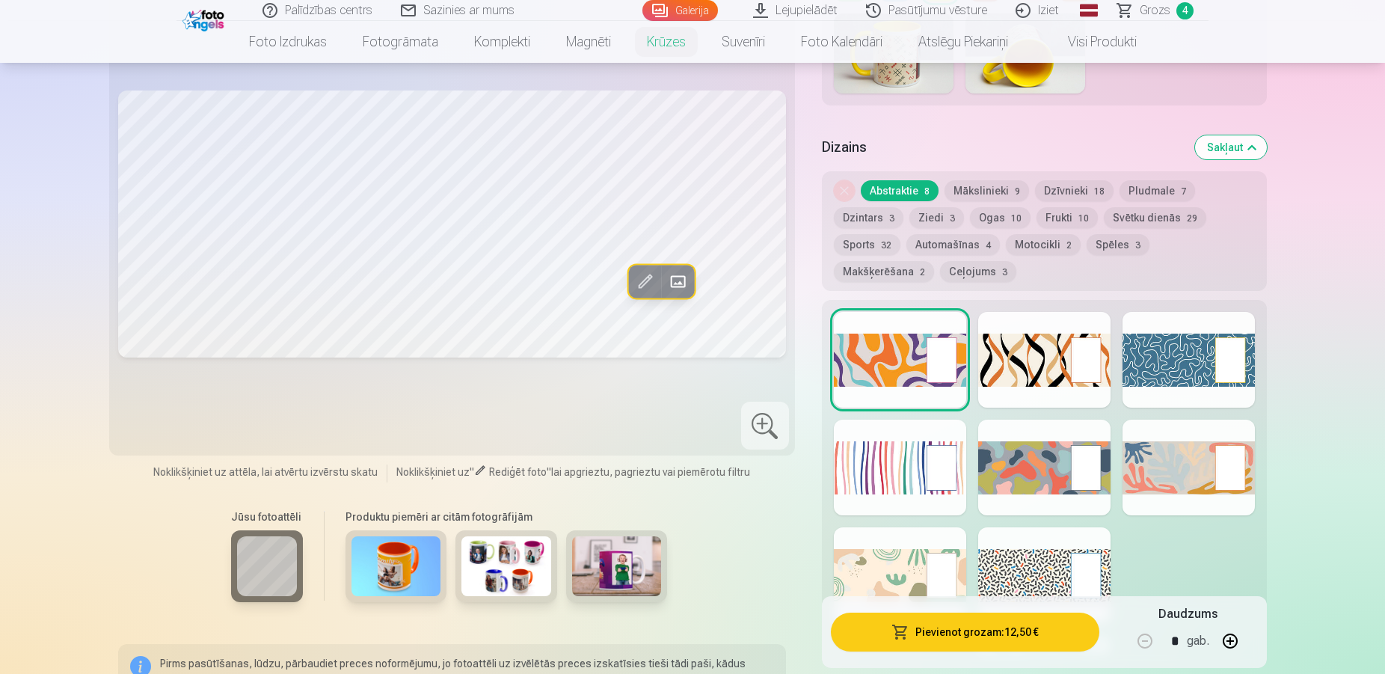
click at [1026, 346] on div at bounding box center [1044, 360] width 132 height 96
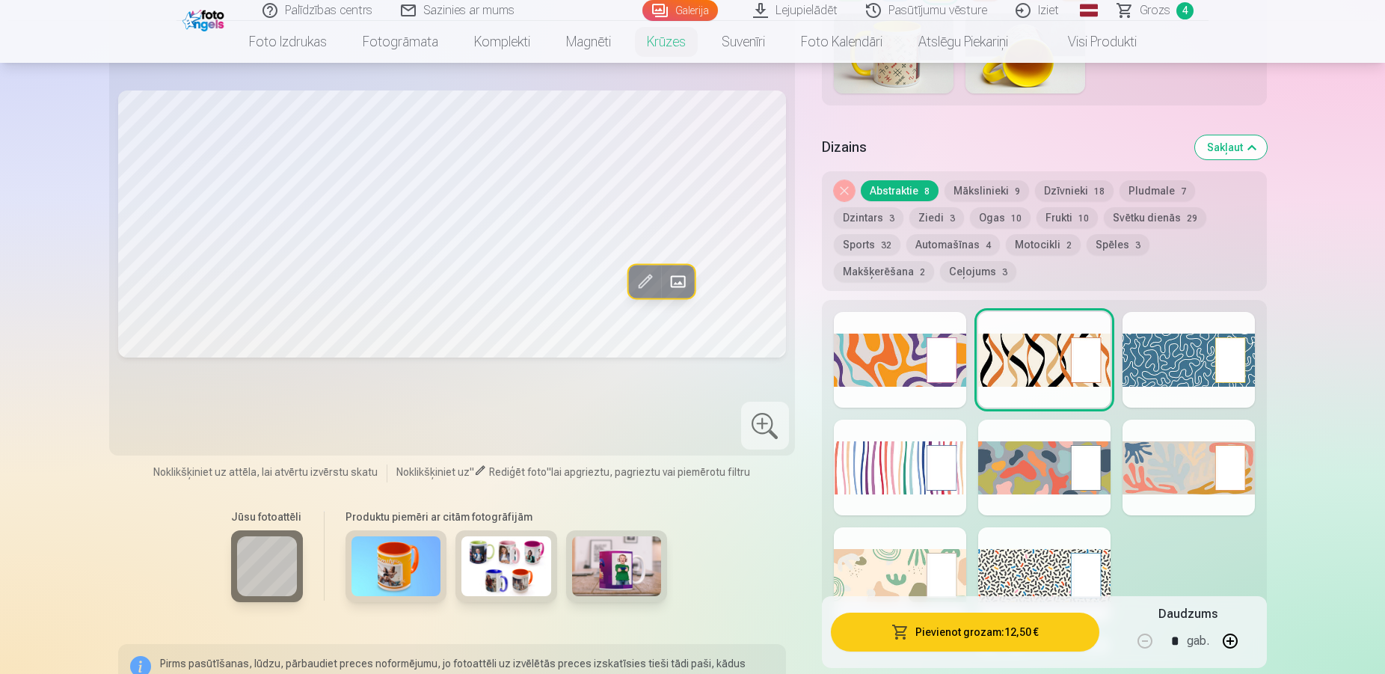
click at [859, 349] on div at bounding box center [900, 360] width 132 height 96
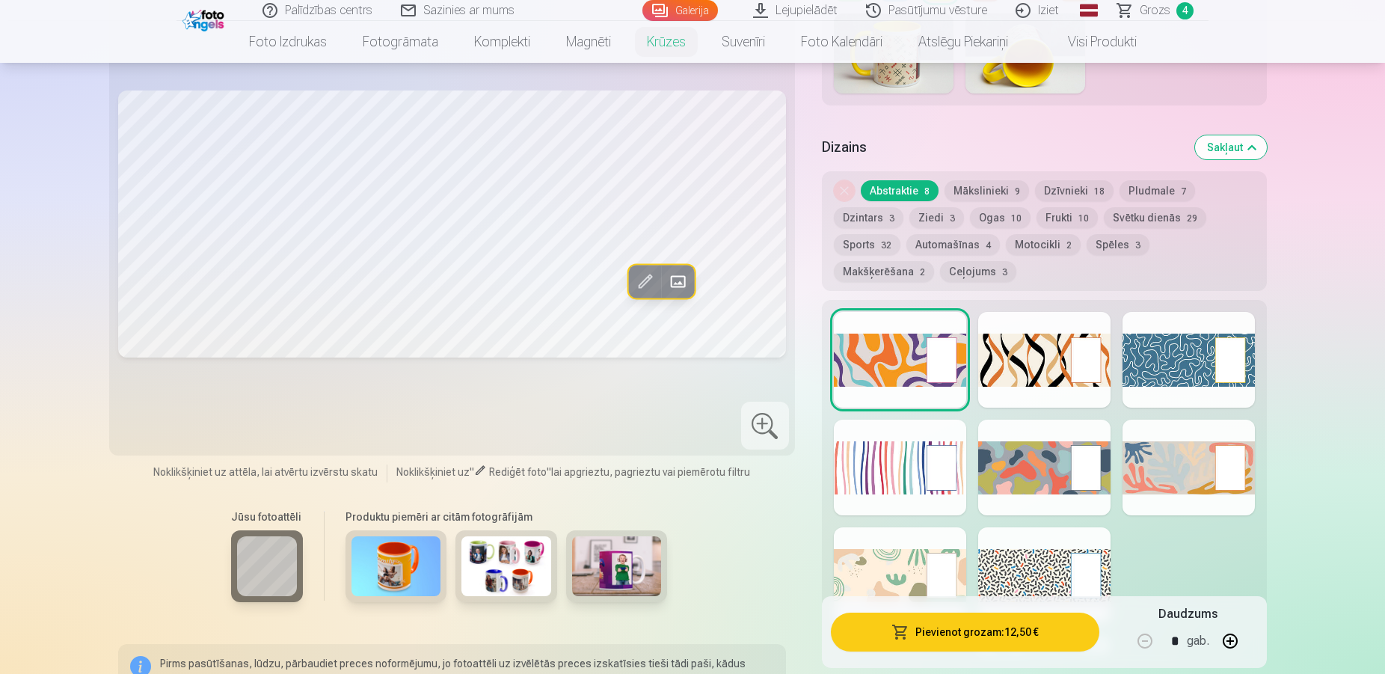
drag, startPoint x: 1066, startPoint y: 345, endPoint x: 1049, endPoint y: 334, distance: 20.1
click at [1062, 346] on div at bounding box center [1044, 360] width 132 height 96
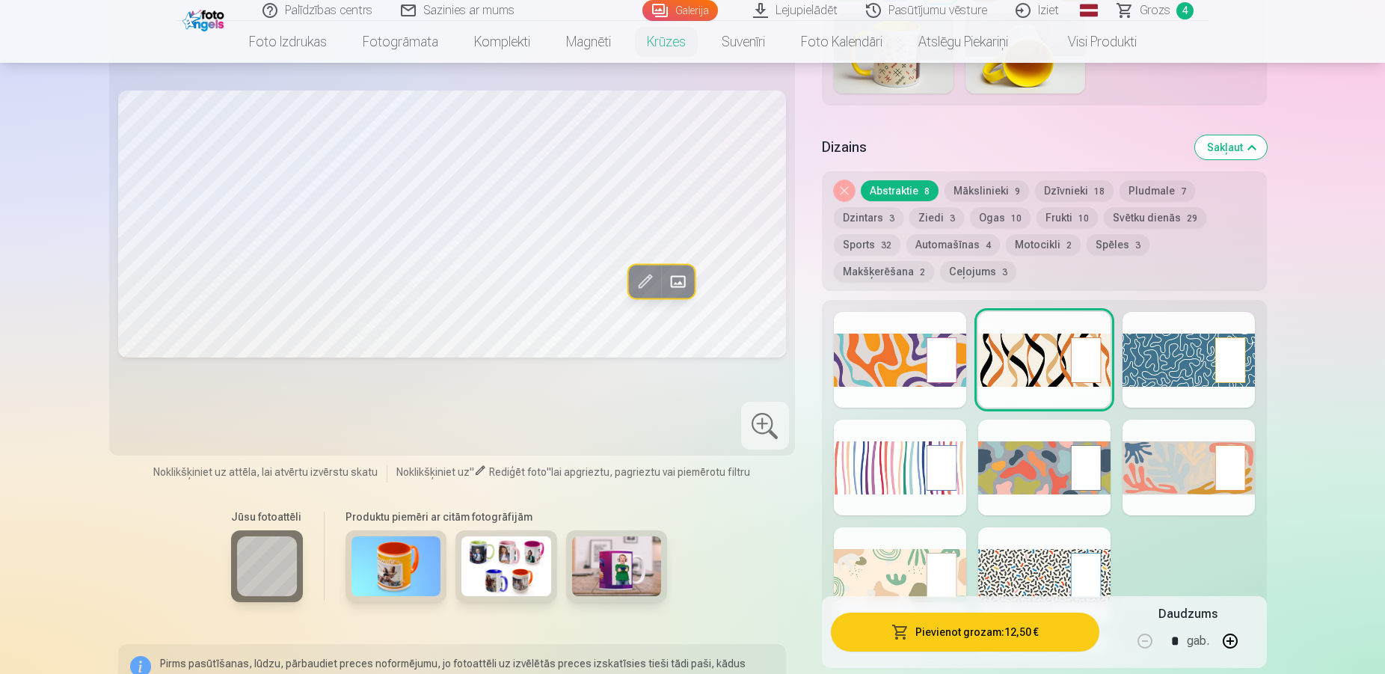
click at [967, 340] on div "Rādīt mazāk dizainu" at bounding box center [1044, 484] width 445 height 368
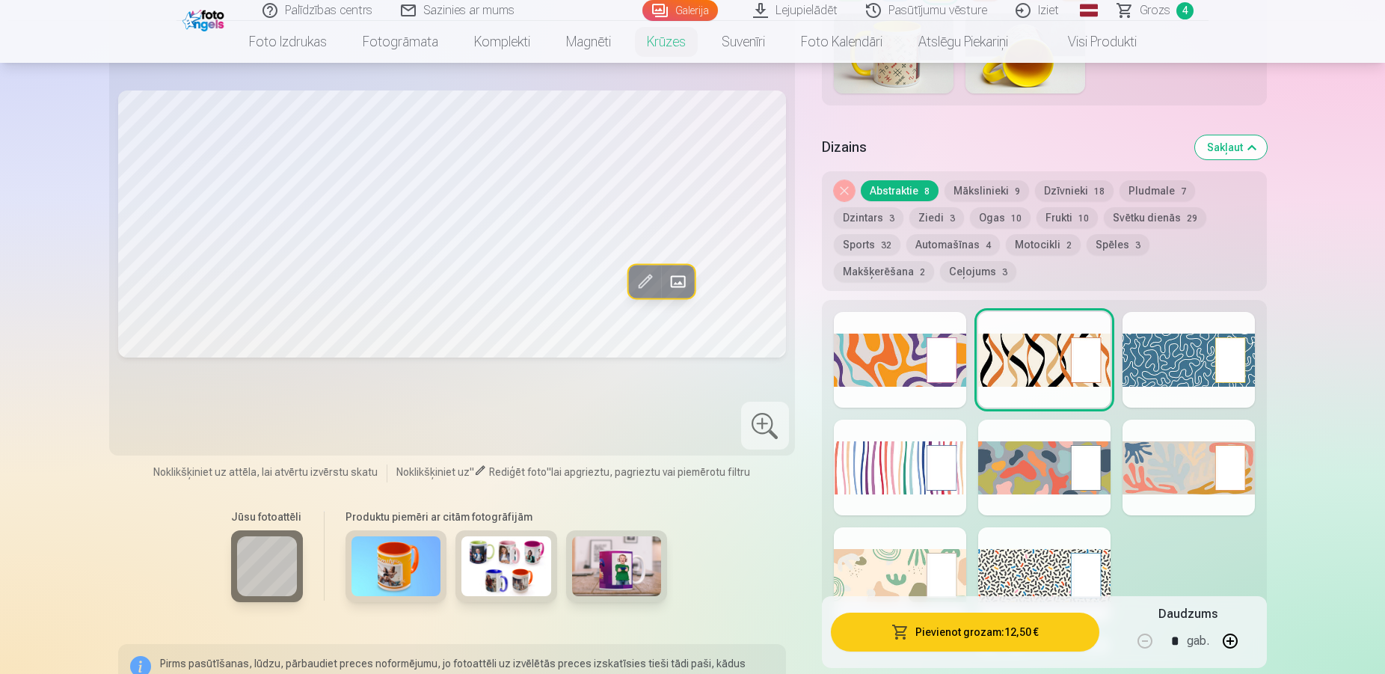
click at [967, 340] on div "Rādīt mazāk dizainu" at bounding box center [1044, 484] width 445 height 368
click at [966, 333] on div "Rādīt mazāk dizainu" at bounding box center [1044, 484] width 445 height 368
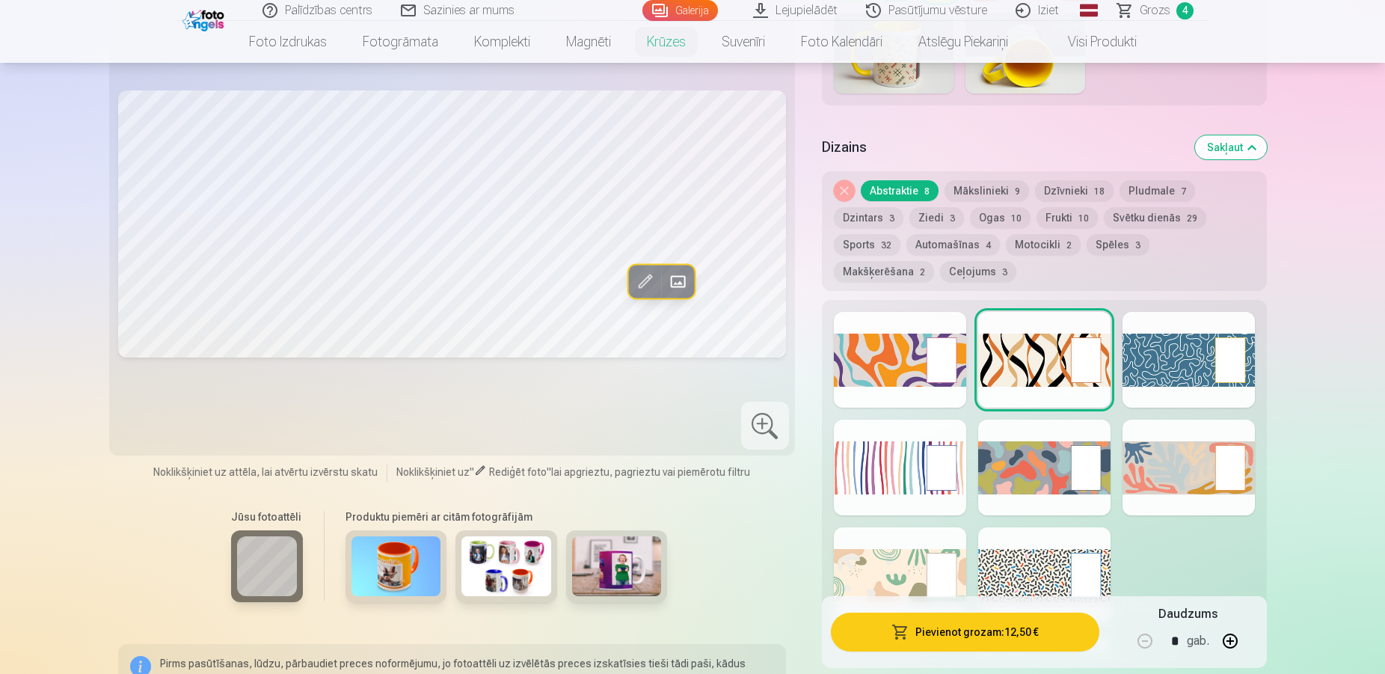
click at [966, 333] on div "Rādīt mazāk dizainu" at bounding box center [1044, 484] width 445 height 368
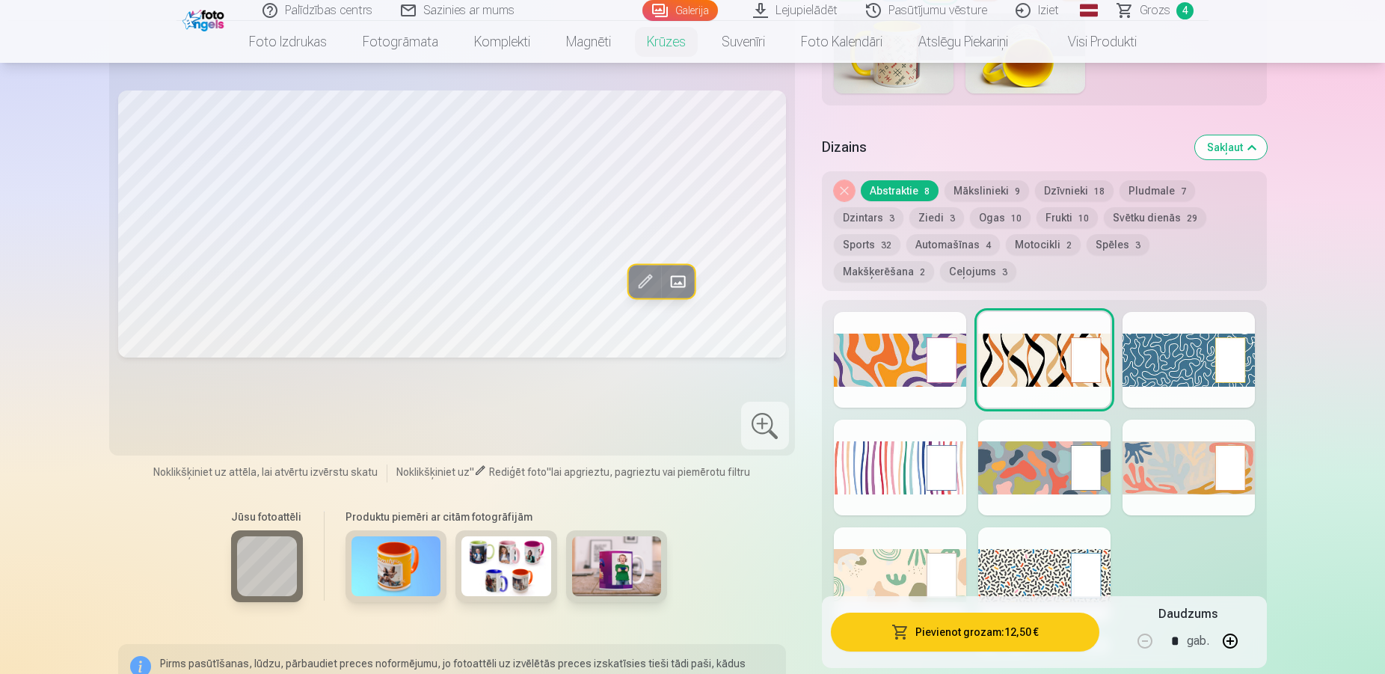
click at [966, 333] on div at bounding box center [900, 360] width 132 height 96
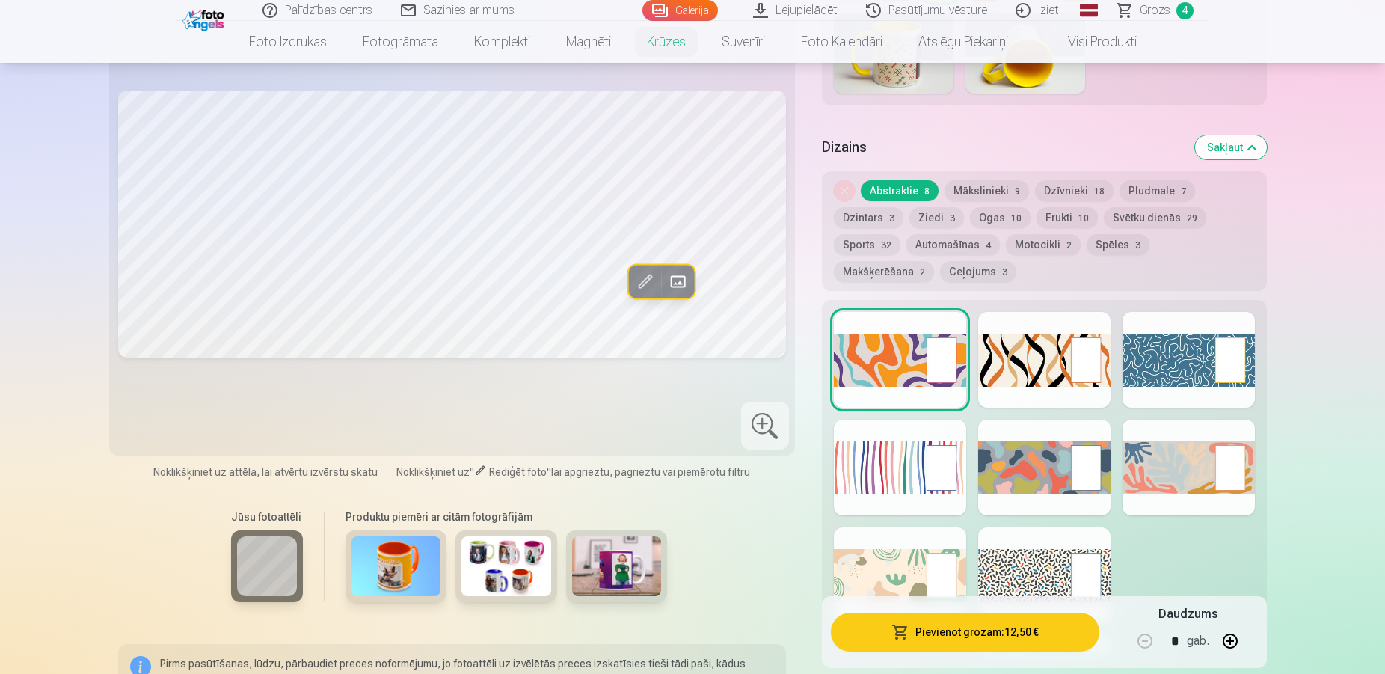
click at [966, 333] on div "Rādīt mazāk dizainu" at bounding box center [1044, 484] width 445 height 368
click at [966, 333] on div at bounding box center [900, 360] width 132 height 96
click at [966, 333] on div "Rādīt mazāk dizainu" at bounding box center [1044, 484] width 445 height 368
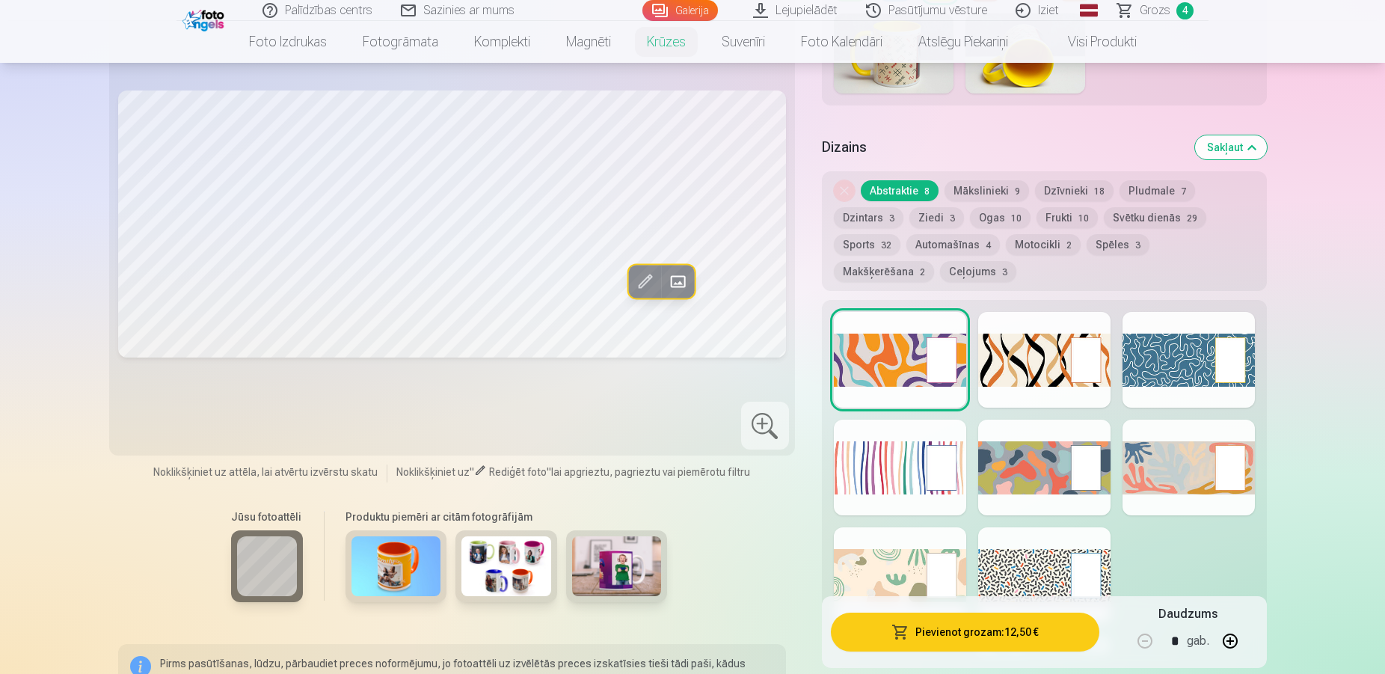
click at [966, 333] on div "Rādīt mazāk dizainu" at bounding box center [1044, 484] width 445 height 368
drag, startPoint x: 966, startPoint y: 333, endPoint x: 1002, endPoint y: 340, distance: 36.7
click at [1002, 340] on div "Rādīt mazāk dizainu" at bounding box center [1044, 484] width 445 height 368
click at [1003, 340] on div at bounding box center [1044, 360] width 132 height 96
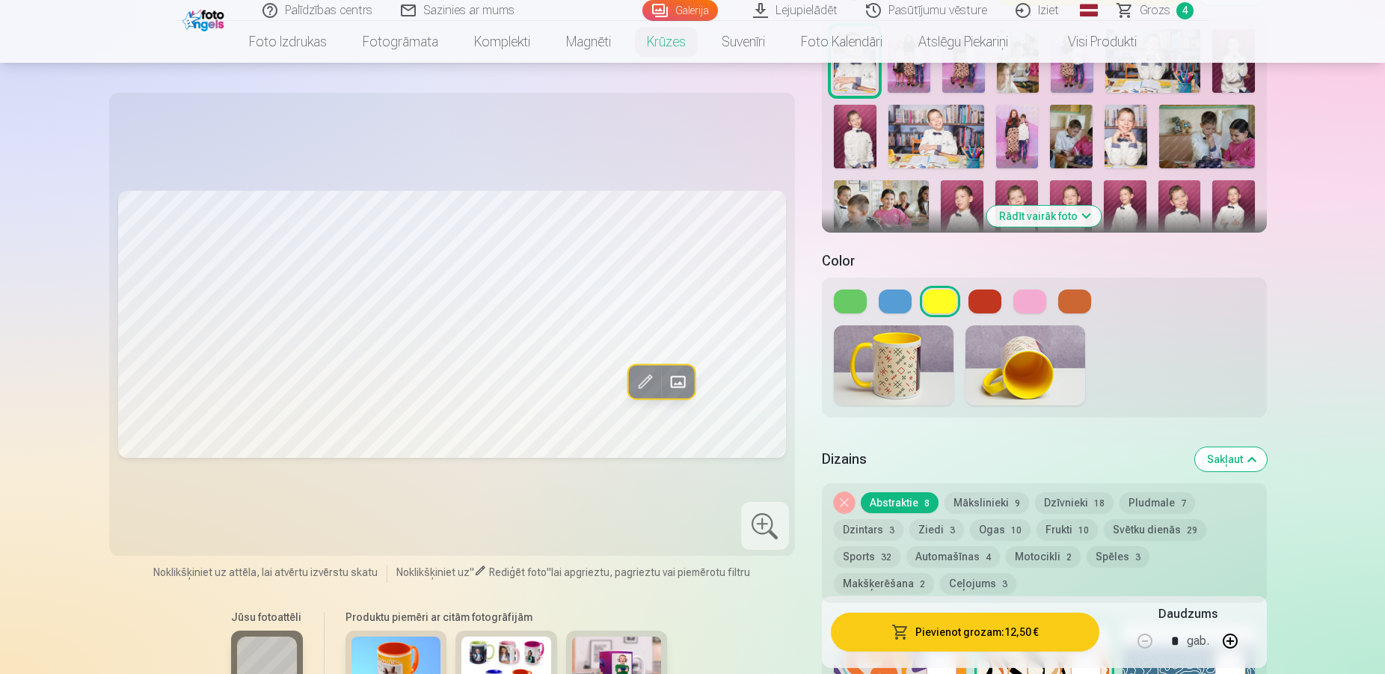
scroll to position [331, 0]
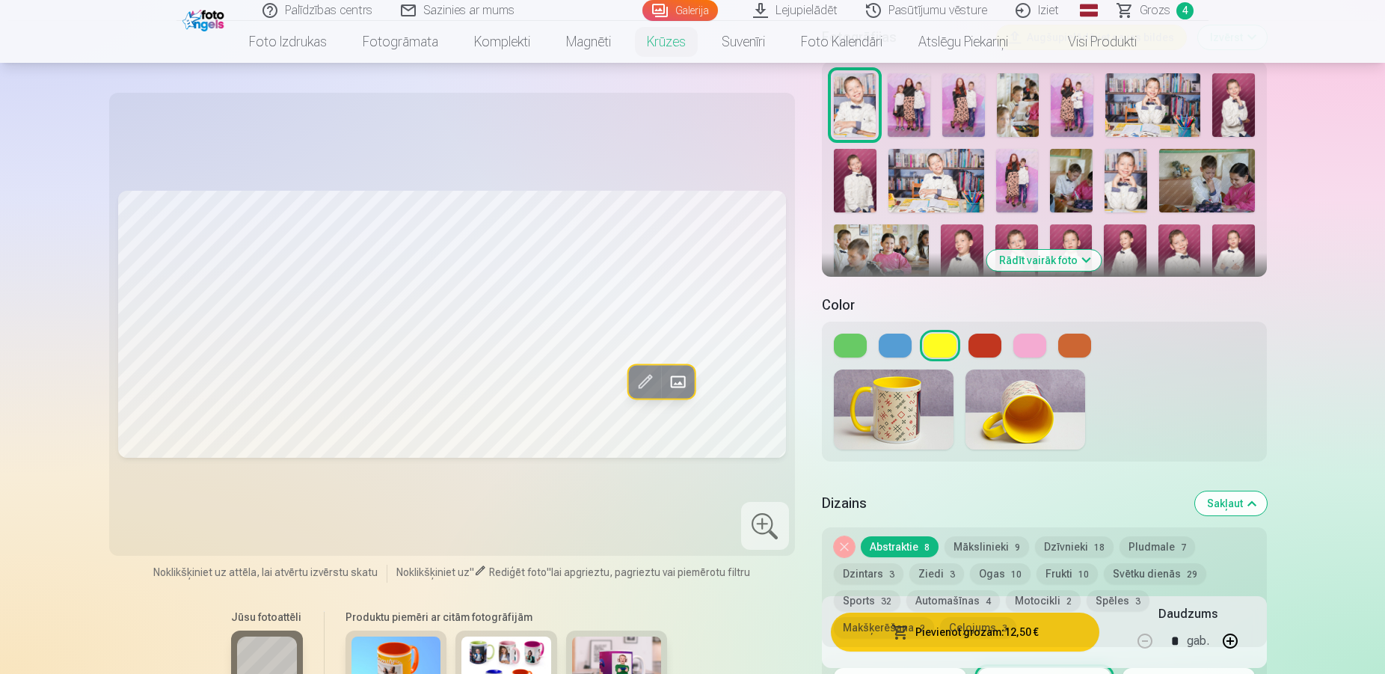
click at [984, 334] on button at bounding box center [985, 346] width 33 height 24
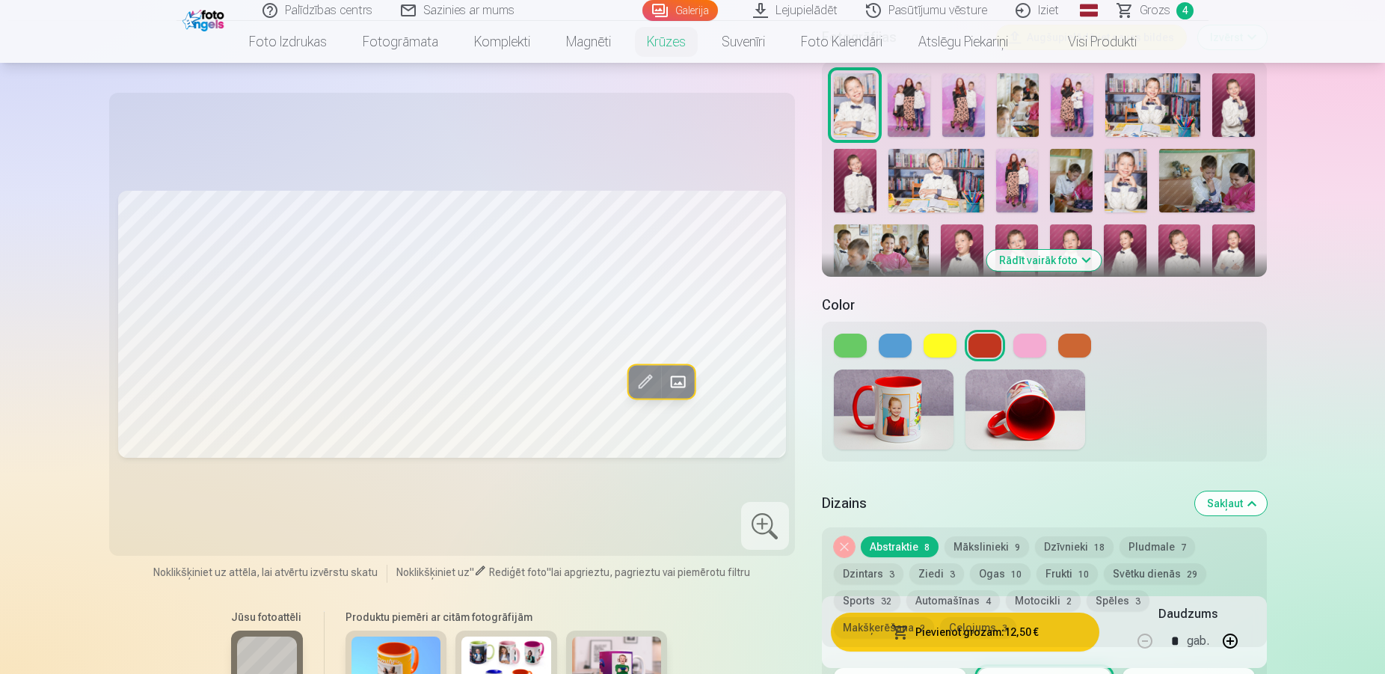
click at [1031, 340] on button at bounding box center [1030, 346] width 33 height 24
click at [1070, 337] on button at bounding box center [1074, 346] width 33 height 24
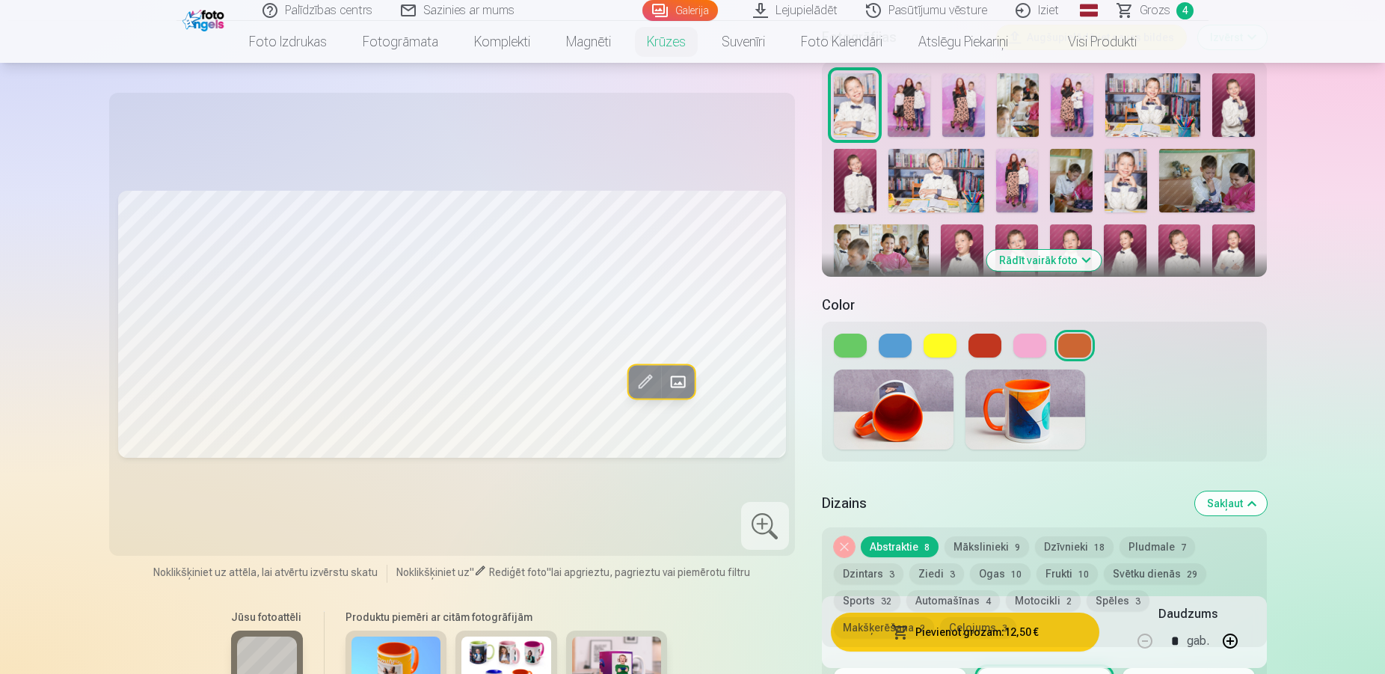
click at [936, 334] on button at bounding box center [940, 346] width 33 height 24
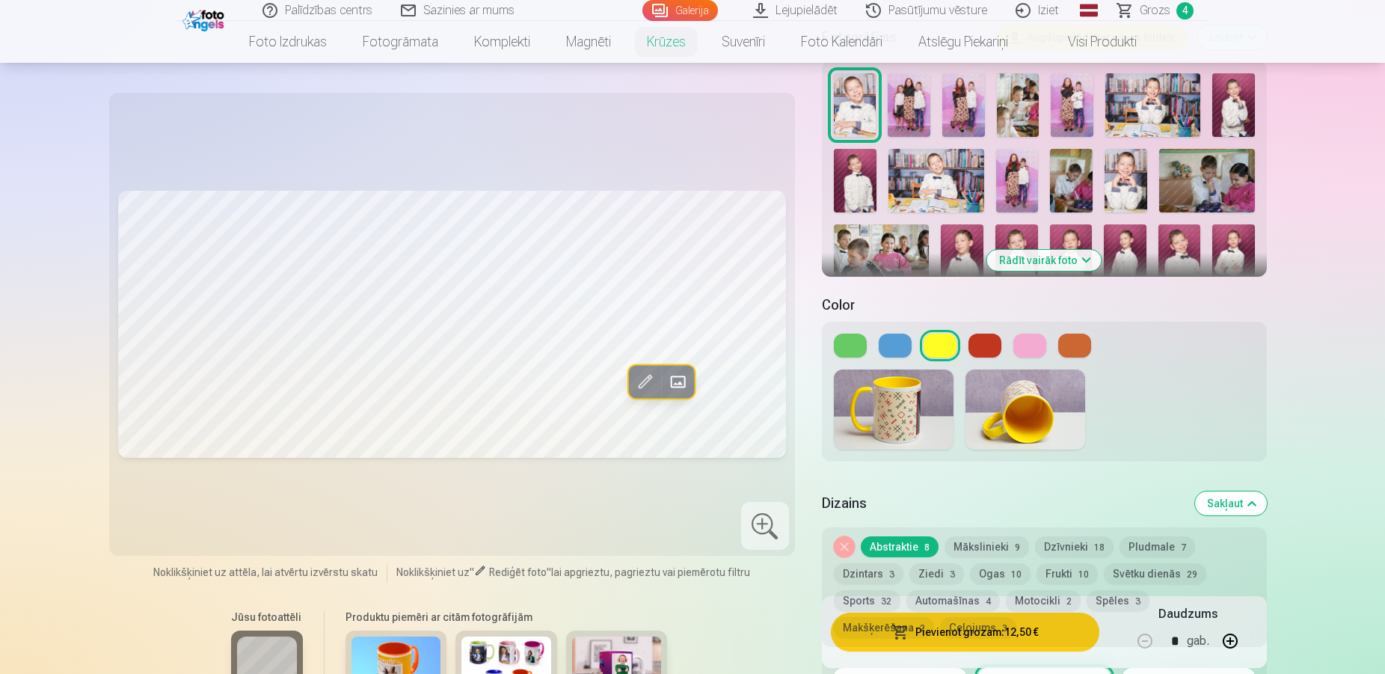
scroll to position [229, 0]
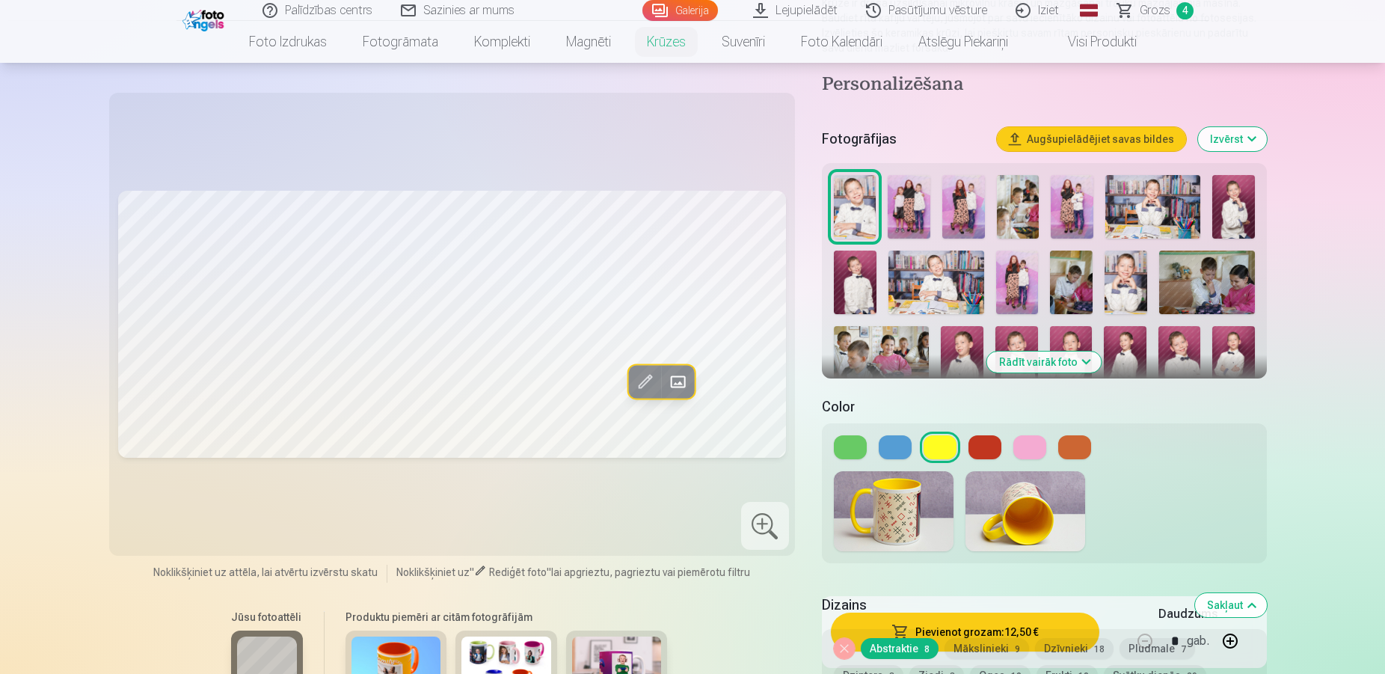
click at [1079, 435] on button at bounding box center [1074, 447] width 33 height 24
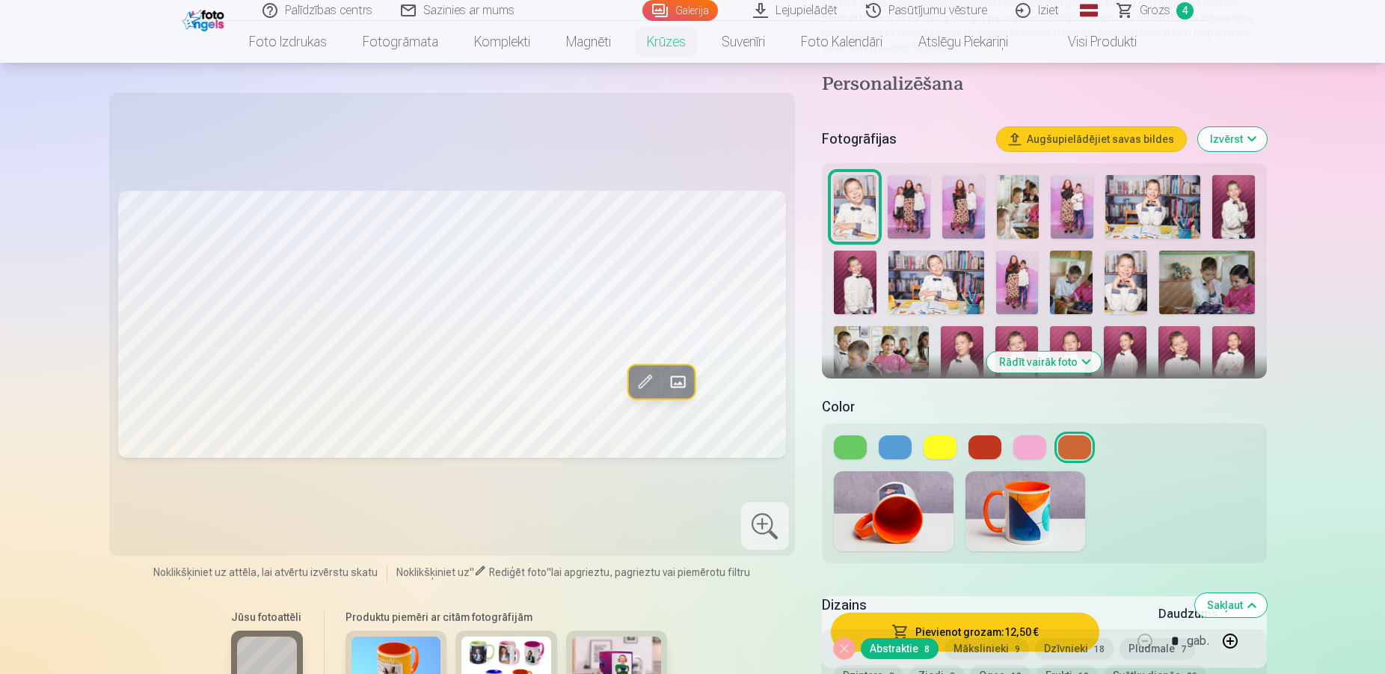
click at [928, 189] on img at bounding box center [909, 207] width 43 height 64
click at [954, 193] on img at bounding box center [963, 207] width 43 height 64
click at [1065, 188] on img at bounding box center [1072, 207] width 43 height 64
click at [1033, 187] on img at bounding box center [1018, 207] width 43 height 64
click at [1081, 188] on img at bounding box center [1072, 207] width 43 height 64
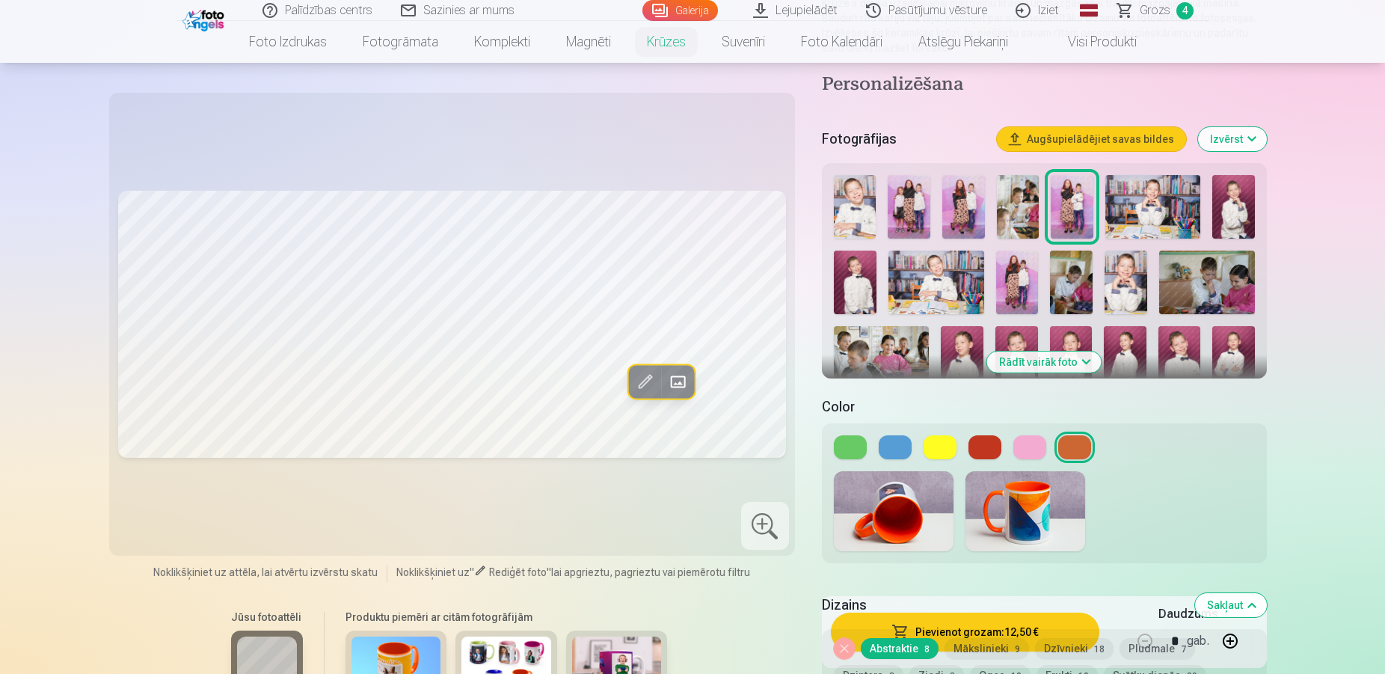
click at [1129, 188] on img at bounding box center [1153, 207] width 95 height 64
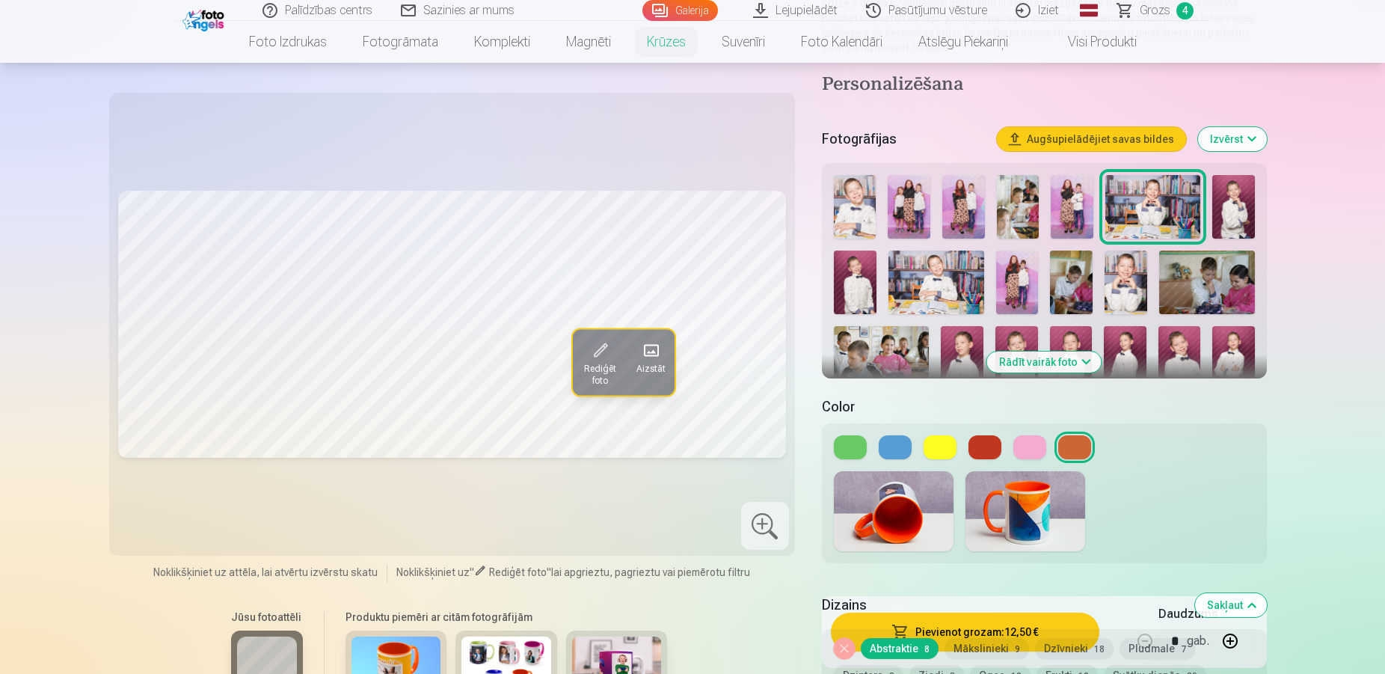
click at [1227, 194] on img at bounding box center [1233, 207] width 43 height 64
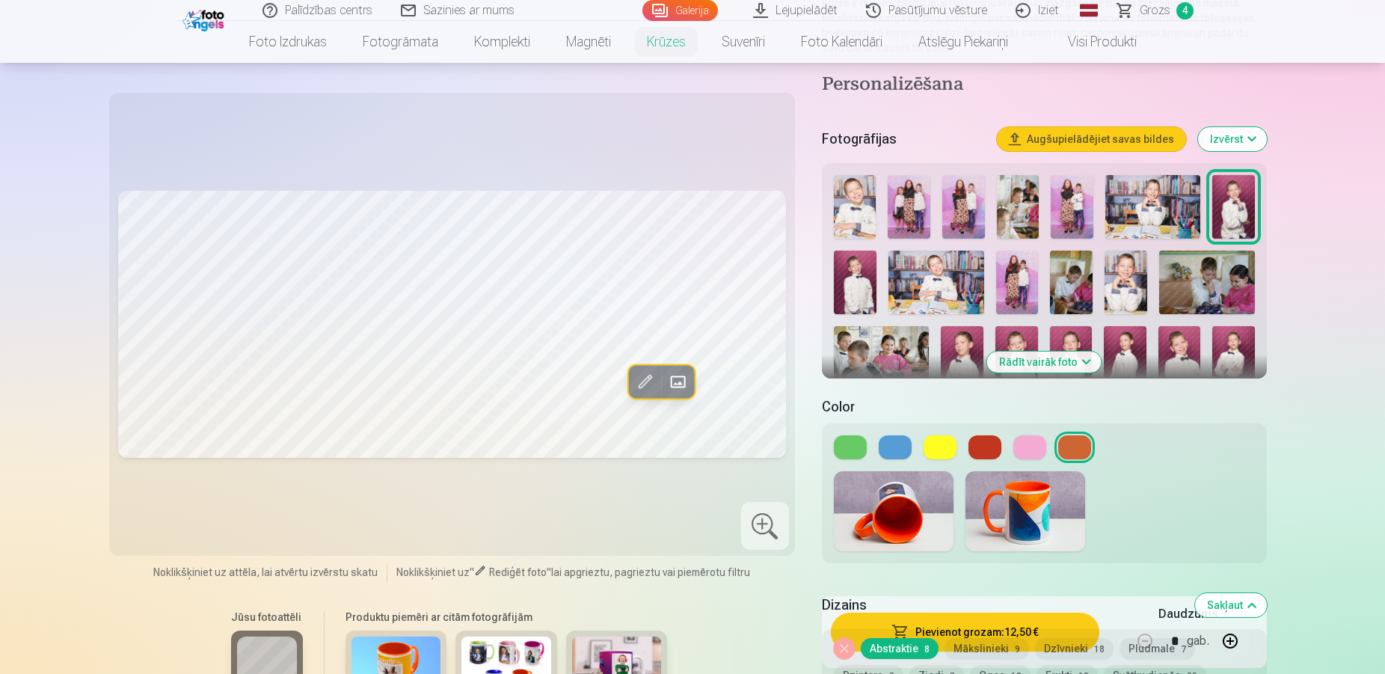
click at [854, 260] on img at bounding box center [855, 283] width 43 height 64
click at [918, 273] on img at bounding box center [937, 283] width 96 height 64
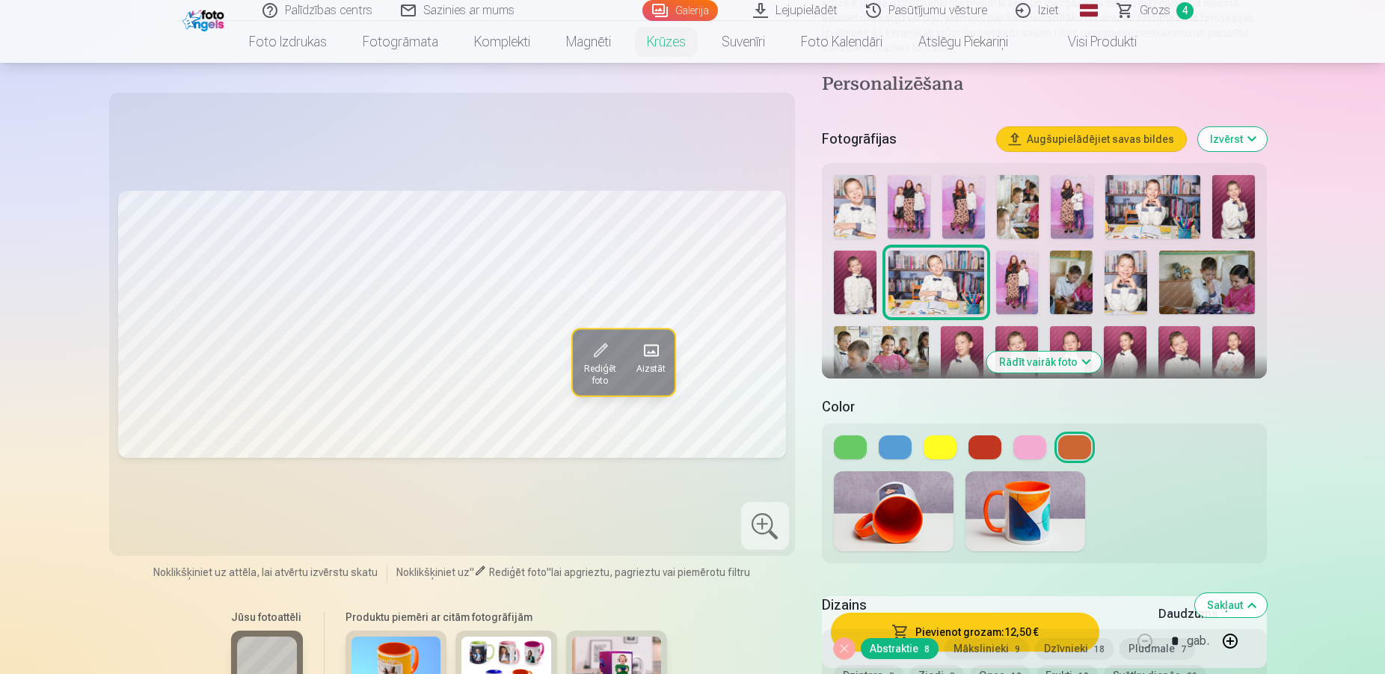
click at [1016, 265] on img at bounding box center [1017, 283] width 43 height 64
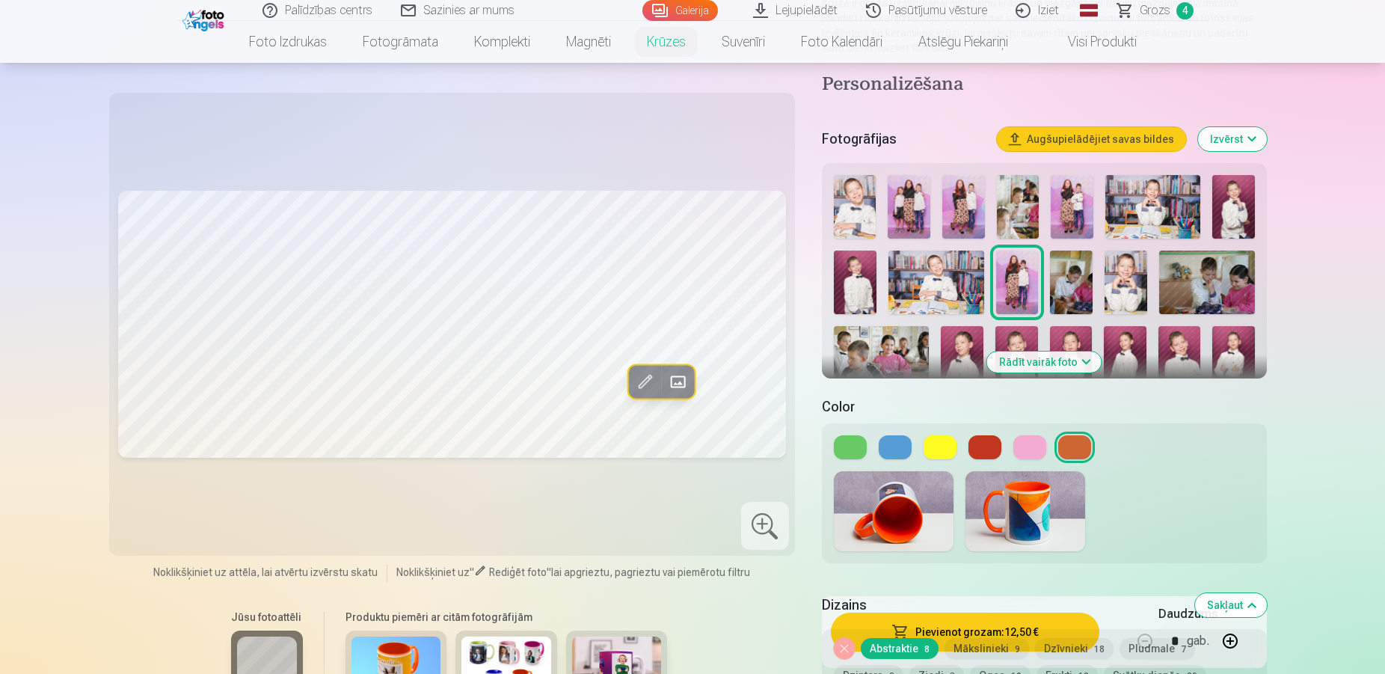
click at [1067, 266] on img at bounding box center [1071, 283] width 43 height 64
click at [1129, 264] on img at bounding box center [1126, 283] width 43 height 64
click at [968, 259] on img at bounding box center [937, 283] width 96 height 64
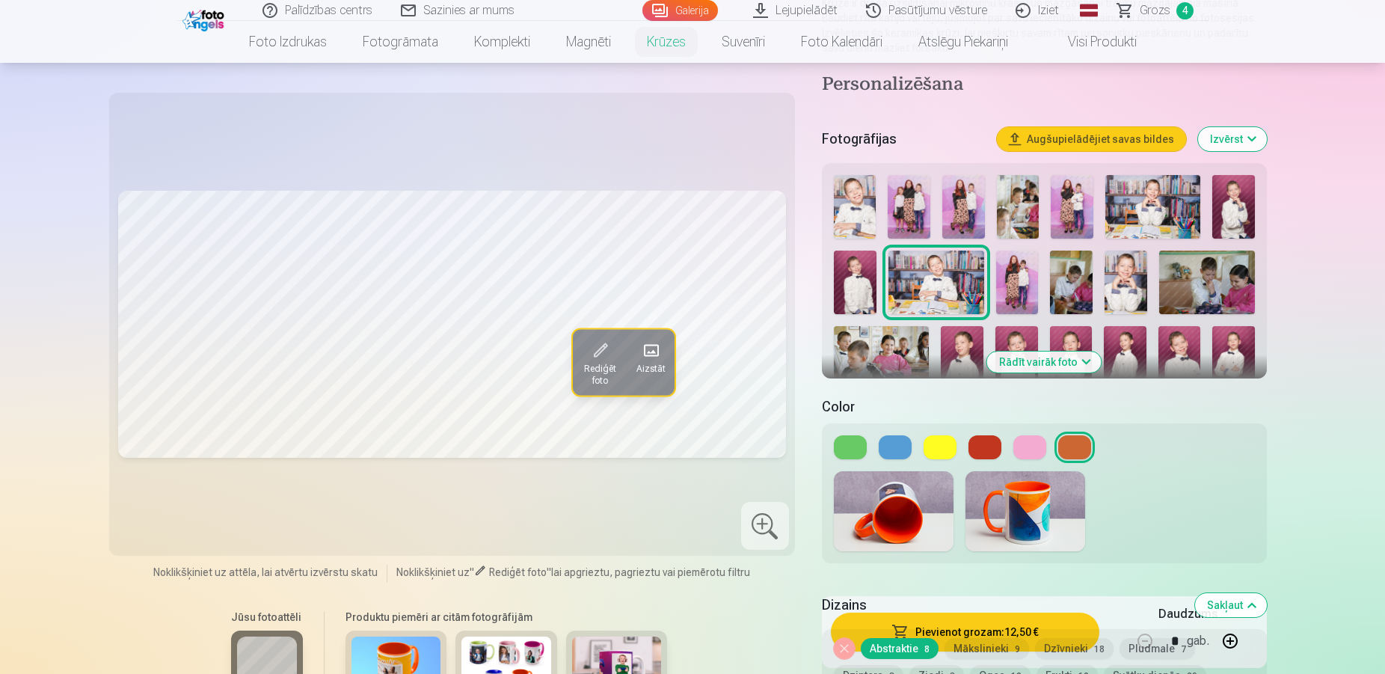
click at [1017, 259] on img at bounding box center [1017, 283] width 43 height 64
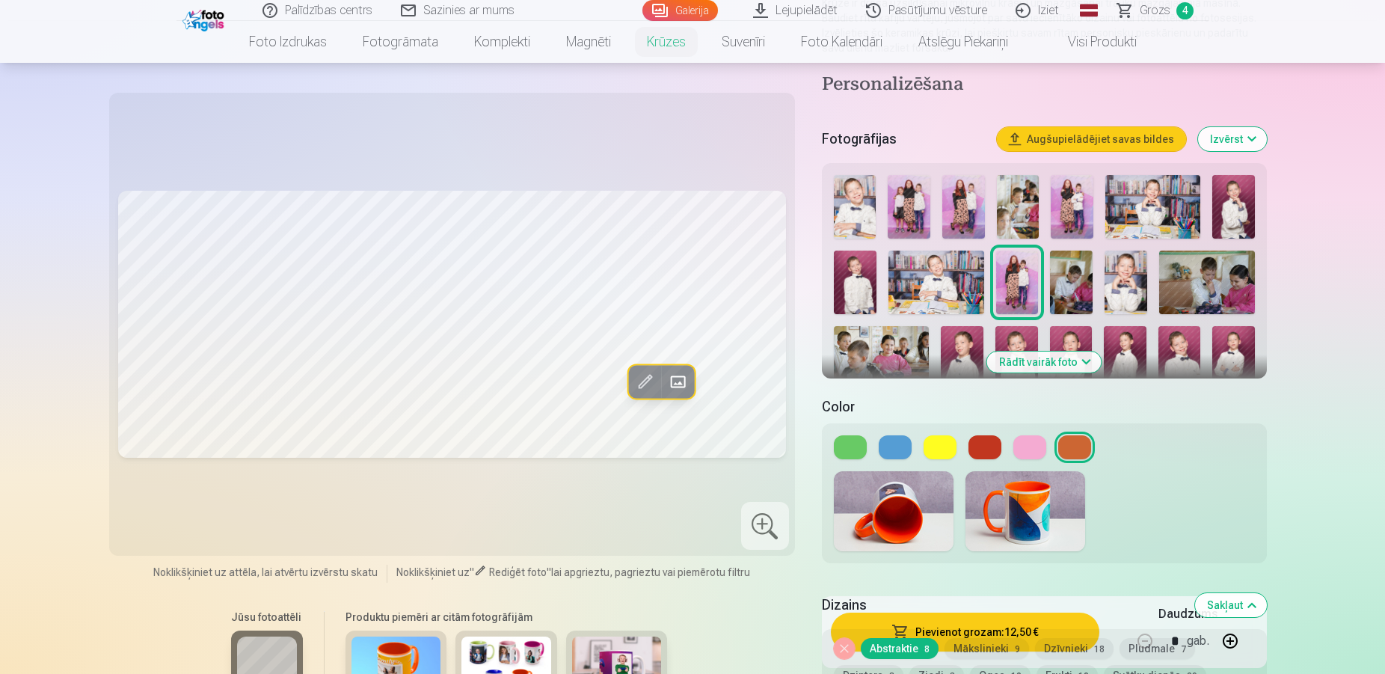
click at [1068, 260] on img at bounding box center [1071, 283] width 43 height 64
click at [1131, 269] on img at bounding box center [1126, 283] width 43 height 64
click at [1204, 258] on img at bounding box center [1207, 283] width 96 height 64
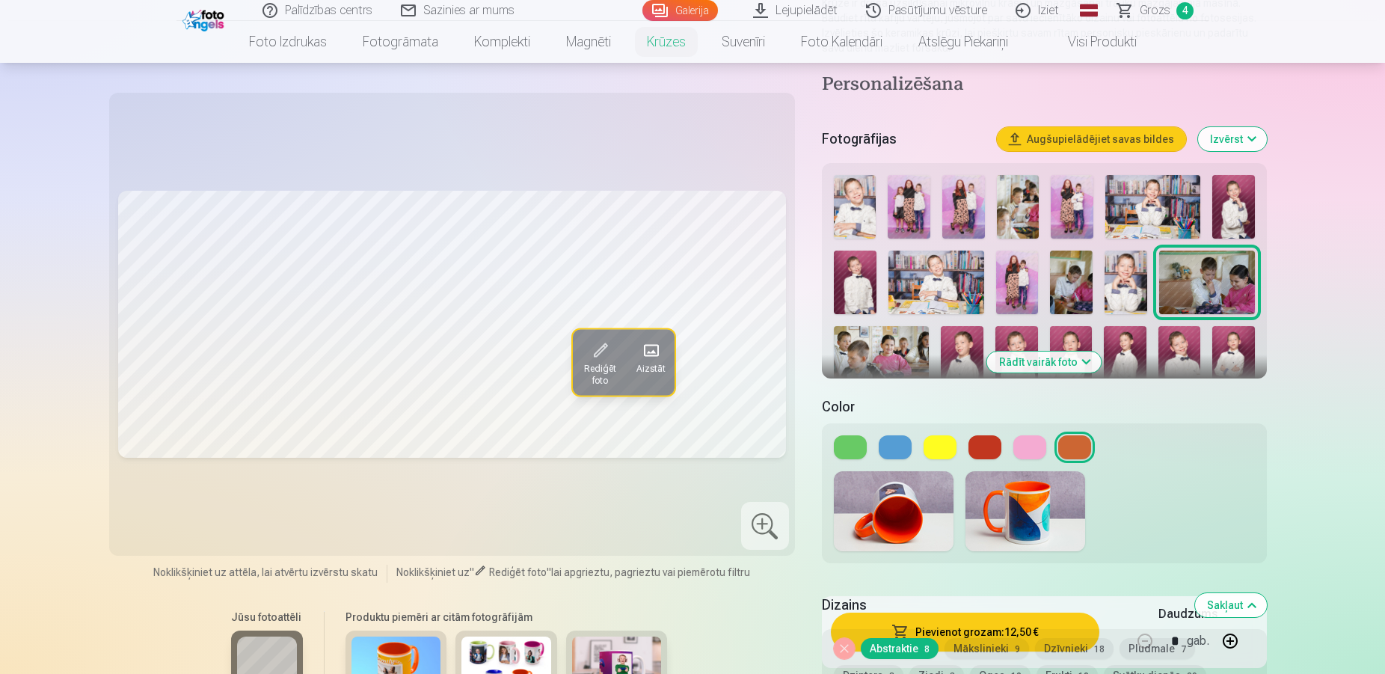
click at [848, 340] on img at bounding box center [881, 358] width 95 height 64
click at [970, 328] on img at bounding box center [962, 358] width 43 height 64
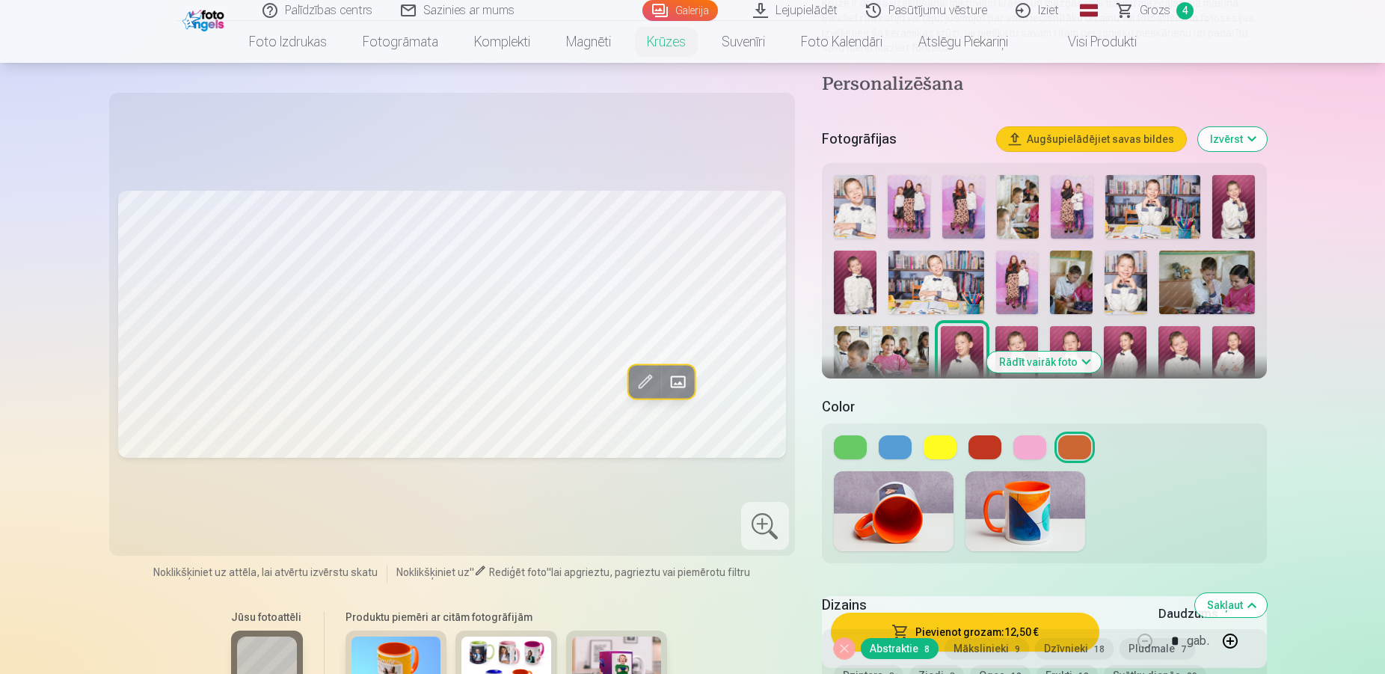
click at [1017, 326] on img at bounding box center [1017, 358] width 43 height 64
click at [1020, 326] on img at bounding box center [1017, 358] width 43 height 64
click at [1023, 326] on img at bounding box center [1017, 358] width 43 height 64
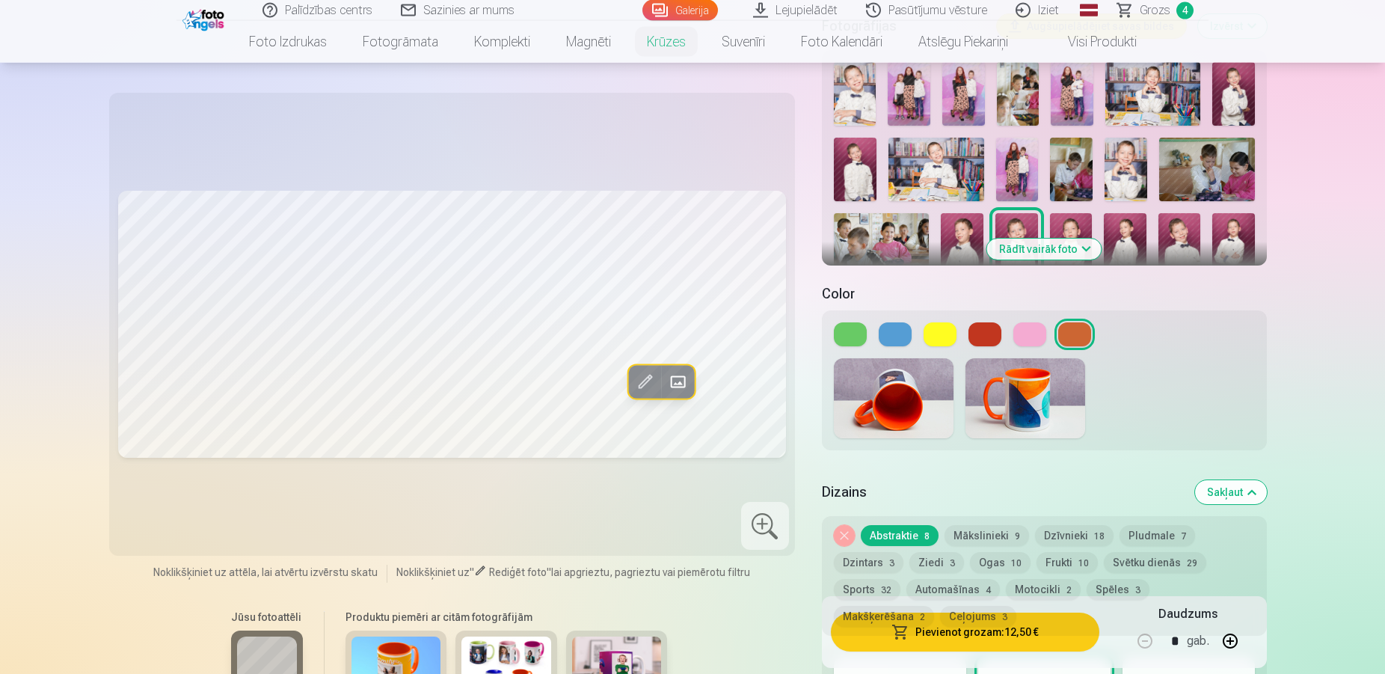
scroll to position [356, 0]
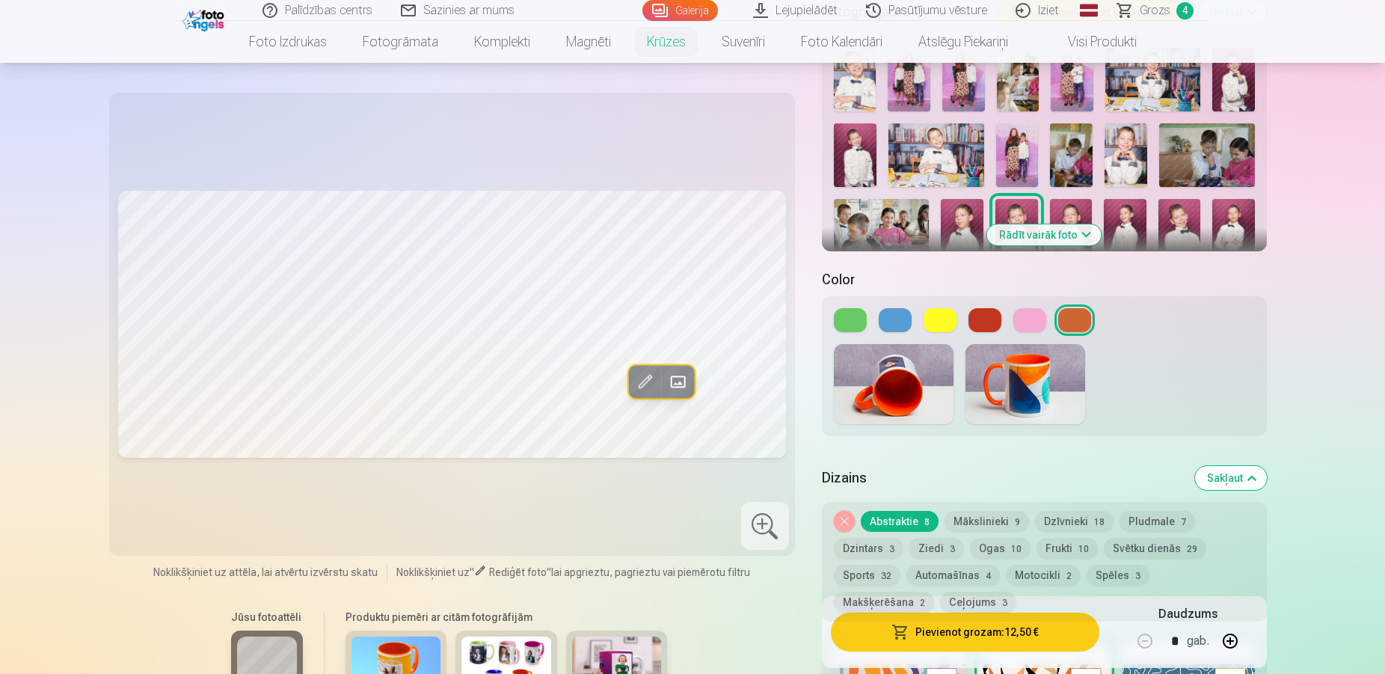
click at [1013, 201] on img at bounding box center [1017, 231] width 43 height 64
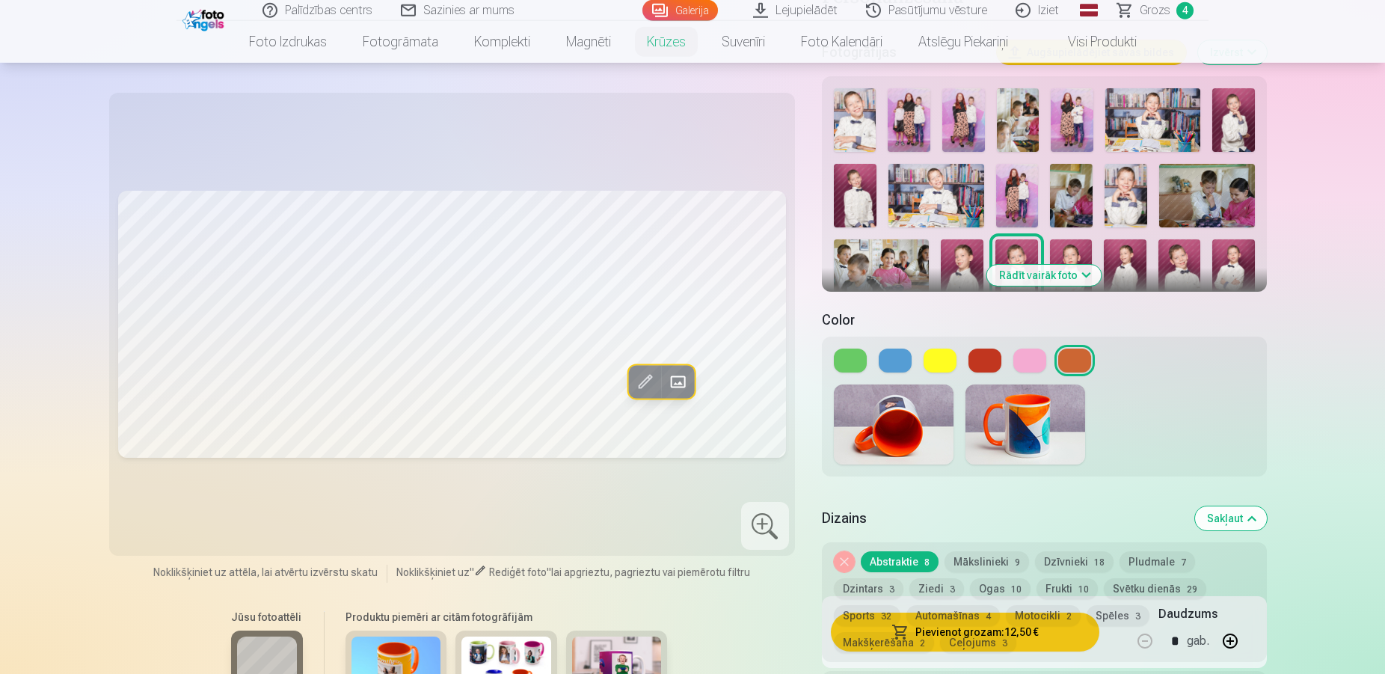
scroll to position [305, 0]
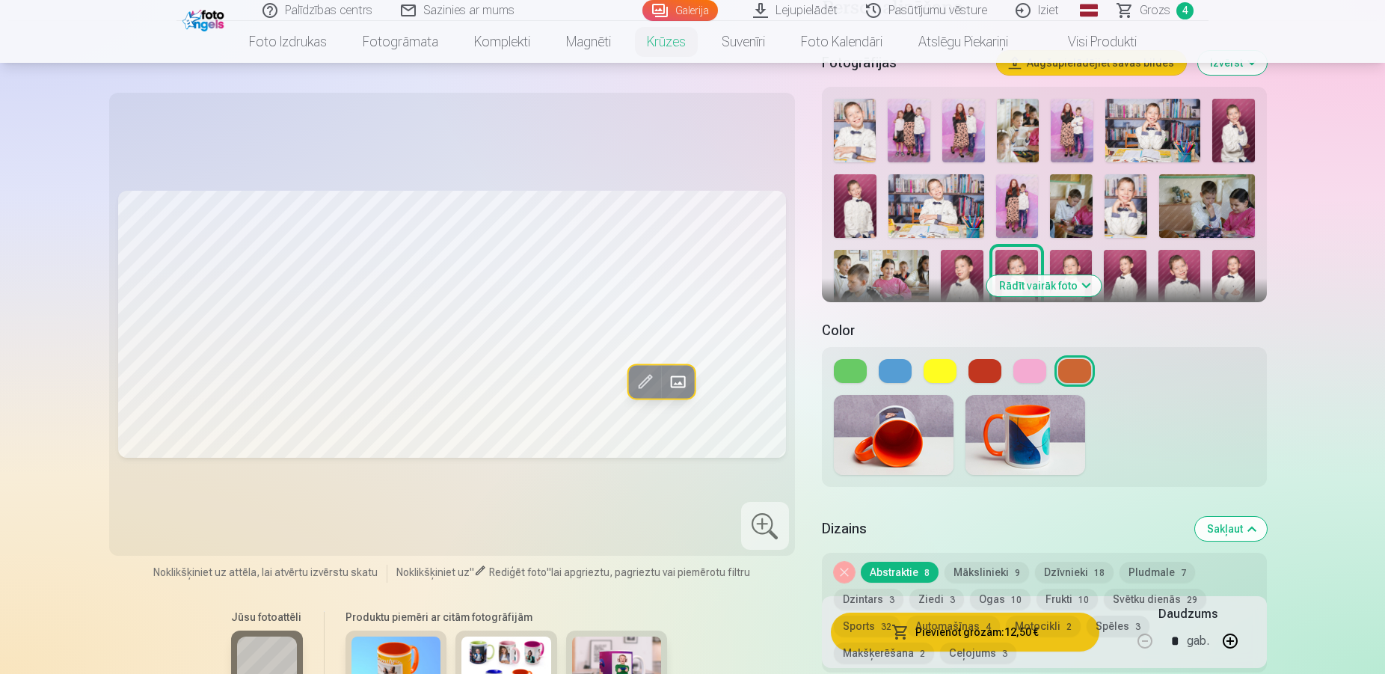
click at [1230, 105] on img at bounding box center [1233, 131] width 43 height 64
click at [970, 250] on img at bounding box center [962, 282] width 43 height 64
click at [1009, 250] on img at bounding box center [1017, 282] width 43 height 64
click at [1061, 250] on img at bounding box center [1071, 282] width 43 height 64
click at [1134, 251] on img at bounding box center [1125, 282] width 43 height 64
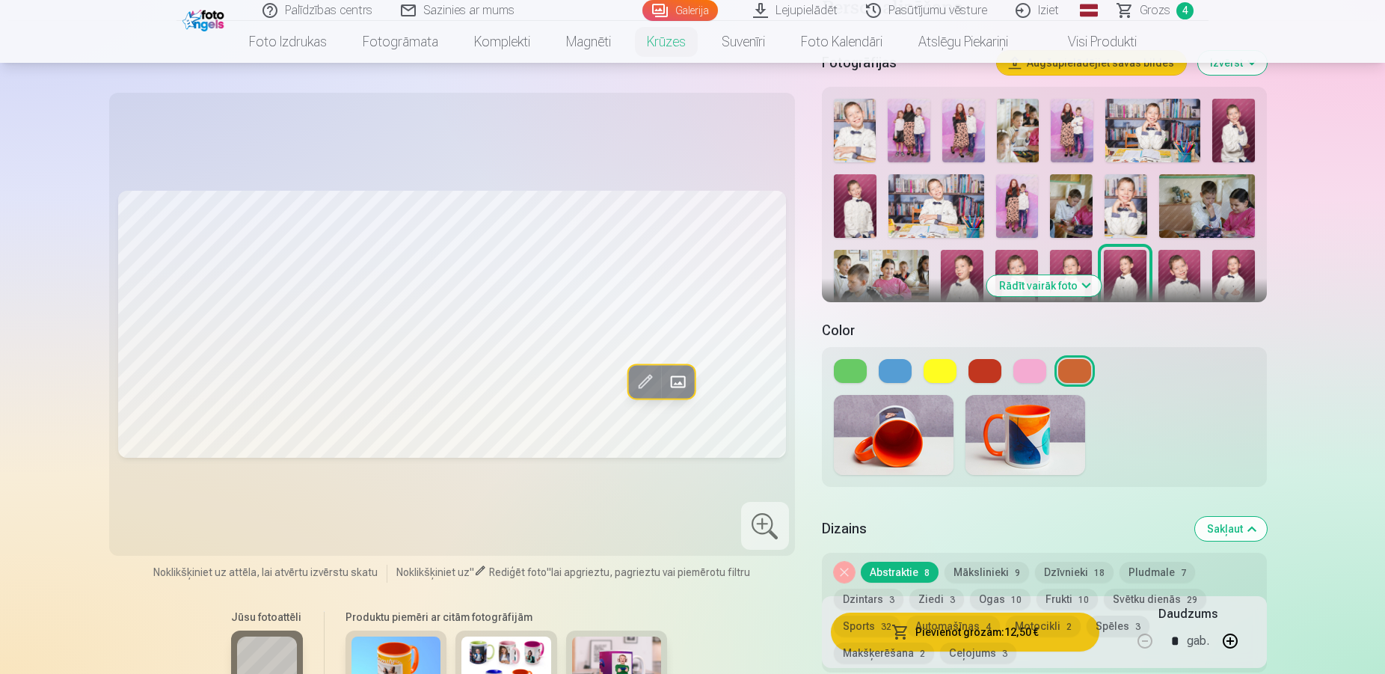
click at [1180, 250] on img at bounding box center [1180, 282] width 43 height 64
click at [1218, 263] on img at bounding box center [1233, 282] width 43 height 64
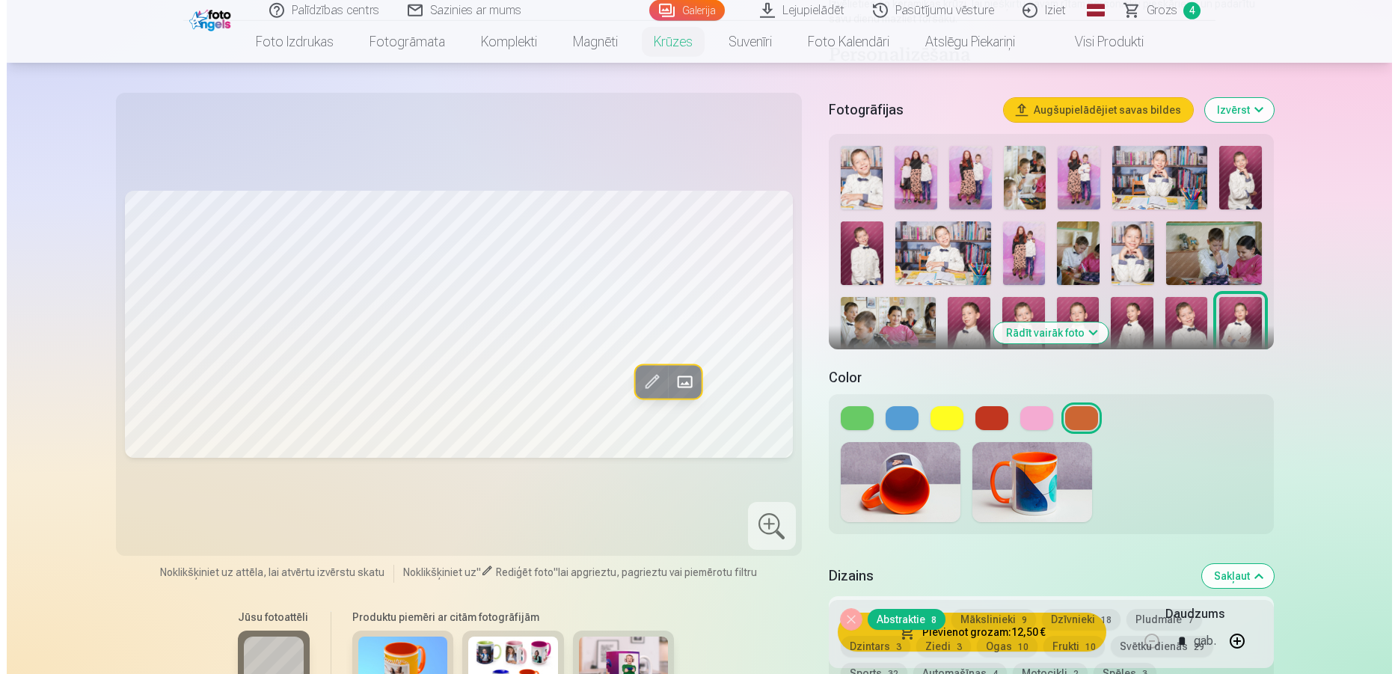
scroll to position [254, 0]
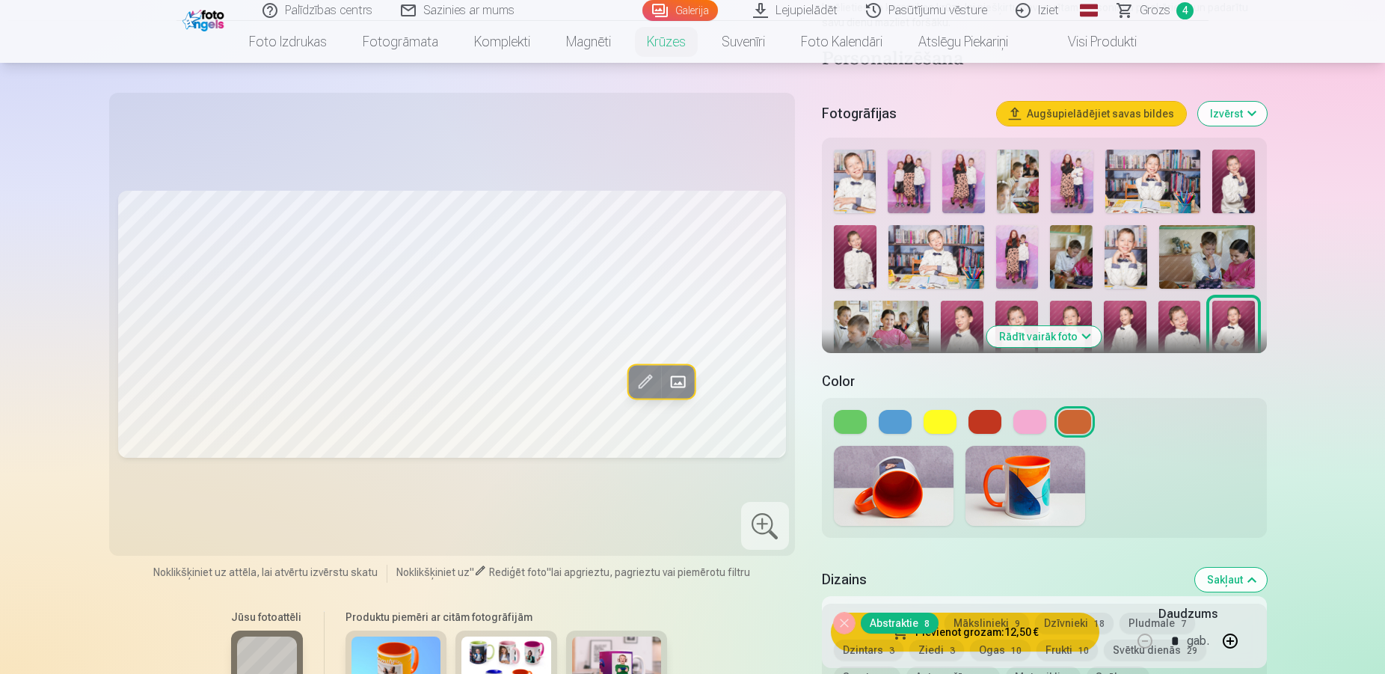
click at [850, 164] on img at bounding box center [855, 182] width 43 height 64
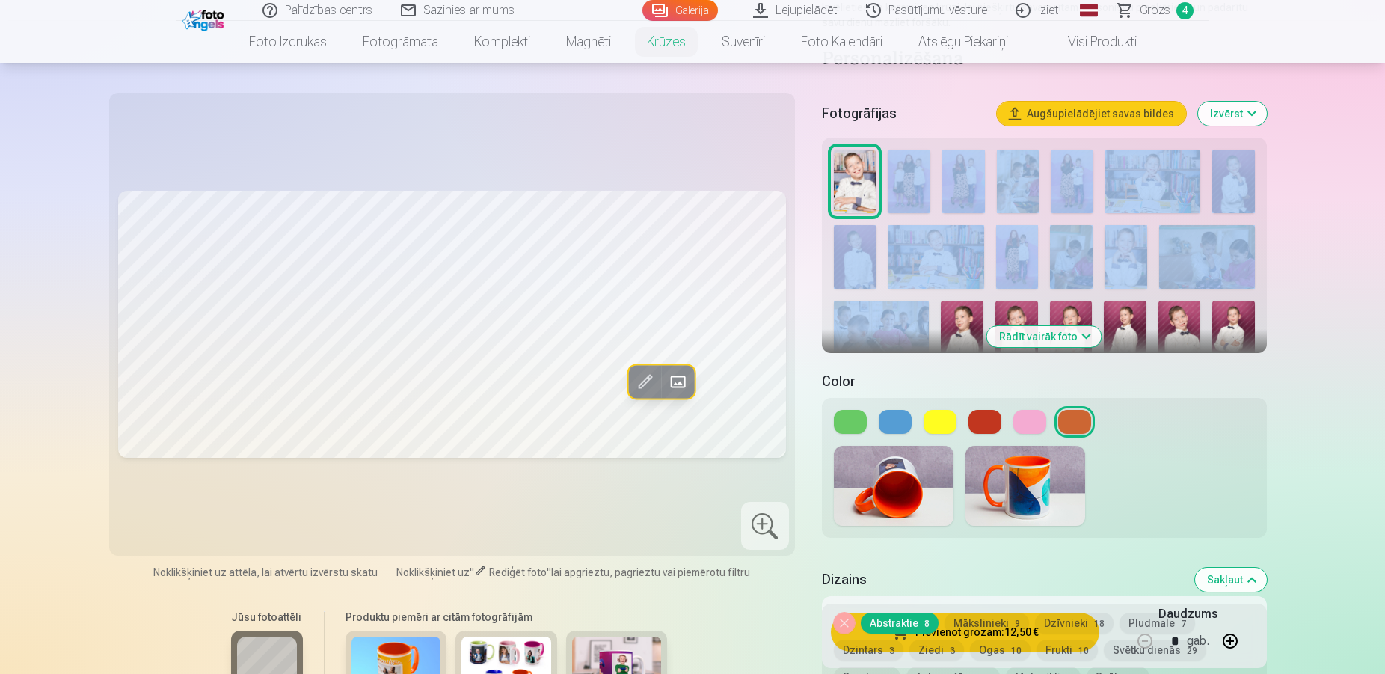
drag, startPoint x: 884, startPoint y: 162, endPoint x: 876, endPoint y: 162, distance: 8.2
click at [880, 162] on div at bounding box center [1044, 293] width 433 height 298
click at [865, 160] on img at bounding box center [855, 182] width 43 height 64
click at [966, 168] on img at bounding box center [963, 182] width 43 height 64
click at [966, 171] on img at bounding box center [963, 182] width 43 height 64
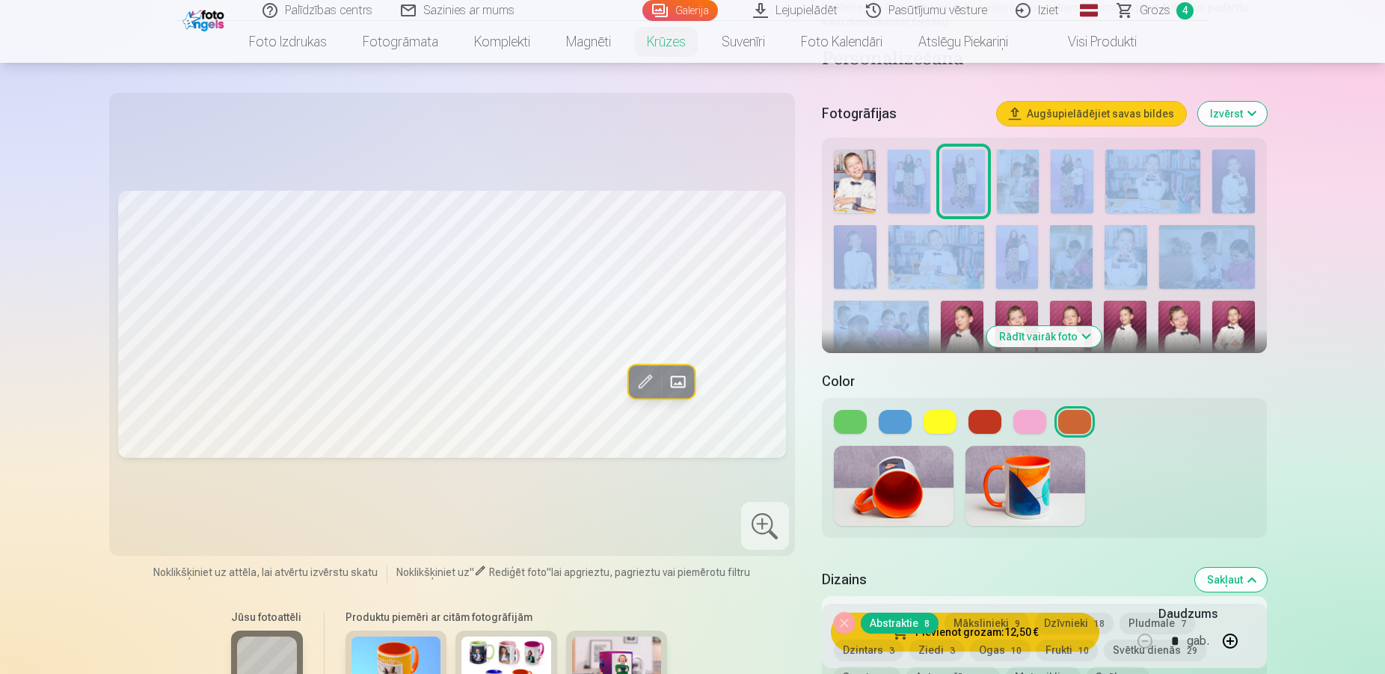
click at [966, 171] on img at bounding box center [963, 182] width 43 height 64
click at [917, 159] on img at bounding box center [909, 182] width 43 height 64
click at [862, 154] on img at bounding box center [855, 182] width 43 height 64
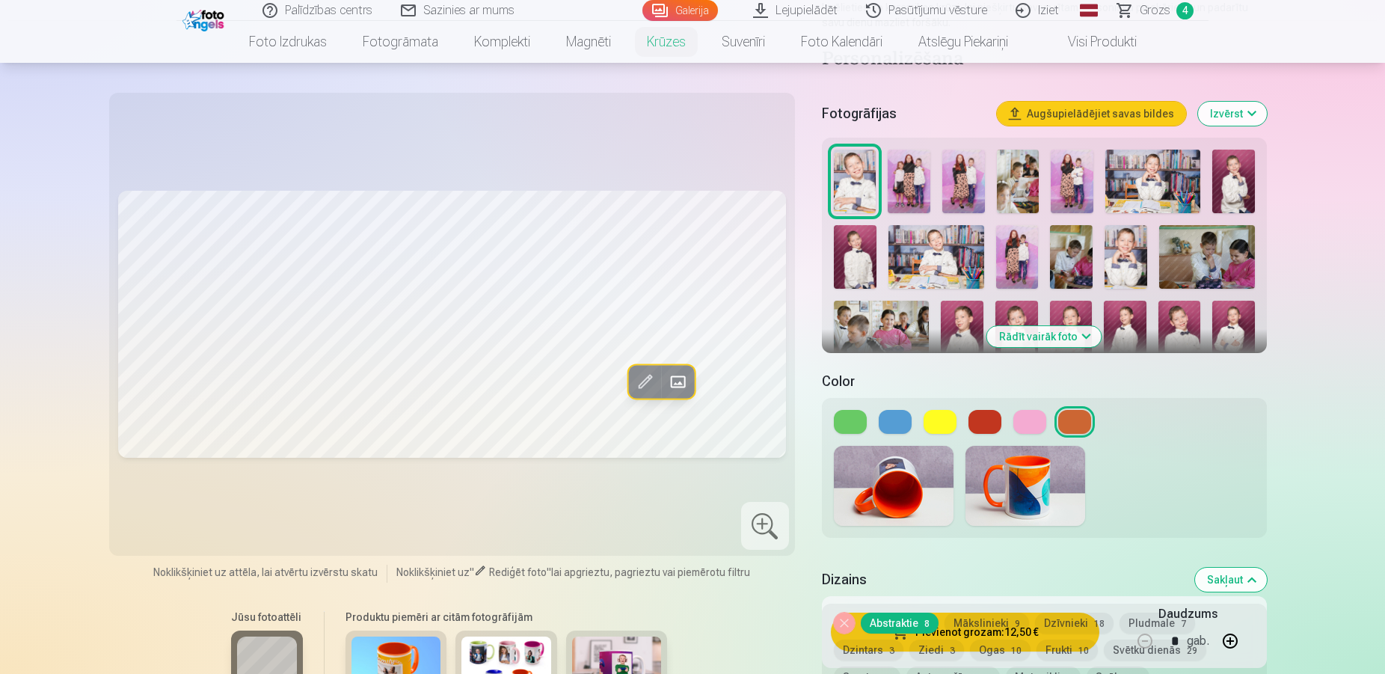
click at [676, 378] on span at bounding box center [678, 382] width 24 height 24
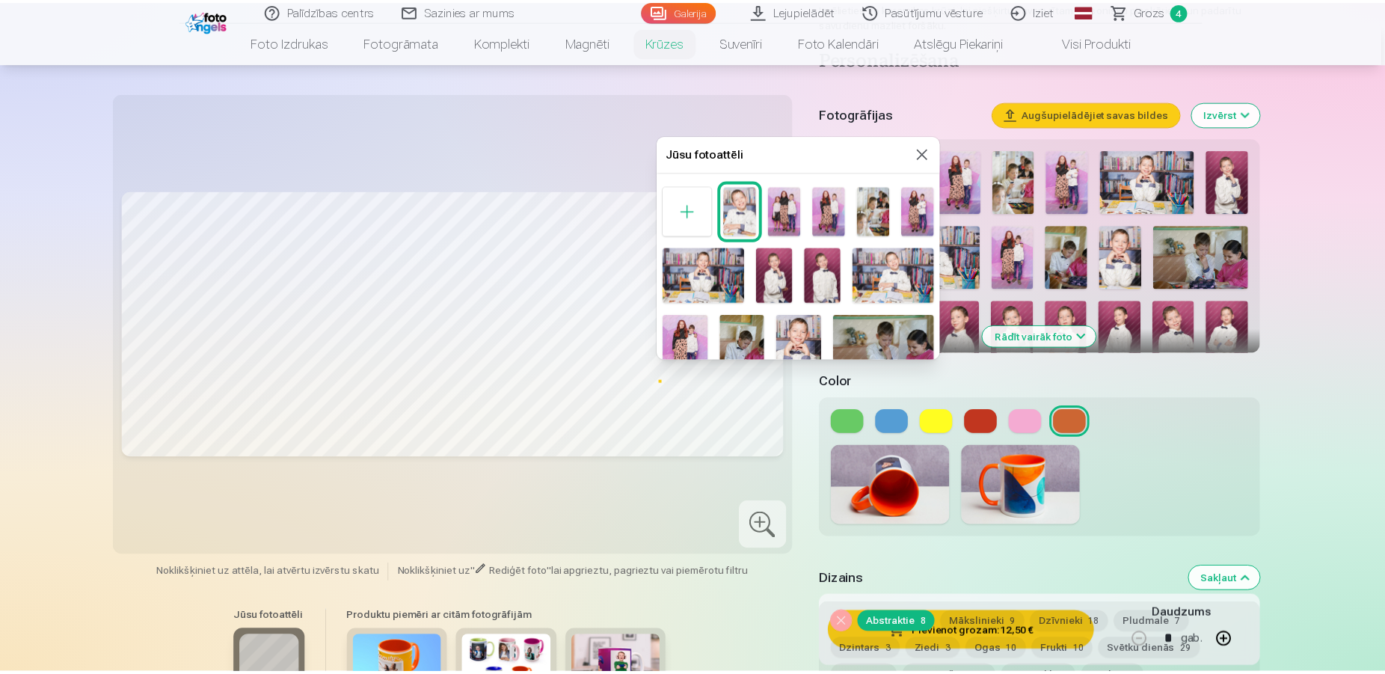
scroll to position [94, 0]
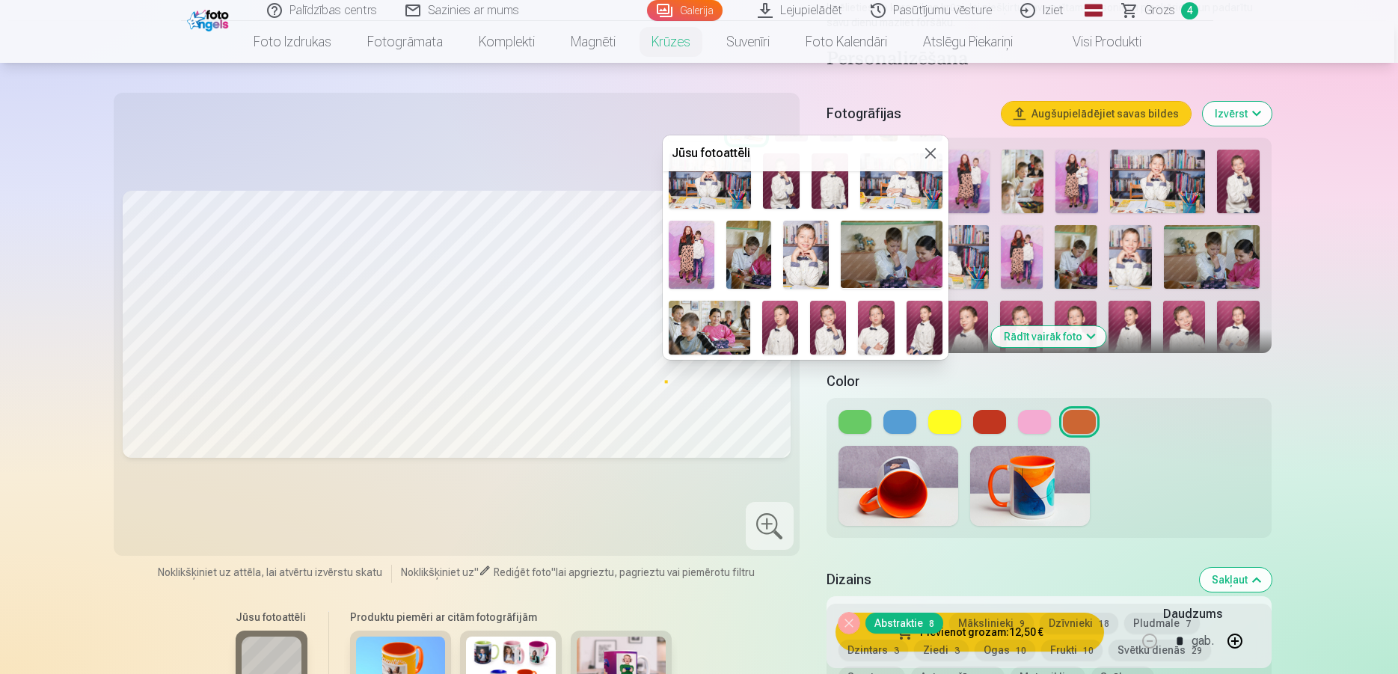
click at [922, 153] on button at bounding box center [931, 153] width 18 height 18
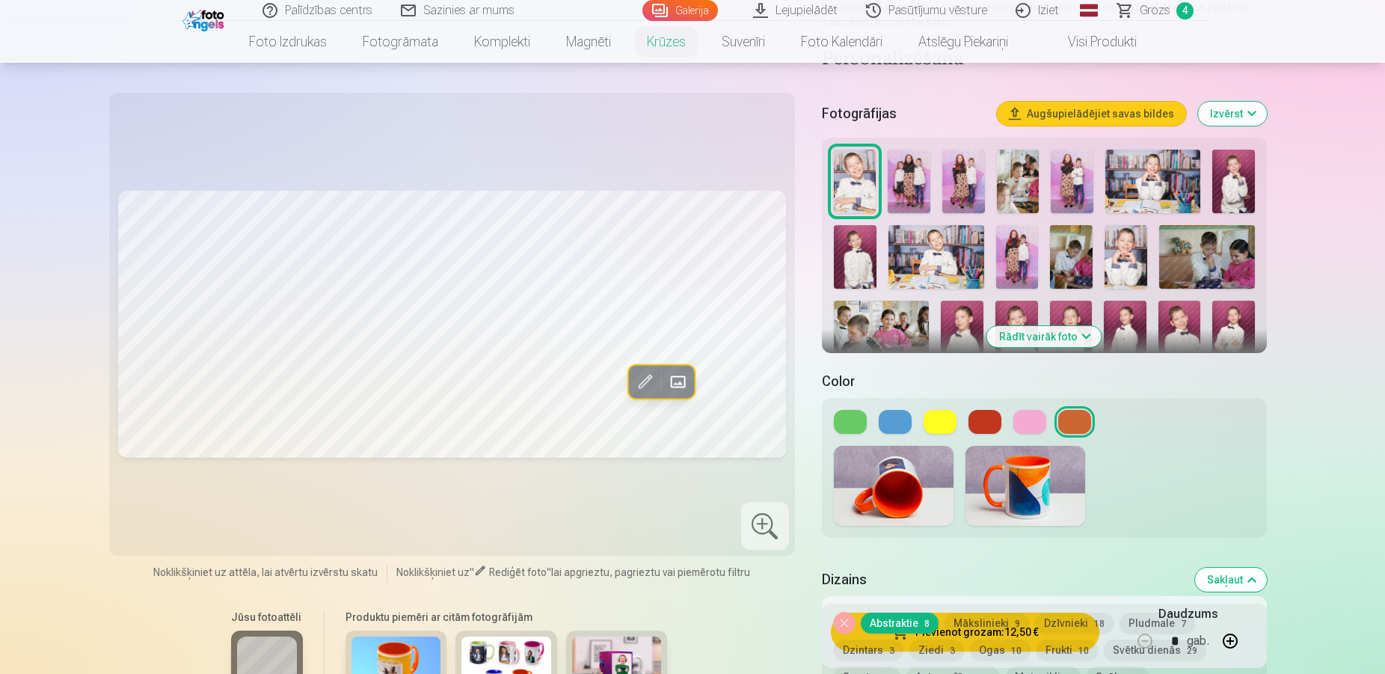
click at [649, 382] on span at bounding box center [646, 382] width 24 height 24
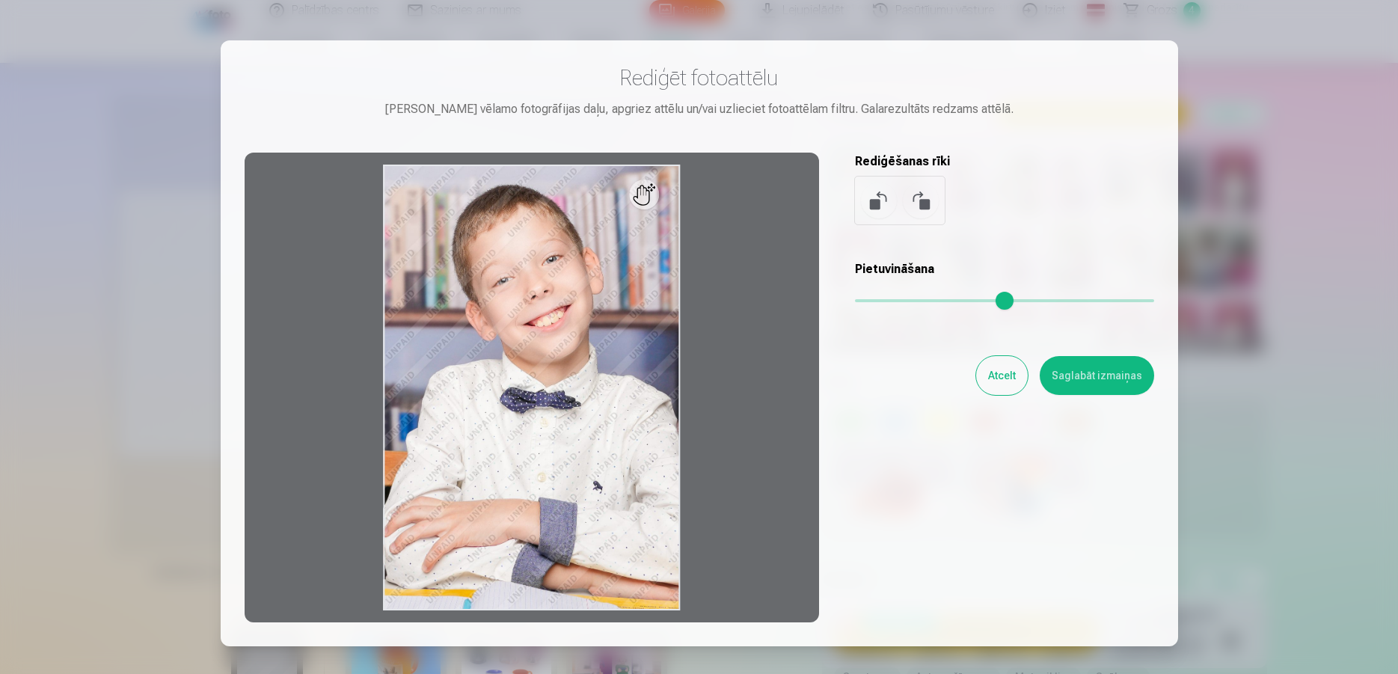
click at [1280, 206] on div at bounding box center [699, 337] width 1398 height 674
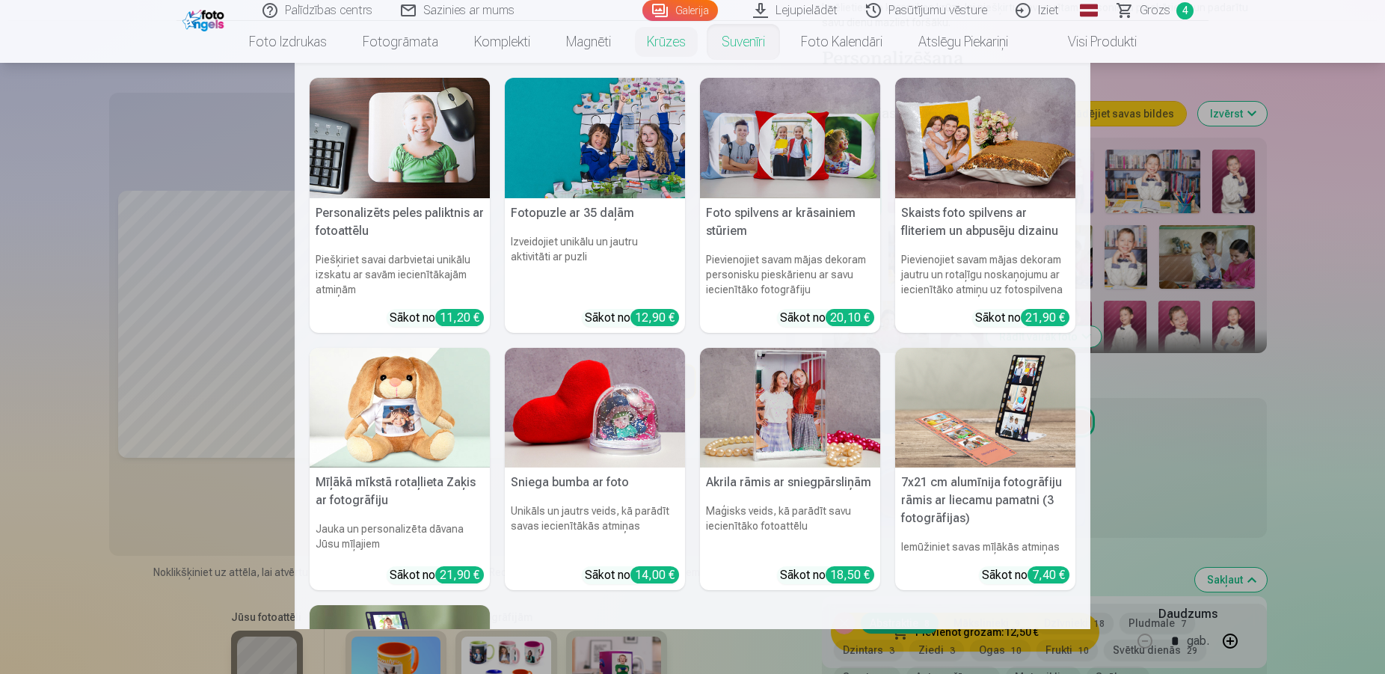
drag, startPoint x: 1346, startPoint y: 394, endPoint x: 1371, endPoint y: 364, distance: 39.4
click at [1370, 364] on nav "Personalizēts peles paliktnis ar fotoattēlu Piešķiriet savai darbvietai unikālu…" at bounding box center [692, 346] width 1385 height 566
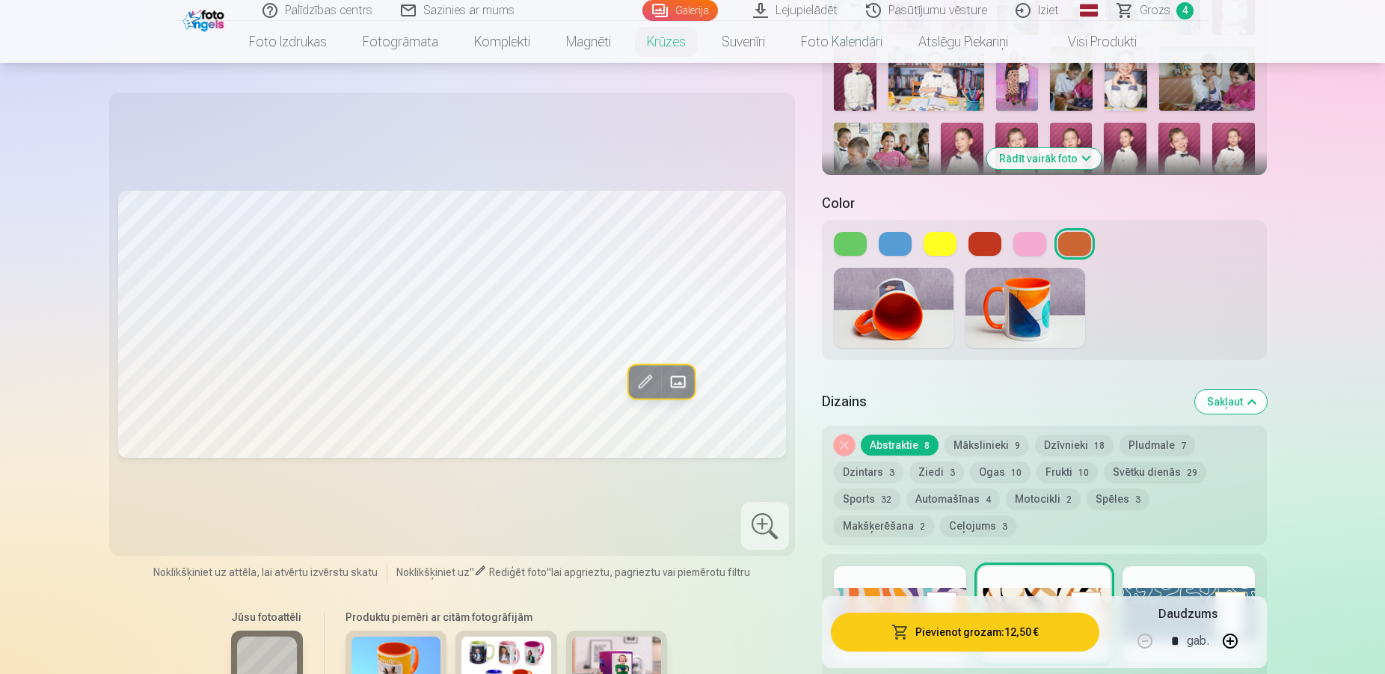
click at [947, 232] on button at bounding box center [940, 244] width 33 height 24
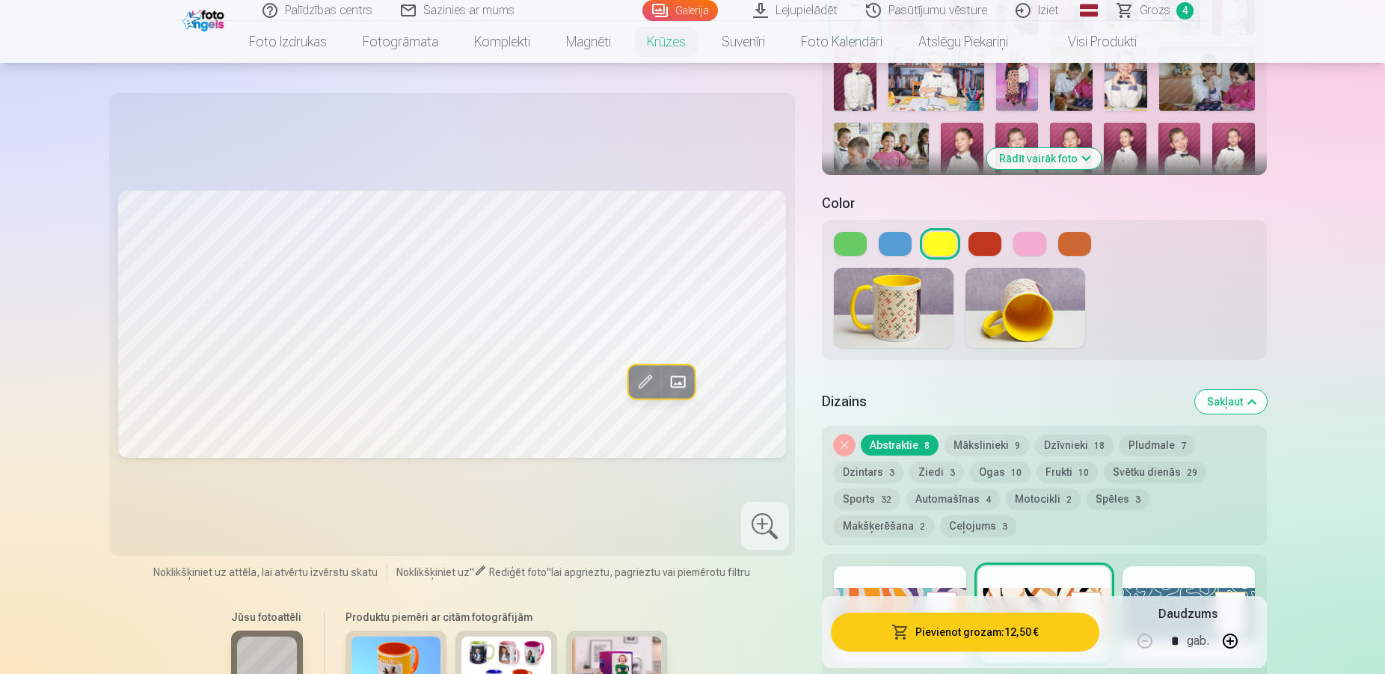
click at [1076, 232] on button at bounding box center [1074, 244] width 33 height 24
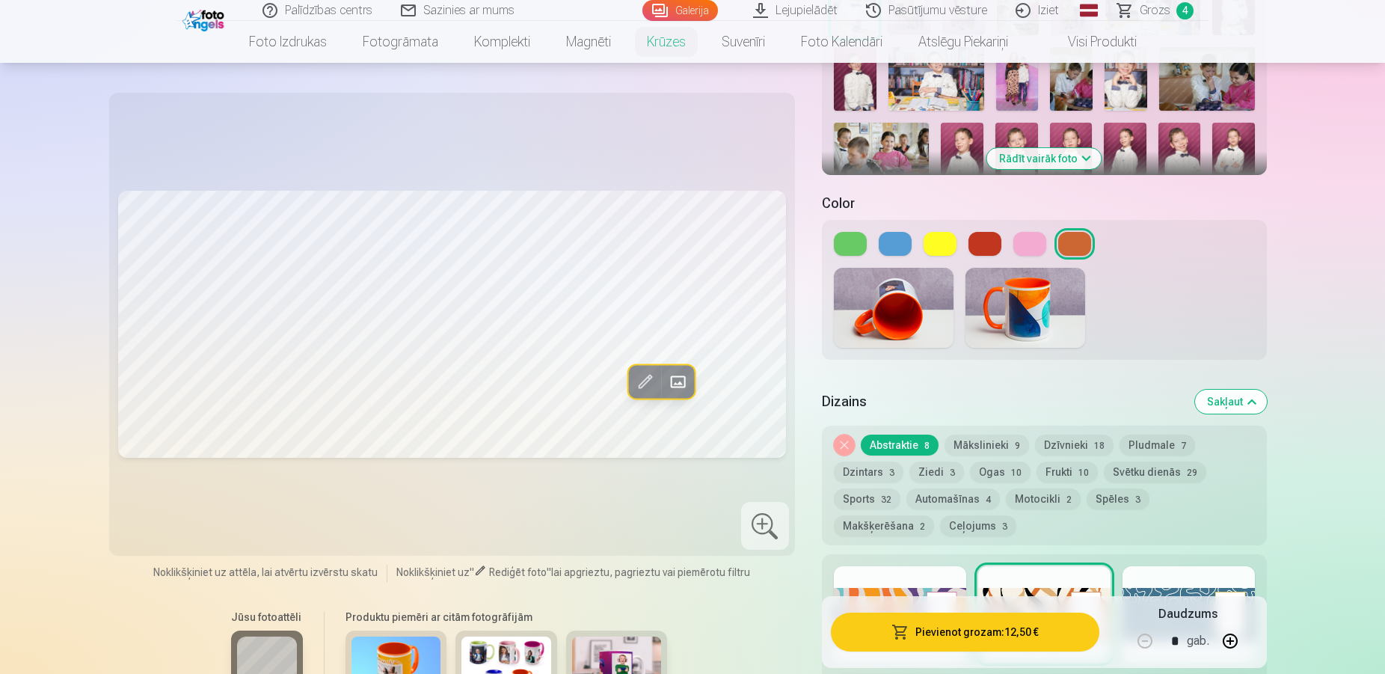
click at [903, 232] on button at bounding box center [895, 244] width 33 height 24
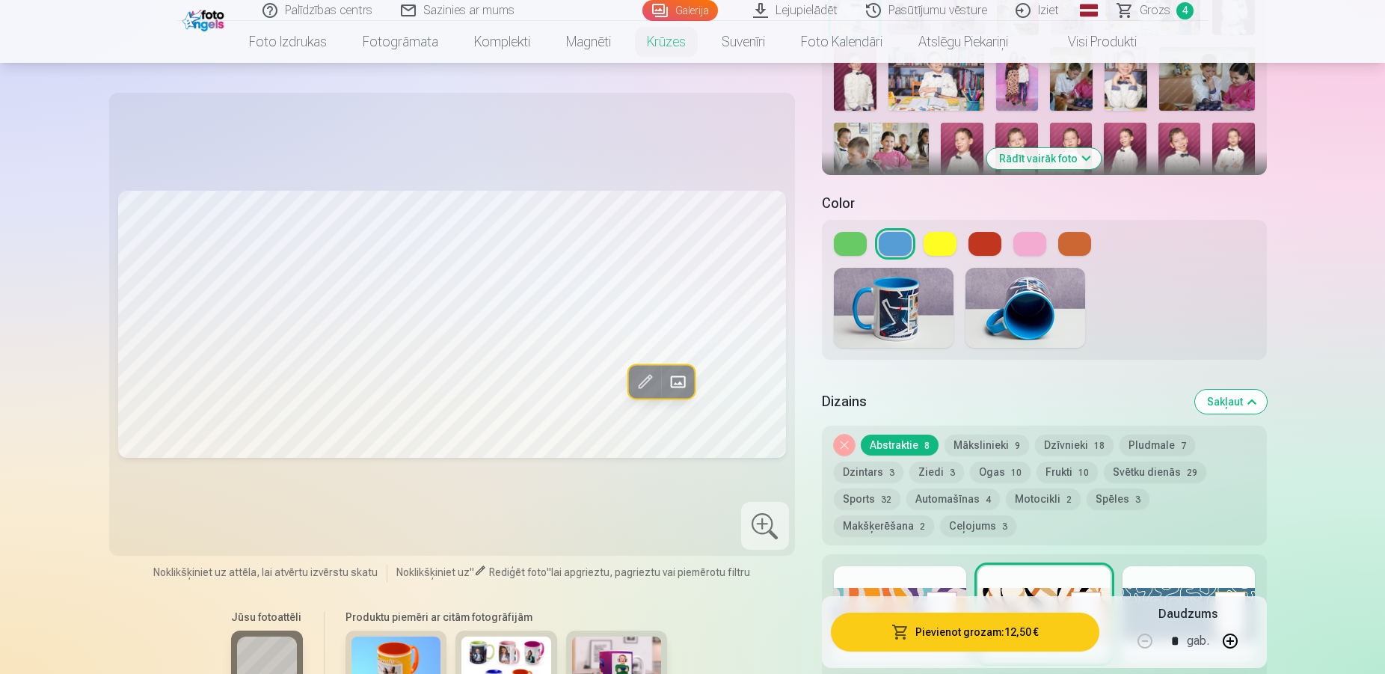
click at [1025, 235] on button at bounding box center [1030, 244] width 33 height 24
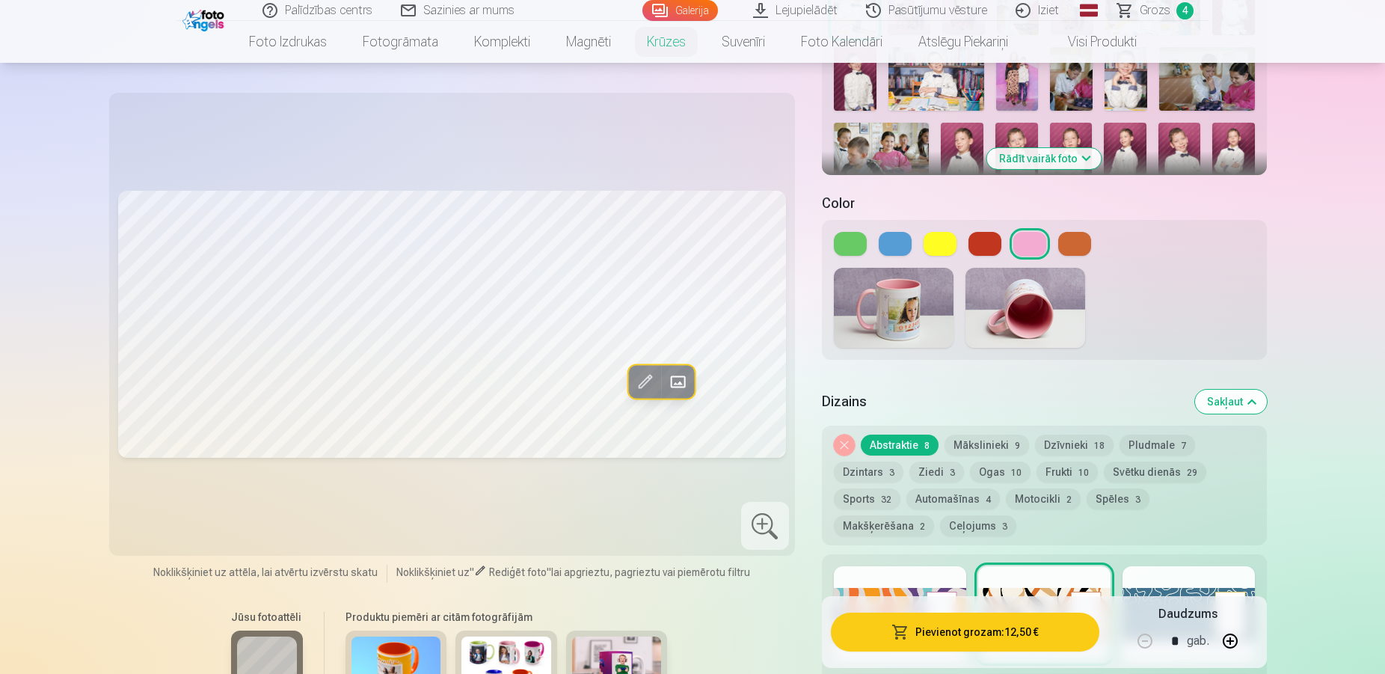
click at [1082, 235] on button at bounding box center [1074, 244] width 33 height 24
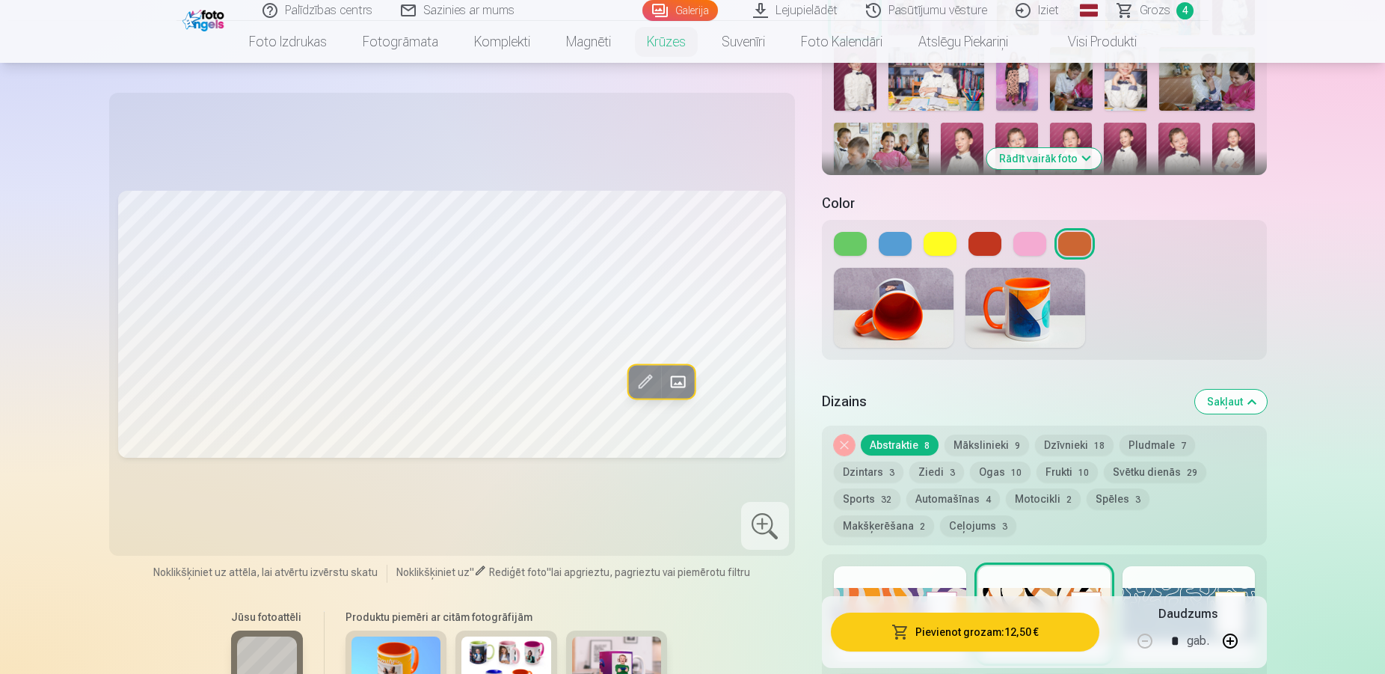
click at [1005, 435] on button "Mākslinieki 9" at bounding box center [987, 445] width 85 height 21
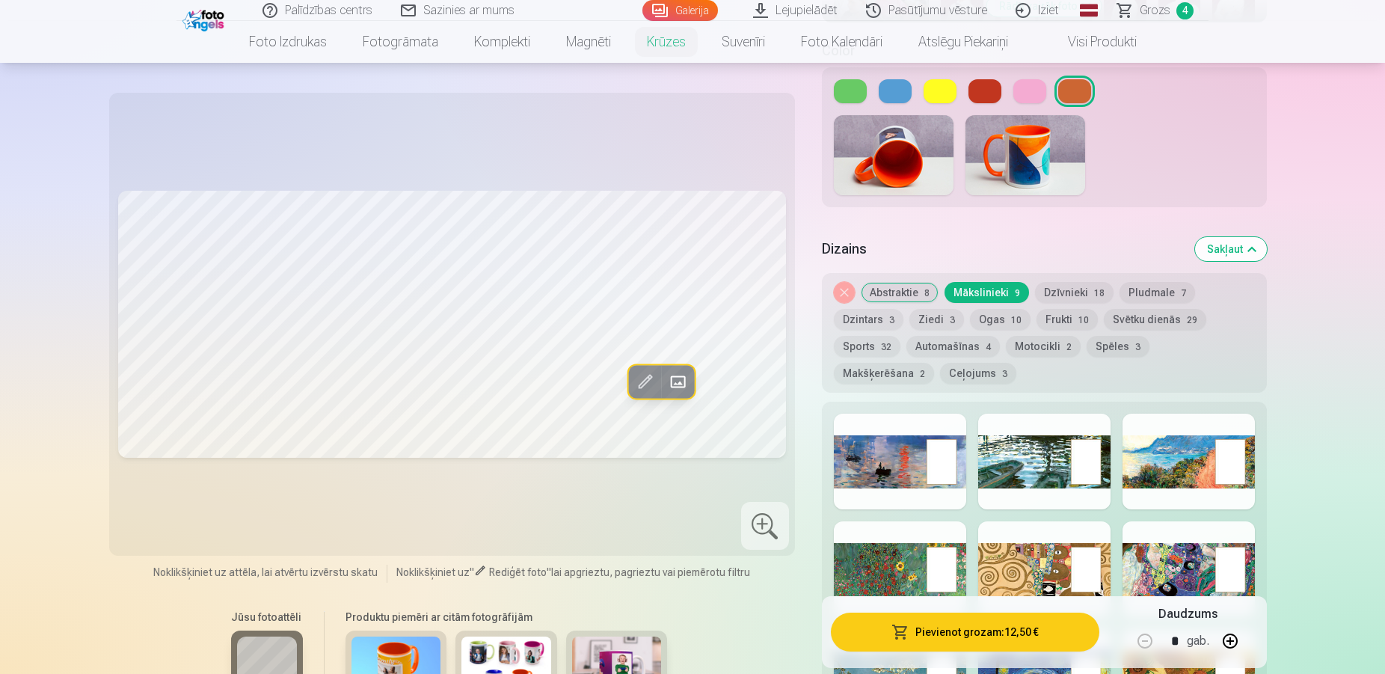
scroll to position [458, 0]
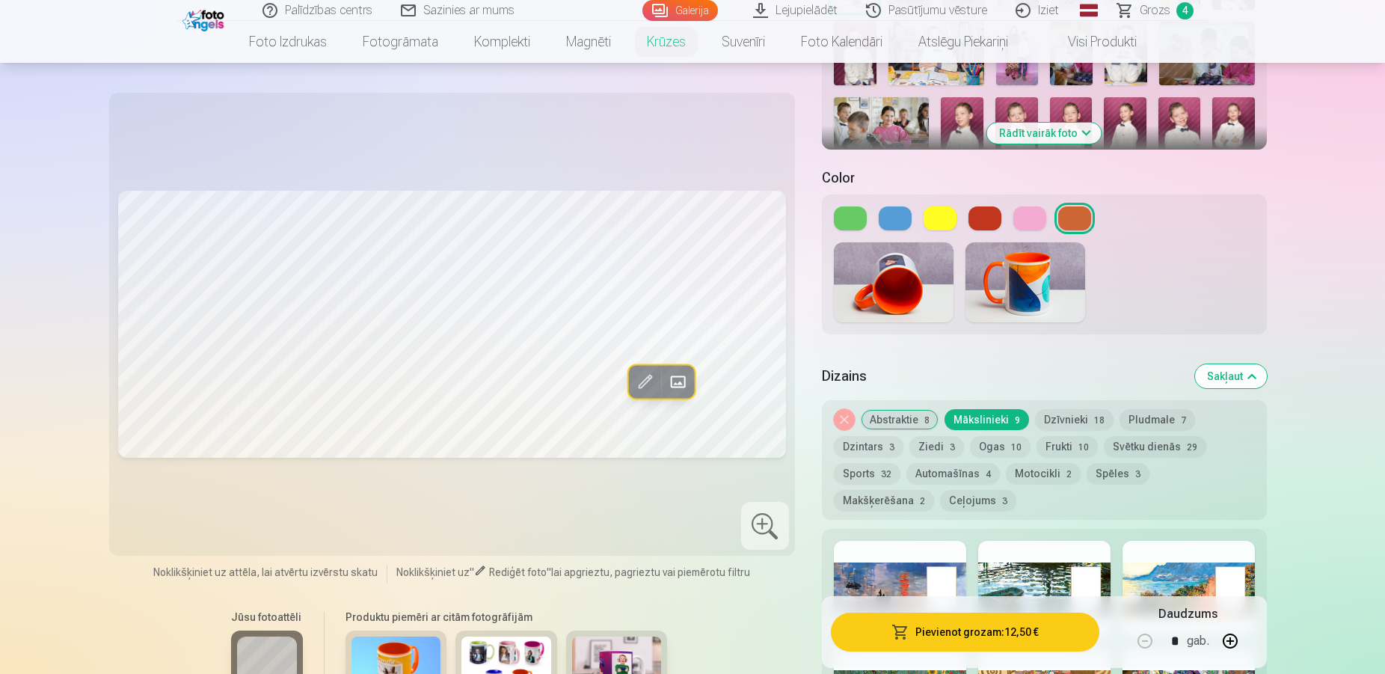
click at [899, 409] on button "Abstraktie 8" at bounding box center [900, 419] width 78 height 21
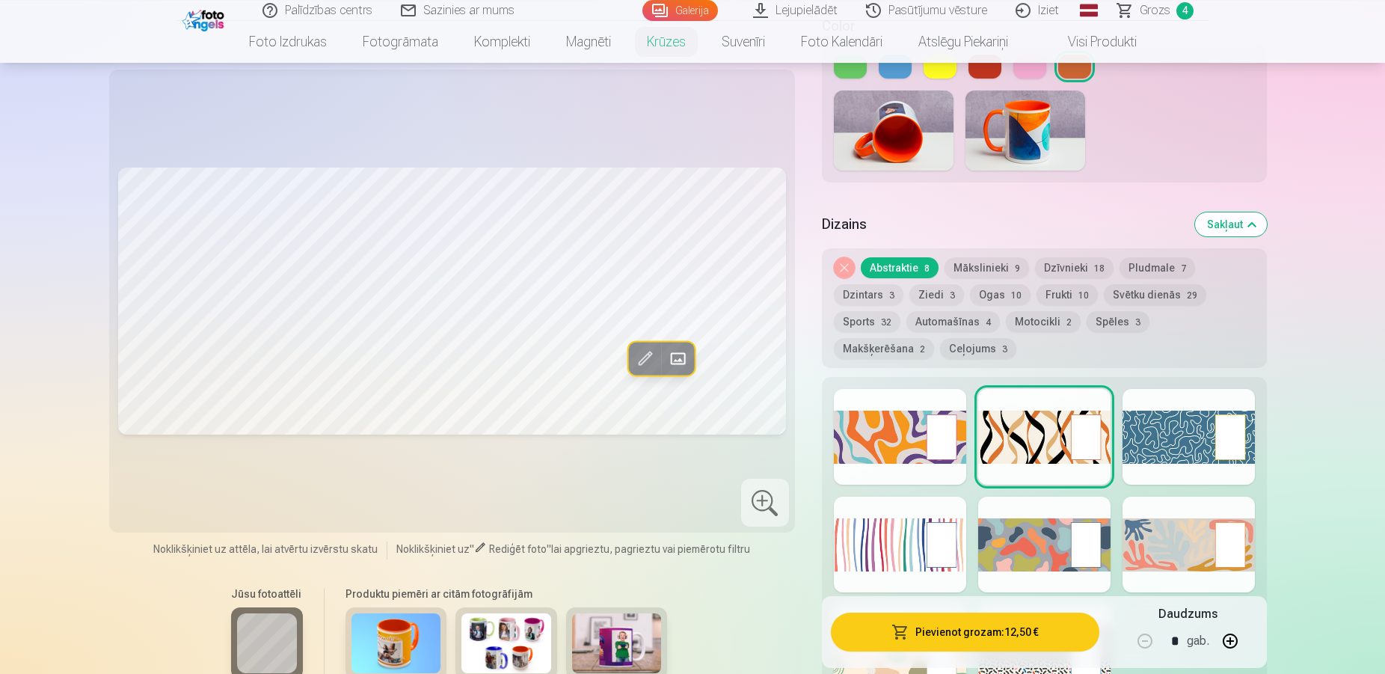
scroll to position [610, 0]
click at [972, 257] on button "Mākslinieki 9" at bounding box center [987, 267] width 85 height 21
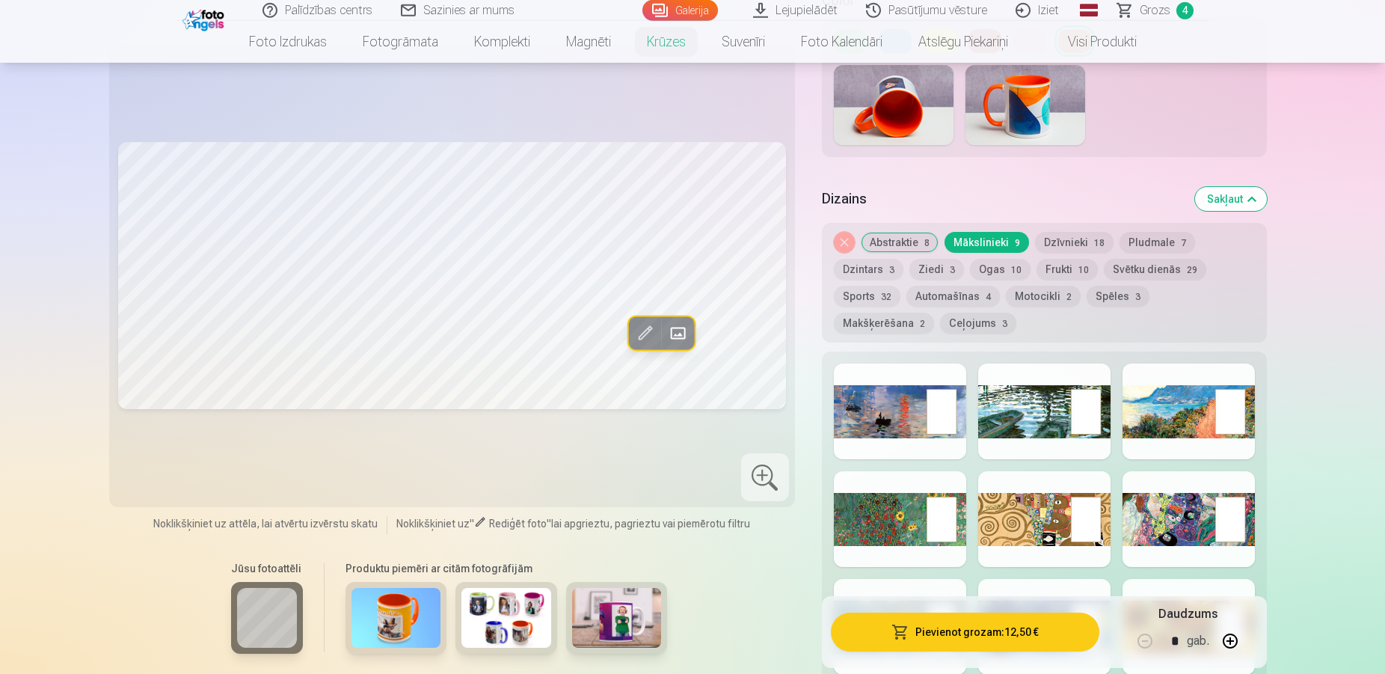
scroll to position [738, 0]
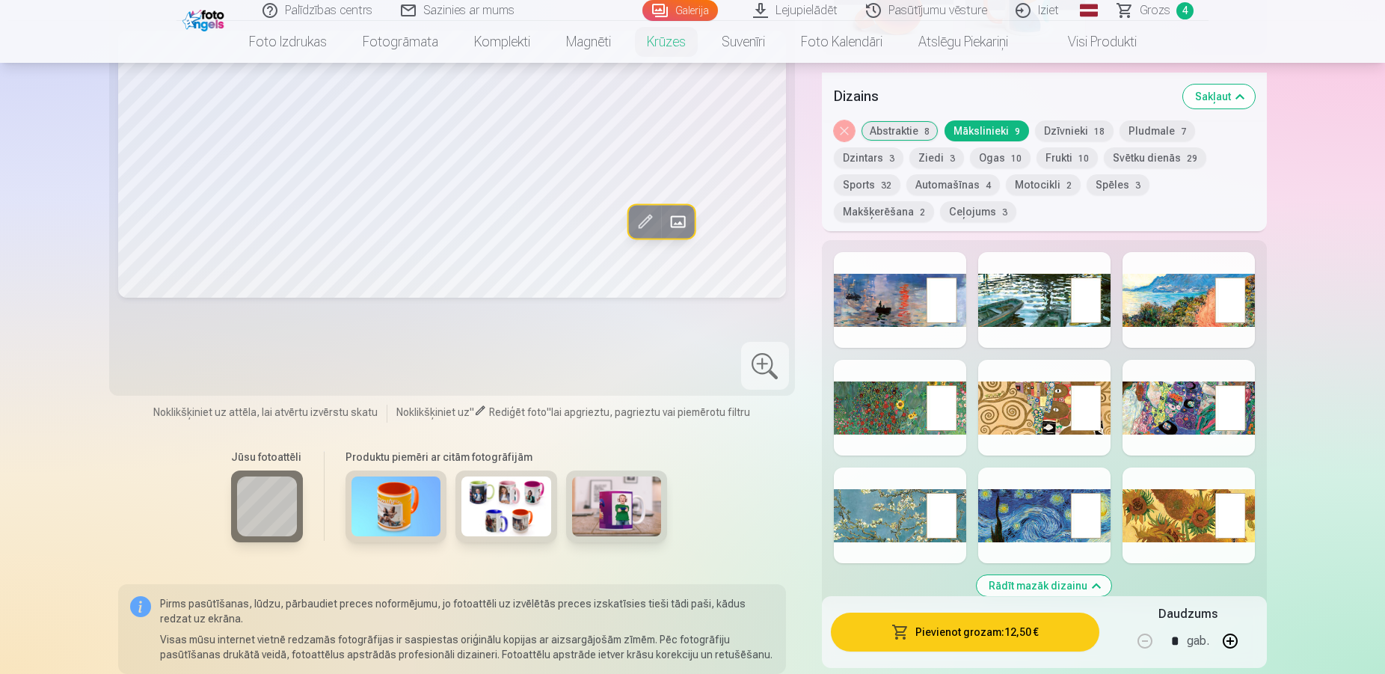
click at [1049, 491] on div at bounding box center [1044, 515] width 132 height 96
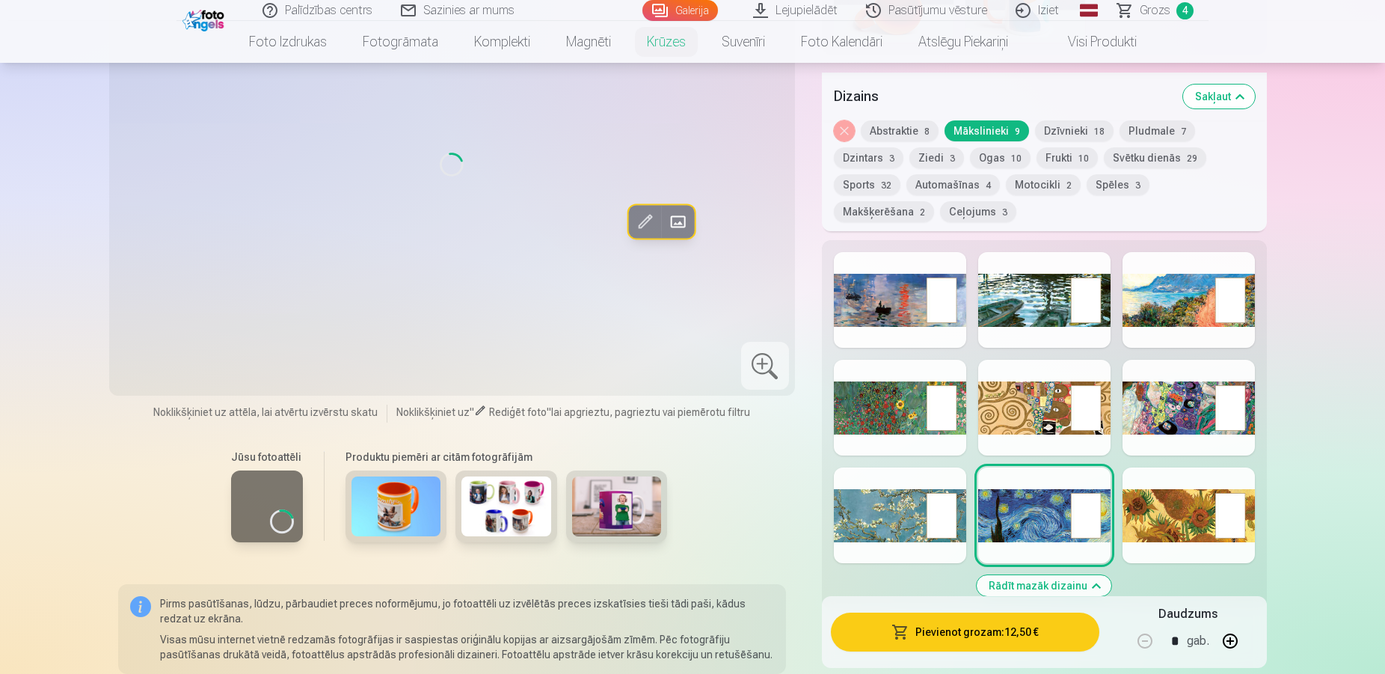
scroll to position [610, 0]
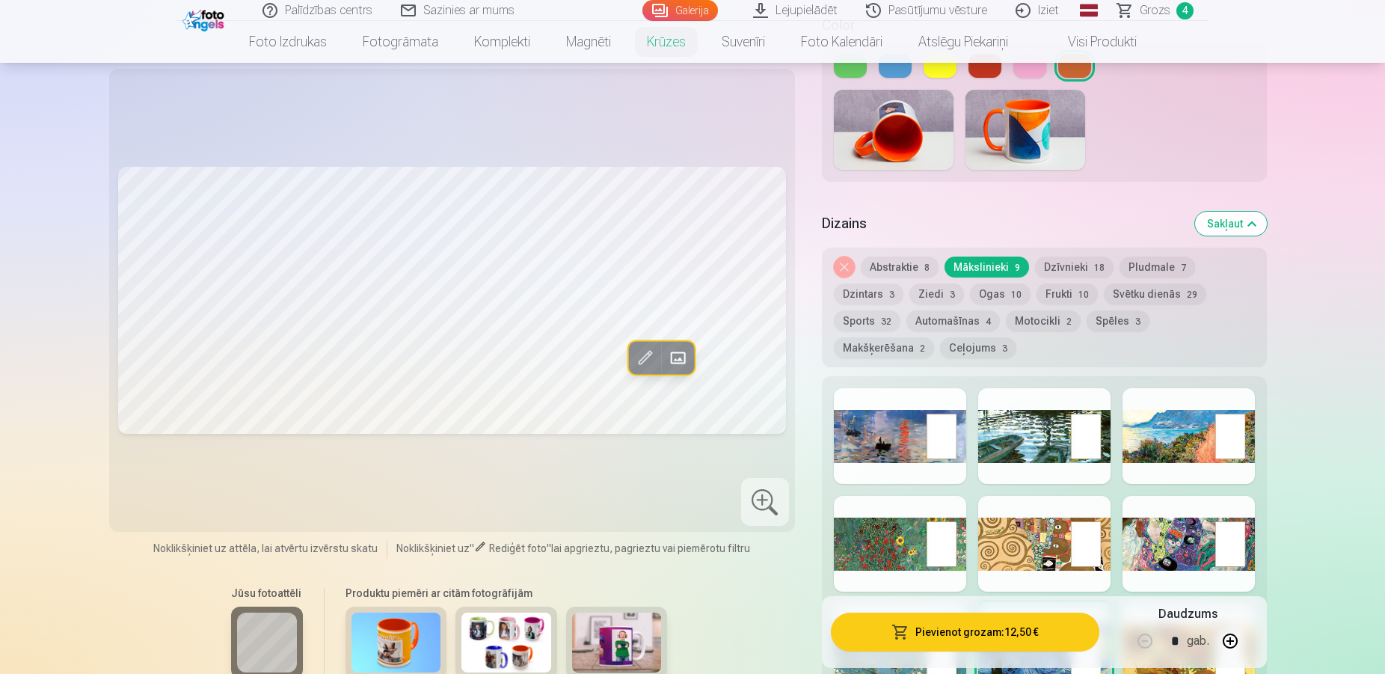
click at [929, 257] on button "Abstraktie 8" at bounding box center [900, 267] width 78 height 21
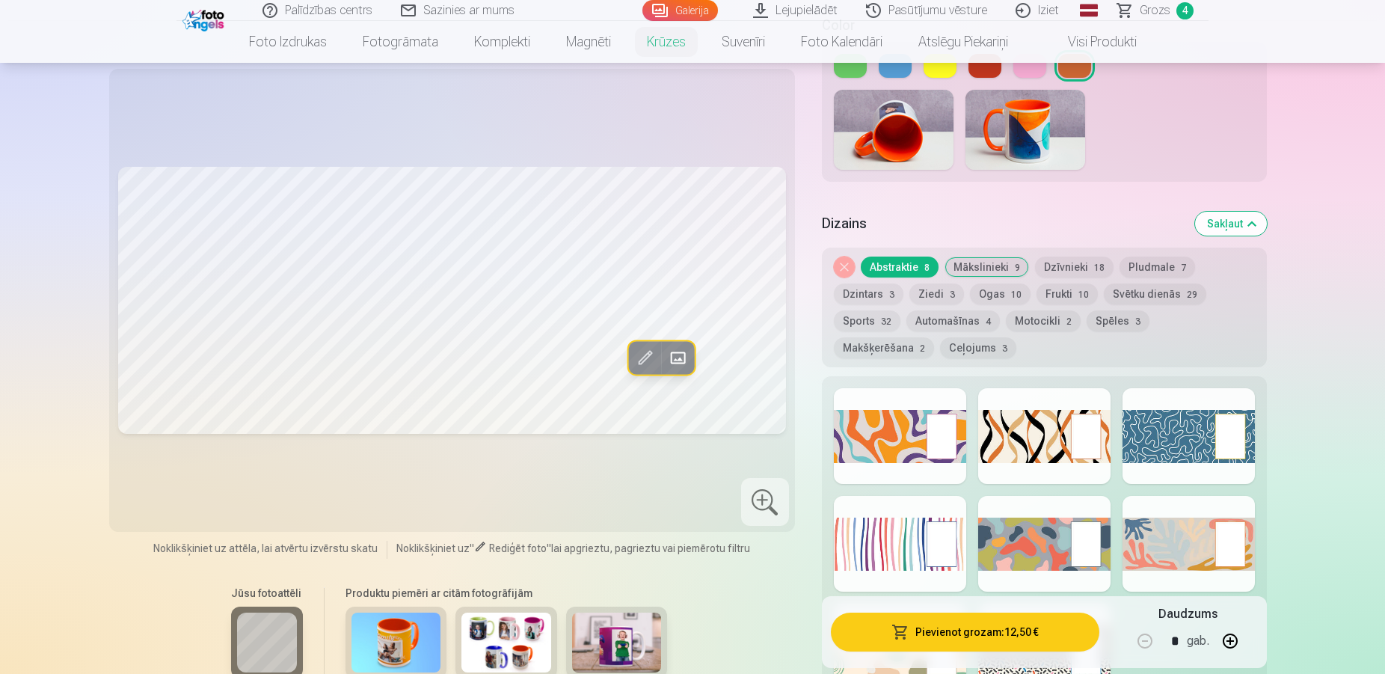
click at [1018, 429] on div at bounding box center [1044, 436] width 132 height 96
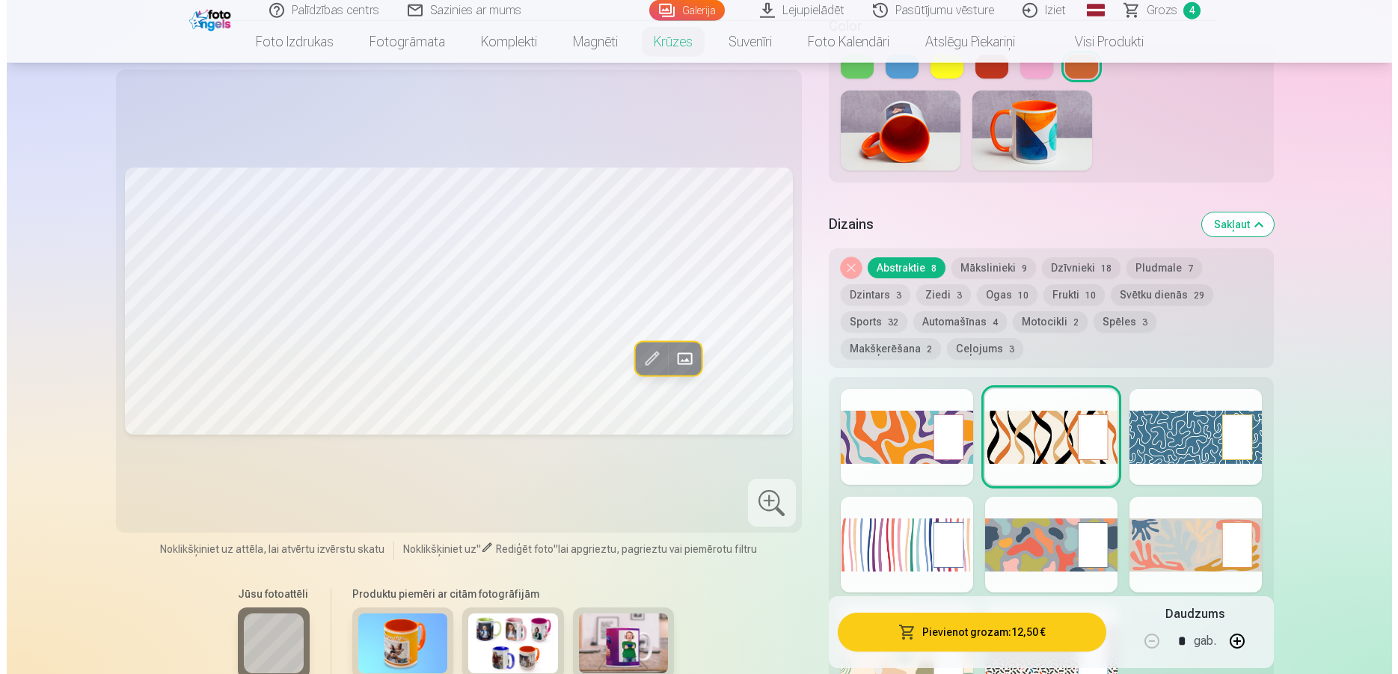
scroll to position [509, 0]
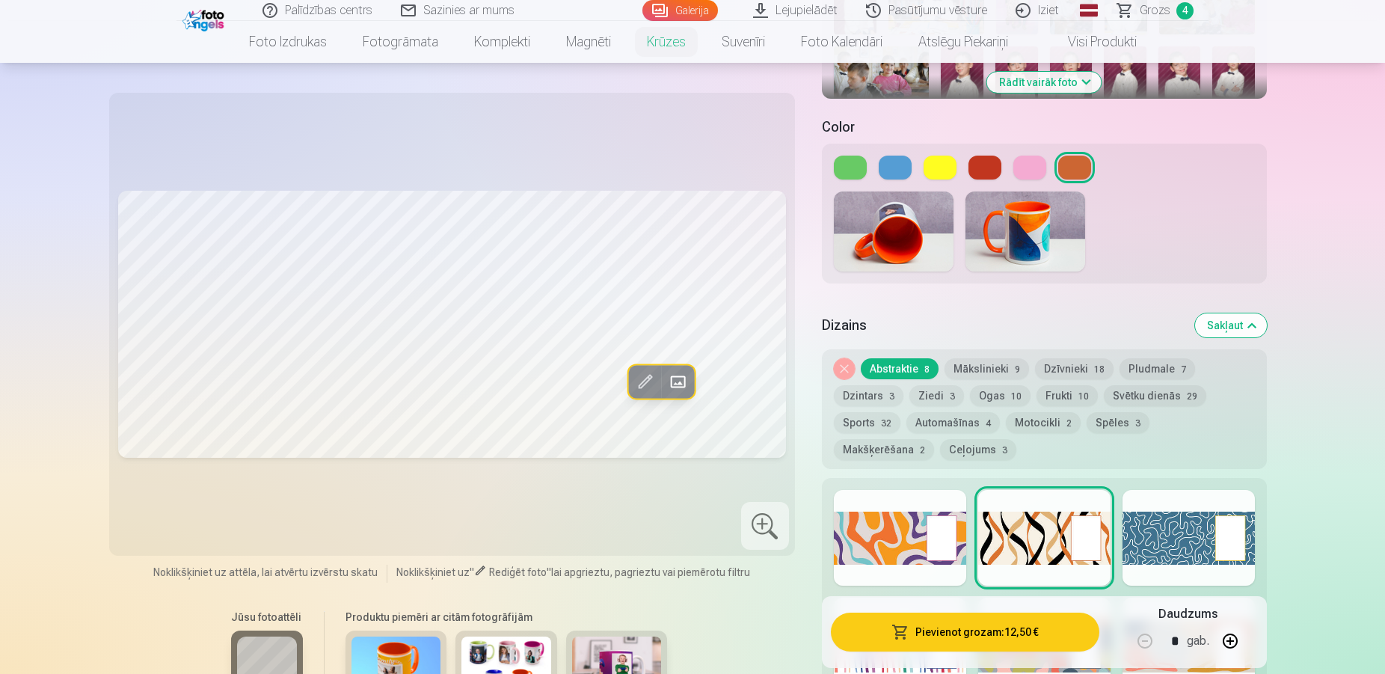
click at [1044, 156] on button at bounding box center [1030, 168] width 33 height 24
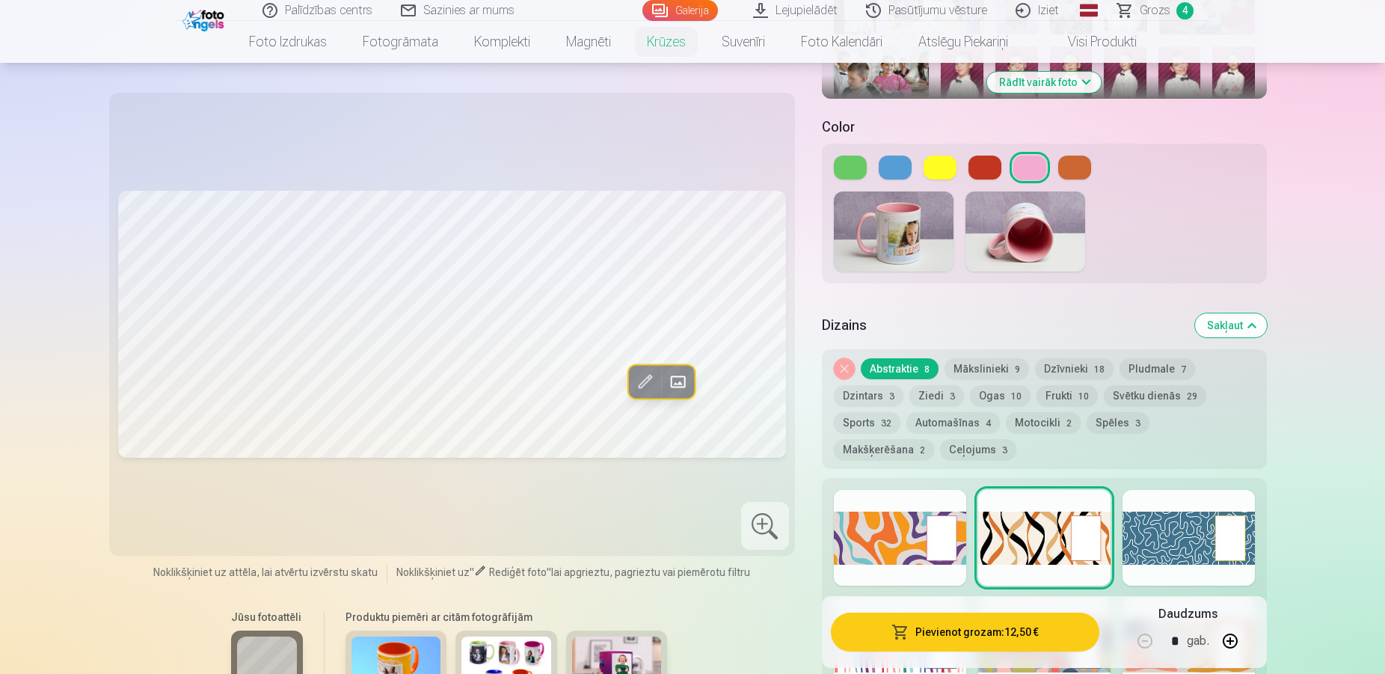
click at [1079, 156] on button at bounding box center [1074, 168] width 33 height 24
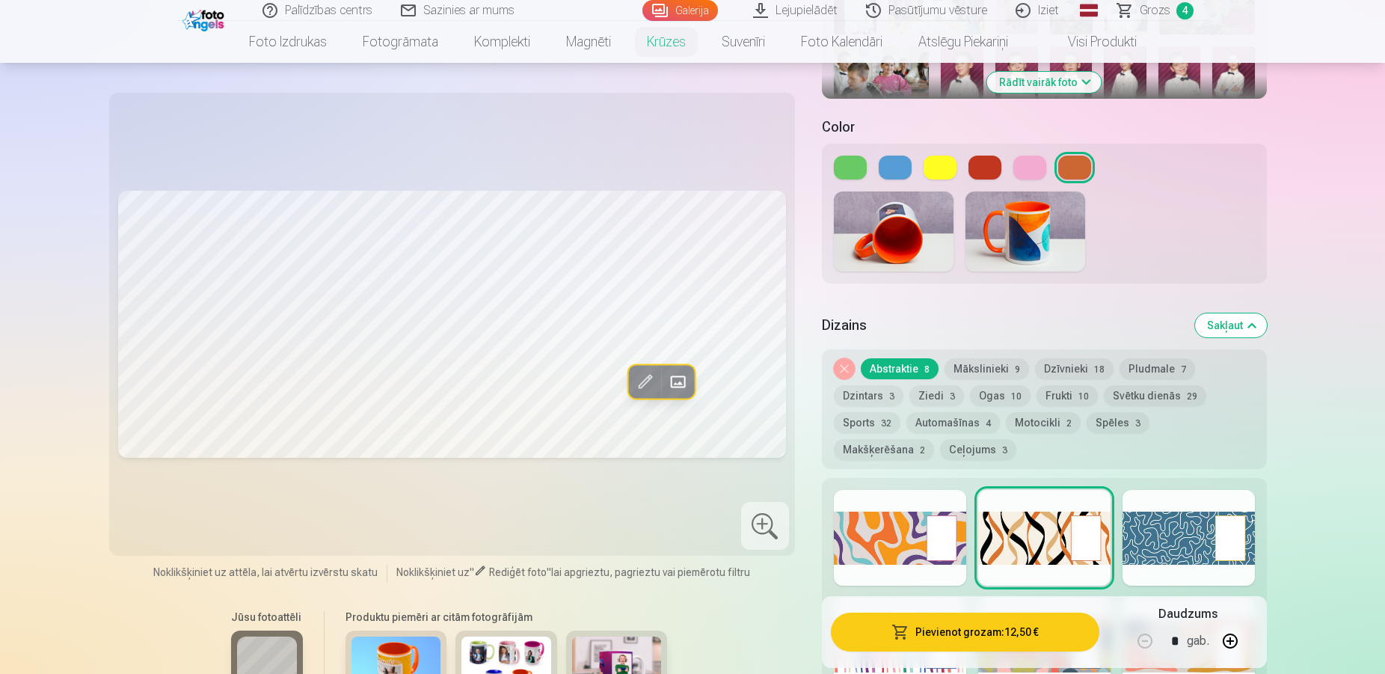
click at [991, 627] on button "Pievienot grozam : 12,50 €" at bounding box center [965, 632] width 269 height 39
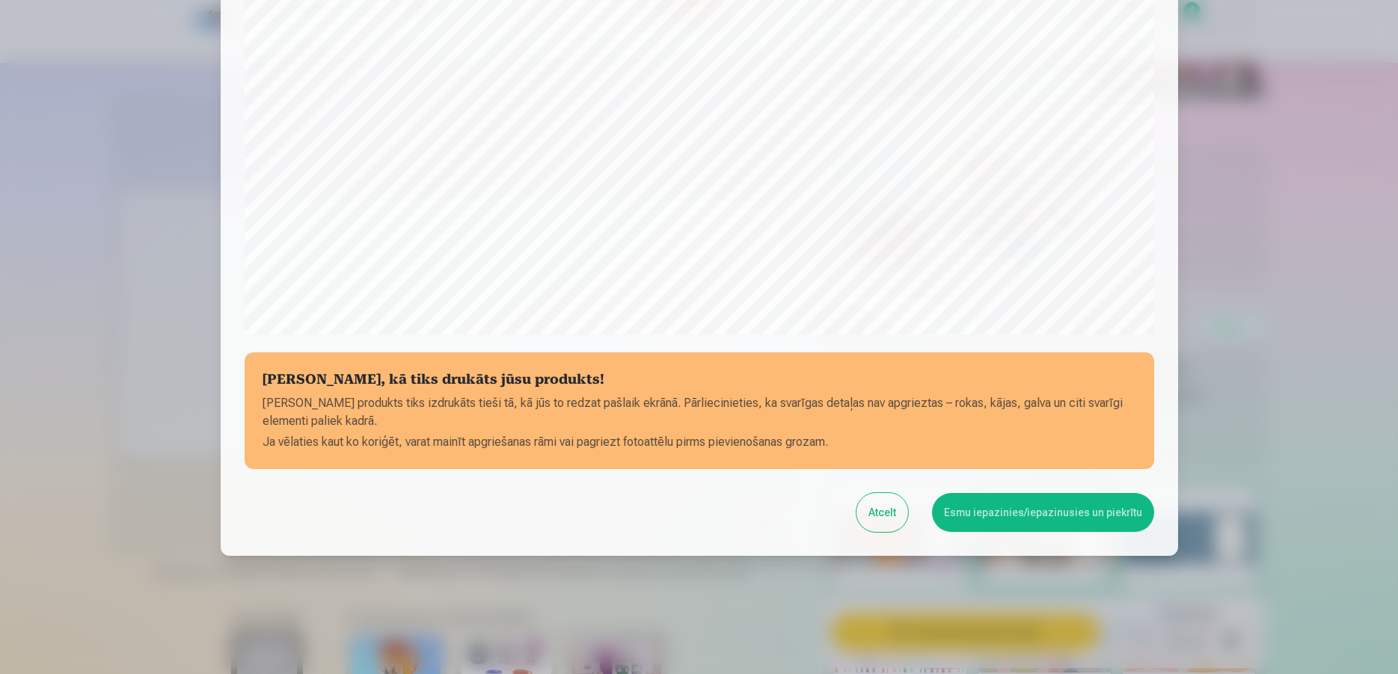
scroll to position [403, 0]
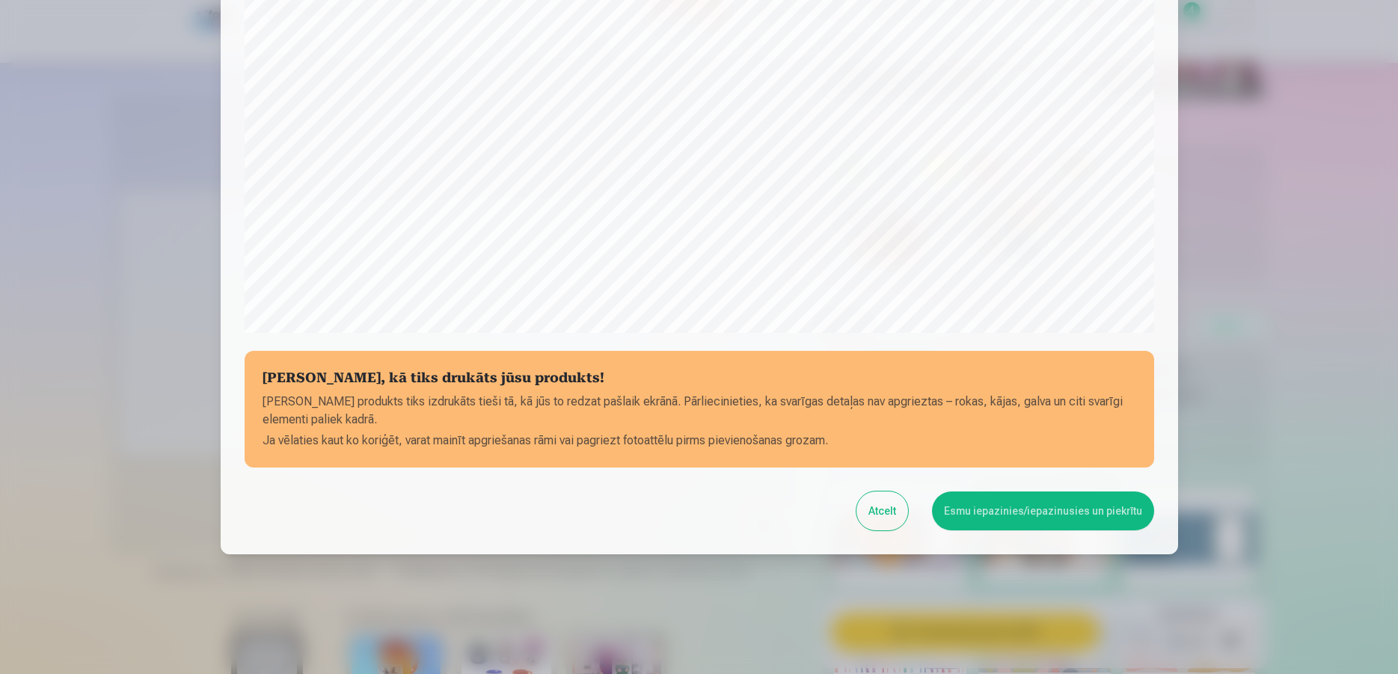
click at [1027, 519] on button "Esmu iepazinies/iepazinusies un piekrītu" at bounding box center [1043, 510] width 222 height 39
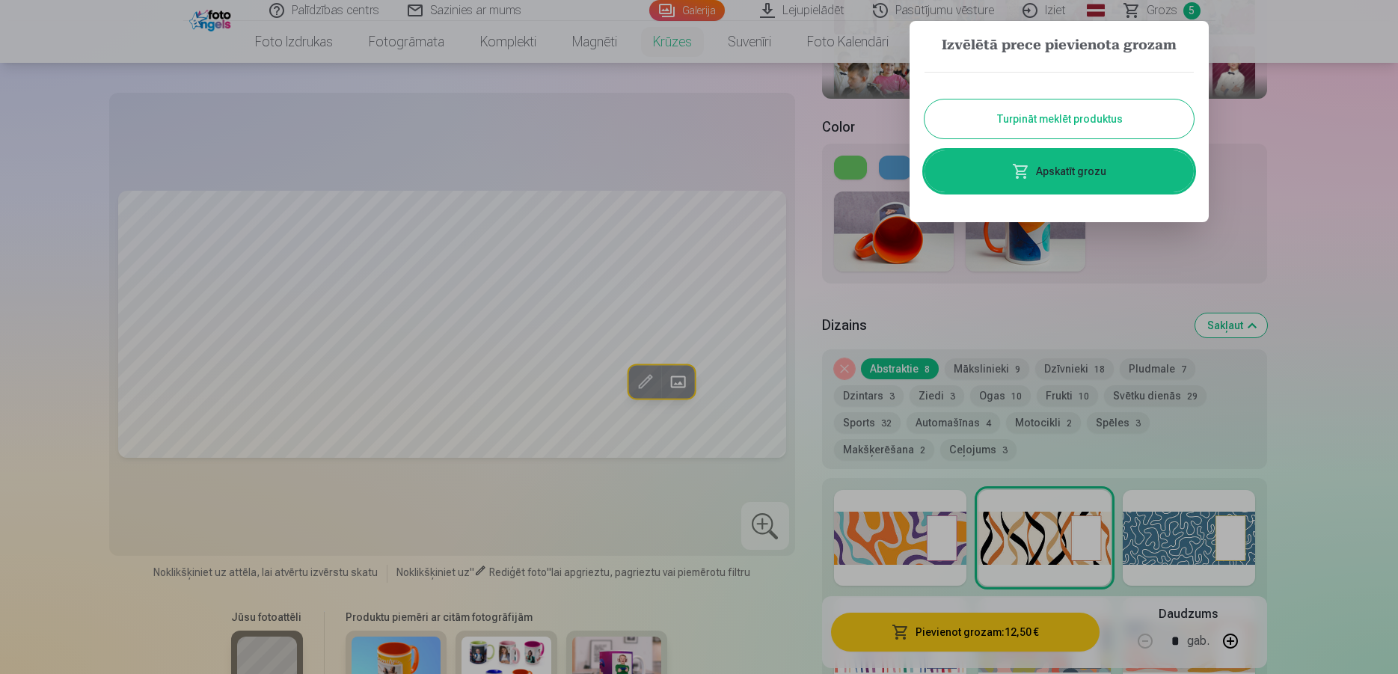
click at [1111, 152] on link "Apskatīt grozu" at bounding box center [1059, 171] width 269 height 42
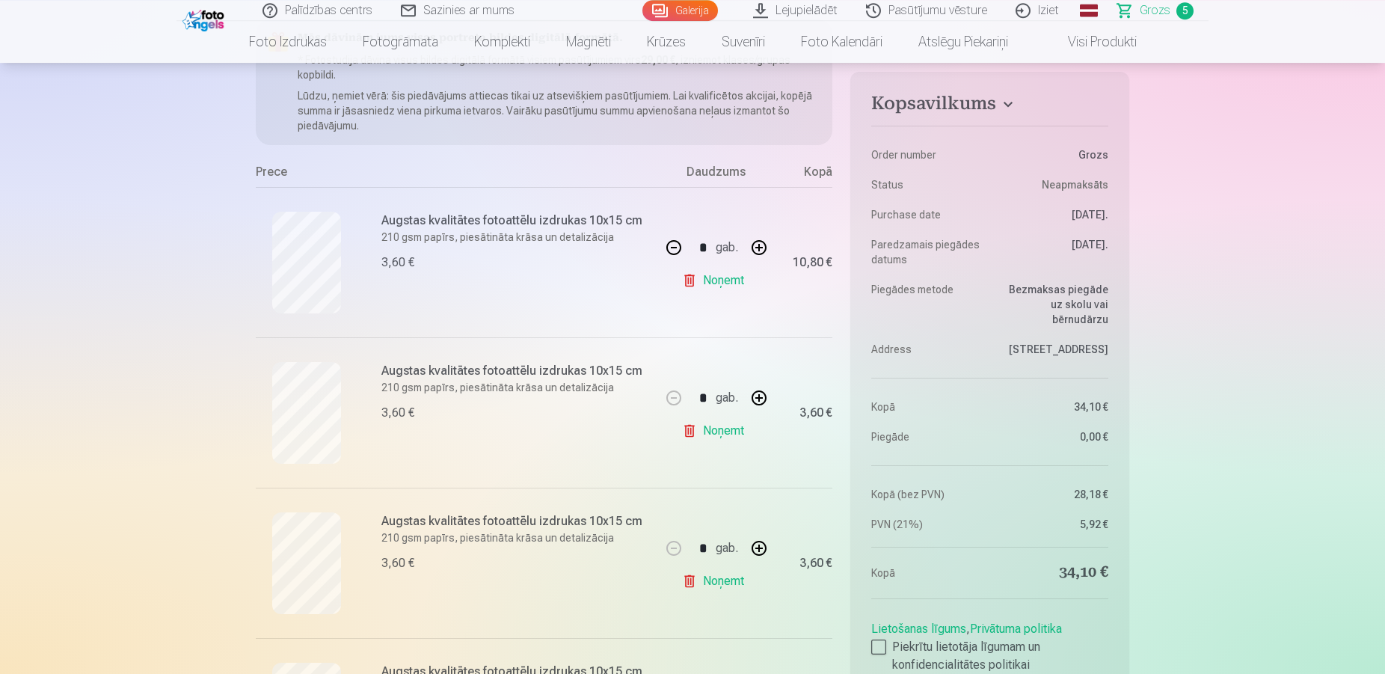
scroll to position [153, 0]
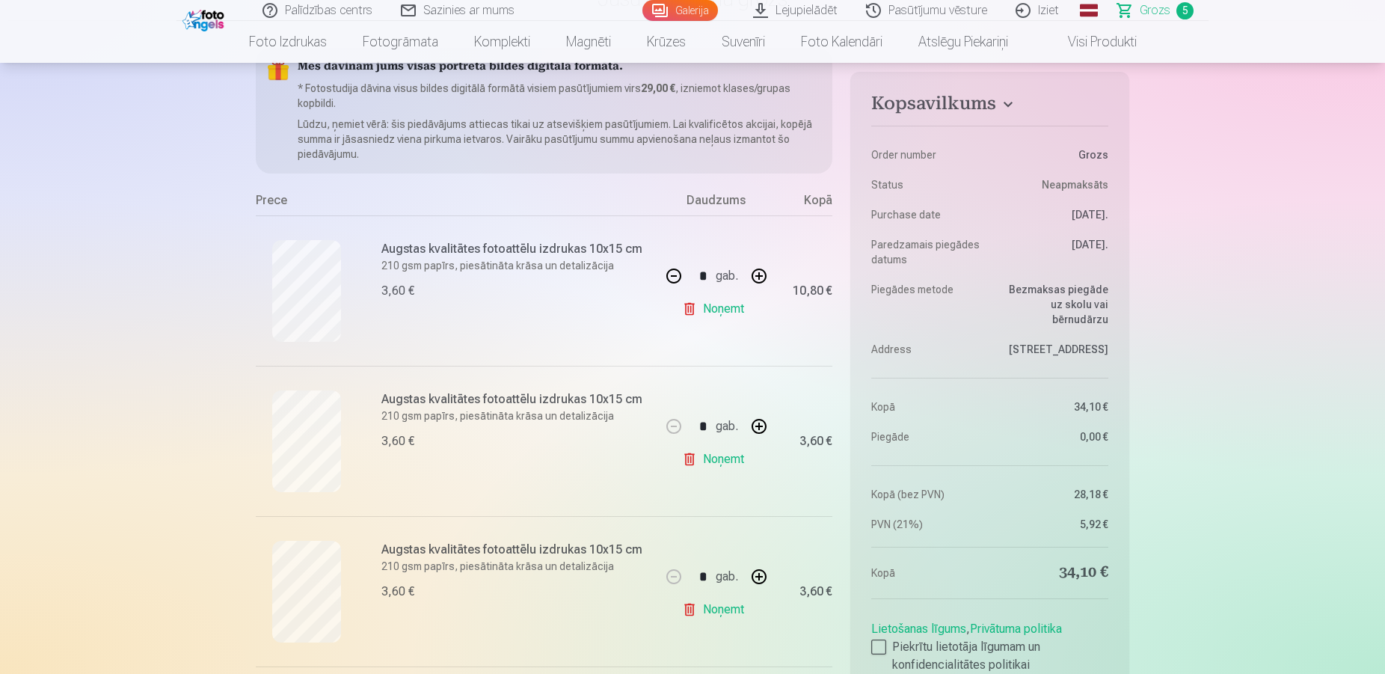
click at [674, 278] on button "button" at bounding box center [674, 276] width 36 height 36
type input "*"
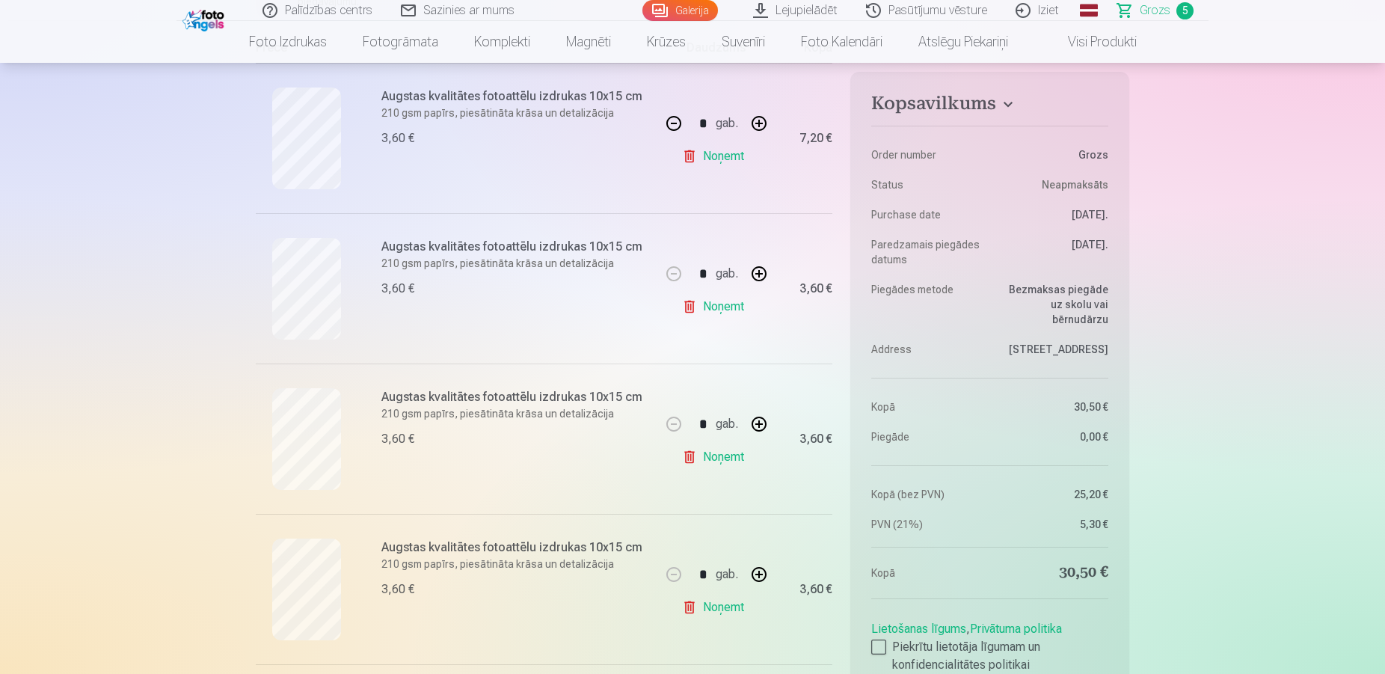
scroll to position [407, 0]
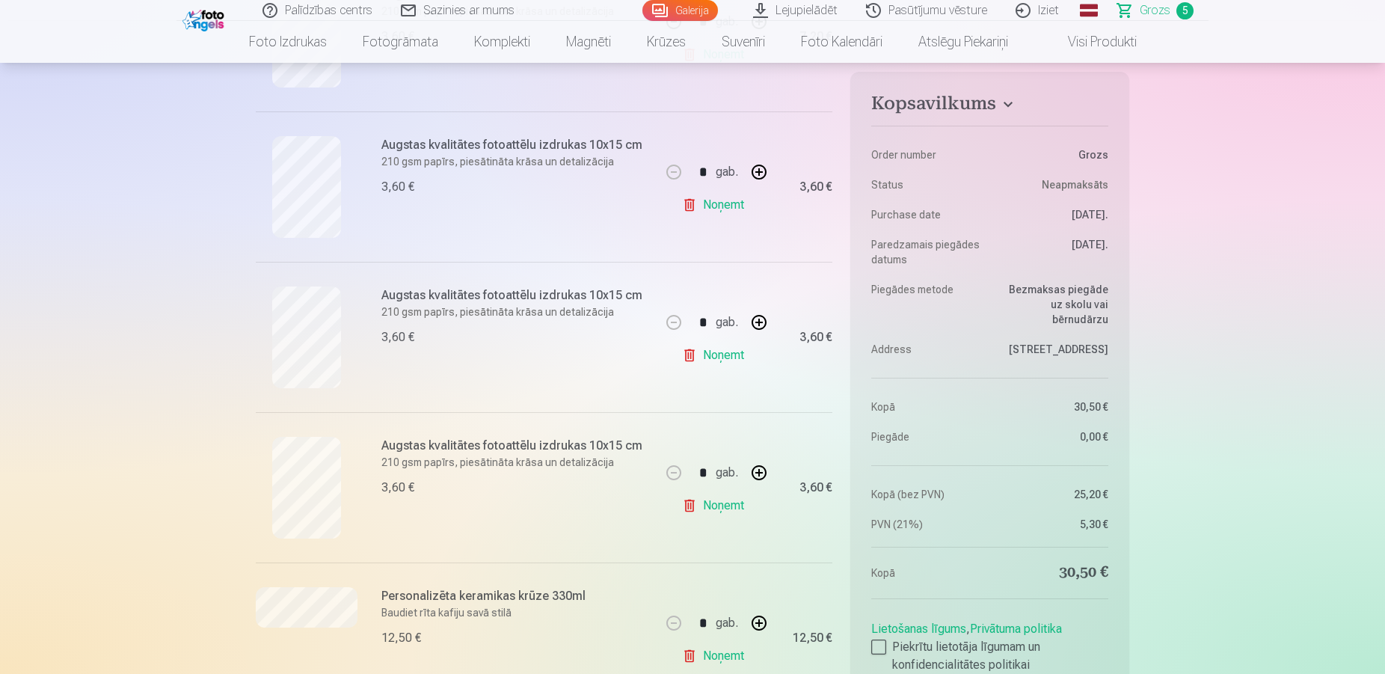
click at [769, 618] on button "button" at bounding box center [759, 623] width 36 height 36
click at [769, 618] on div "* gab." at bounding box center [716, 623] width 121 height 36
click at [769, 618] on button "button" at bounding box center [759, 623] width 36 height 36
click at [769, 618] on div "* gab." at bounding box center [716, 623] width 121 height 36
click at [769, 618] on button "button" at bounding box center [759, 623] width 36 height 36
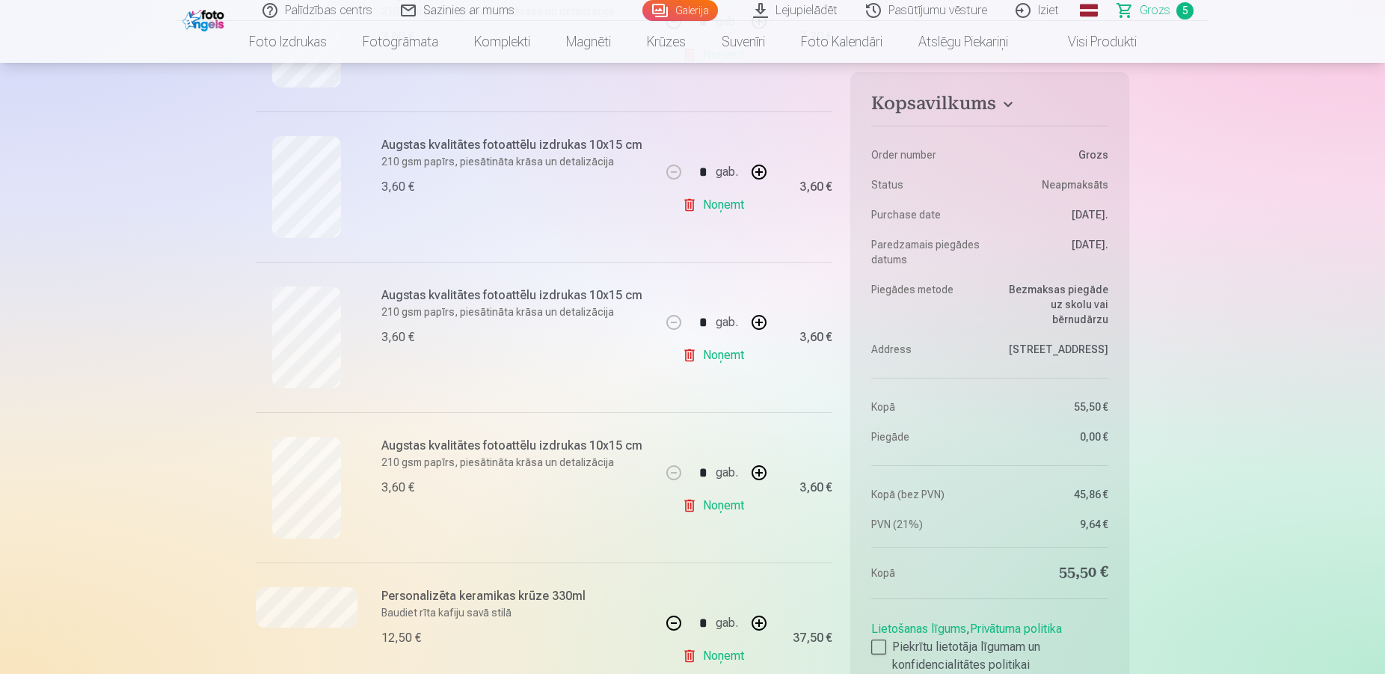
click at [769, 618] on button "button" at bounding box center [759, 623] width 36 height 36
click at [769, 618] on div "* gab." at bounding box center [716, 623] width 121 height 36
click at [769, 618] on button "button" at bounding box center [759, 623] width 36 height 36
click at [769, 618] on div "* gab." at bounding box center [716, 623] width 121 height 36
click at [769, 618] on button "button" at bounding box center [759, 623] width 36 height 36
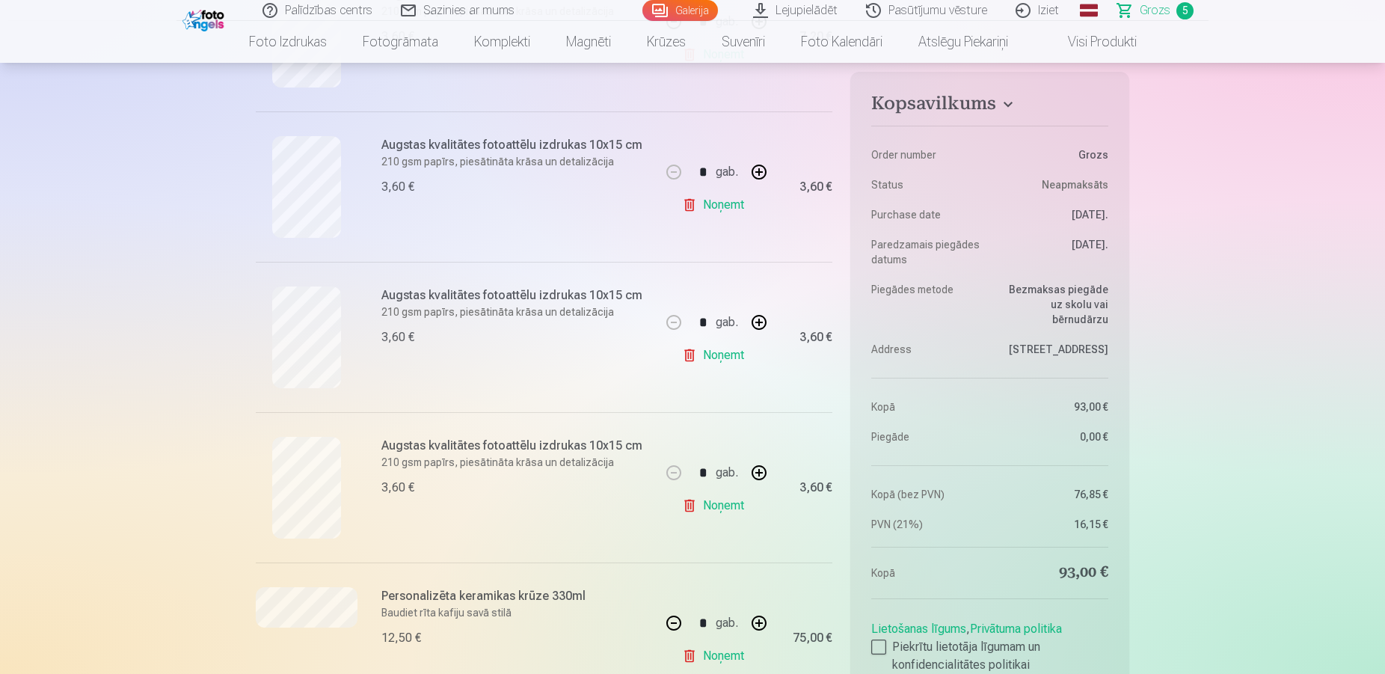
click at [769, 618] on button "button" at bounding box center [759, 623] width 36 height 36
click at [769, 618] on div "* gab." at bounding box center [716, 623] width 121 height 36
click at [769, 618] on button "button" at bounding box center [759, 623] width 36 height 36
click at [769, 618] on div "* gab." at bounding box center [716, 623] width 121 height 36
click at [769, 618] on button "button" at bounding box center [759, 623] width 36 height 36
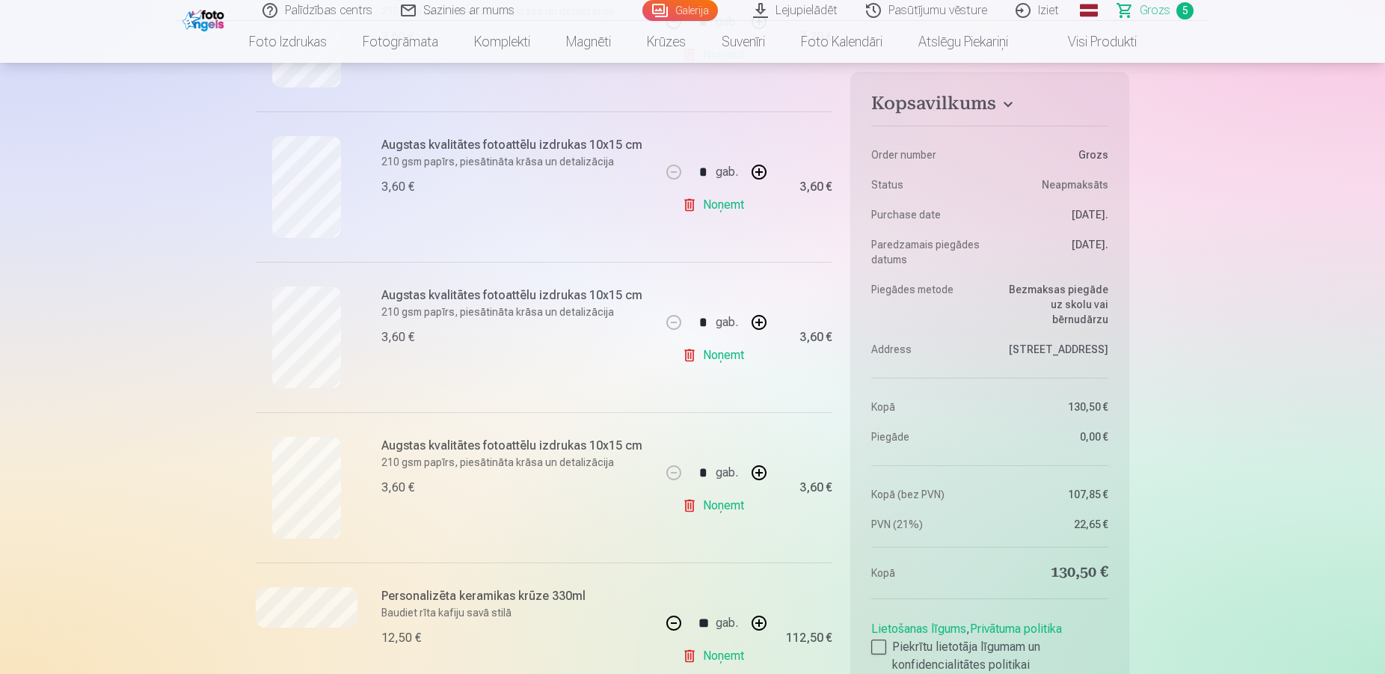
click at [769, 618] on button "button" at bounding box center [759, 623] width 36 height 36
click at [769, 618] on div "** gab." at bounding box center [716, 623] width 121 height 36
click at [769, 618] on button "button" at bounding box center [759, 623] width 36 height 36
click at [769, 618] on div "** gab." at bounding box center [716, 623] width 121 height 36
click at [769, 618] on button "button" at bounding box center [759, 623] width 36 height 36
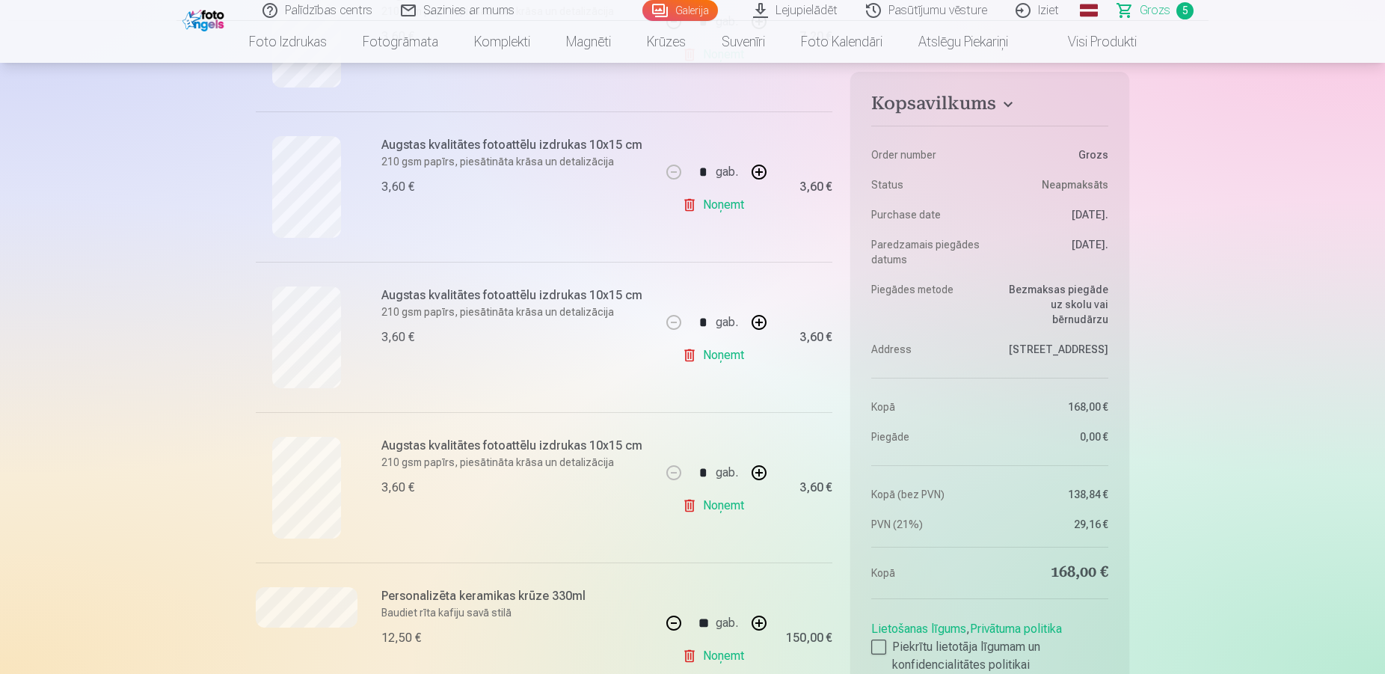
click at [769, 618] on button "button" at bounding box center [759, 623] width 36 height 36
click at [769, 618] on div "** gab." at bounding box center [716, 623] width 121 height 36
click at [769, 618] on button "button" at bounding box center [759, 623] width 36 height 36
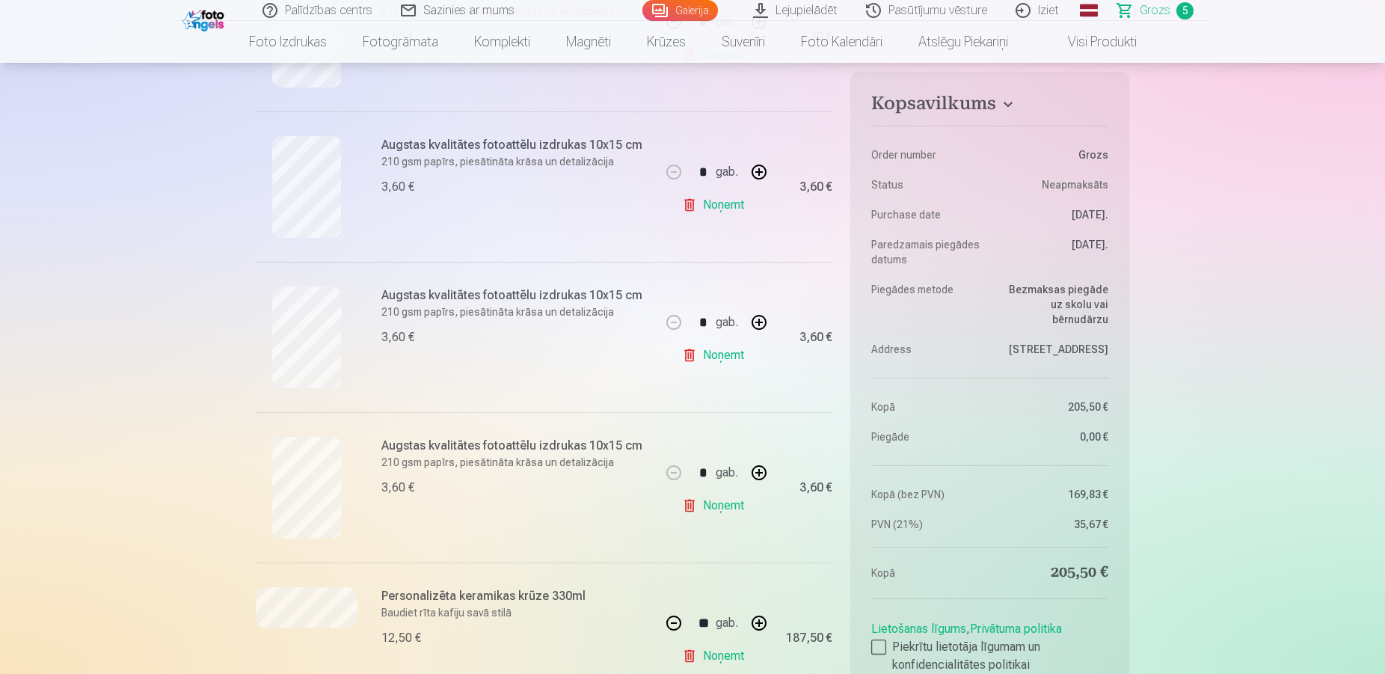
click at [769, 618] on div "** gab." at bounding box center [716, 623] width 121 height 36
click at [769, 618] on button "button" at bounding box center [759, 623] width 36 height 36
click at [769, 618] on div "** gab." at bounding box center [716, 623] width 121 height 36
click at [769, 618] on button "button" at bounding box center [759, 623] width 36 height 36
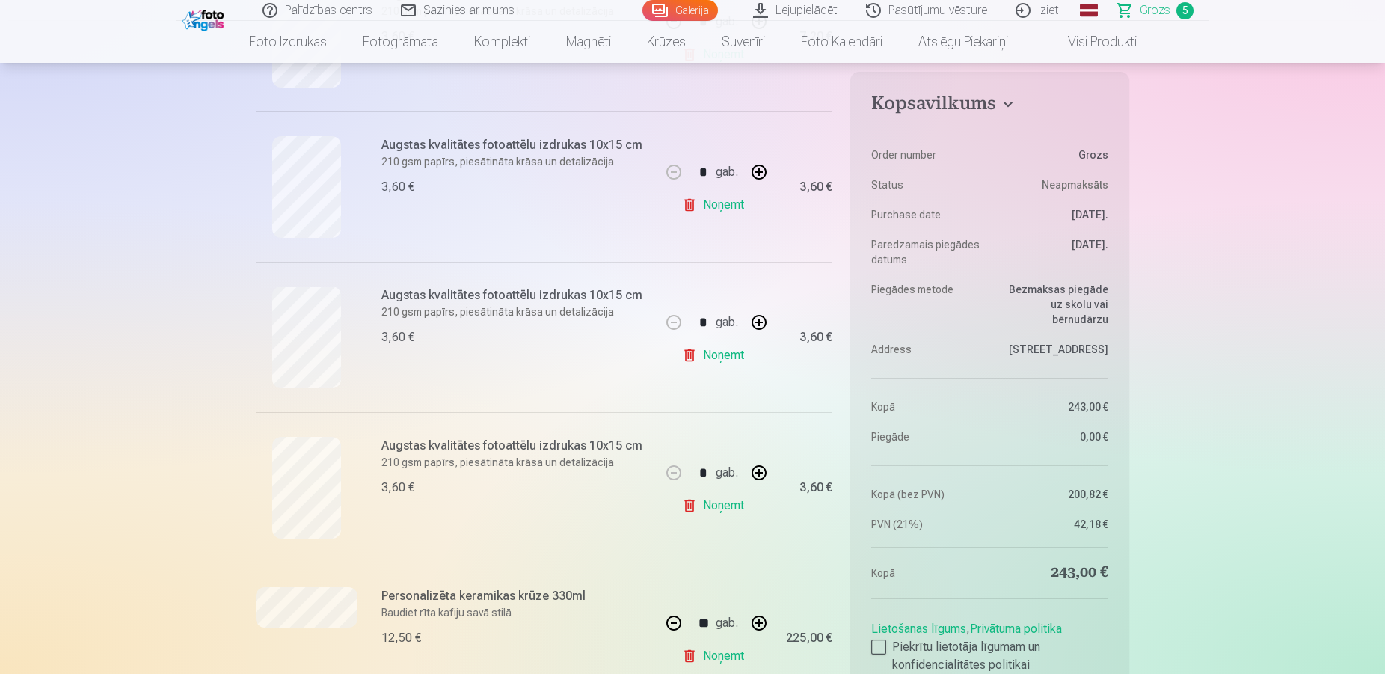
click at [769, 618] on div "** gab." at bounding box center [716, 623] width 121 height 36
click at [769, 618] on button "button" at bounding box center [759, 623] width 36 height 36
click at [769, 618] on div "** gab." at bounding box center [716, 623] width 121 height 36
click at [668, 622] on button "button" at bounding box center [674, 623] width 36 height 36
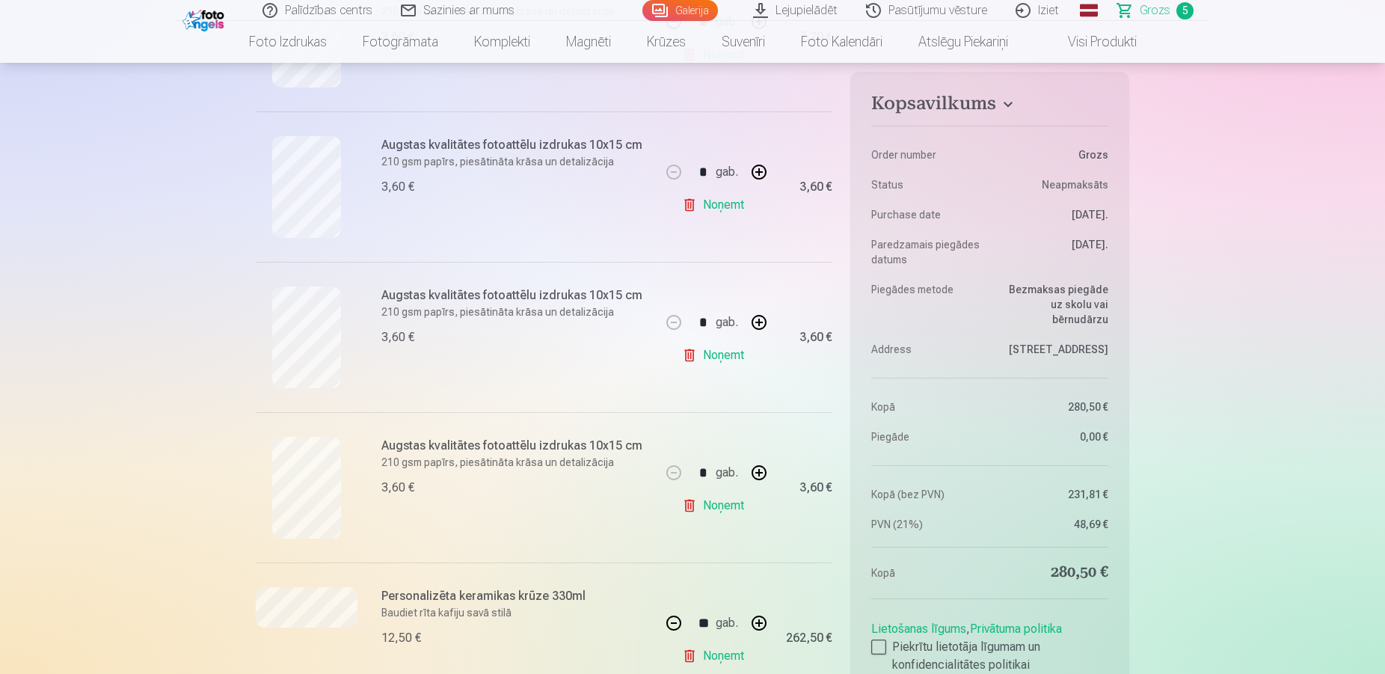
click at [668, 622] on button "button" at bounding box center [674, 623] width 36 height 36
click at [668, 622] on div "** gab." at bounding box center [716, 623] width 121 height 36
click at [668, 622] on button "button" at bounding box center [674, 623] width 36 height 36
click at [668, 622] on div "** gab." at bounding box center [716, 623] width 121 height 36
click at [668, 622] on button "button" at bounding box center [674, 623] width 36 height 36
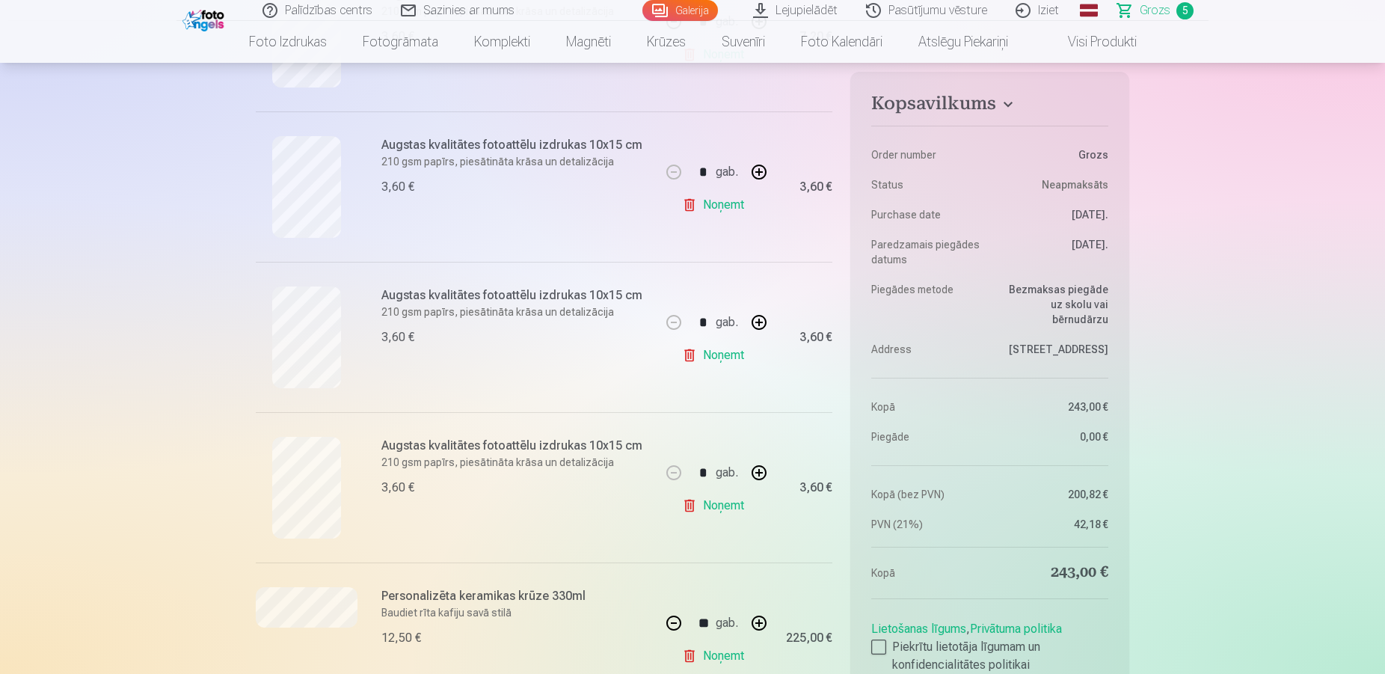
click at [668, 622] on button "button" at bounding box center [674, 623] width 36 height 36
click at [668, 622] on div "** gab." at bounding box center [716, 623] width 121 height 36
click at [668, 622] on button "button" at bounding box center [674, 623] width 36 height 36
click at [668, 622] on div "** gab." at bounding box center [716, 623] width 121 height 36
click at [668, 622] on button "button" at bounding box center [674, 623] width 36 height 36
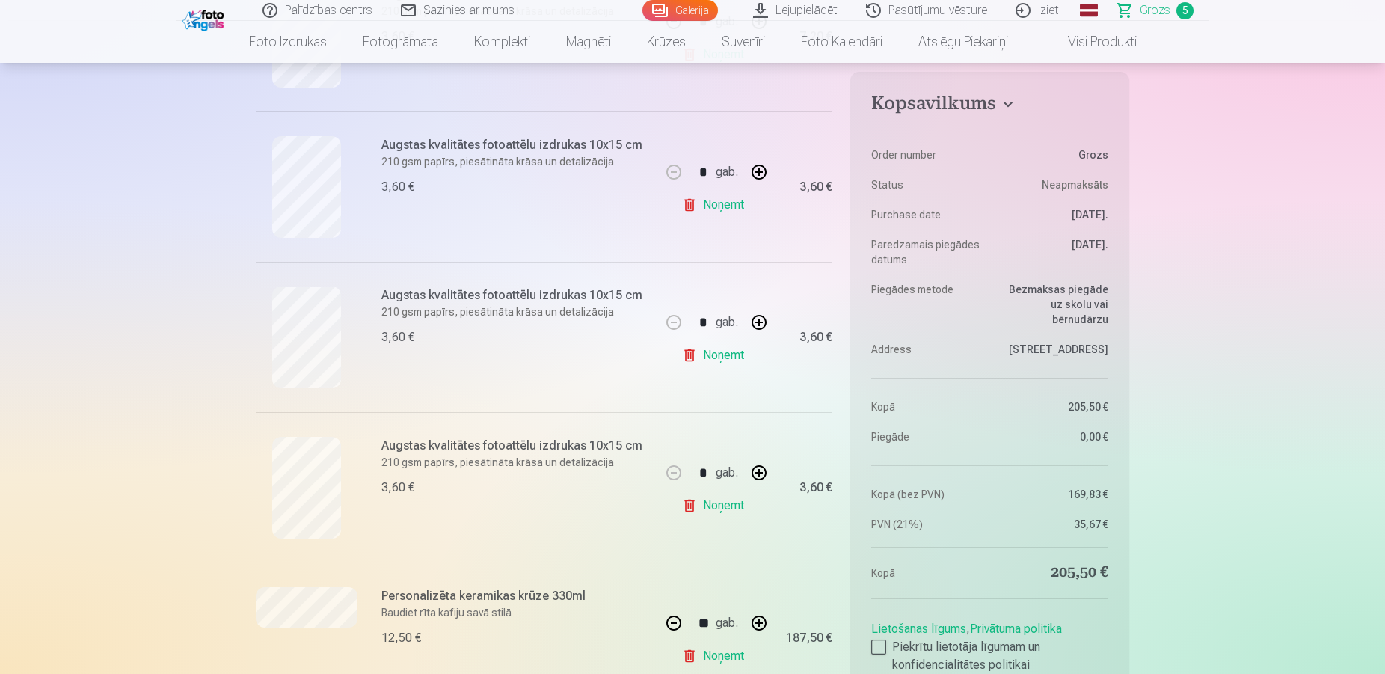
click at [668, 622] on div "** gab." at bounding box center [716, 623] width 121 height 36
click at [668, 622] on button "button" at bounding box center [674, 623] width 36 height 36
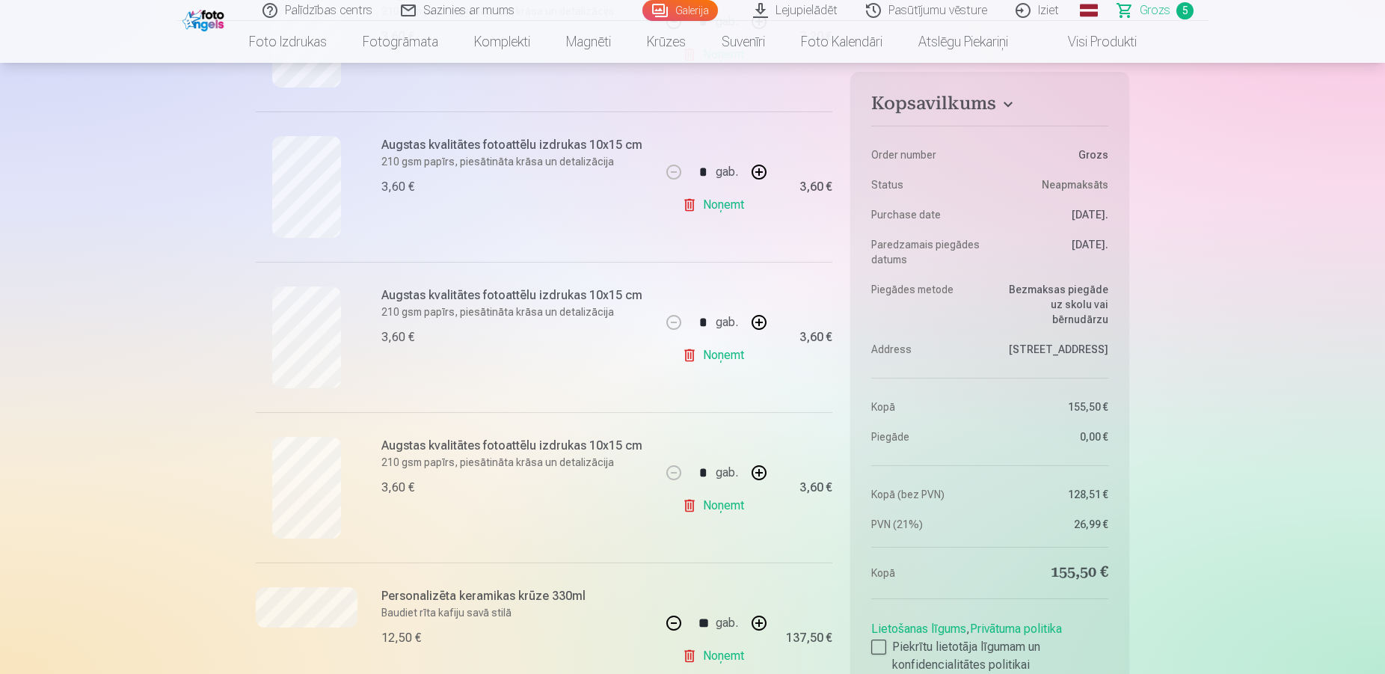
click at [668, 622] on div "** gab." at bounding box center [716, 623] width 121 height 36
click at [668, 622] on button "button" at bounding box center [674, 623] width 36 height 36
click at [668, 622] on div "* gab." at bounding box center [716, 623] width 121 height 36
click at [668, 622] on button "button" at bounding box center [674, 623] width 36 height 36
click at [668, 622] on div "* gab." at bounding box center [716, 623] width 121 height 36
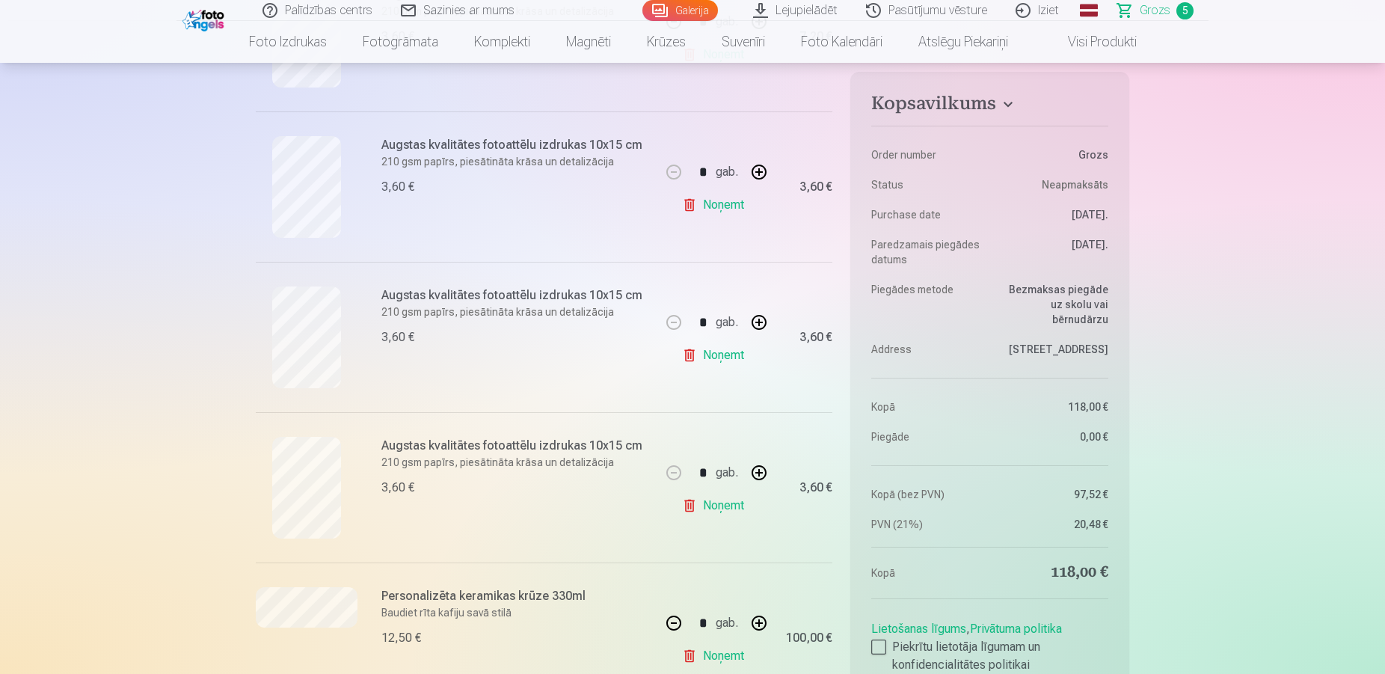
click at [668, 622] on button "button" at bounding box center [674, 623] width 36 height 36
click at [668, 622] on div "* gab." at bounding box center [716, 623] width 121 height 36
click at [668, 622] on button "button" at bounding box center [674, 623] width 36 height 36
click at [667, 622] on button "button" at bounding box center [674, 623] width 36 height 36
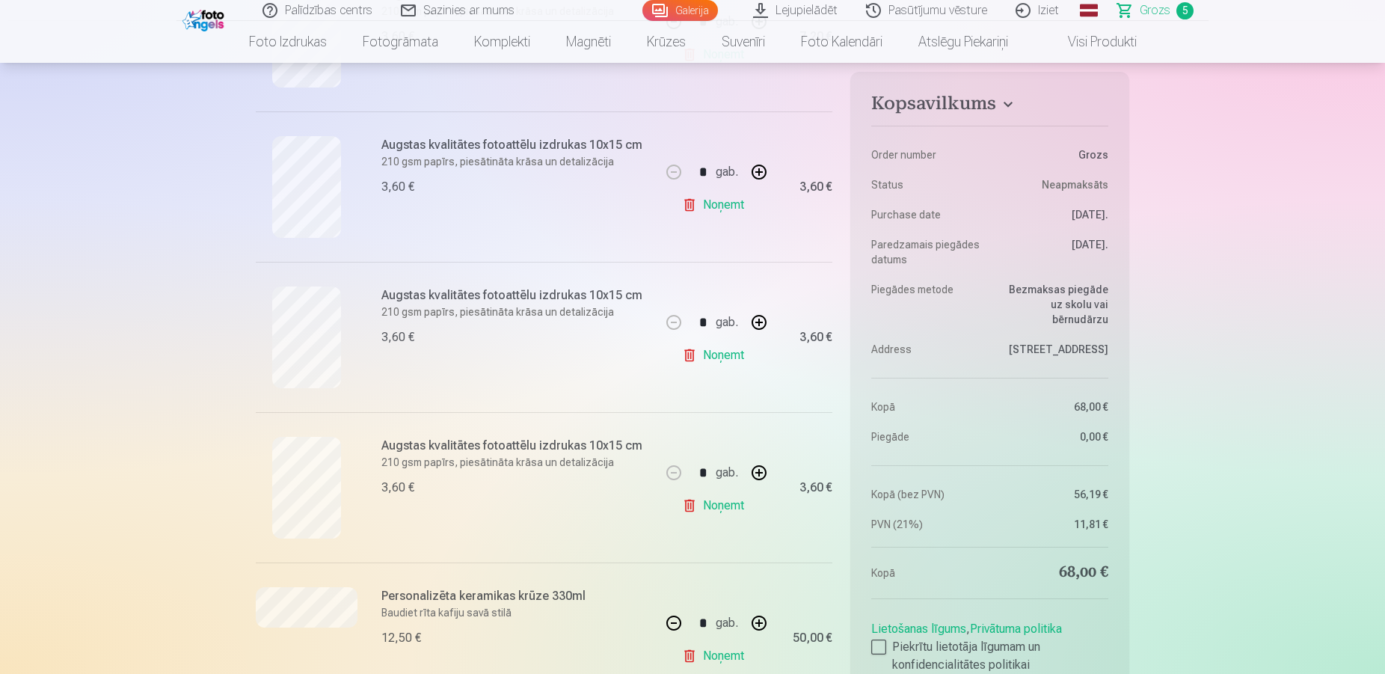
click at [667, 622] on button "button" at bounding box center [674, 623] width 36 height 36
type input "*"
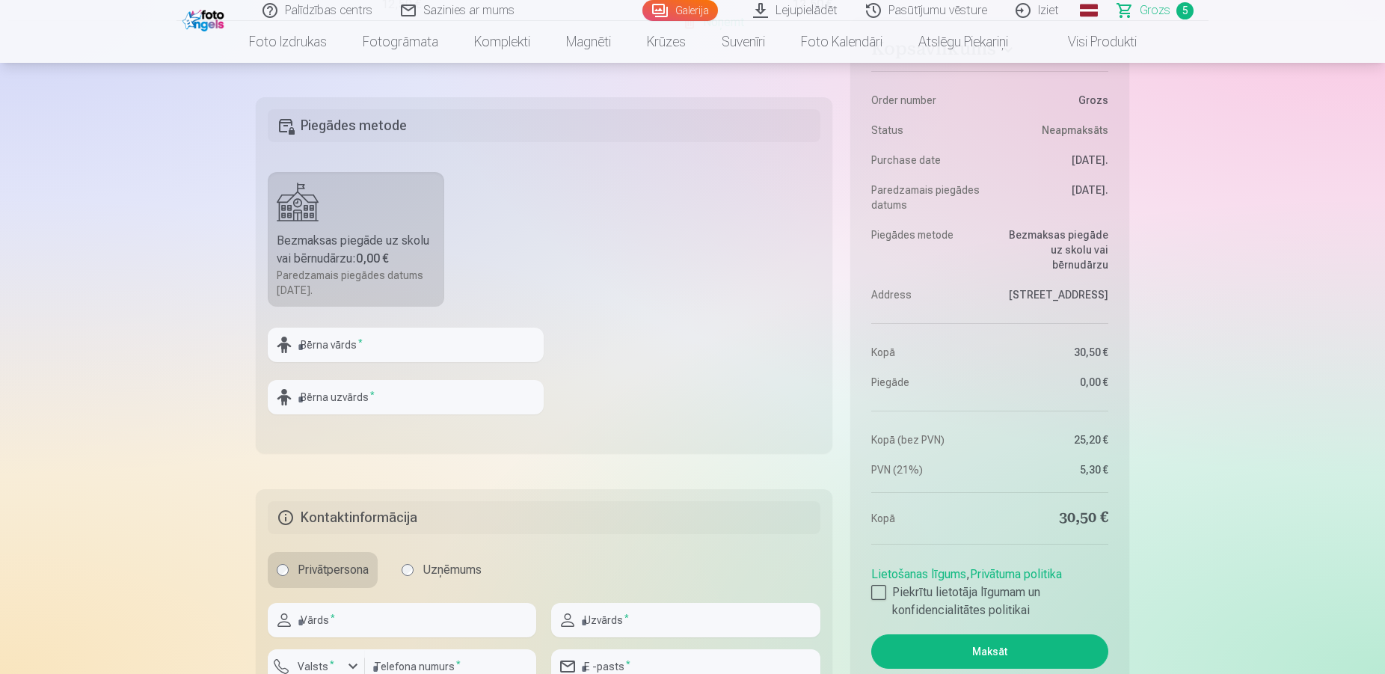
scroll to position [1025, 0]
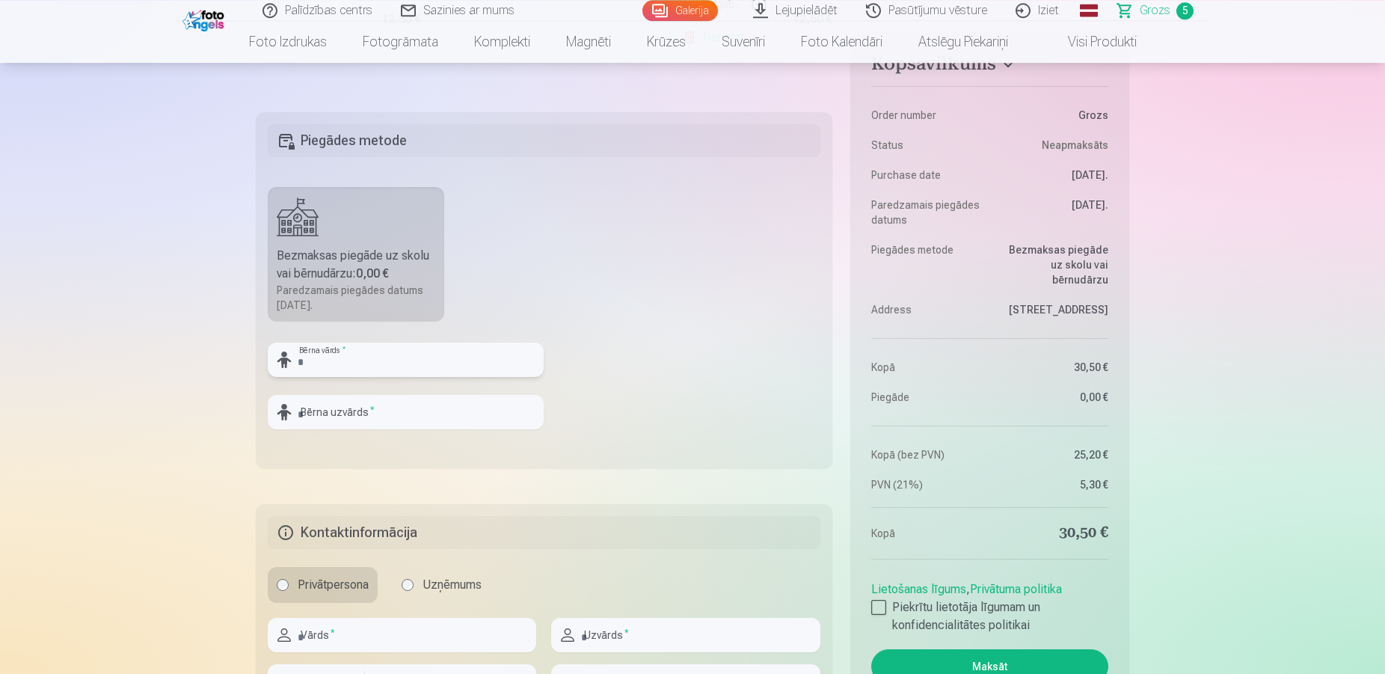
click at [380, 355] on input "text" at bounding box center [406, 360] width 276 height 34
click at [343, 367] on input "*****" at bounding box center [406, 360] width 276 height 34
type input "*"
type input "*****"
click at [388, 411] on input "text" at bounding box center [406, 412] width 276 height 34
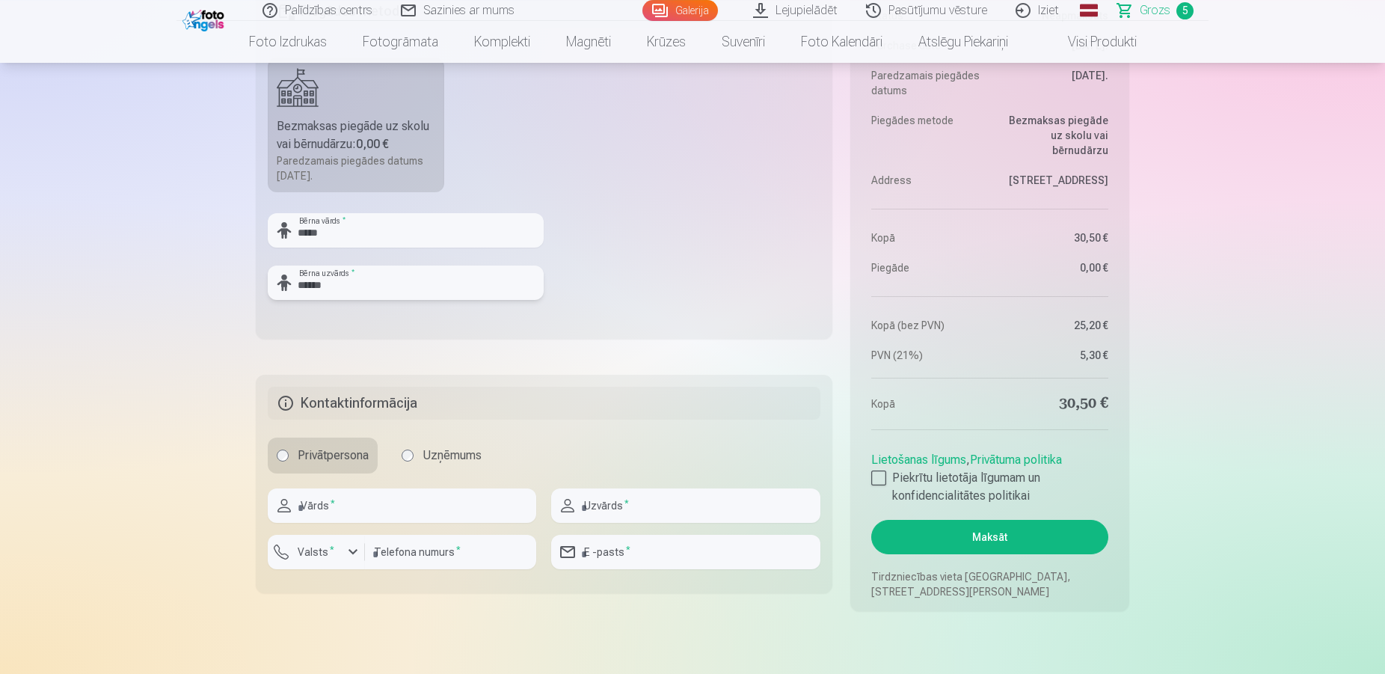
scroll to position [1204, 0]
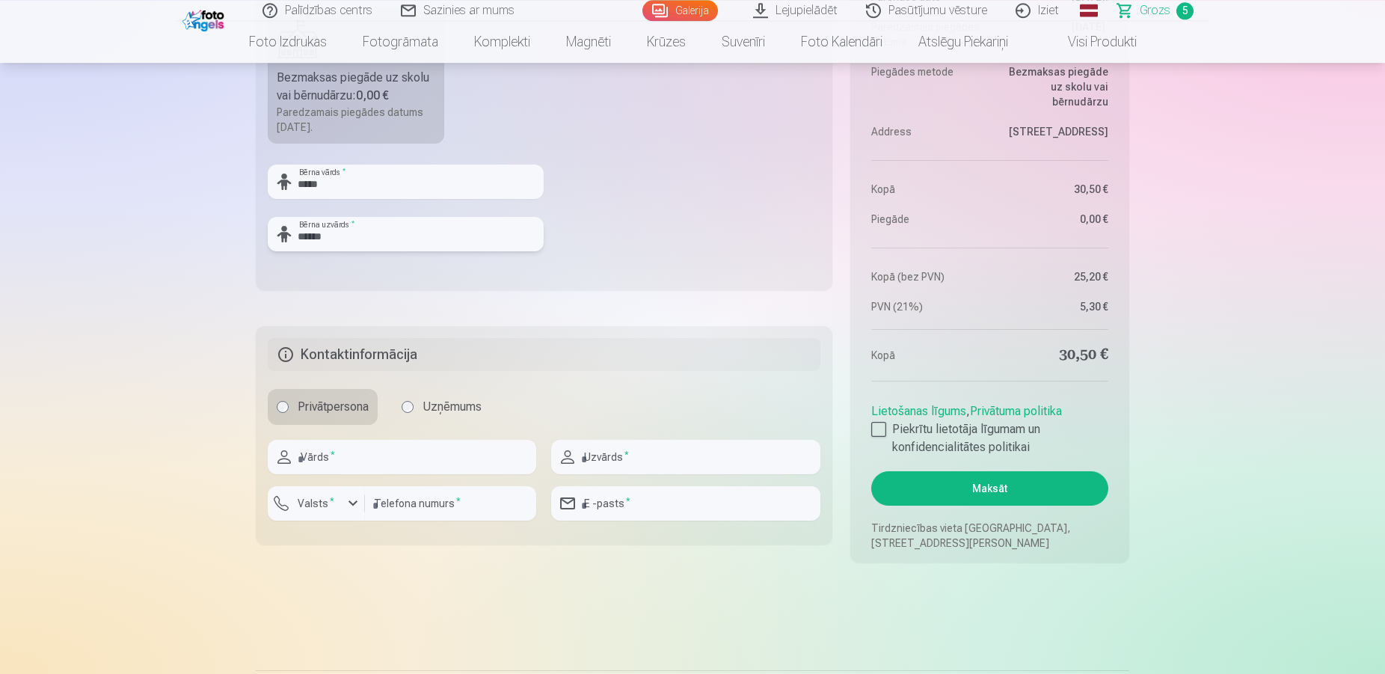
type input "******"
click at [373, 456] on input "text" at bounding box center [402, 457] width 269 height 34
drag, startPoint x: 399, startPoint y: 456, endPoint x: 294, endPoint y: 453, distance: 104.8
click at [294, 453] on input "**********" at bounding box center [402, 457] width 269 height 34
type input "*****"
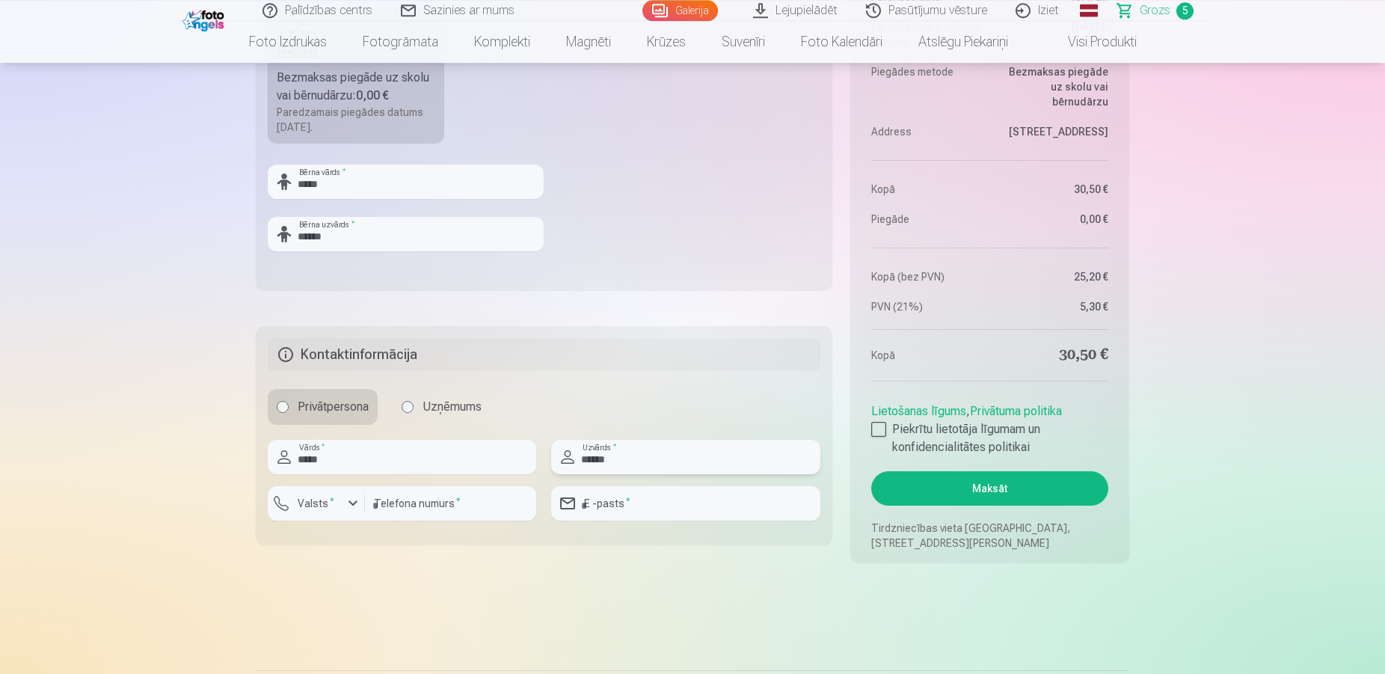
type input "******"
click at [352, 500] on div "button" at bounding box center [353, 503] width 18 height 18
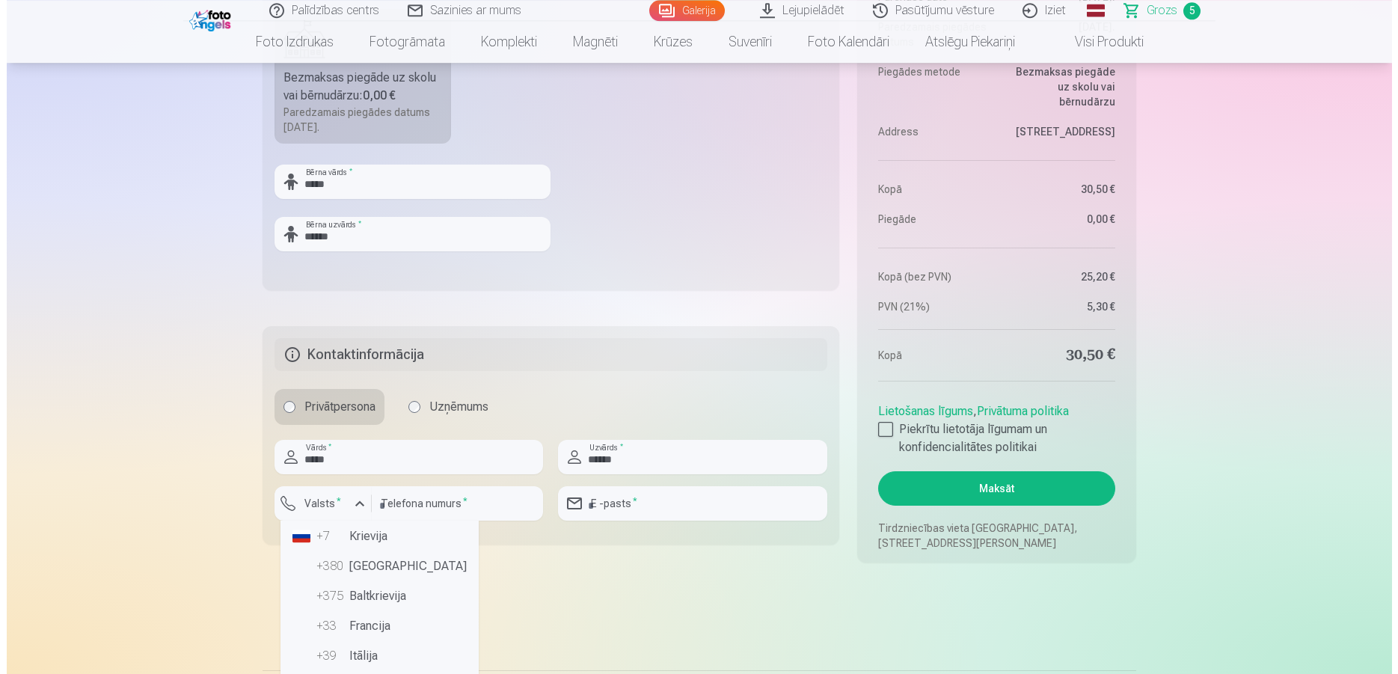
scroll to position [0, 0]
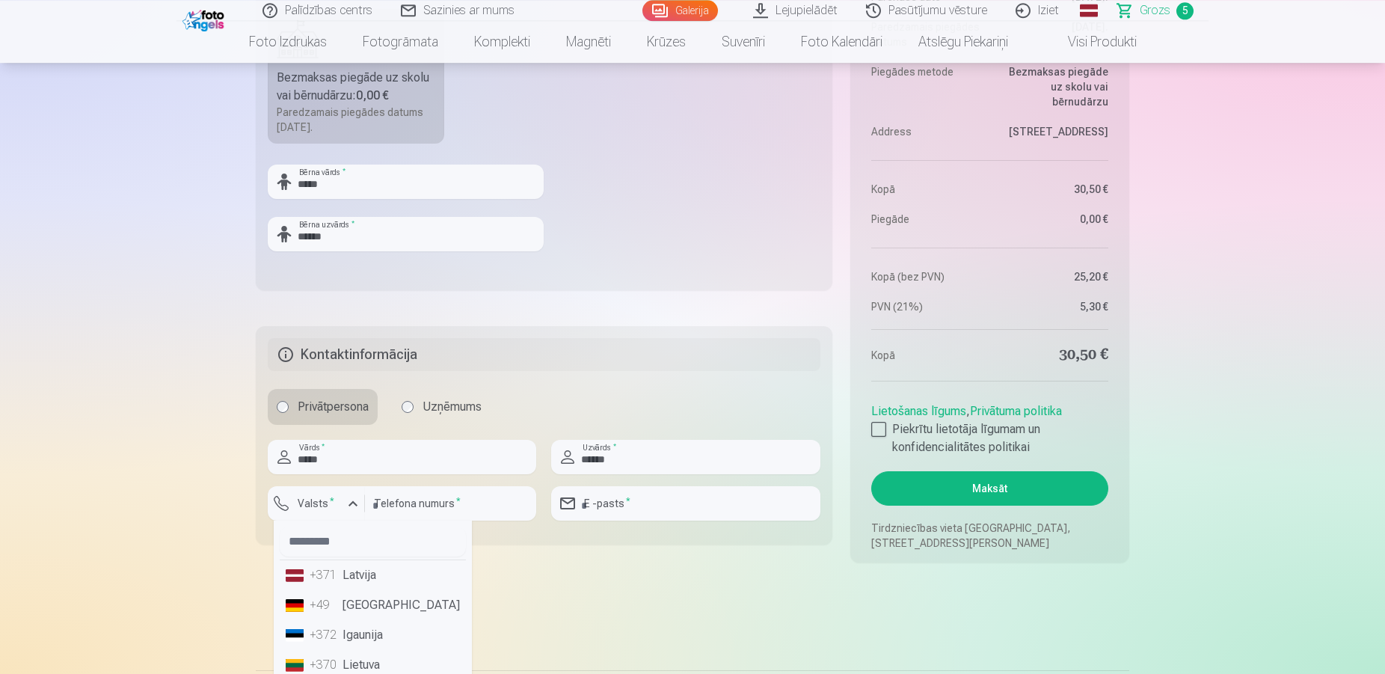
drag, startPoint x: 383, startPoint y: 579, endPoint x: 505, endPoint y: 519, distance: 135.8
click at [383, 578] on li "+371 Latvija" at bounding box center [373, 575] width 186 height 30
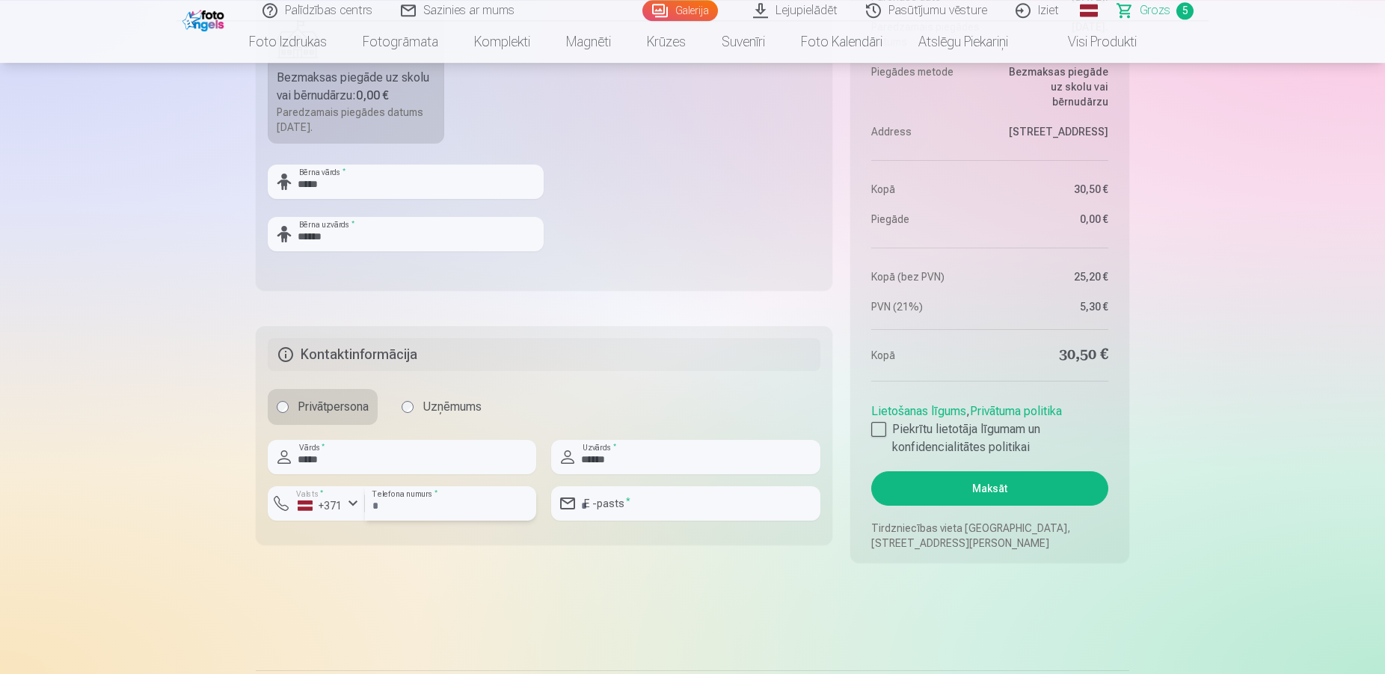
click at [459, 503] on input "number" at bounding box center [450, 503] width 171 height 34
type input "********"
click at [649, 513] on input "email" at bounding box center [685, 503] width 269 height 34
type input "**********"
click at [881, 430] on div at bounding box center [878, 429] width 15 height 15
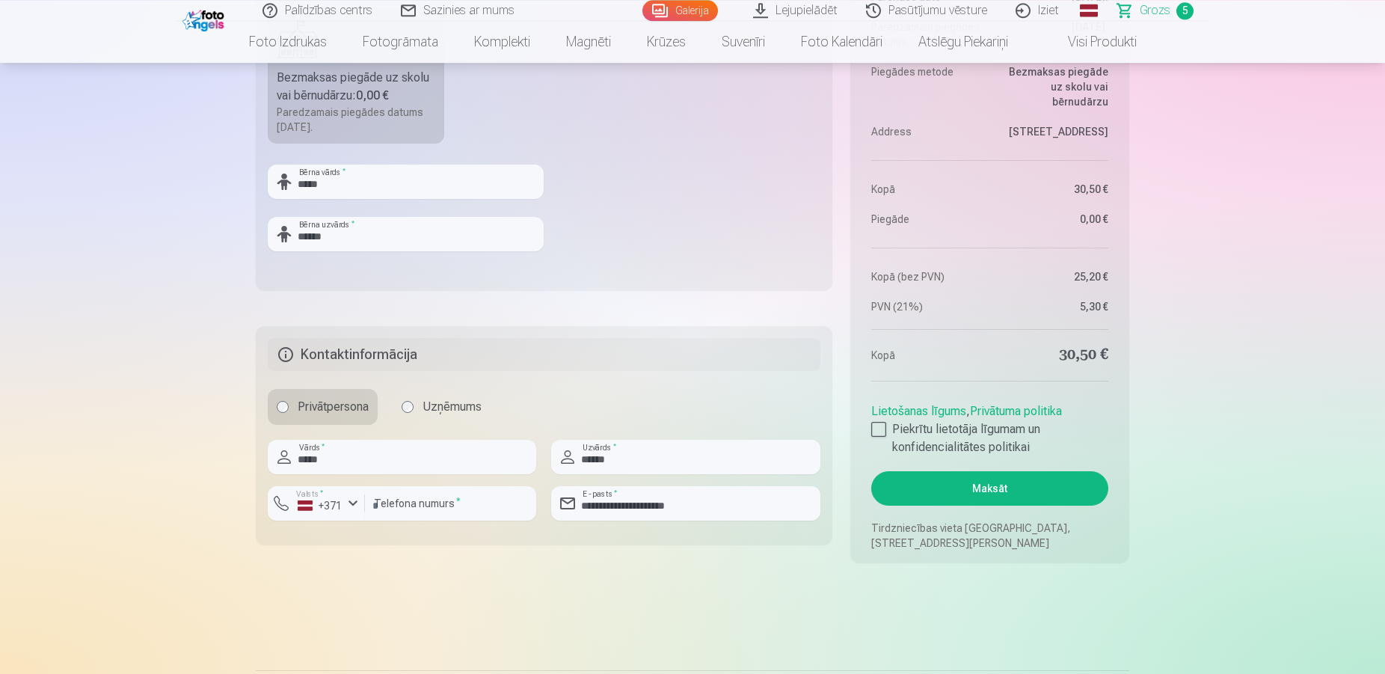
click at [989, 488] on button "Maksāt" at bounding box center [989, 488] width 237 height 34
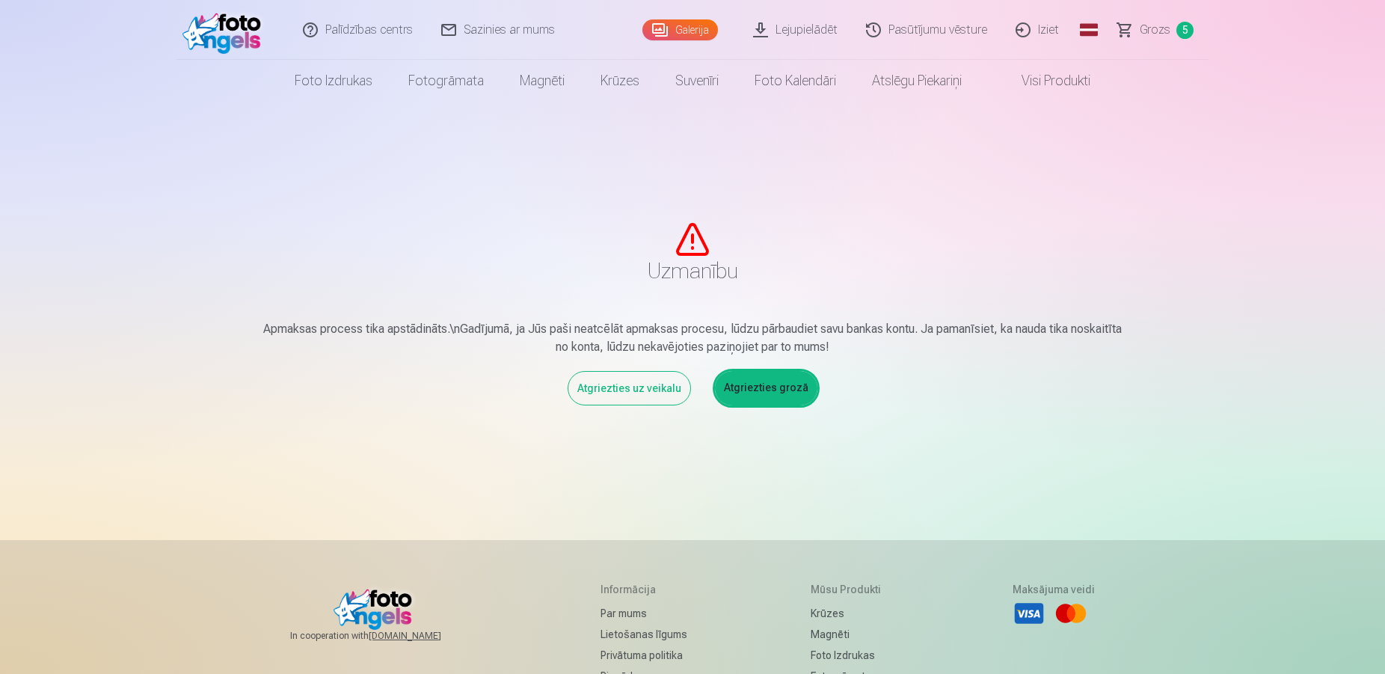
click at [782, 388] on link "Atgriezties grozā" at bounding box center [766, 388] width 102 height 34
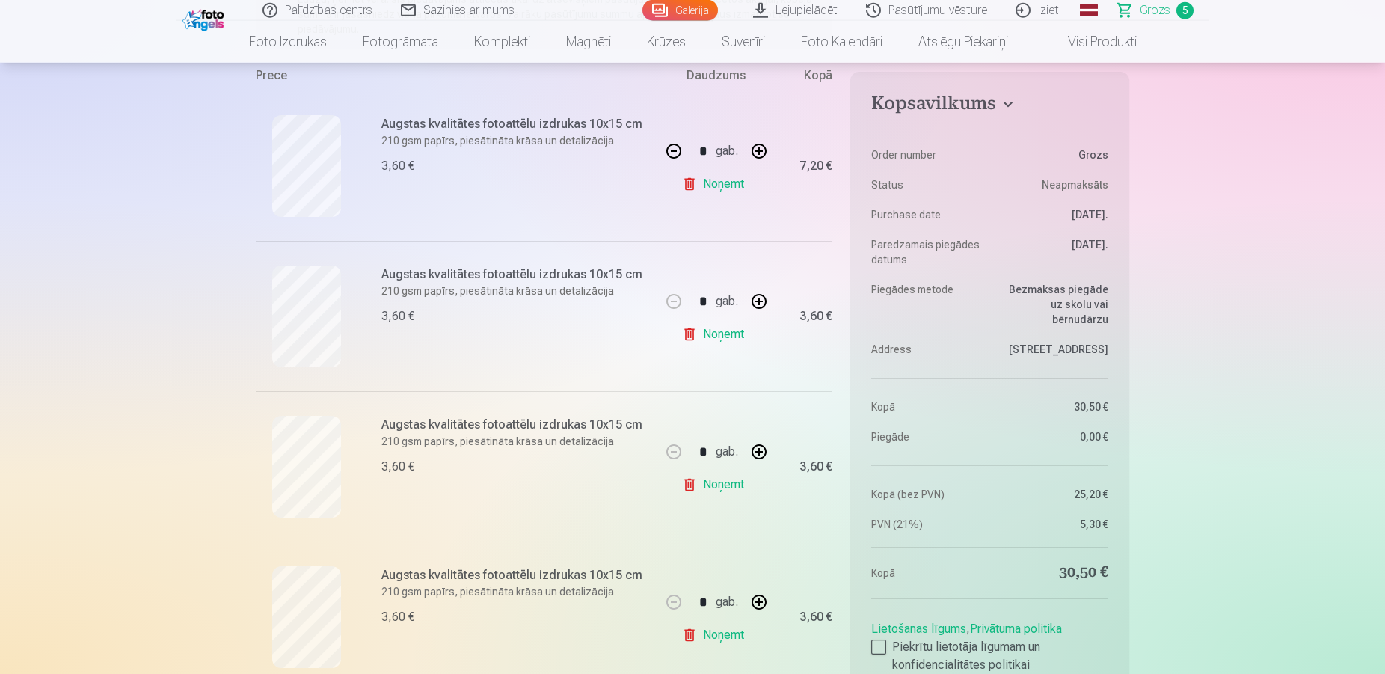
scroll to position [280, 0]
click at [878, 645] on div at bounding box center [878, 647] width 15 height 15
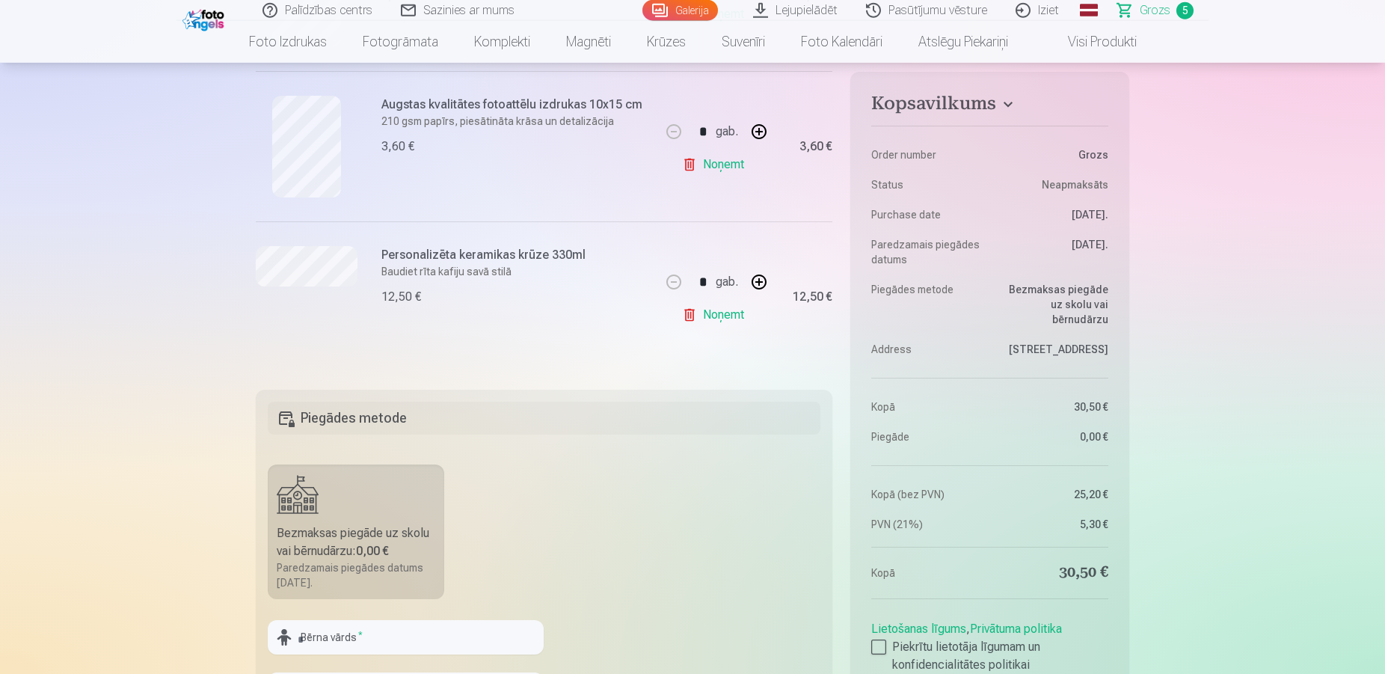
scroll to position [738, 0]
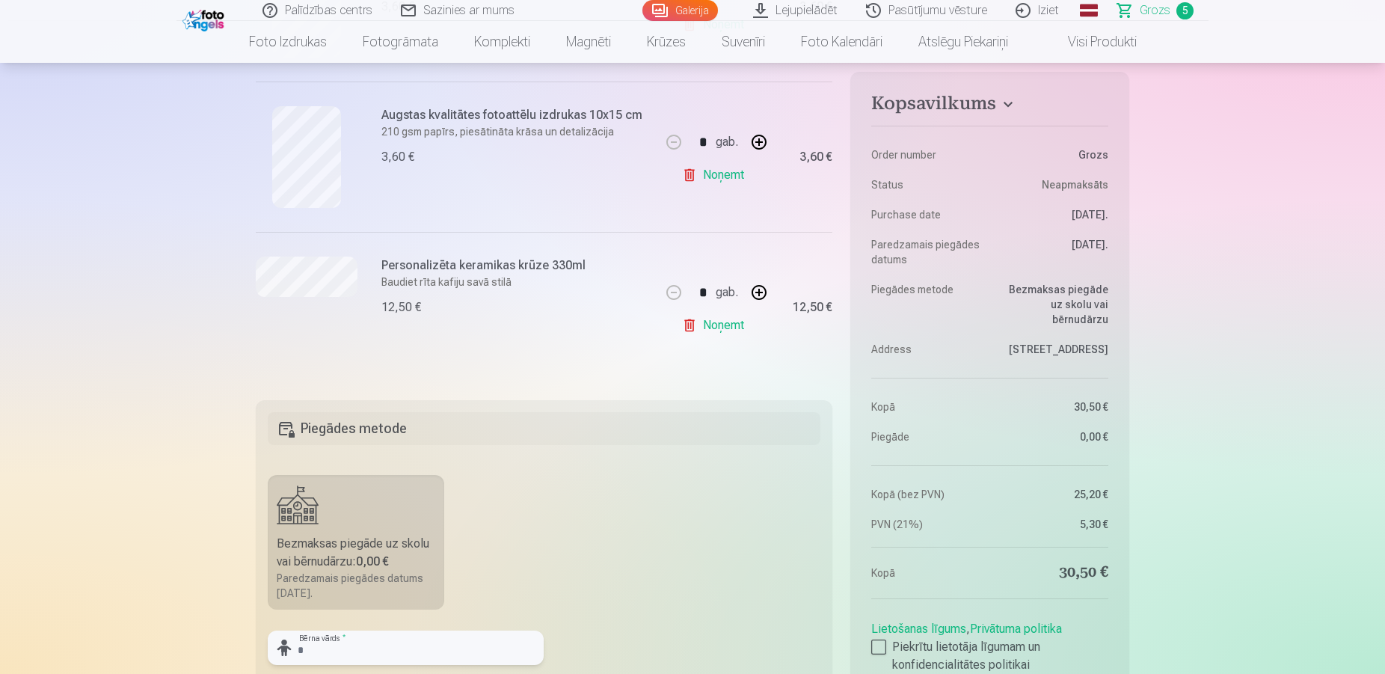
click at [304, 653] on input "text" at bounding box center [406, 648] width 276 height 34
click at [315, 654] on input "*****" at bounding box center [406, 648] width 276 height 34
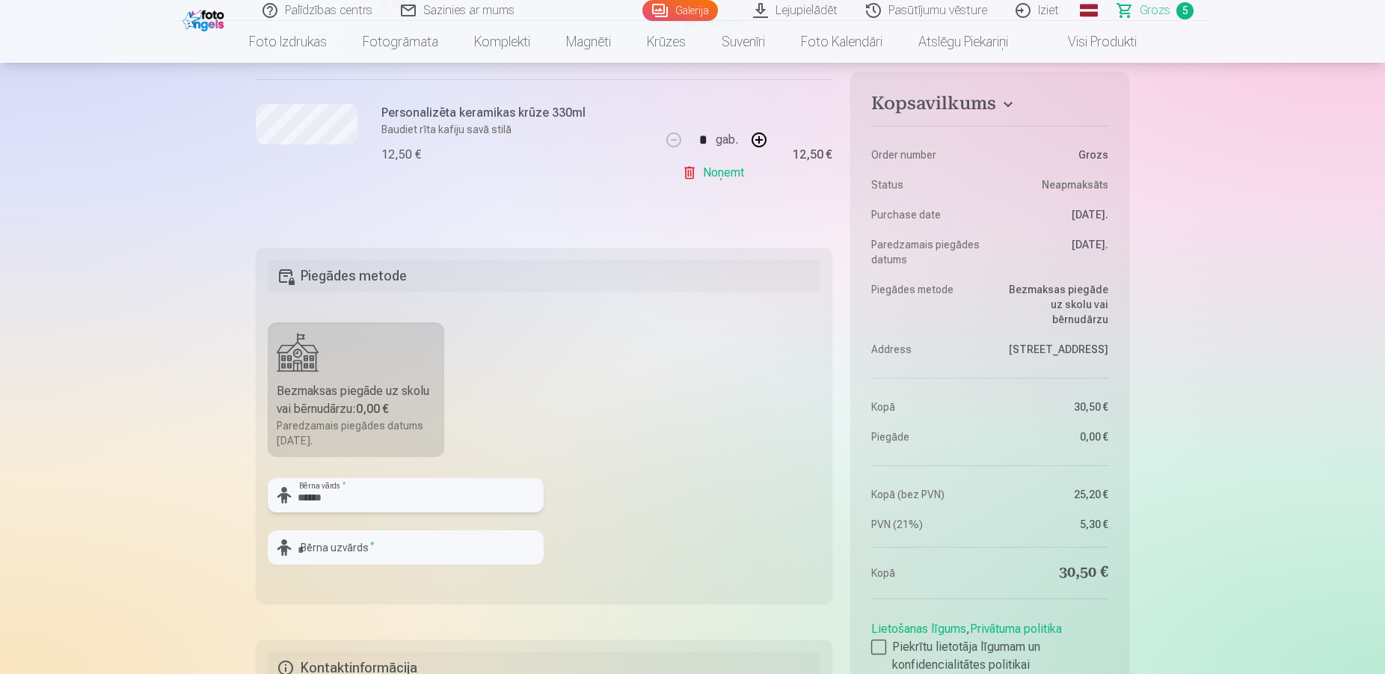
type input "*****"
click at [313, 536] on input "text" at bounding box center [406, 547] width 276 height 34
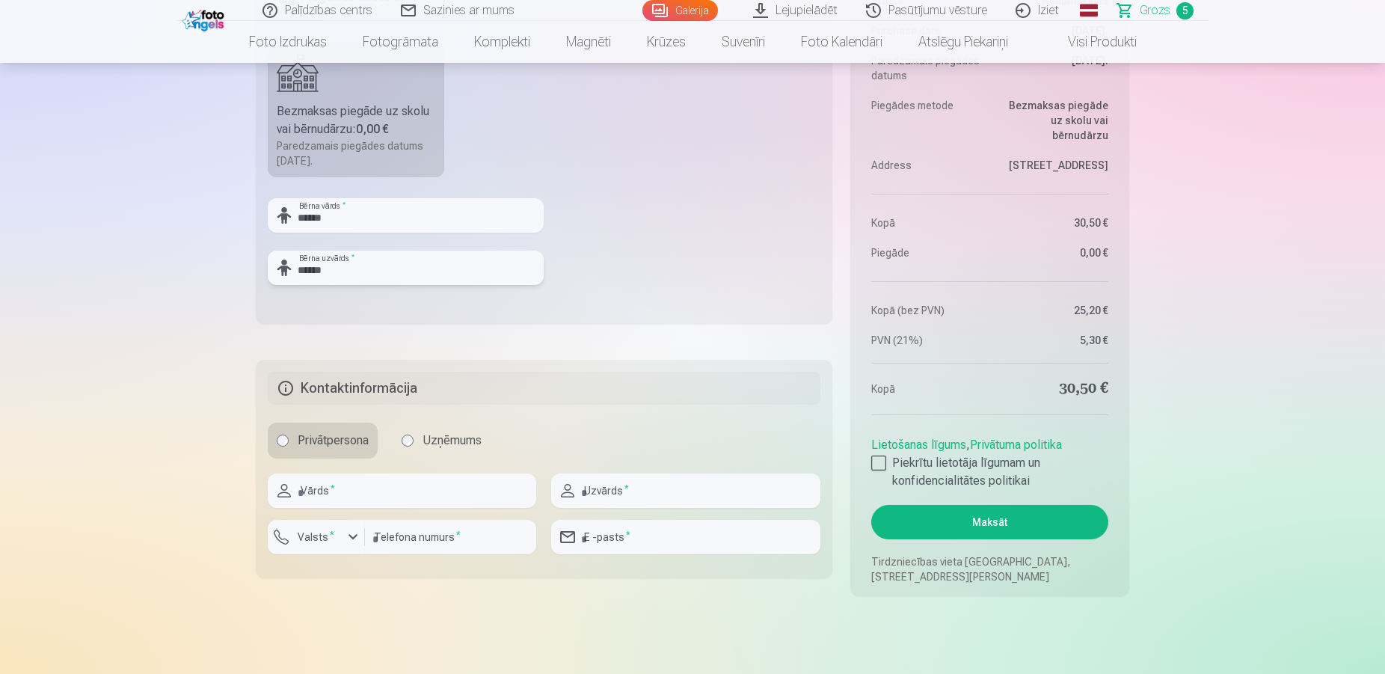
scroll to position [1348, 0]
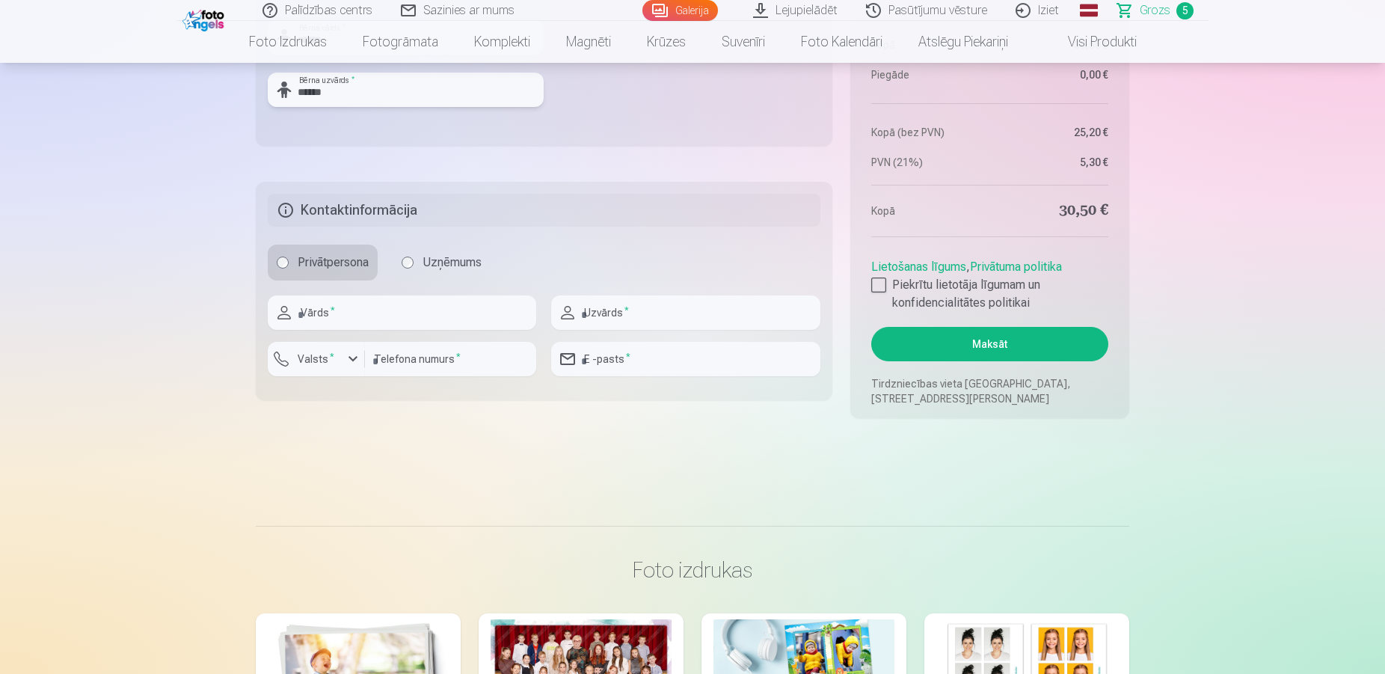
type input "******"
click at [317, 310] on input "text" at bounding box center [402, 312] width 269 height 34
type input "*******"
click at [605, 310] on input "text" at bounding box center [685, 312] width 269 height 34
type input "******"
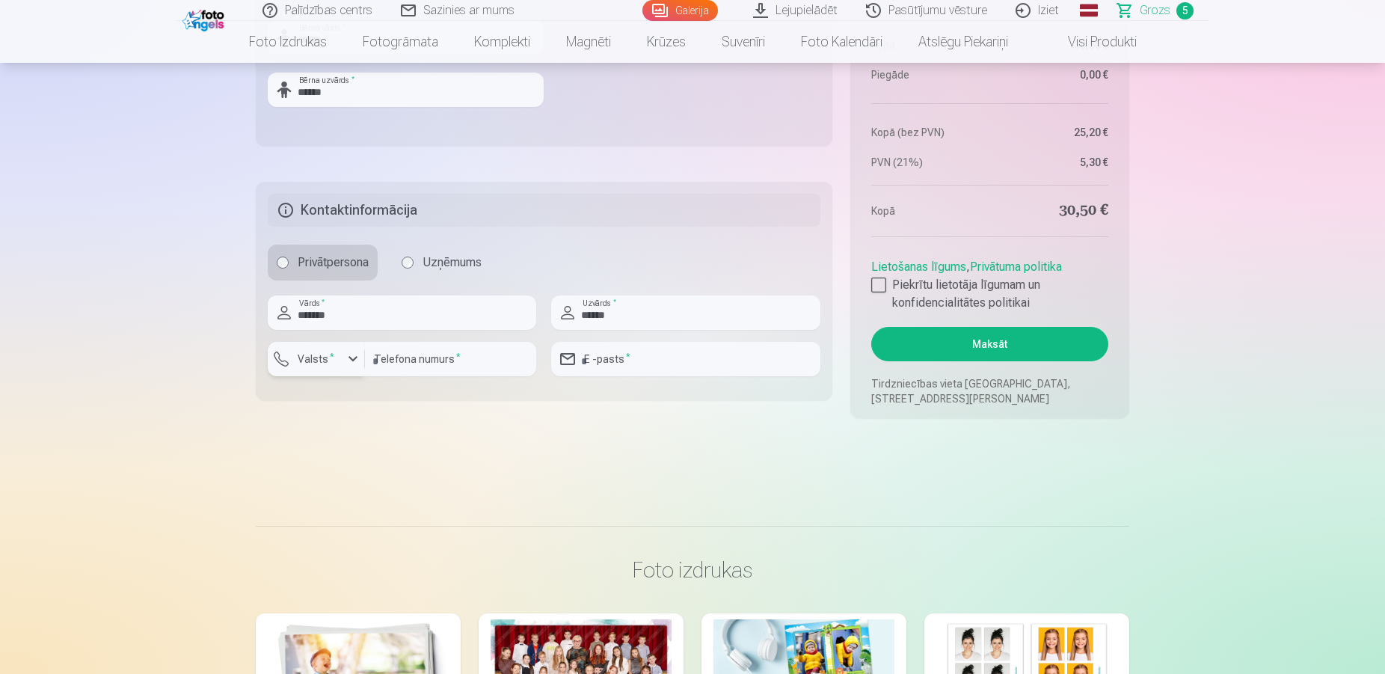
click at [356, 359] on div "button" at bounding box center [353, 359] width 18 height 18
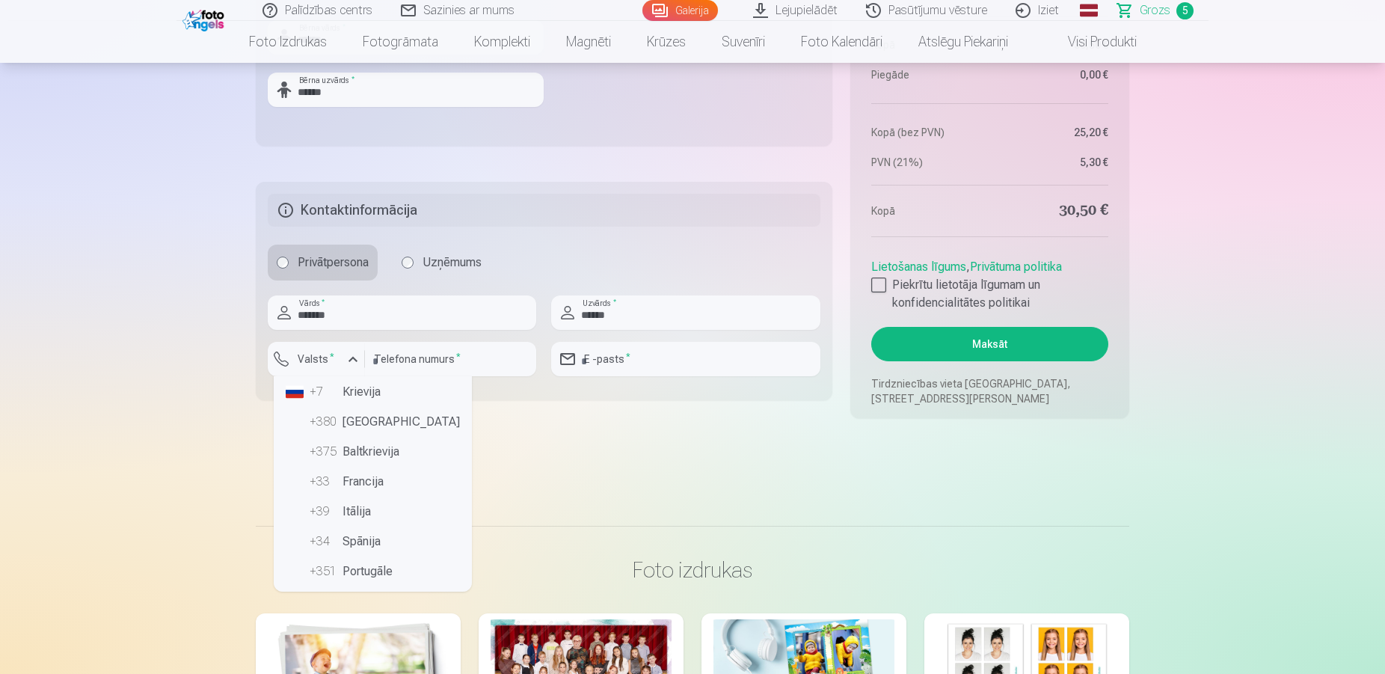
scroll to position [0, 0]
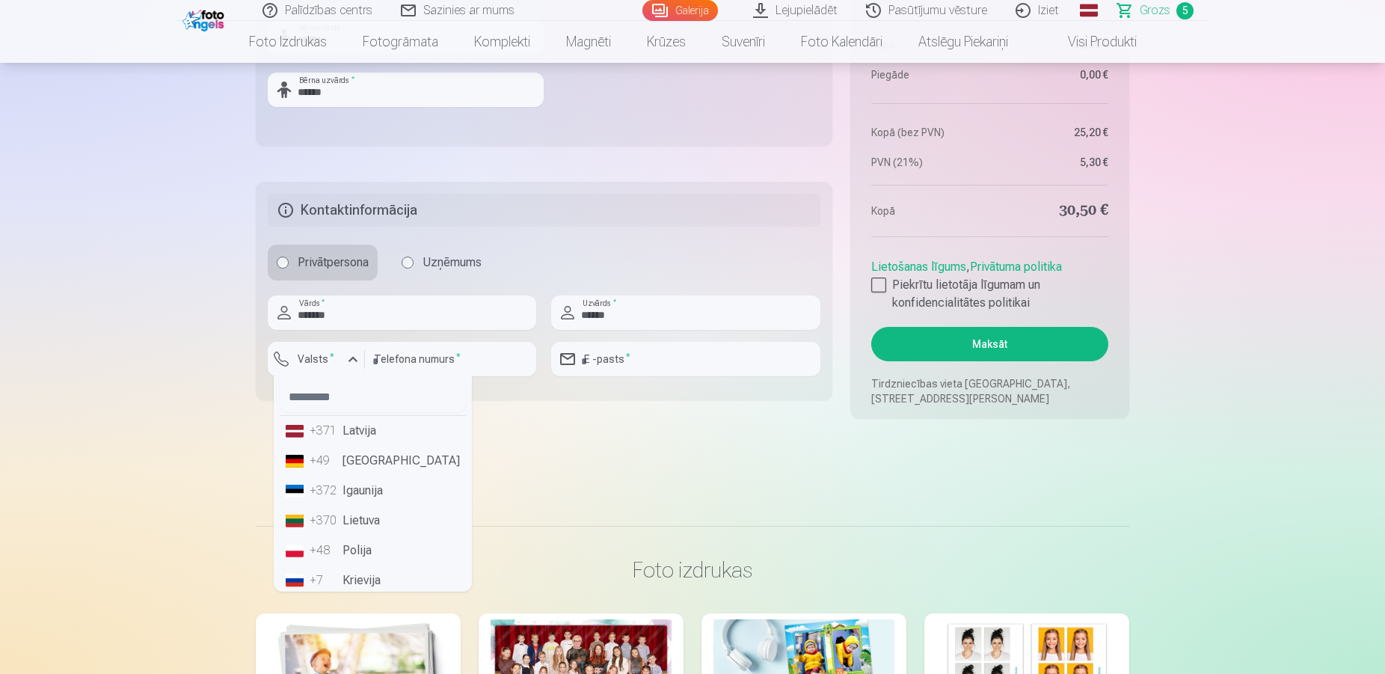
click at [296, 434] on li "+371 Latvija" at bounding box center [373, 431] width 186 height 30
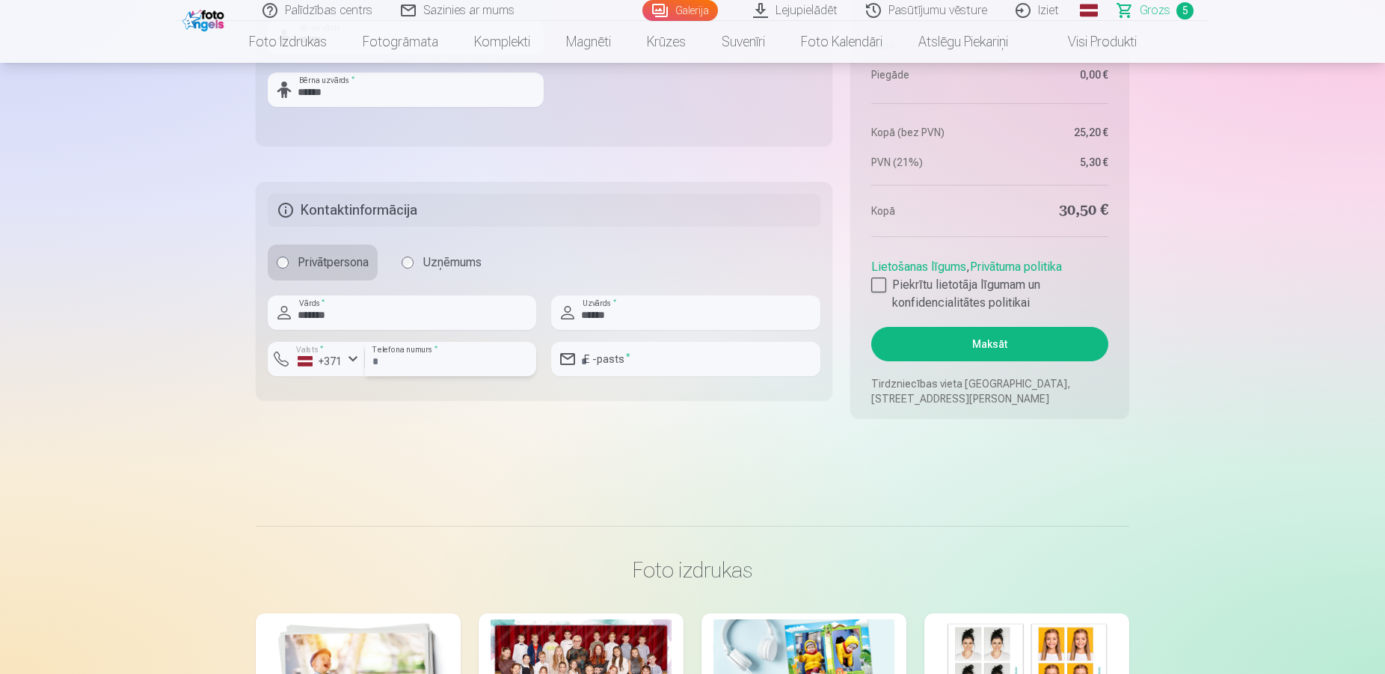
click at [470, 364] on input "number" at bounding box center [450, 359] width 171 height 34
type input "********"
click at [610, 358] on input "email" at bounding box center [685, 359] width 269 height 34
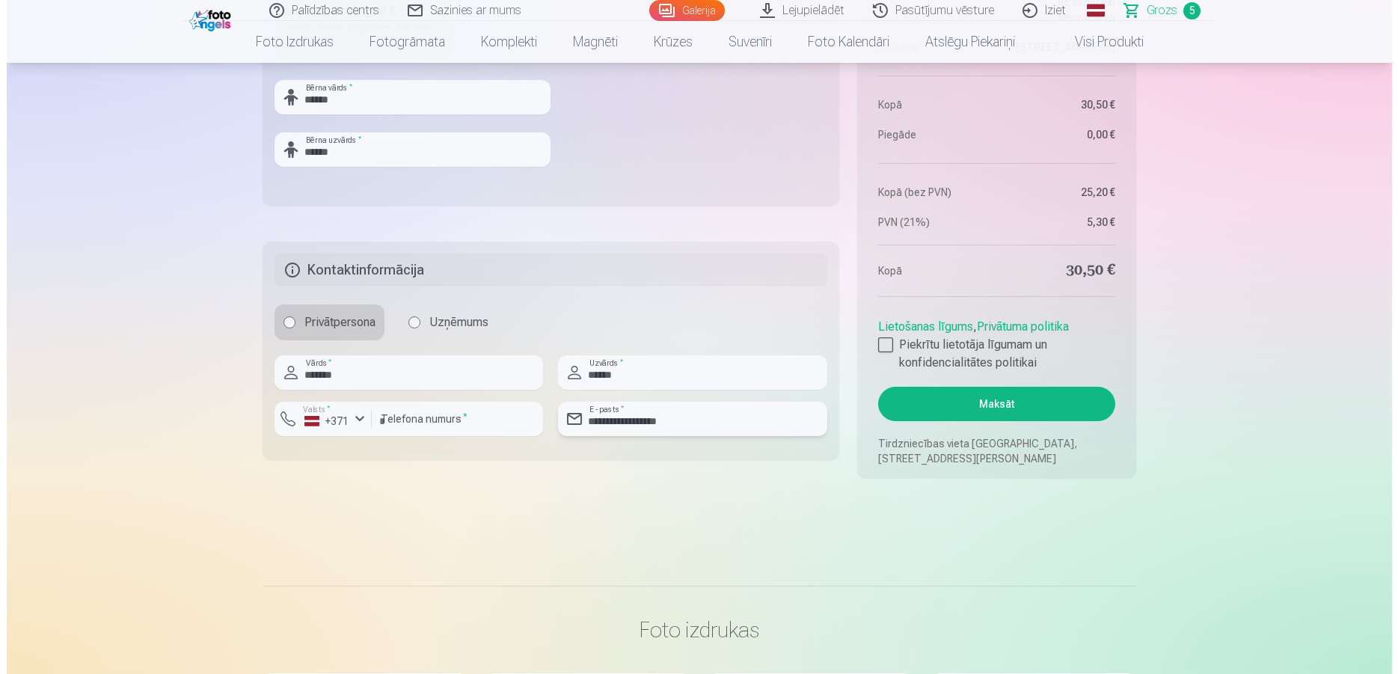
scroll to position [1297, 0]
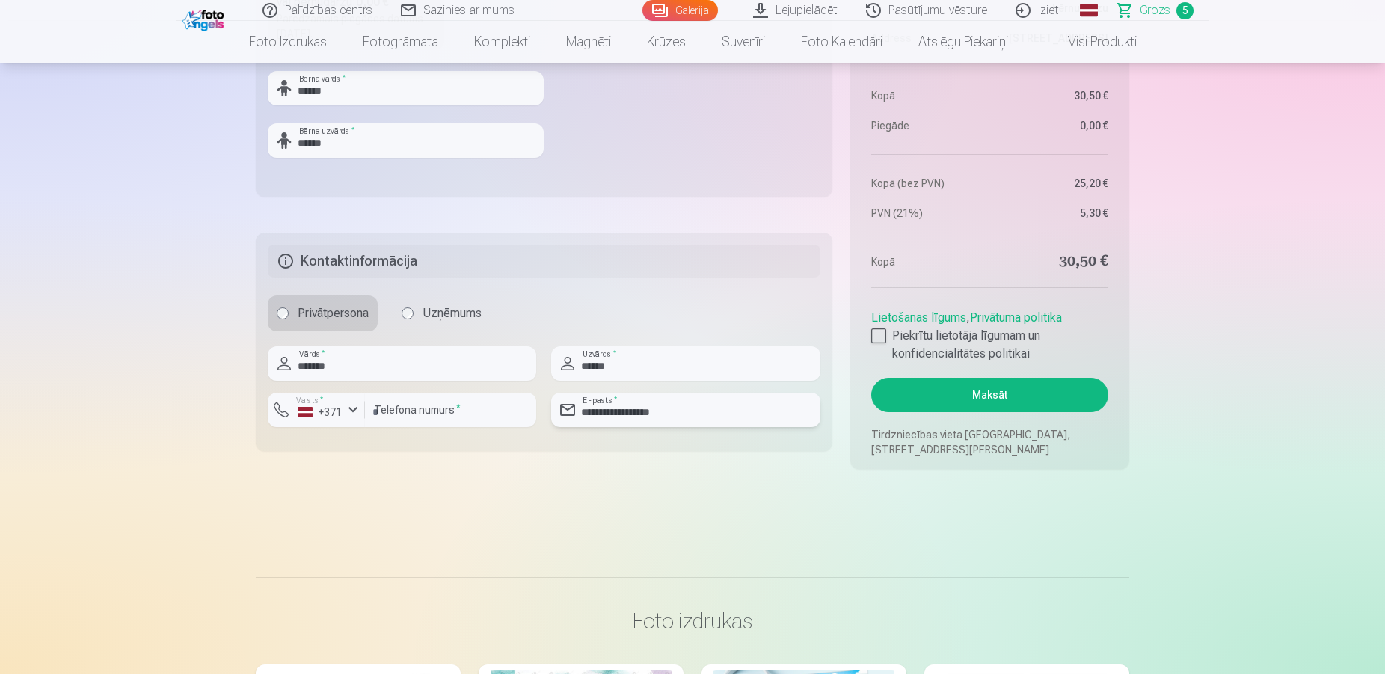
type input "**********"
click at [999, 399] on button "Maksāt" at bounding box center [989, 395] width 237 height 34
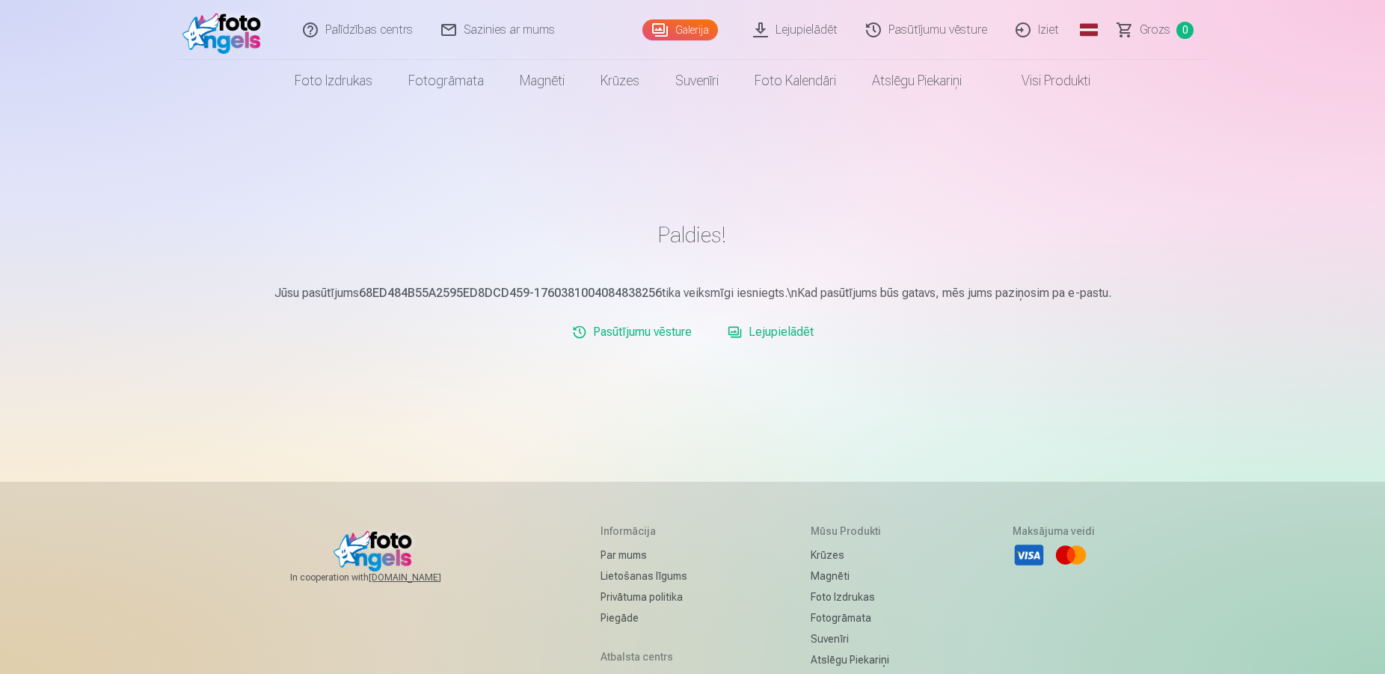
click at [651, 334] on link "Pasūtījumu vēsture" at bounding box center [632, 332] width 132 height 30
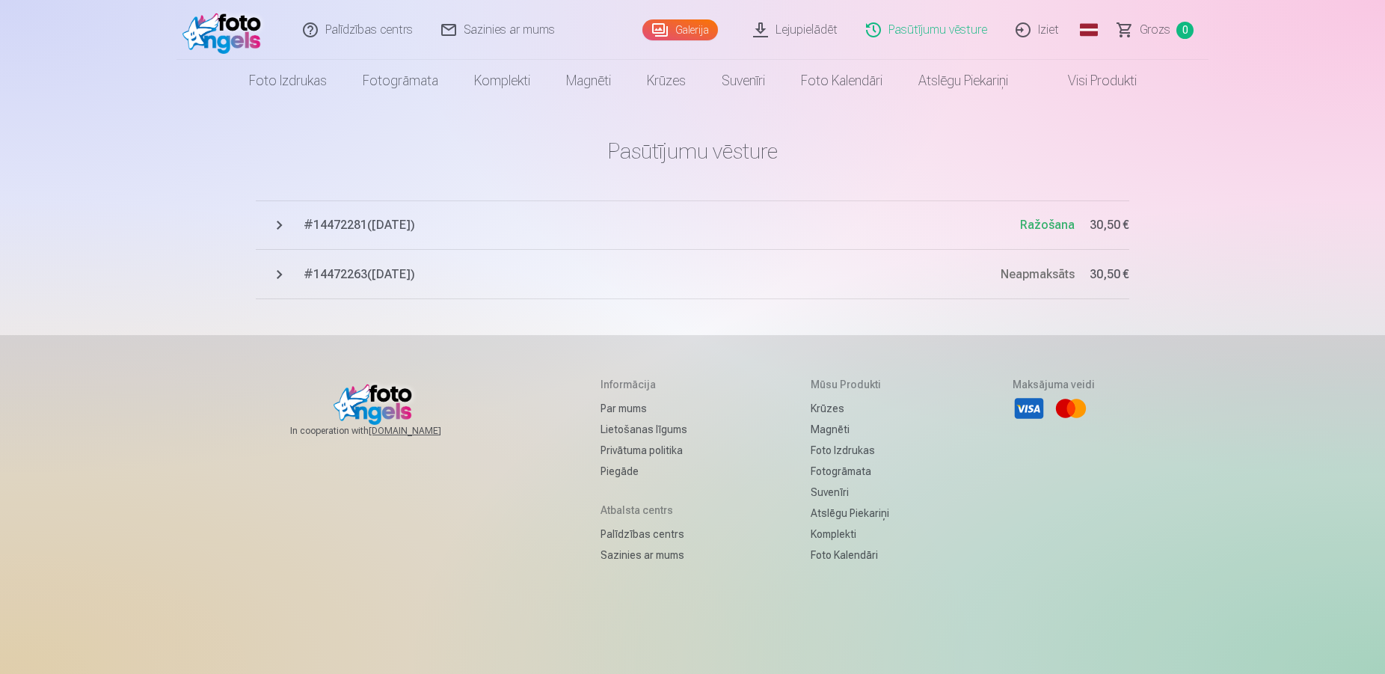
click at [344, 273] on span "# 14472263 ( 13.10.2025 )" at bounding box center [652, 275] width 697 height 18
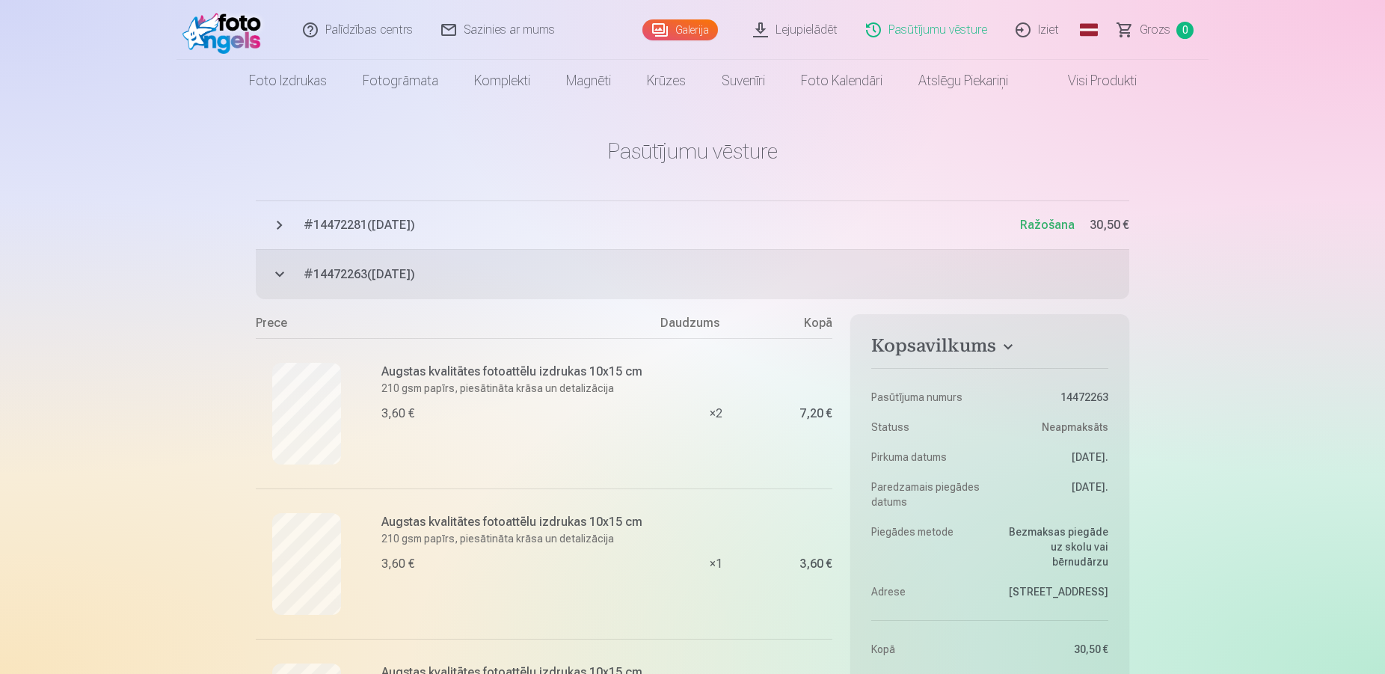
click at [279, 270] on button "# 14472263 ( 13.10.2025 ) Neapmaksāts 30,50 €" at bounding box center [693, 274] width 874 height 49
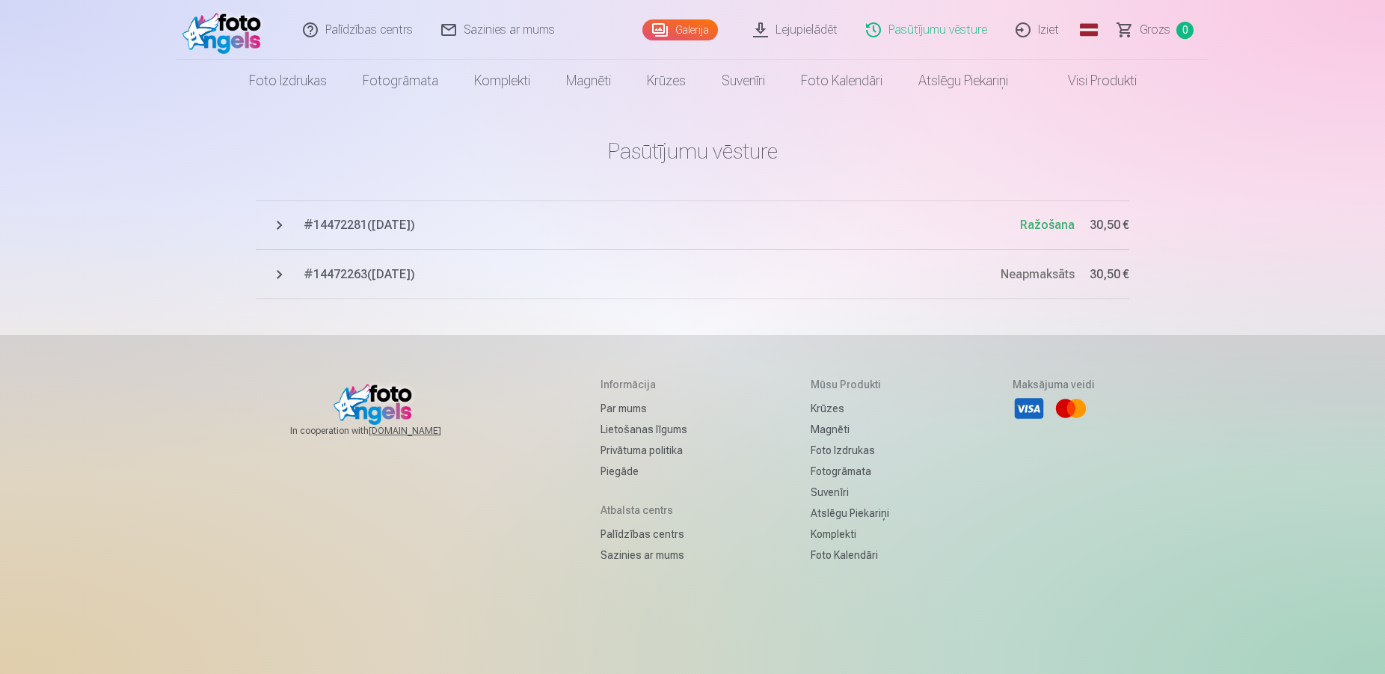
click at [280, 222] on button "# 14472281 ( 13.10.2025 ) Ražošana 30,50 €" at bounding box center [693, 224] width 874 height 49
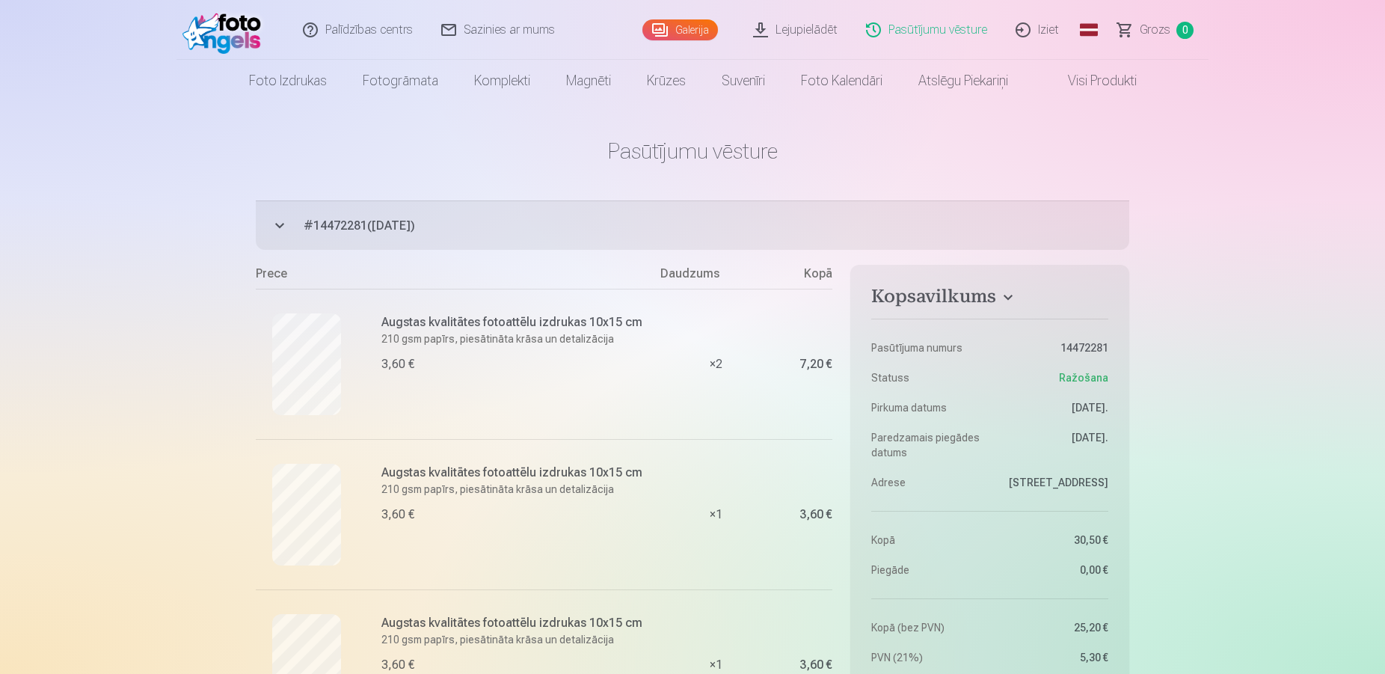
click at [280, 222] on button "# 14472281 ( 13.10.2025 ) Ražošana 30,50 €" at bounding box center [693, 224] width 874 height 49
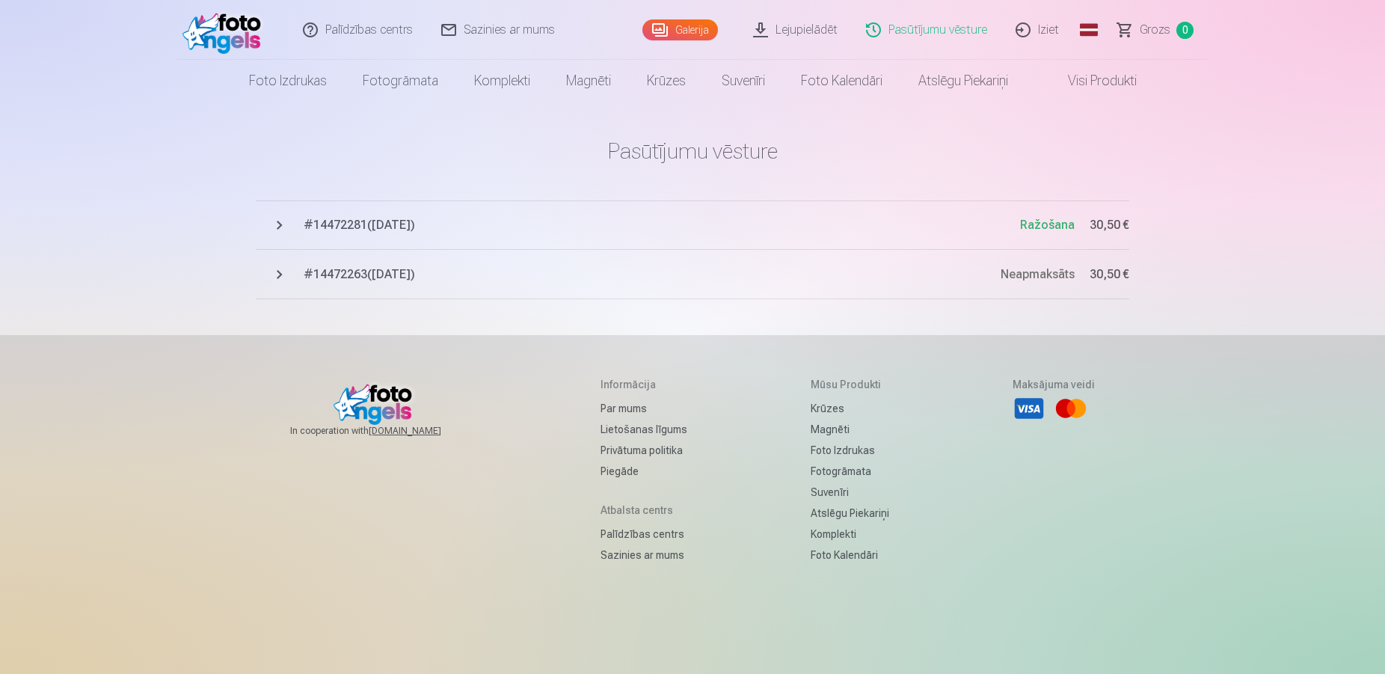
click at [137, 273] on div "Palīdzības centrs Sazinies ar mums Galerija Lejupielādēt Pasūtījumu vēsture Izi…" at bounding box center [692, 373] width 1385 height 746
click at [1113, 271] on span "30,50 €" at bounding box center [1110, 275] width 40 height 18
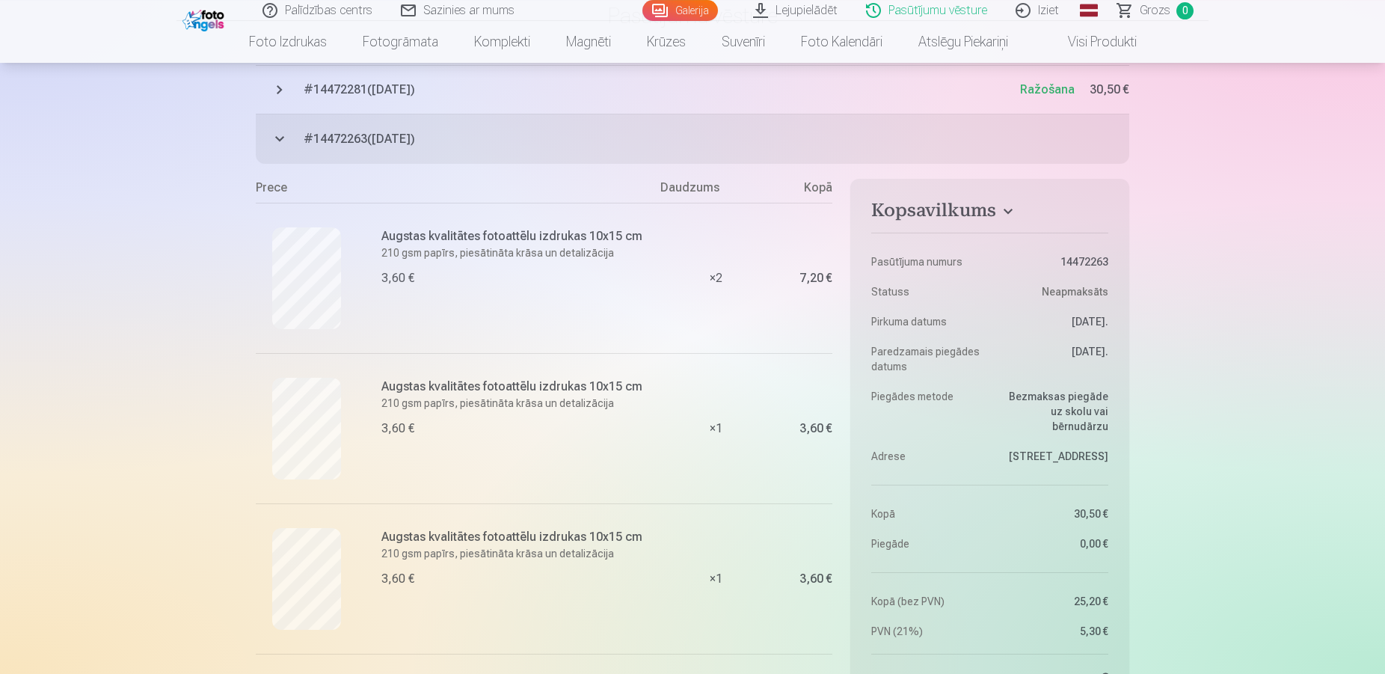
scroll to position [178, 0]
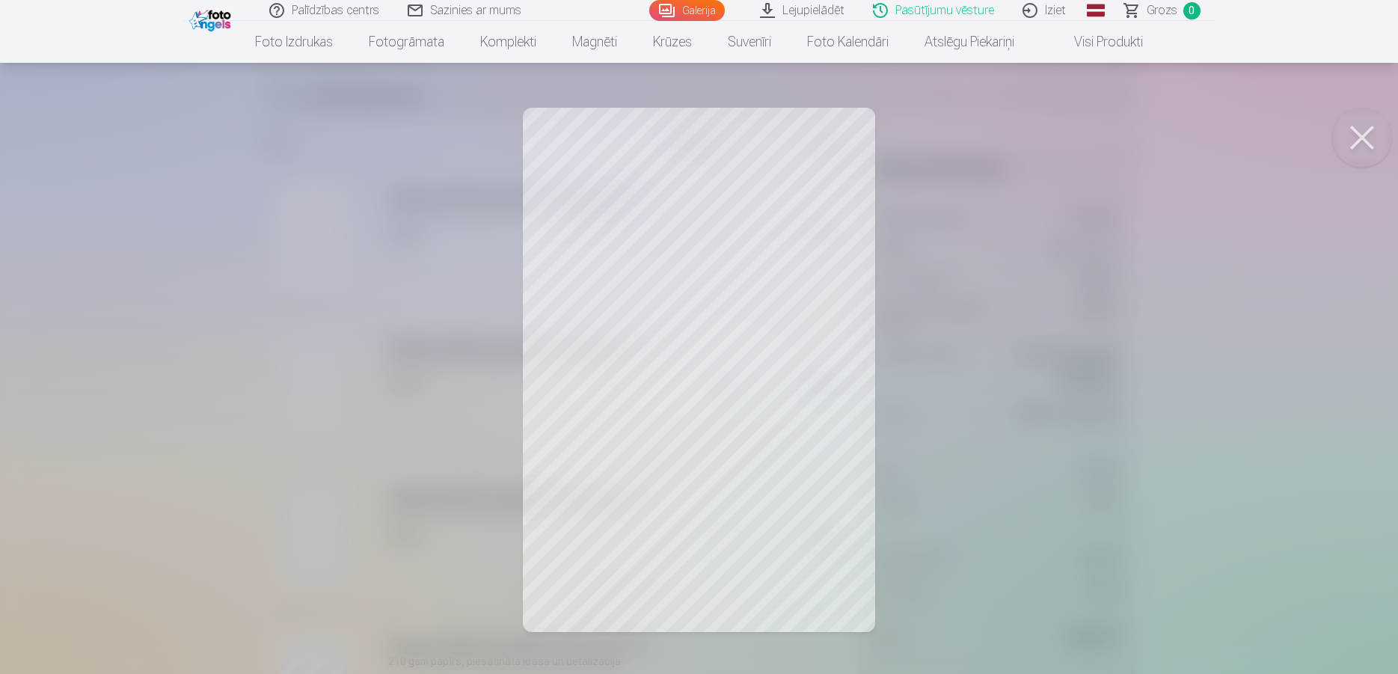
click at [1363, 137] on button at bounding box center [1362, 138] width 60 height 60
click at [1367, 135] on button at bounding box center [1362, 138] width 60 height 60
click at [1364, 137] on button at bounding box center [1362, 138] width 60 height 60
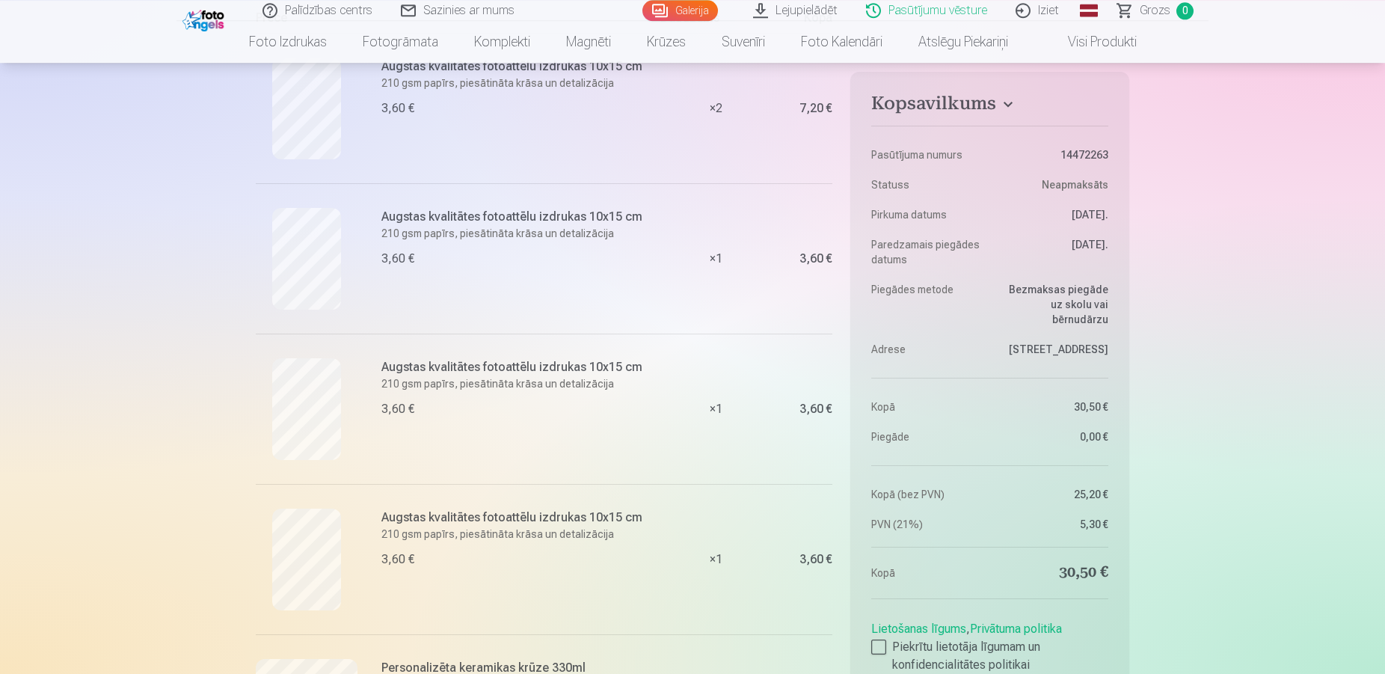
scroll to position [331, 0]
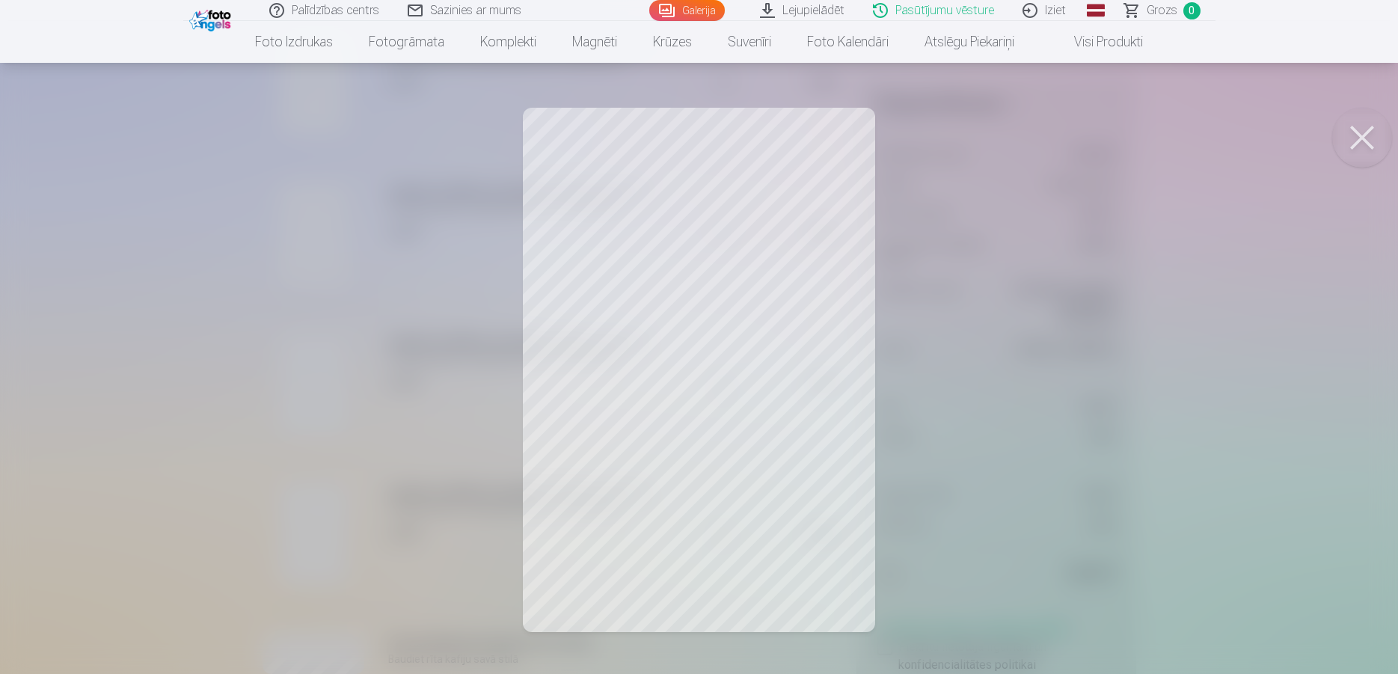
click at [1358, 135] on button at bounding box center [1362, 138] width 60 height 60
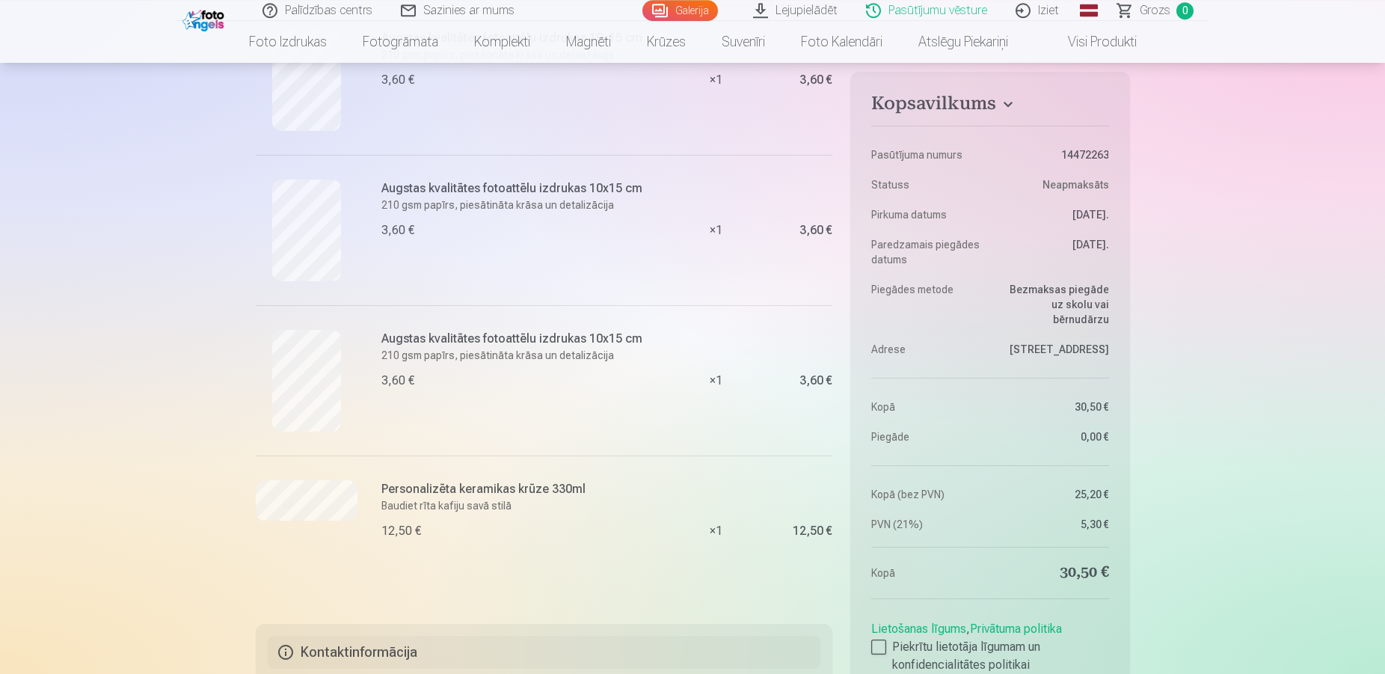
scroll to position [509, 0]
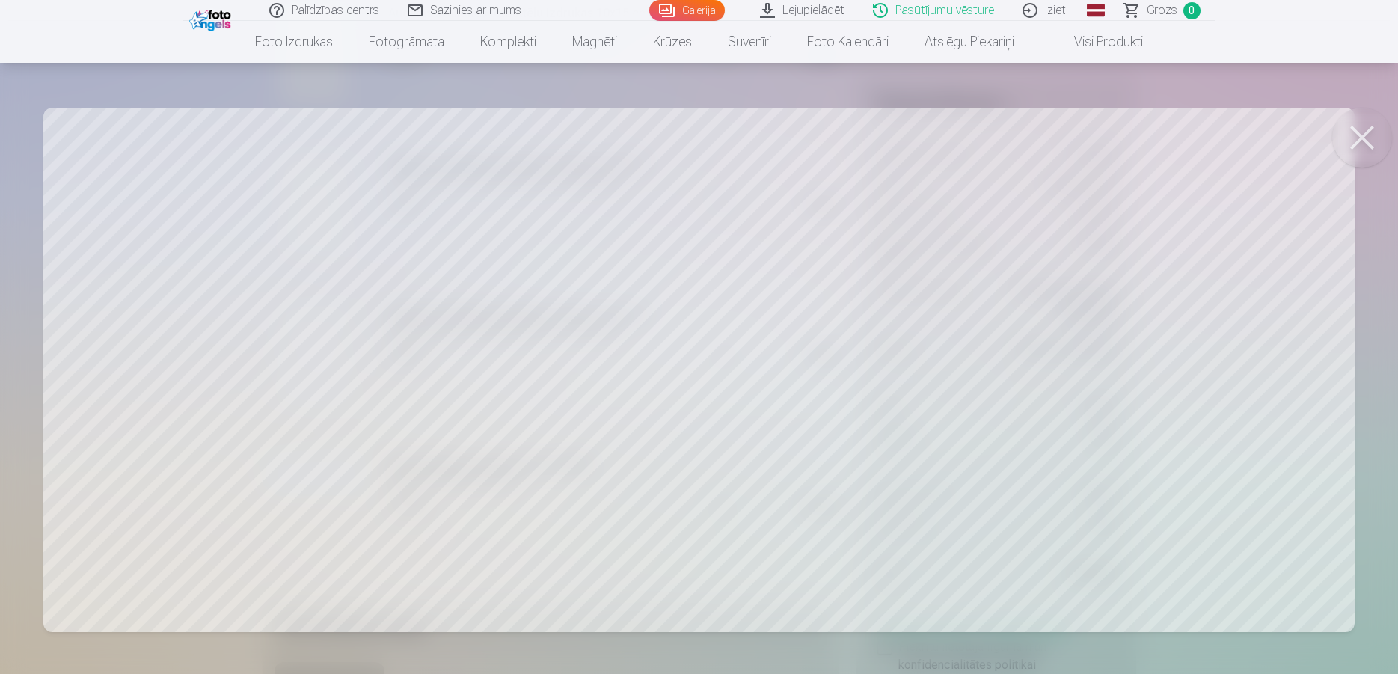
click at [1376, 138] on button at bounding box center [1362, 138] width 60 height 60
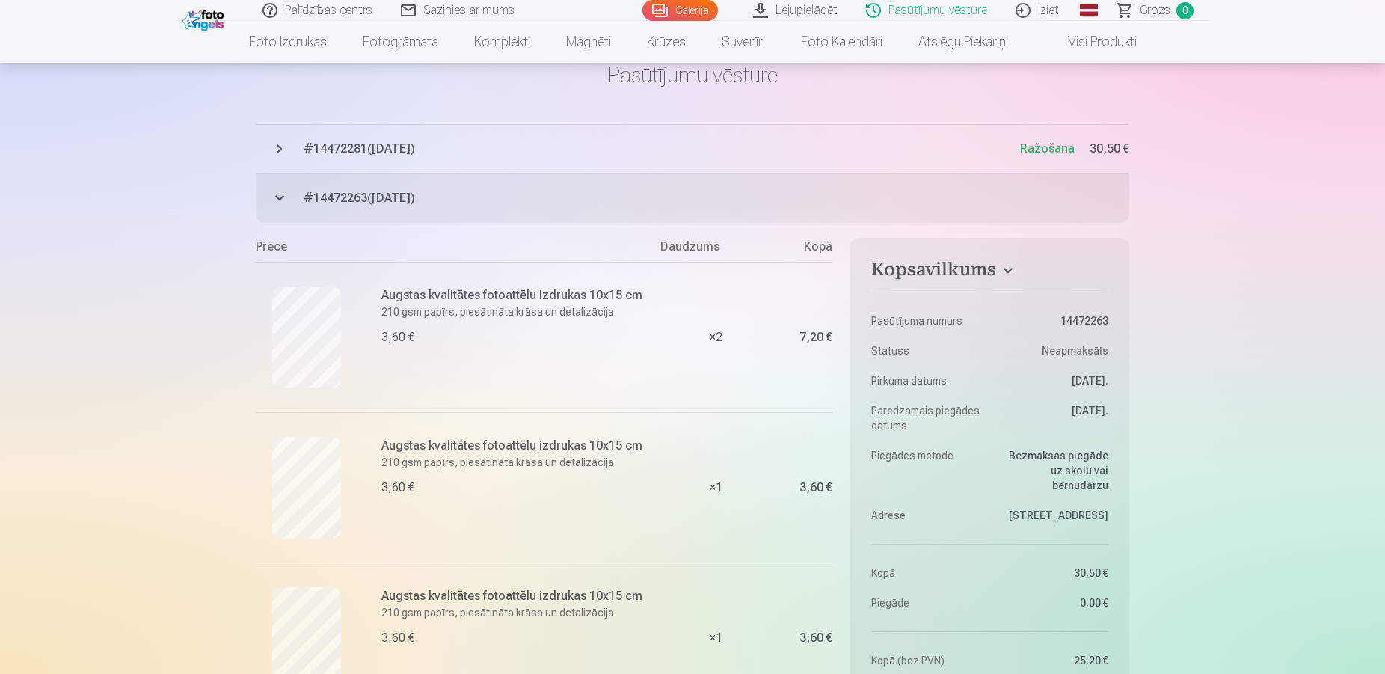
scroll to position [0, 0]
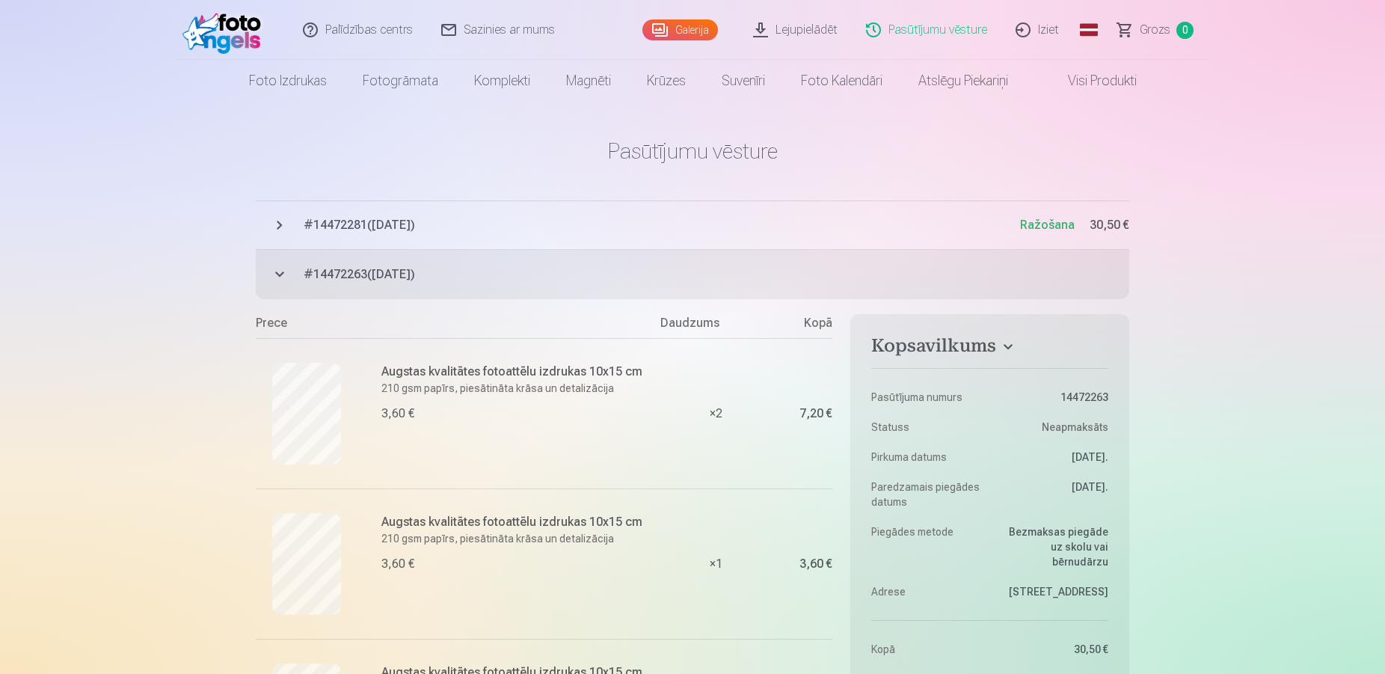
click at [812, 31] on link "Lejupielādēt" at bounding box center [796, 30] width 113 height 60
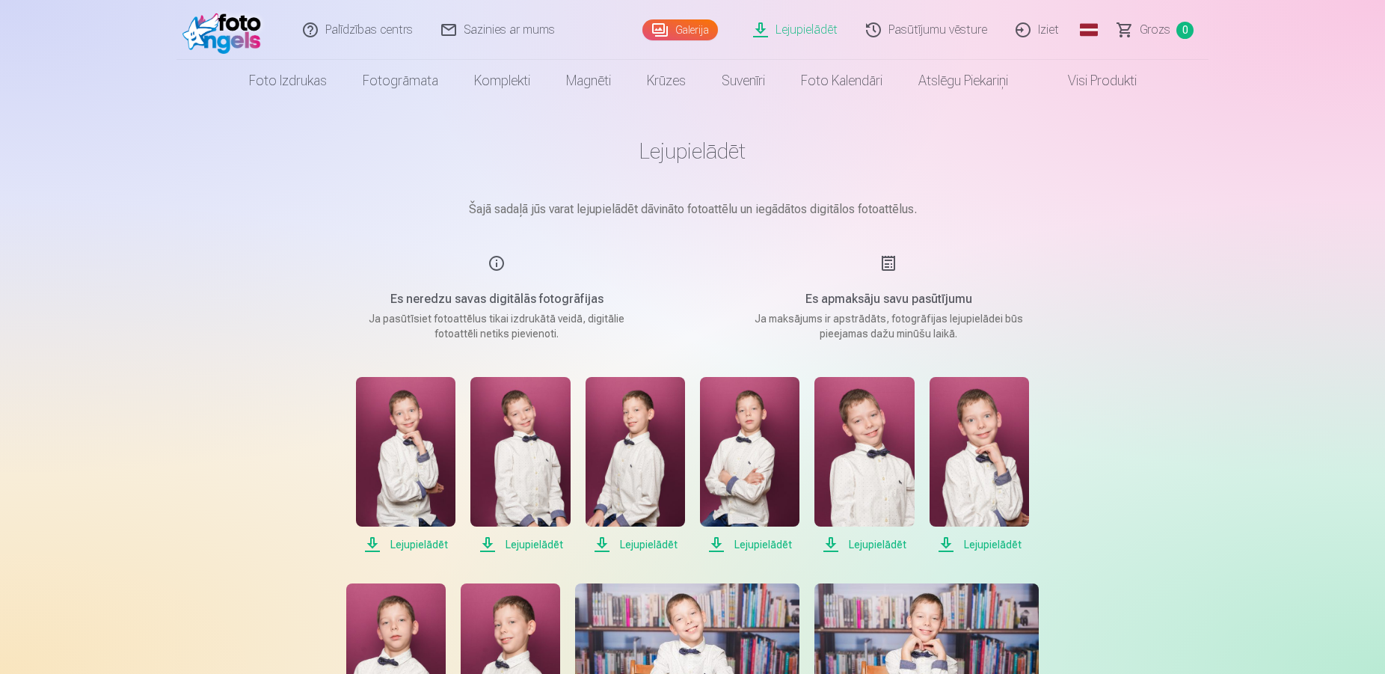
click at [372, 545] on span "Lejupielādēt" at bounding box center [405, 545] width 99 height 18
click at [491, 545] on span "Lejupielādēt" at bounding box center [519, 545] width 99 height 18
click at [606, 537] on span "Lejupielādēt" at bounding box center [635, 545] width 99 height 18
click at [717, 544] on span "Lejupielādēt" at bounding box center [749, 545] width 99 height 18
click at [837, 543] on span "Lejupielādēt" at bounding box center [864, 545] width 99 height 18
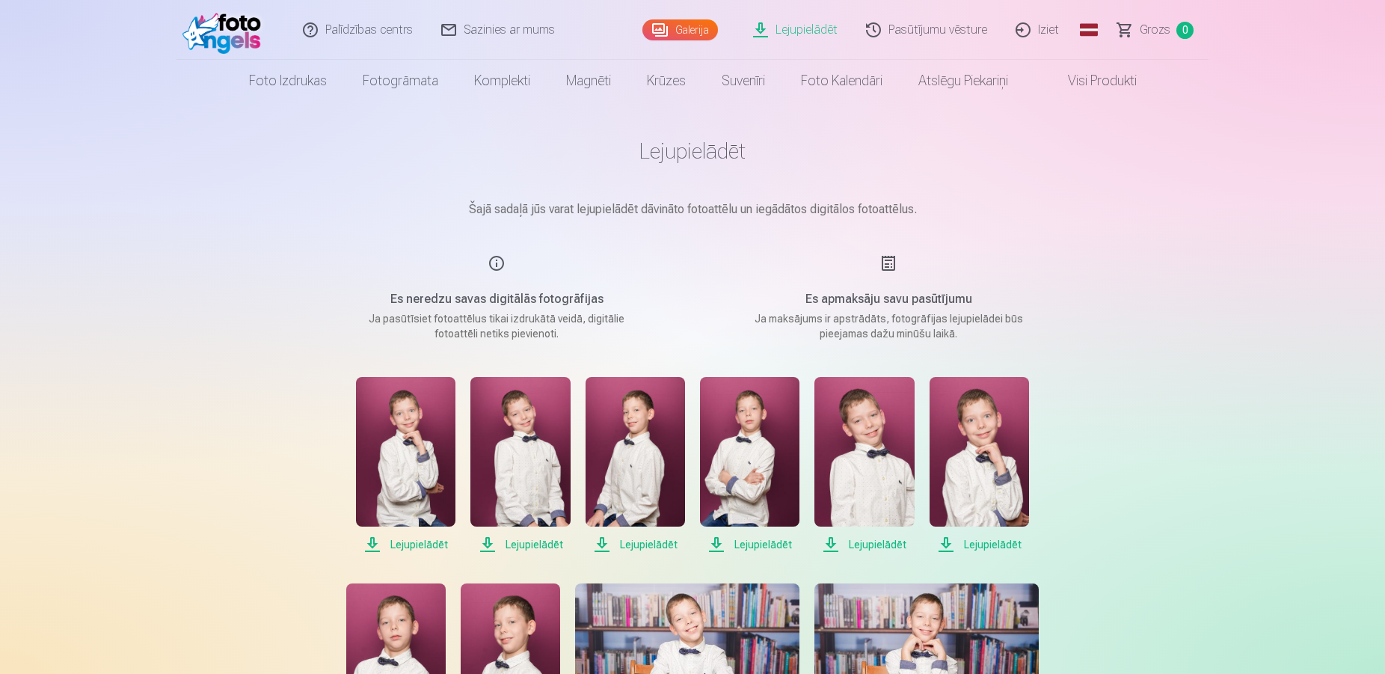
click at [946, 542] on span "Lejupielādēt" at bounding box center [979, 545] width 99 height 18
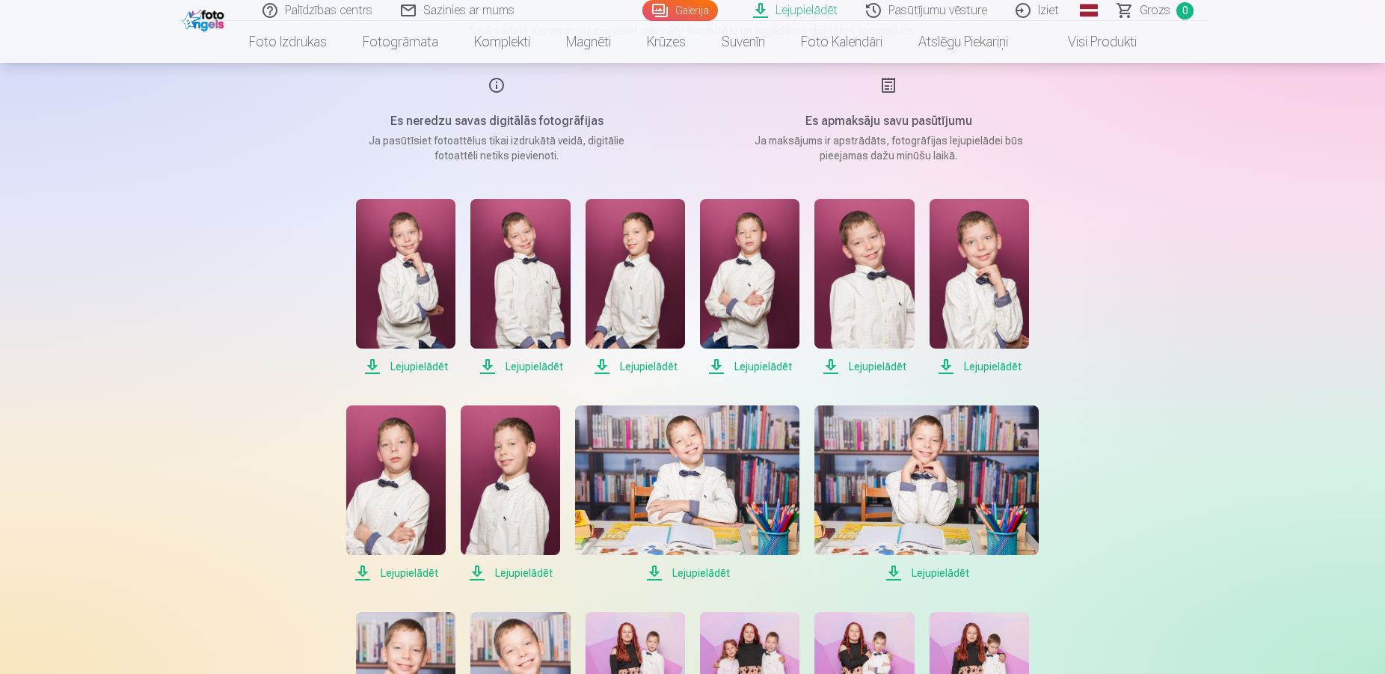
scroll to position [331, 0]
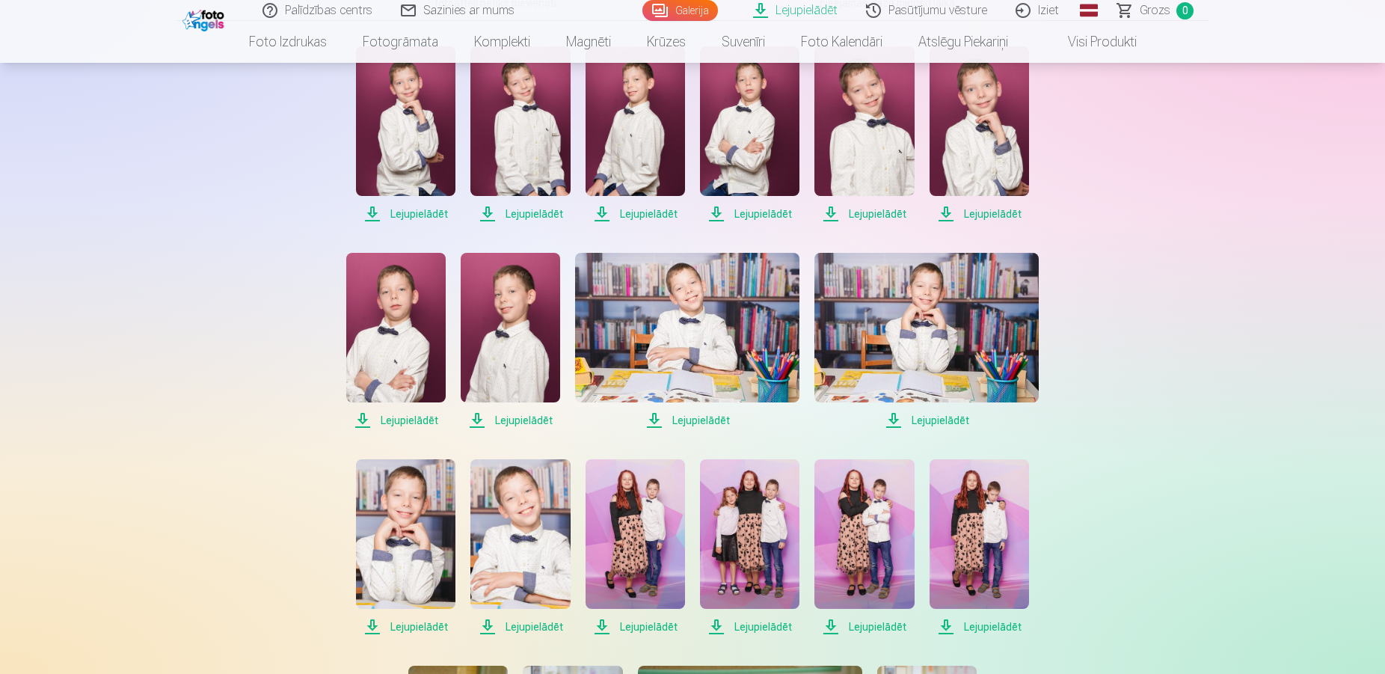
click at [364, 419] on span "Lejupielādēt" at bounding box center [395, 420] width 99 height 18
click at [482, 420] on span "Lejupielādēt" at bounding box center [510, 420] width 99 height 18
click at [656, 419] on span "Lejupielādēt" at bounding box center [687, 420] width 224 height 18
click at [894, 413] on span "Lejupielādēt" at bounding box center [927, 420] width 224 height 18
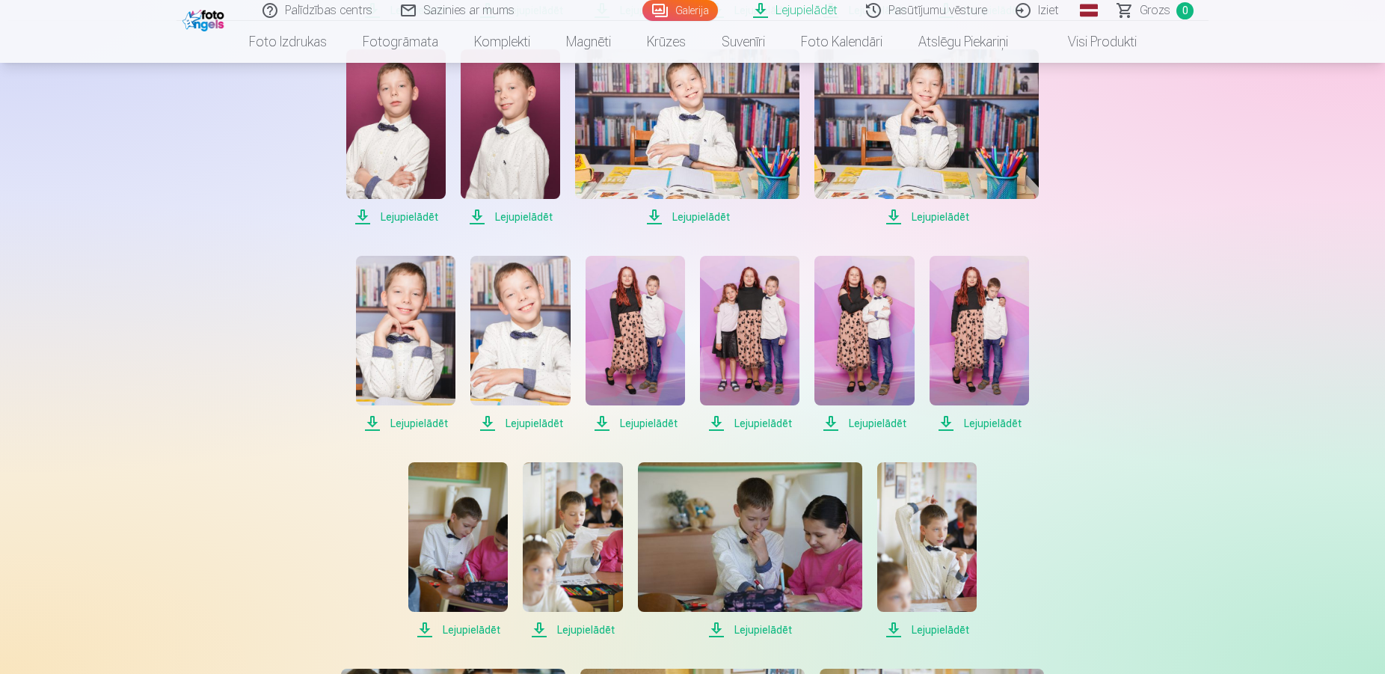
scroll to position [687, 0]
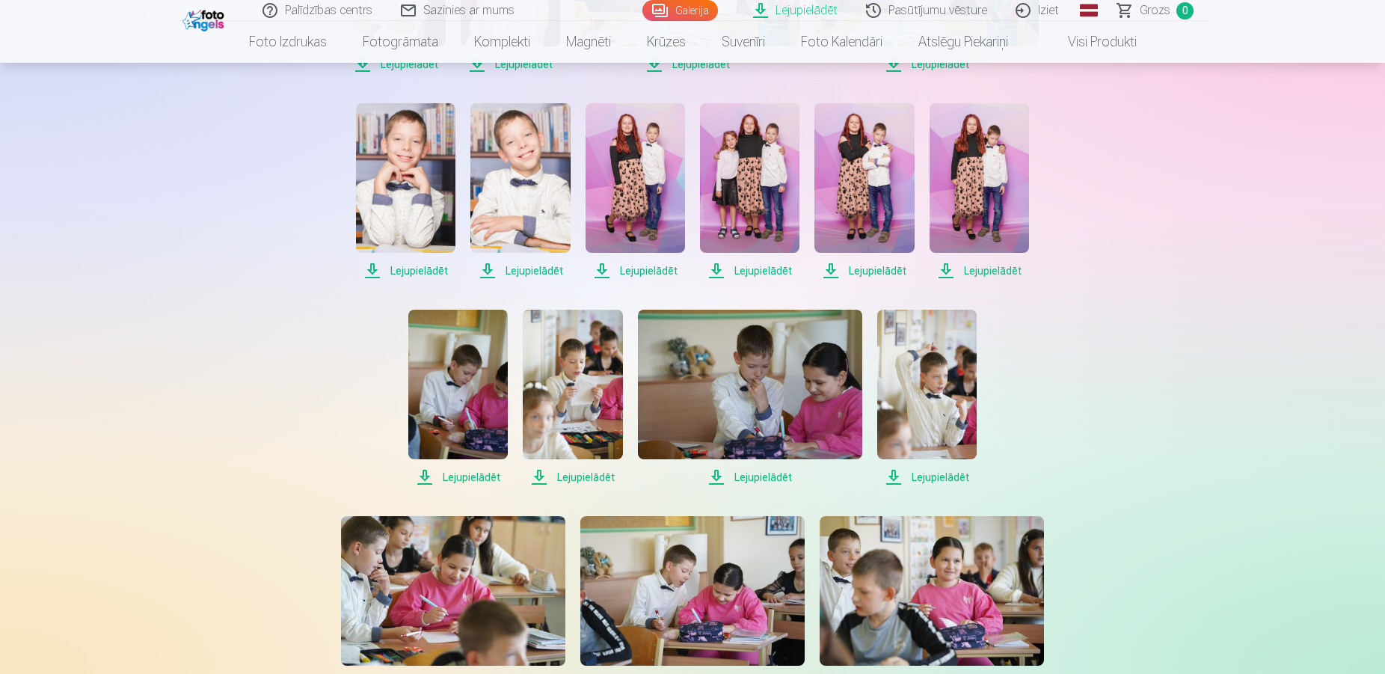
click at [373, 272] on span "Lejupielādēt" at bounding box center [405, 271] width 99 height 18
click at [490, 269] on span "Lejupielādēt" at bounding box center [519, 271] width 99 height 18
click at [604, 267] on span "Lejupielādēt" at bounding box center [635, 271] width 99 height 18
click at [717, 265] on span "Lejupielādēt" at bounding box center [749, 271] width 99 height 18
click at [830, 272] on span "Lejupielādēt" at bounding box center [864, 271] width 99 height 18
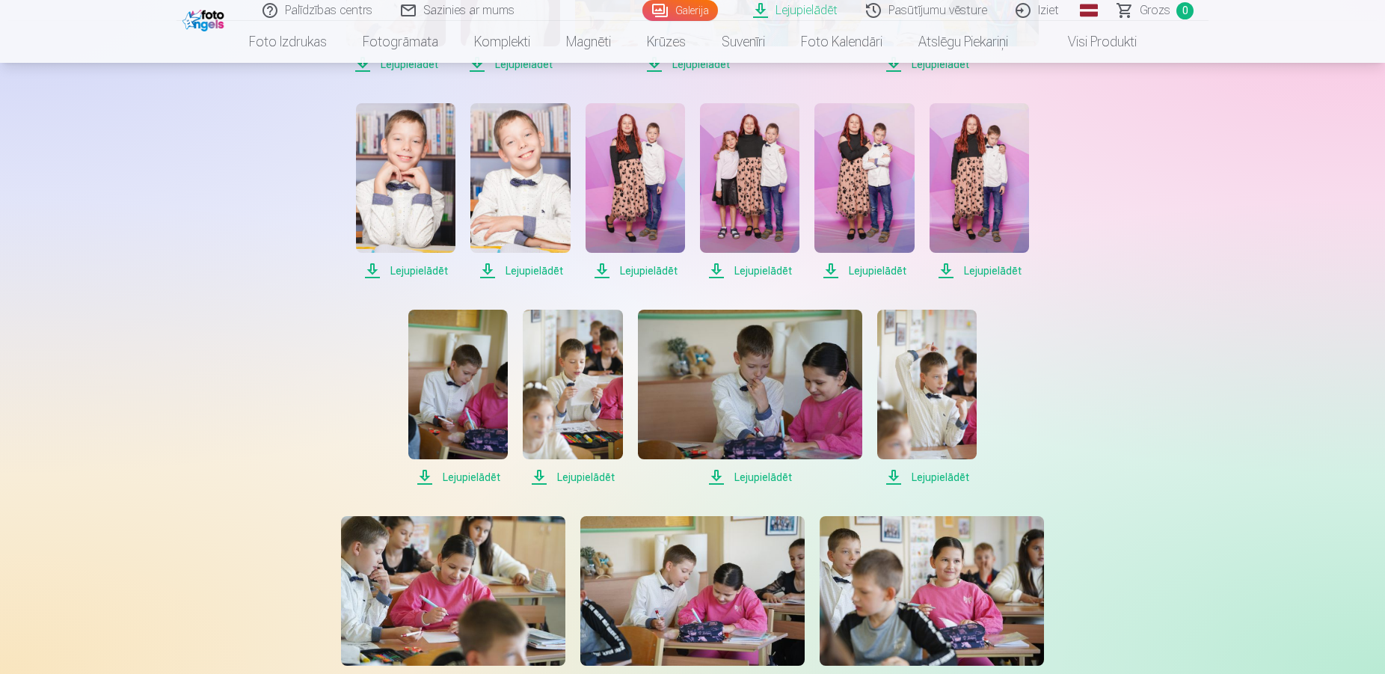
click at [946, 266] on span "Lejupielādēt" at bounding box center [979, 271] width 99 height 18
click at [429, 476] on span "Lejupielādēt" at bounding box center [457, 477] width 99 height 18
click at [542, 477] on span "Lejupielādēt" at bounding box center [572, 477] width 99 height 18
click at [717, 471] on span "Lejupielādēt" at bounding box center [750, 477] width 224 height 18
click at [894, 473] on span "Lejupielādēt" at bounding box center [926, 477] width 99 height 18
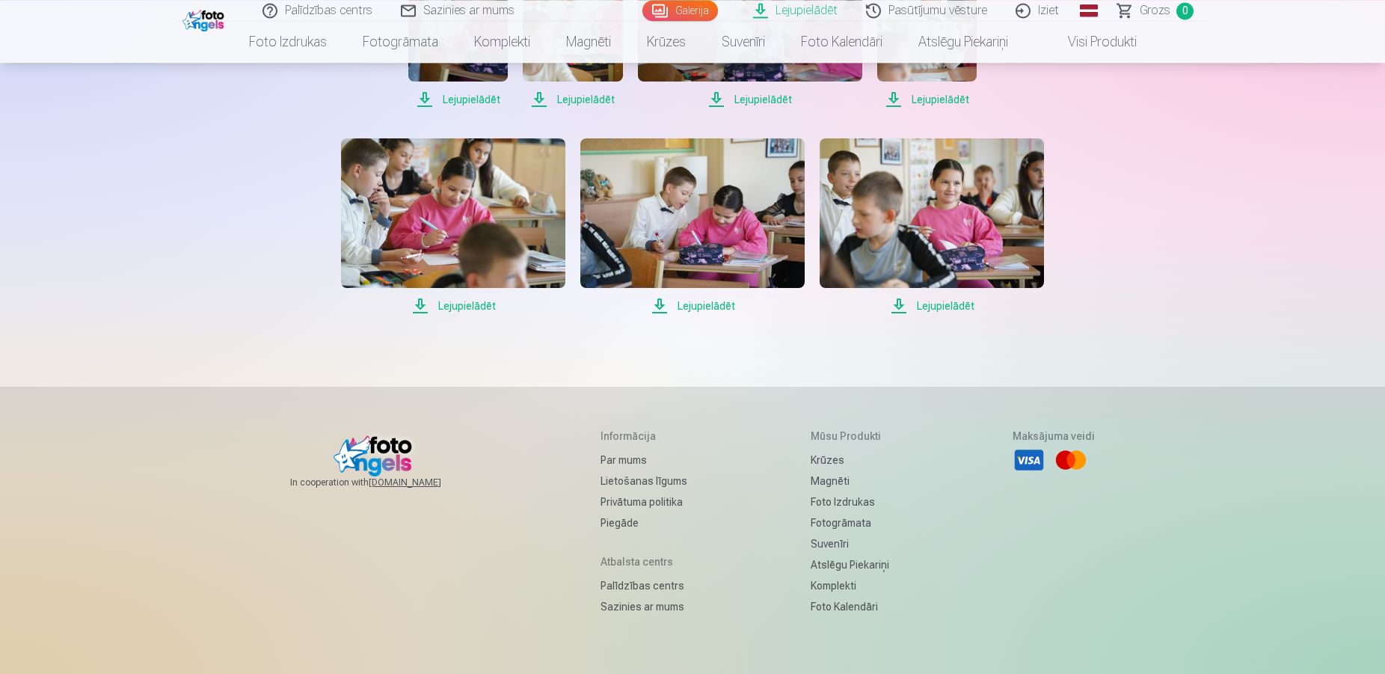
scroll to position [1068, 0]
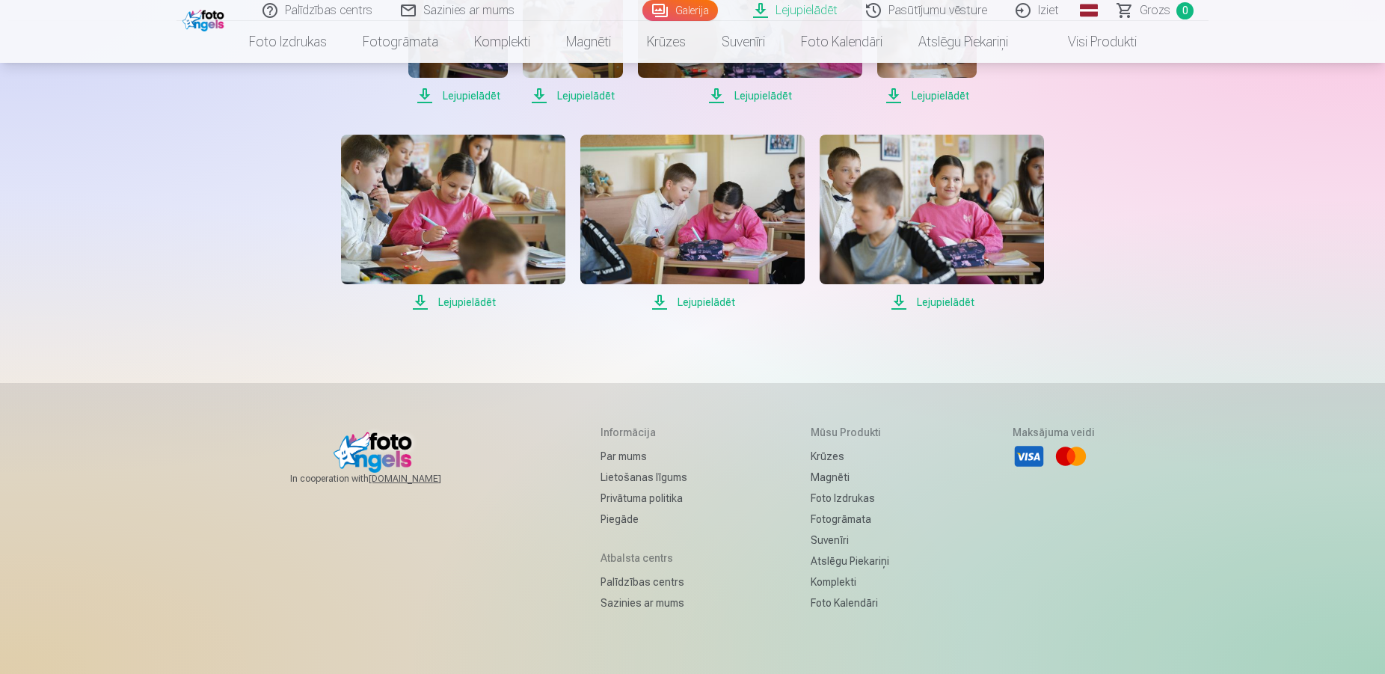
click at [420, 301] on span "Lejupielādēt" at bounding box center [453, 302] width 224 height 18
click at [666, 302] on span "Lejupielādēt" at bounding box center [692, 302] width 224 height 18
click at [904, 301] on span "Lejupielādēt" at bounding box center [932, 302] width 224 height 18
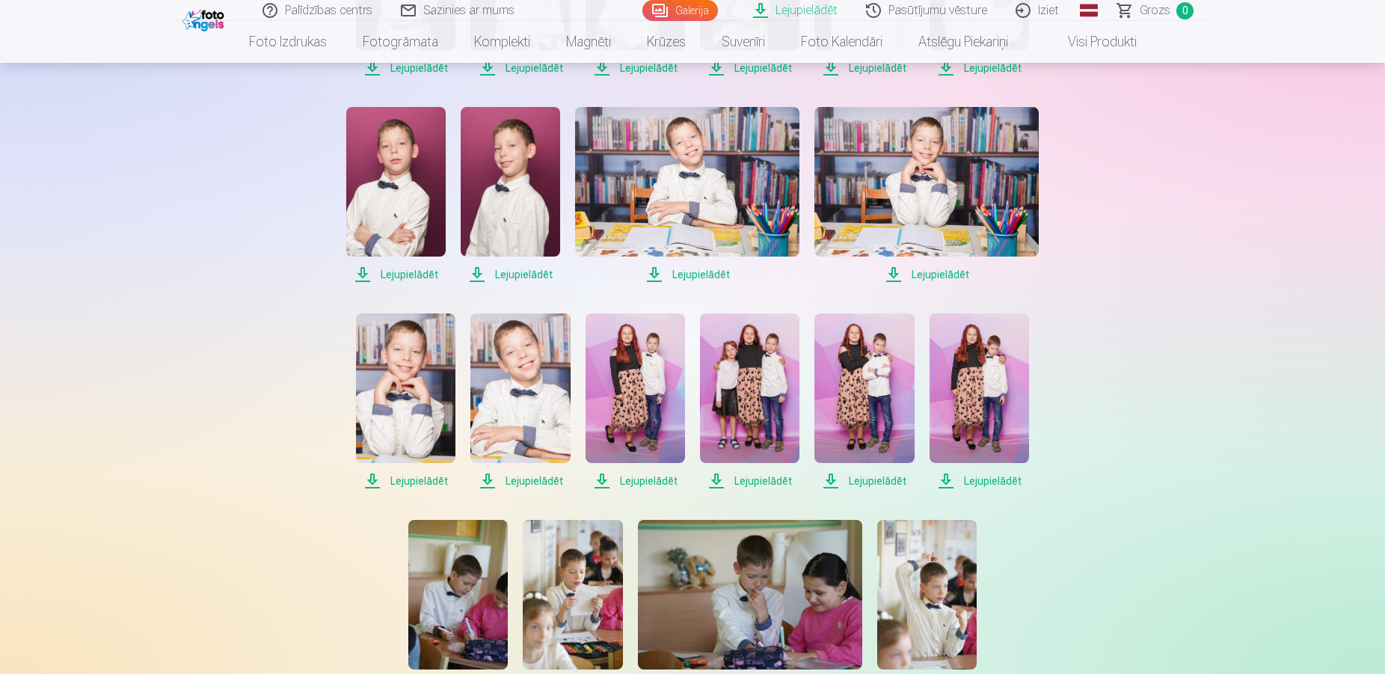
scroll to position [197, 0]
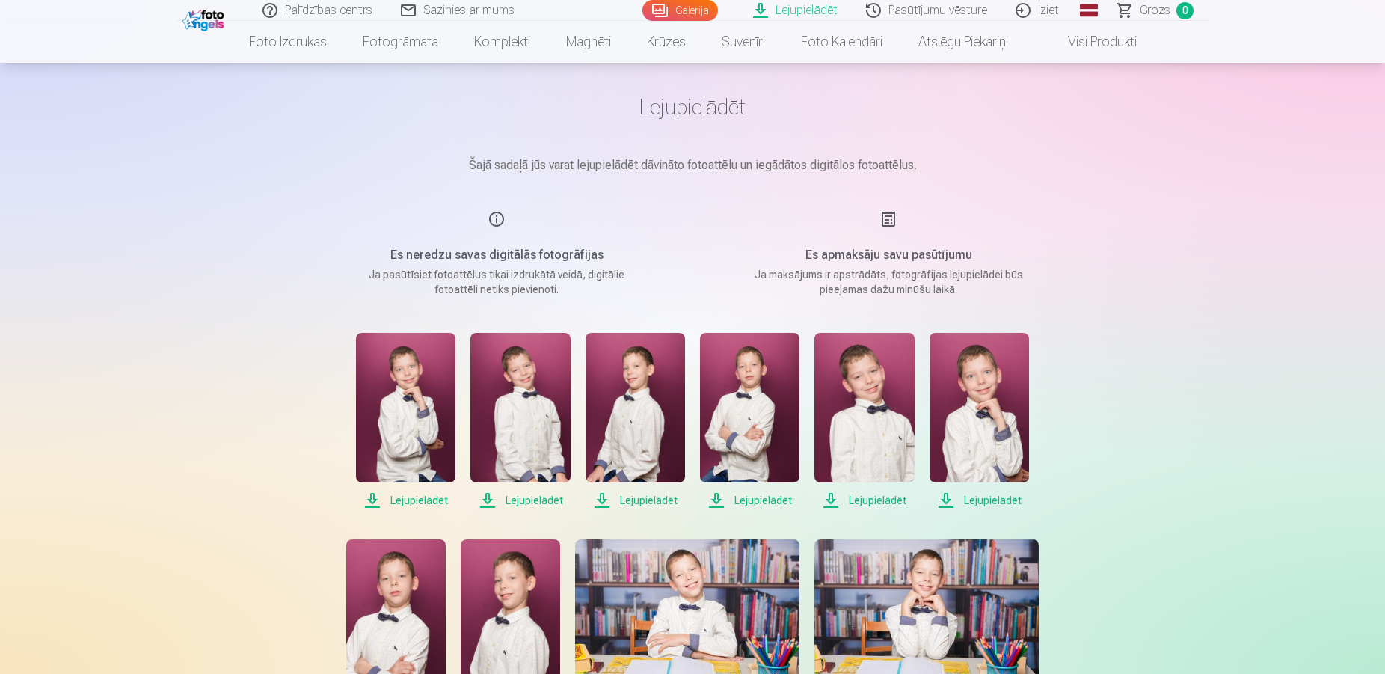
scroll to position [0, 0]
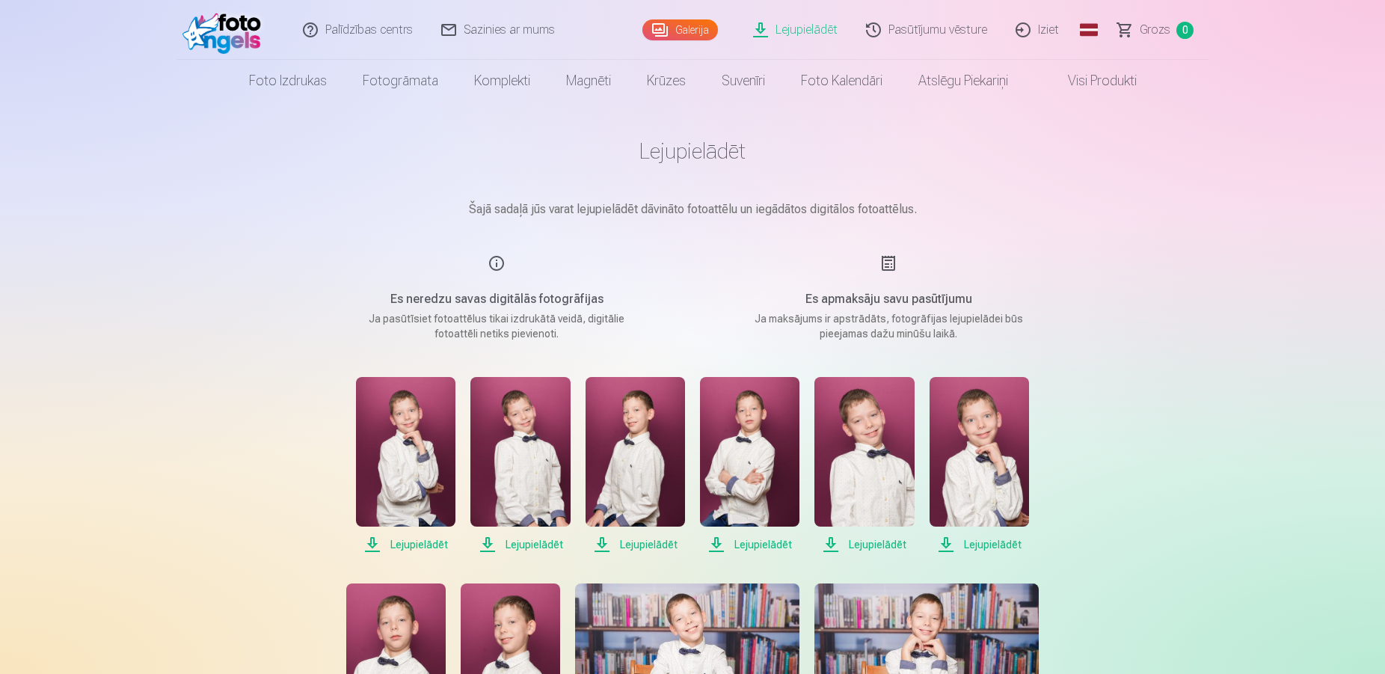
click at [948, 31] on link "Pasūtījumu vēsture" at bounding box center [928, 30] width 150 height 60
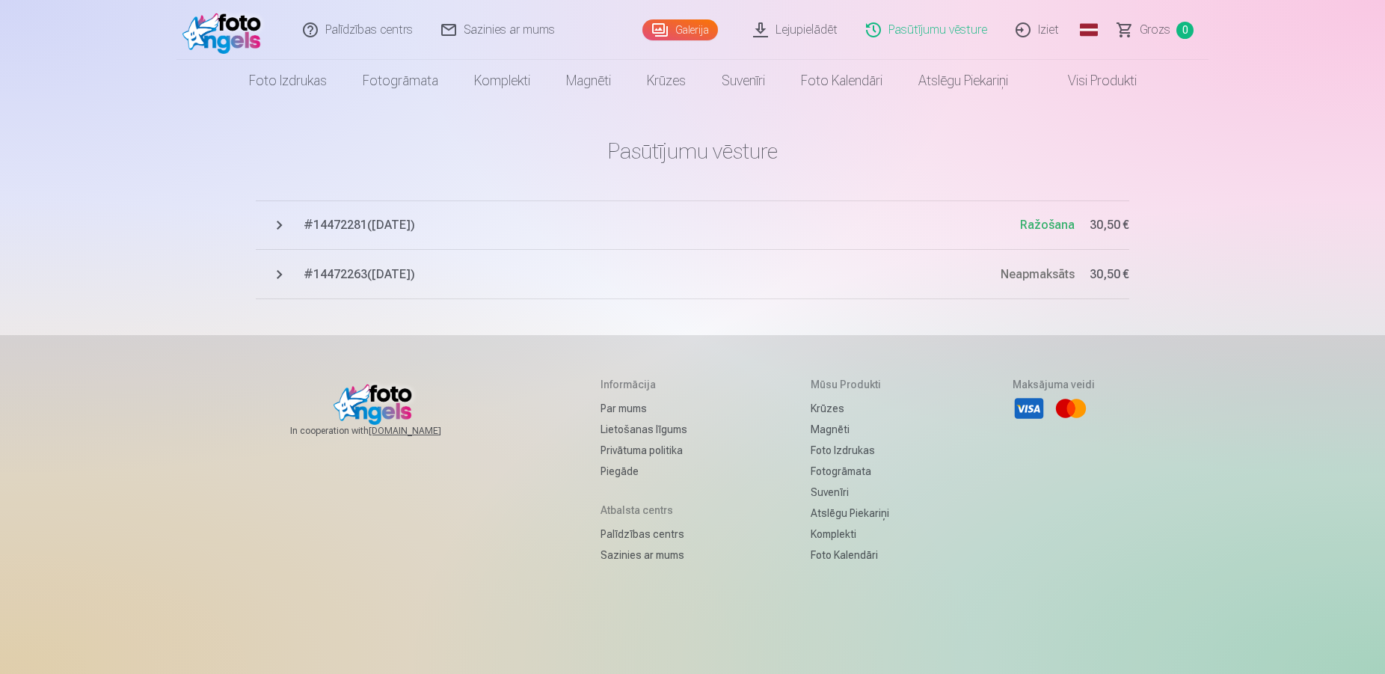
click at [1048, 274] on span "Neapmaksāts" at bounding box center [1038, 274] width 74 height 14
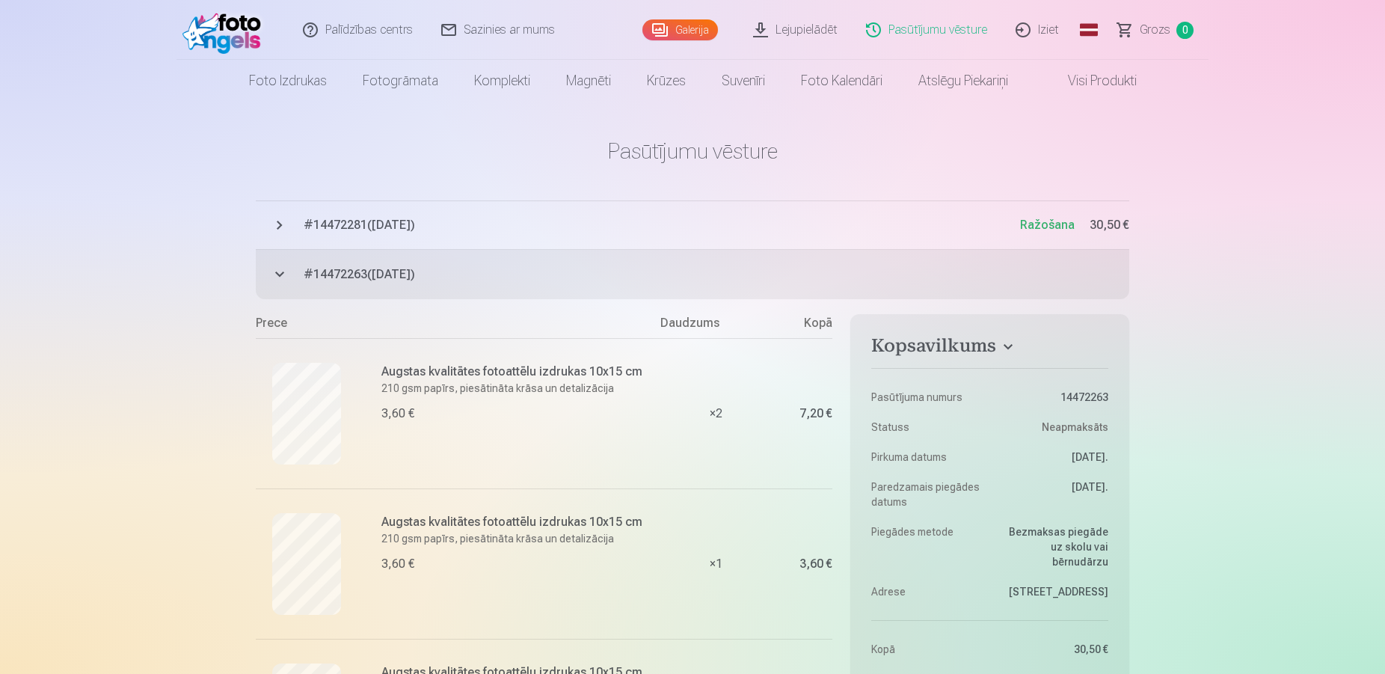
click at [283, 276] on button "# 14472263 ( 13.10.2025 ) Neapmaksāts 30,50 €" at bounding box center [693, 274] width 874 height 49
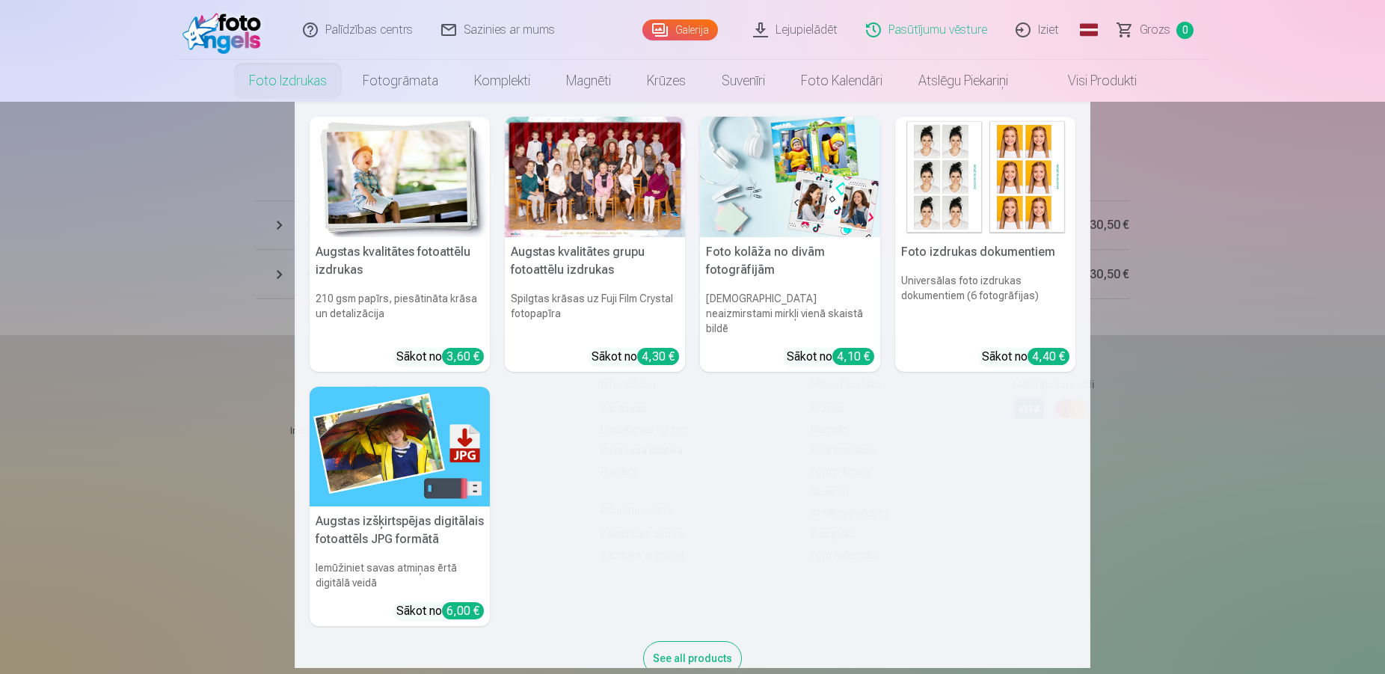
click at [604, 180] on div at bounding box center [595, 177] width 180 height 120
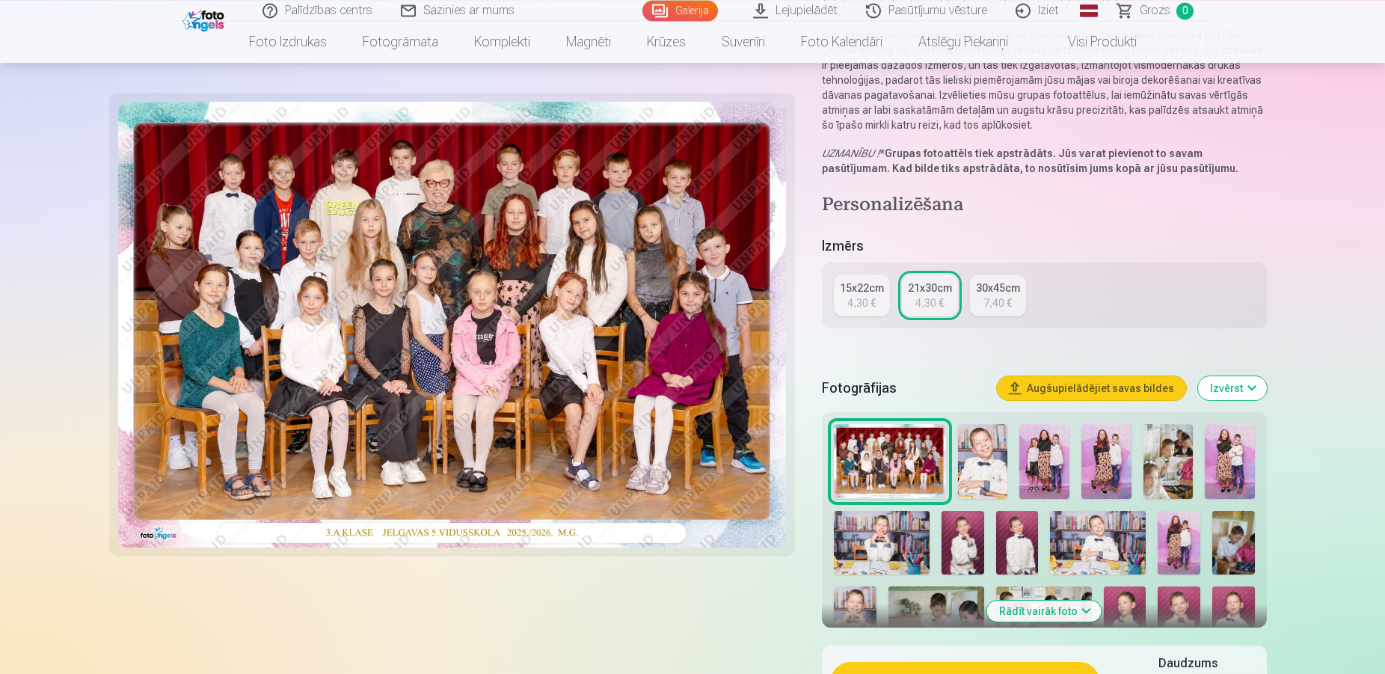
scroll to position [203, 0]
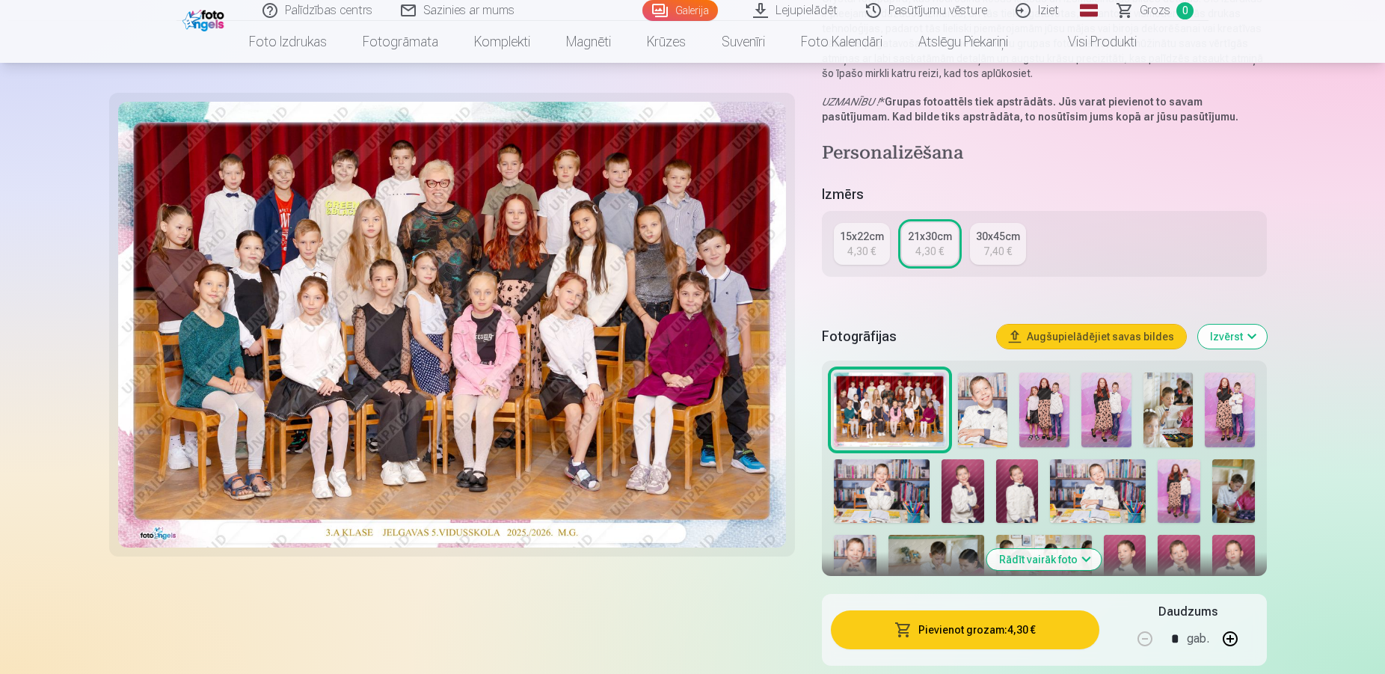
click at [451, 373] on img at bounding box center [452, 325] width 668 height 446
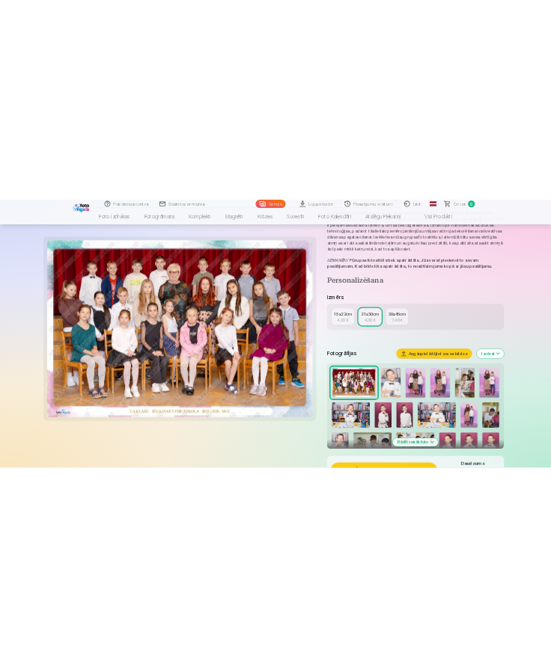
scroll to position [0, 0]
